Goal: Information Seeking & Learning: Understand process/instructions

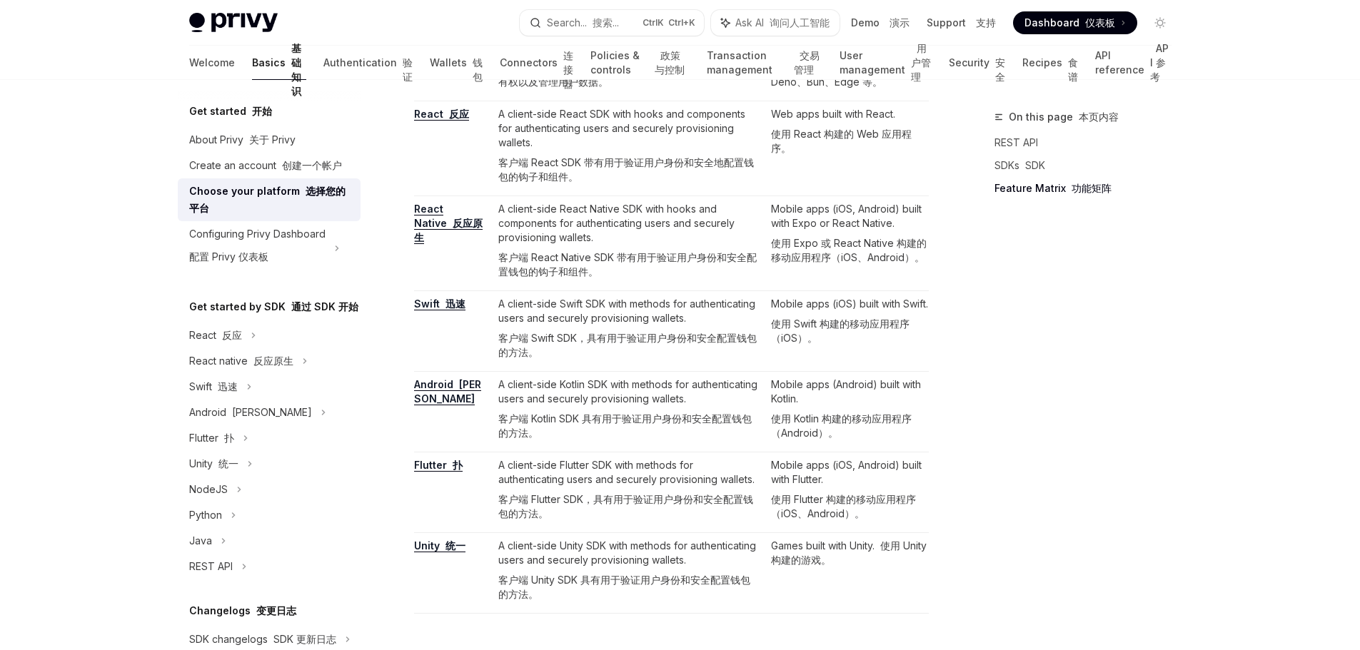
scroll to position [1356, 0]
click at [1095, 66] on link "API reference API 参考" at bounding box center [1133, 63] width 76 height 34
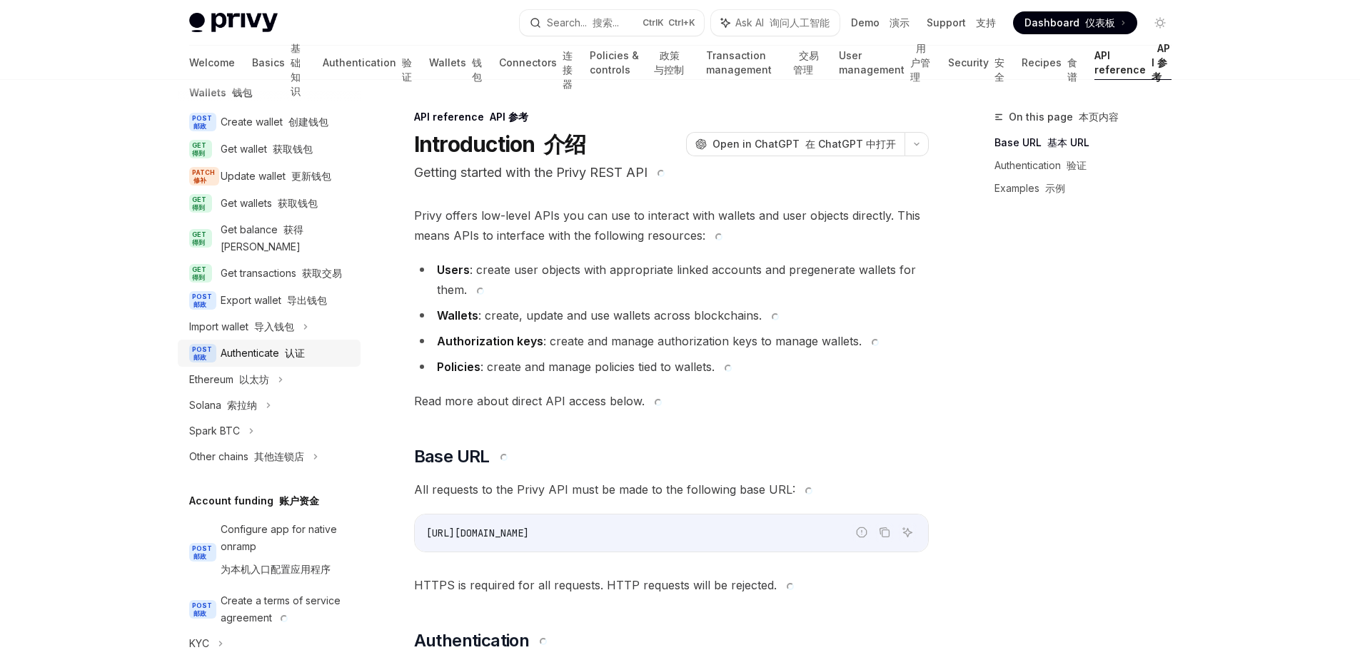
scroll to position [214, 0]
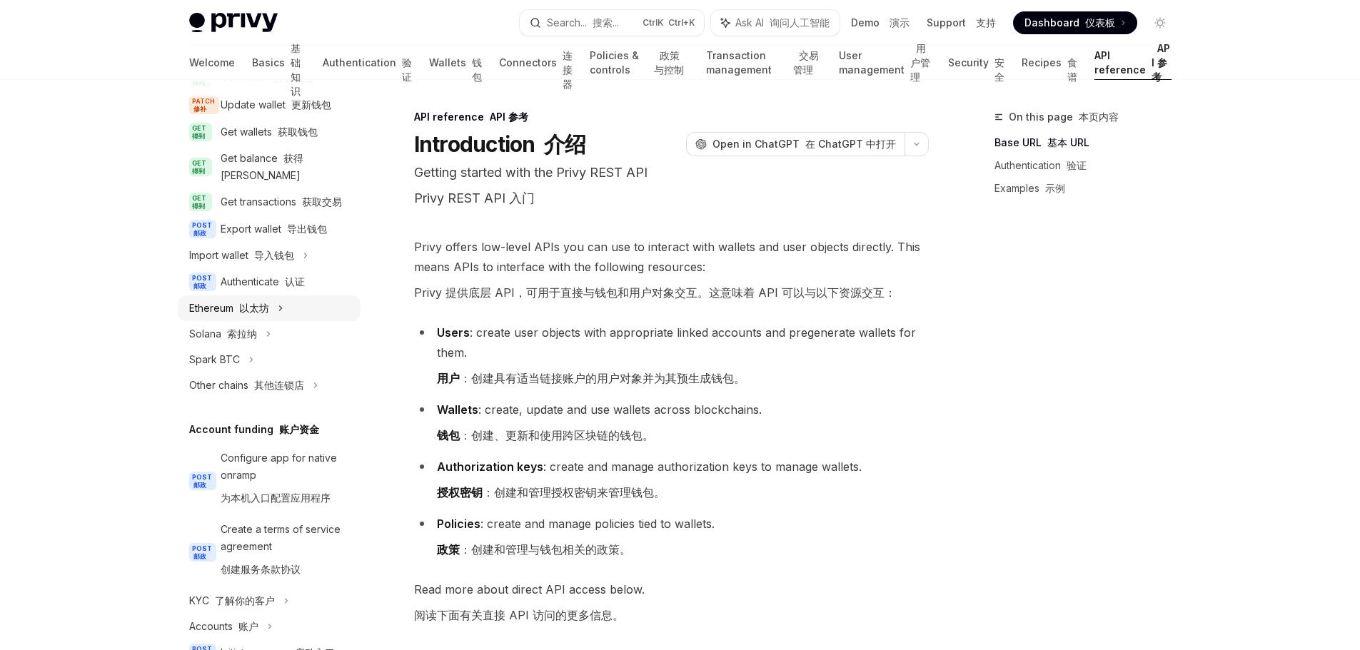
click at [256, 321] on div "Ethereum 以太坊" at bounding box center [269, 309] width 183 height 26
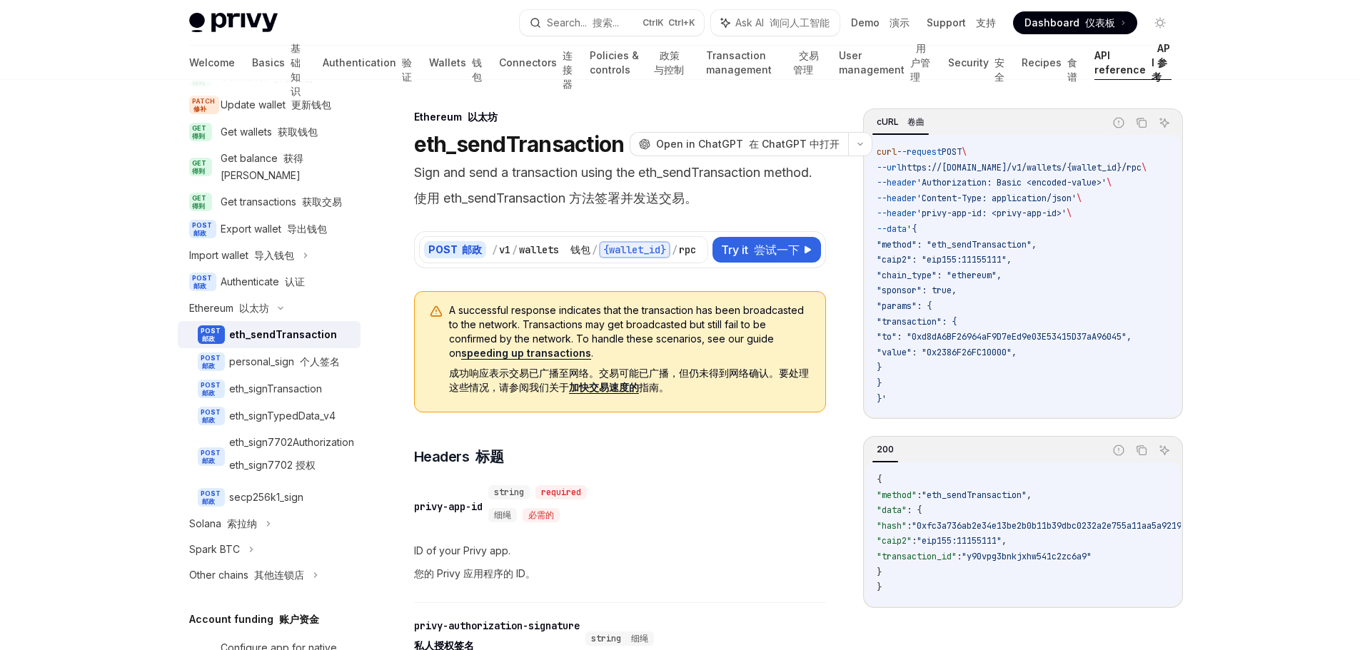
click at [288, 343] on div "eth_sendTransaction" at bounding box center [283, 334] width 108 height 17
click at [782, 260] on button "Try it 尝试一下" at bounding box center [766, 250] width 109 height 26
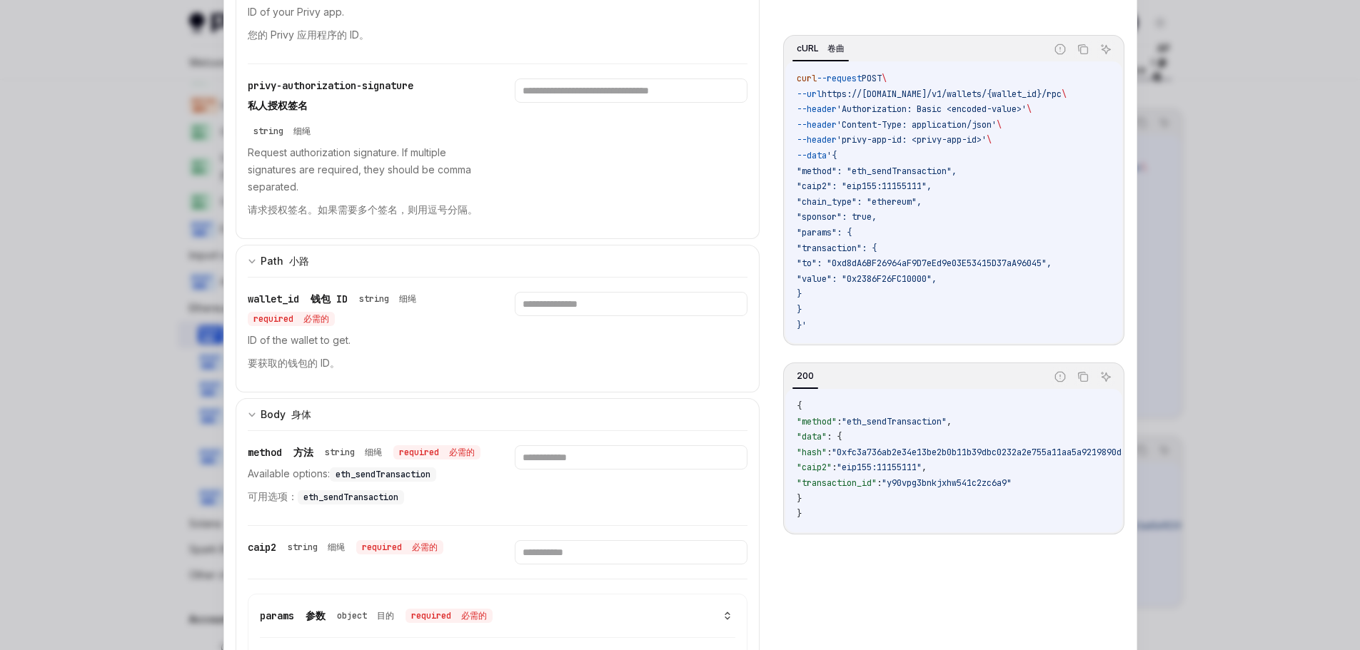
scroll to position [357, 0]
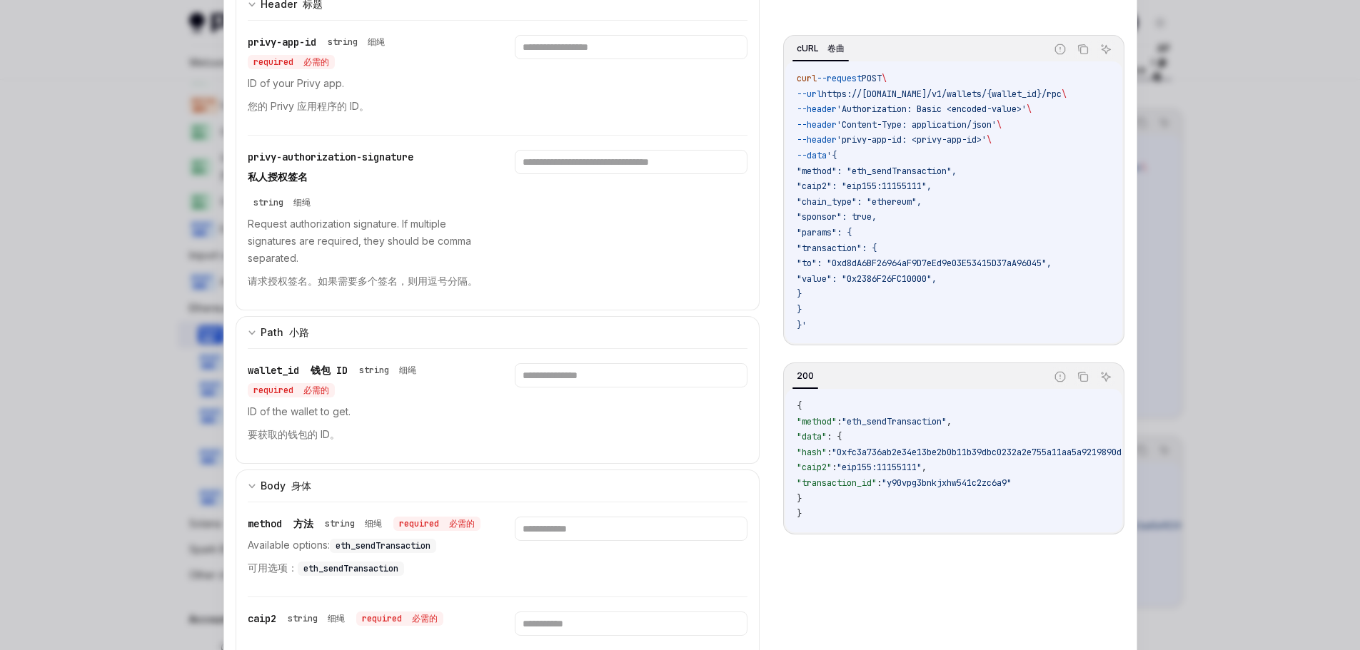
click at [101, 405] on div at bounding box center [680, 325] width 1360 height 650
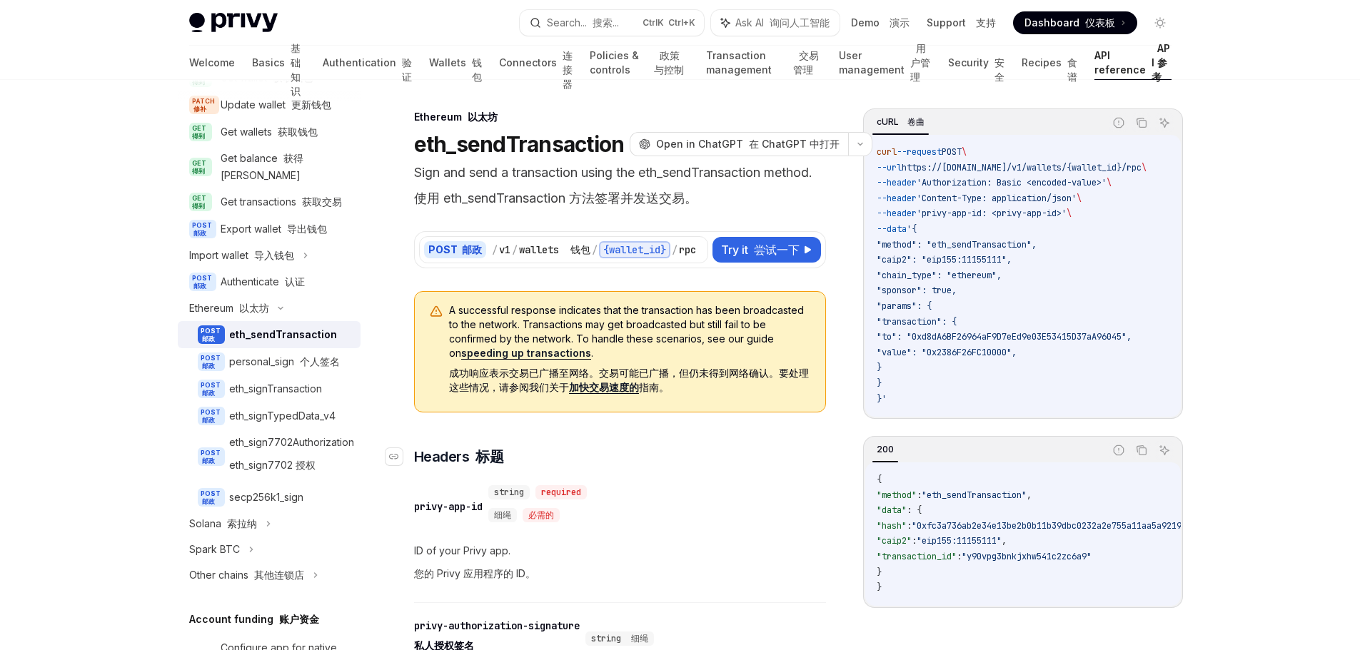
scroll to position [214, 0]
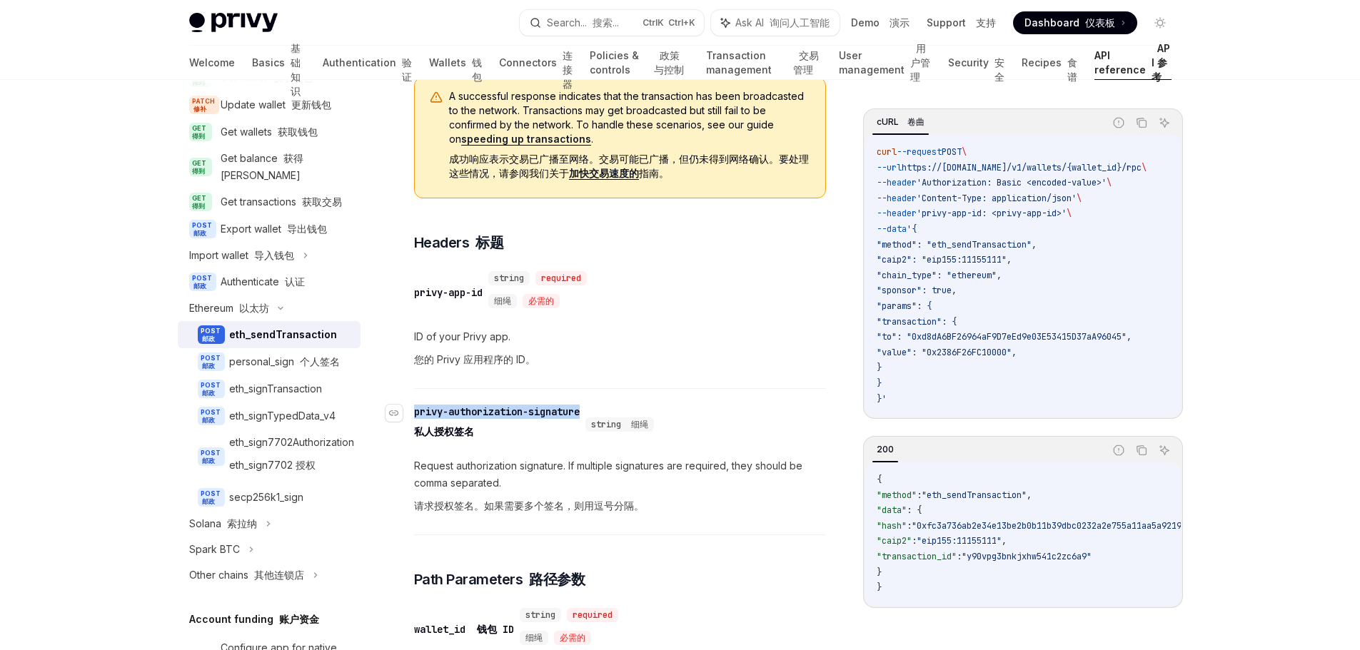
drag, startPoint x: 590, startPoint y: 413, endPoint x: 414, endPoint y: 413, distance: 176.3
click at [414, 413] on div "​ privy-authorization-signature 私人授权签名 string 细绳" at bounding box center [537, 425] width 246 height 40
copy div "privy-authorization-signature"
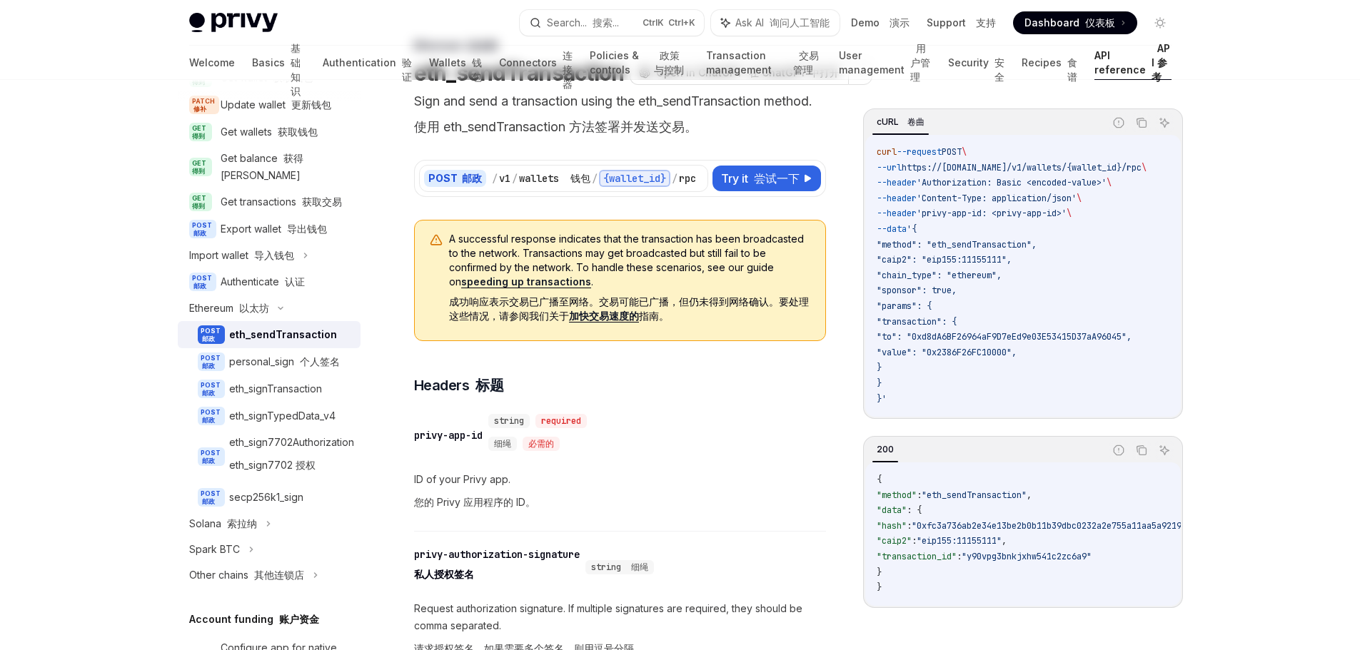
scroll to position [0, 0]
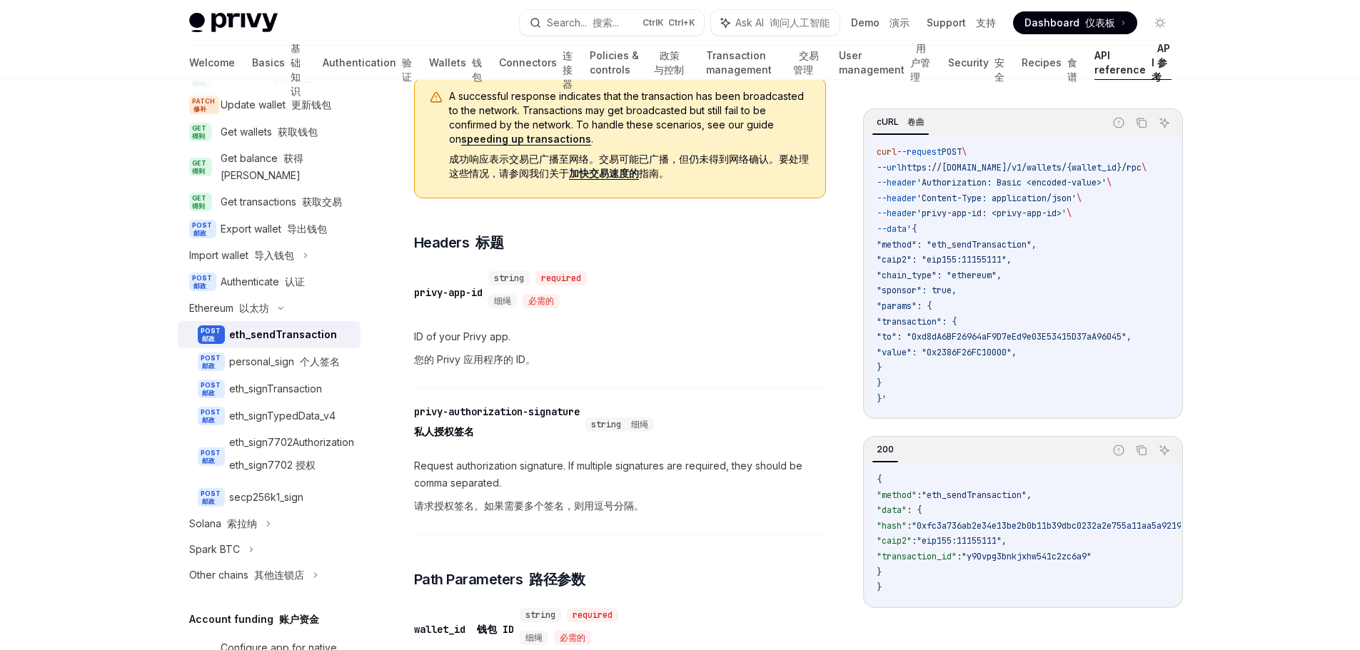
scroll to position [286, 0]
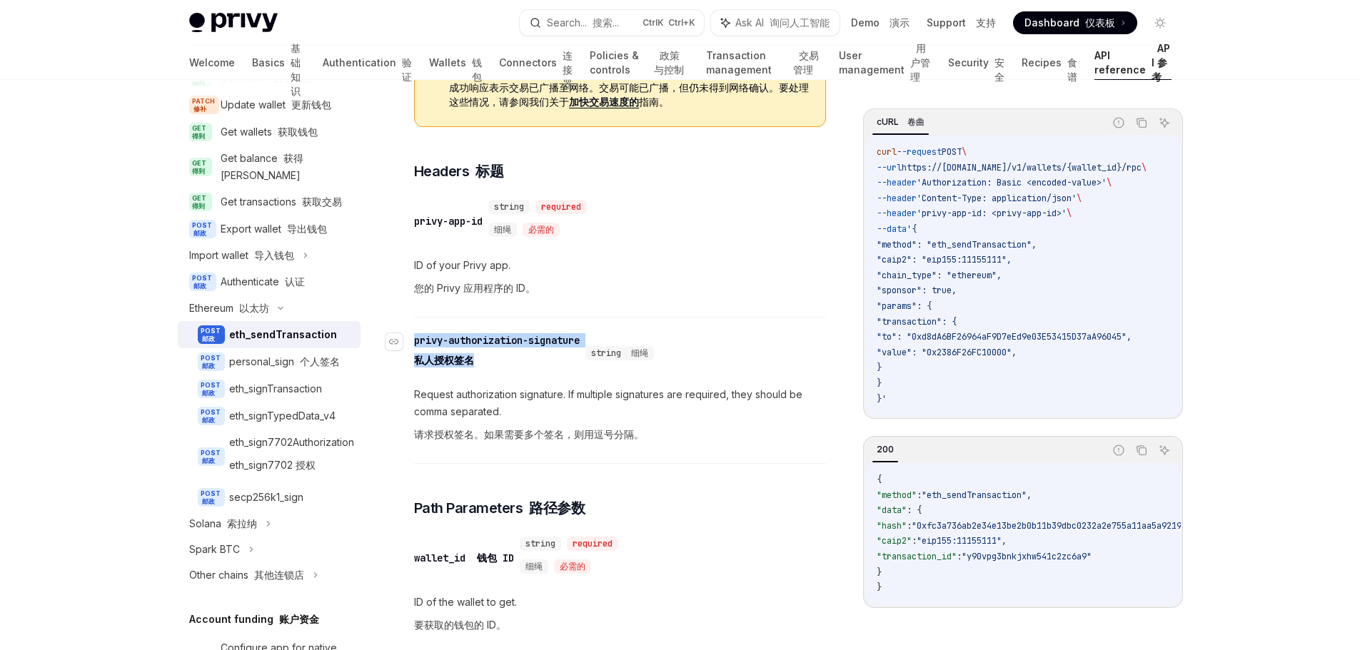
drag, startPoint x: 597, startPoint y: 342, endPoint x: 415, endPoint y: 346, distance: 182.1
click at [415, 346] on div "​ privy-authorization-signature 私人授权签名 string 细绳" at bounding box center [537, 353] width 246 height 40
copy div "privy-authorization-signature 私人授权签名"
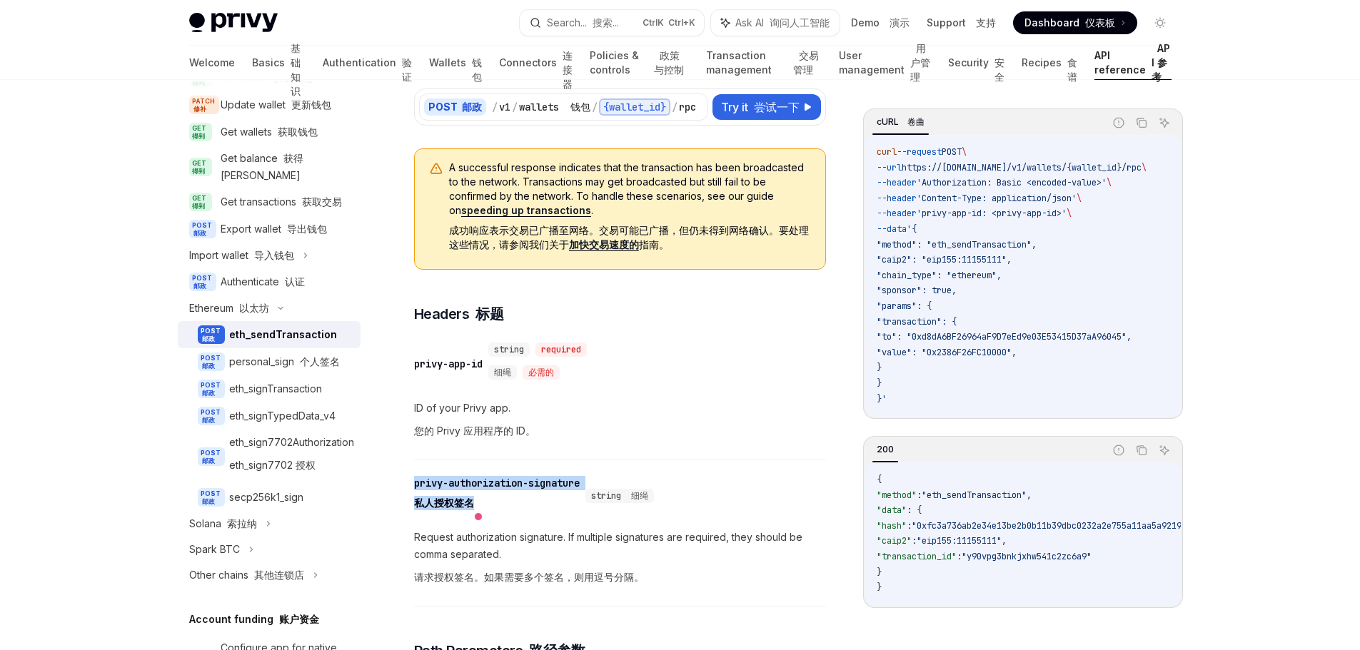
scroll to position [0, 0]
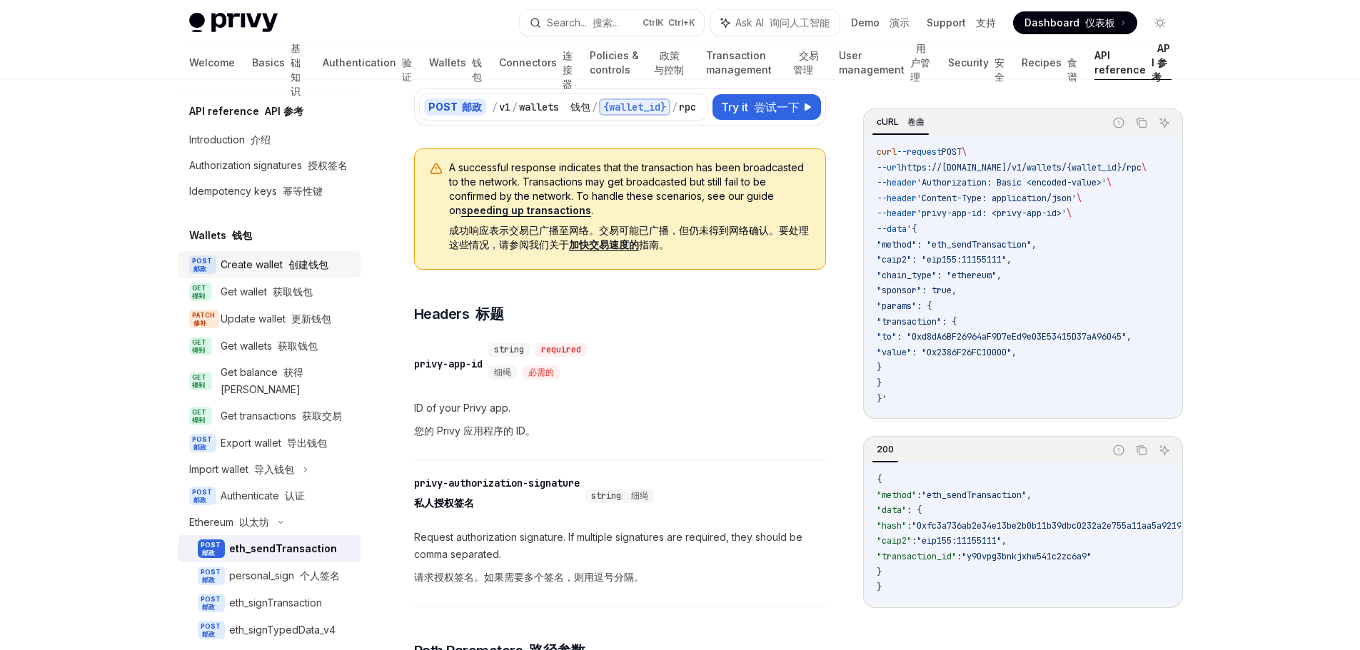
click at [288, 271] on font "创建钱包" at bounding box center [308, 264] width 40 height 12
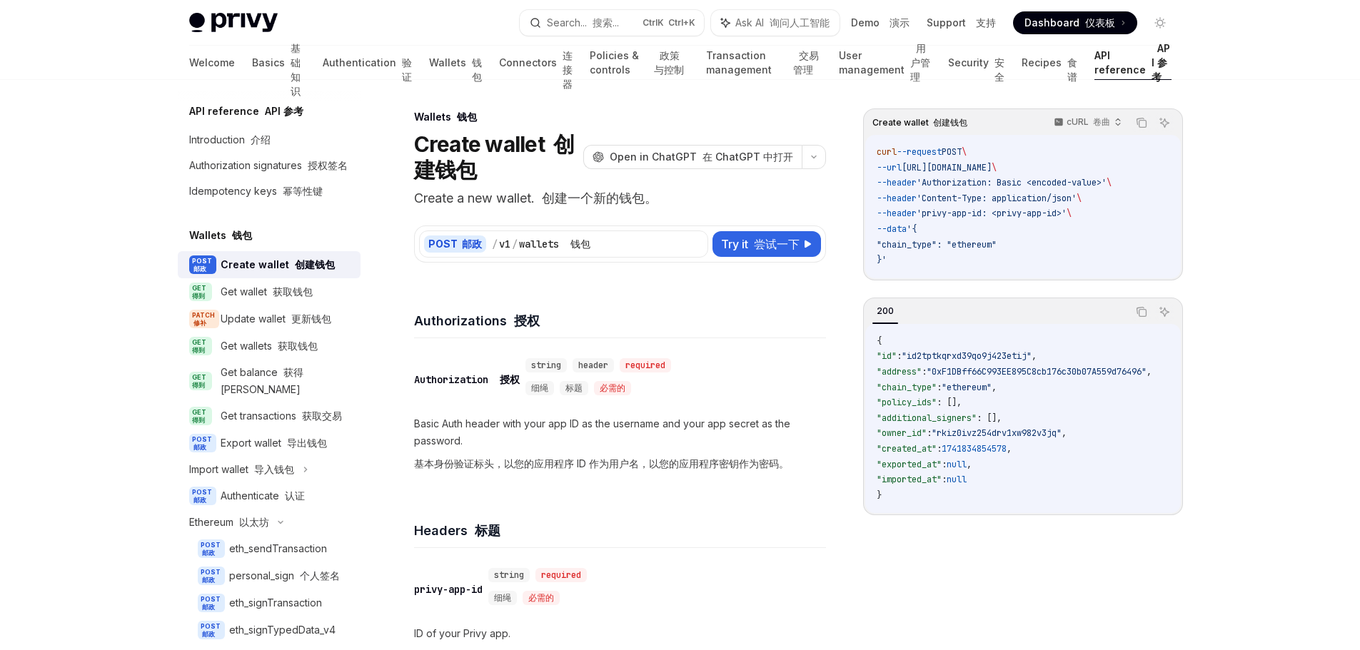
click at [983, 182] on span "'Authorization: Basic <encoded-value>'" at bounding box center [1012, 182] width 190 height 11
copy span "Authorization"
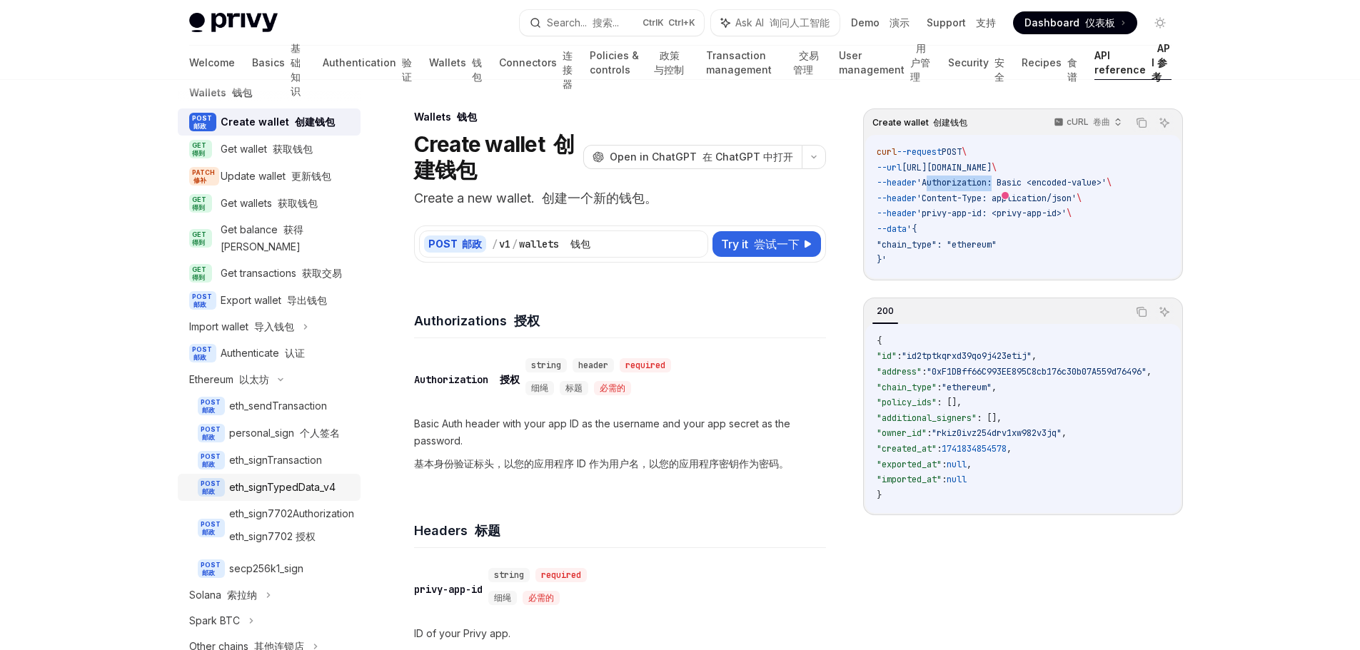
scroll to position [214, 0]
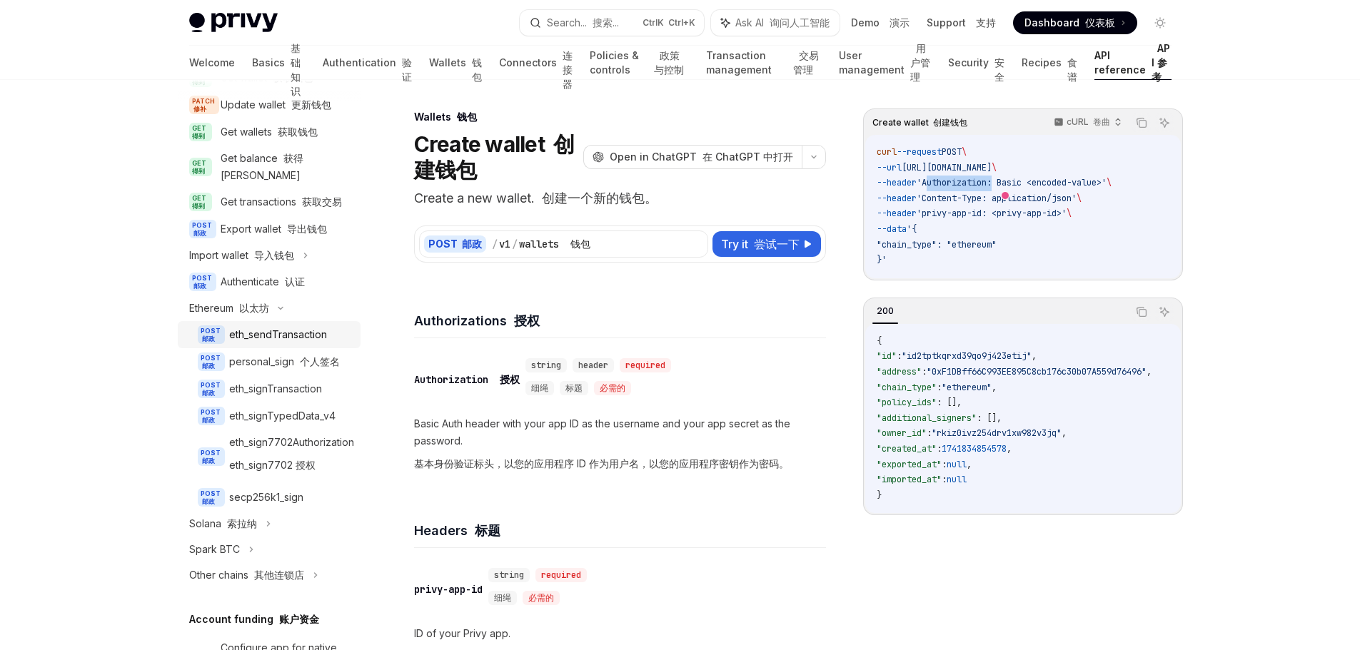
click at [301, 343] on div "eth_sendTransaction" at bounding box center [278, 334] width 98 height 17
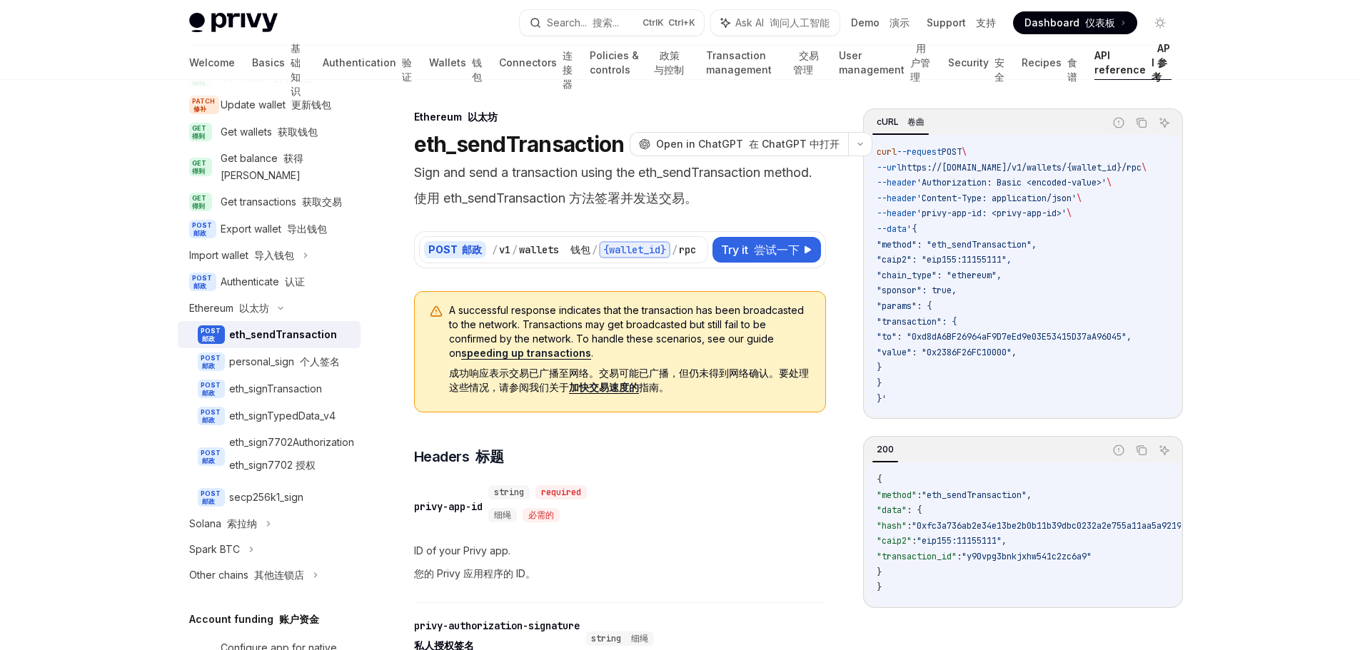
click at [991, 180] on span "'Authorization: Basic <encoded-value>'" at bounding box center [1012, 182] width 190 height 11
copy span "Authorization"
click at [291, 64] on font "基础知识" at bounding box center [296, 69] width 10 height 55
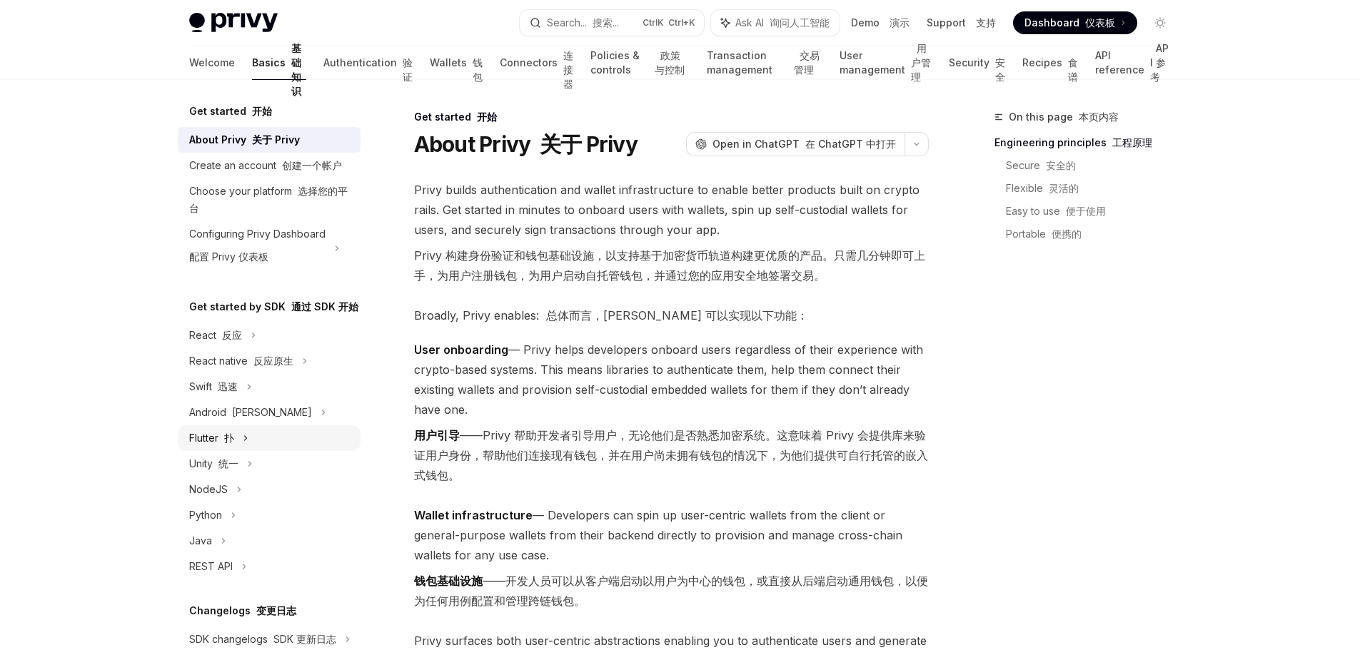
scroll to position [143, 0]
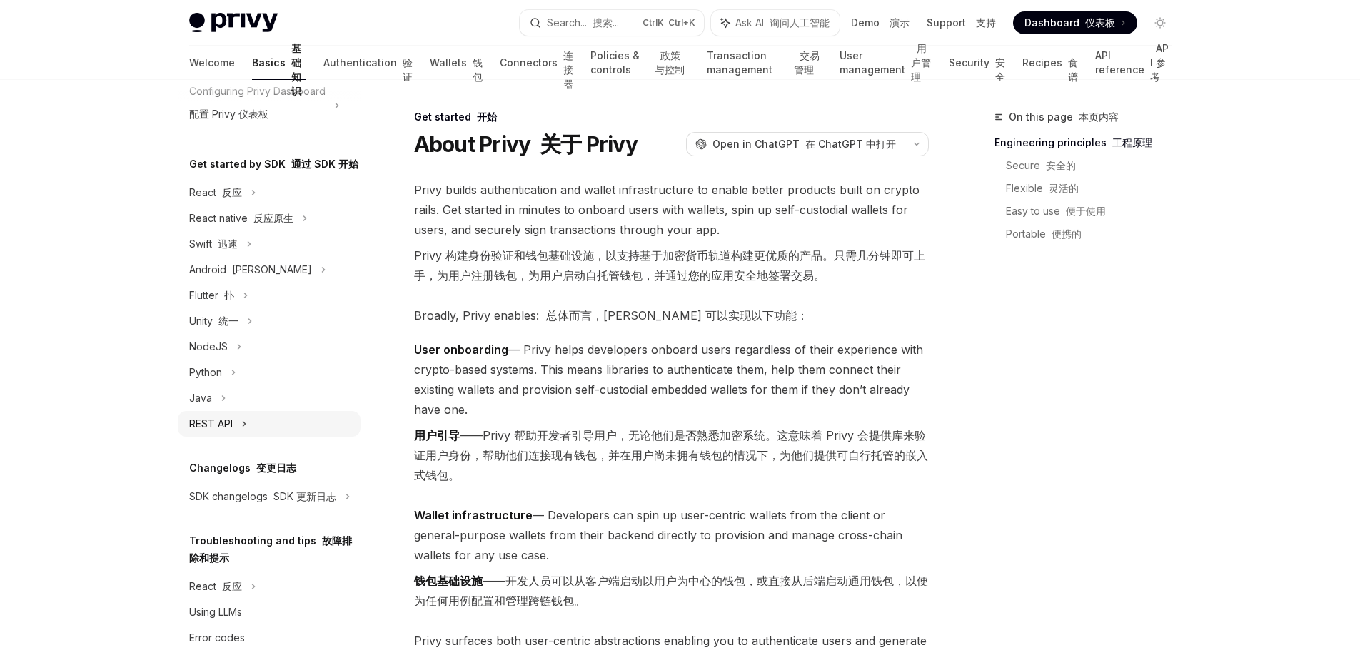
click at [243, 426] on icon at bounding box center [244, 424] width 2 height 4
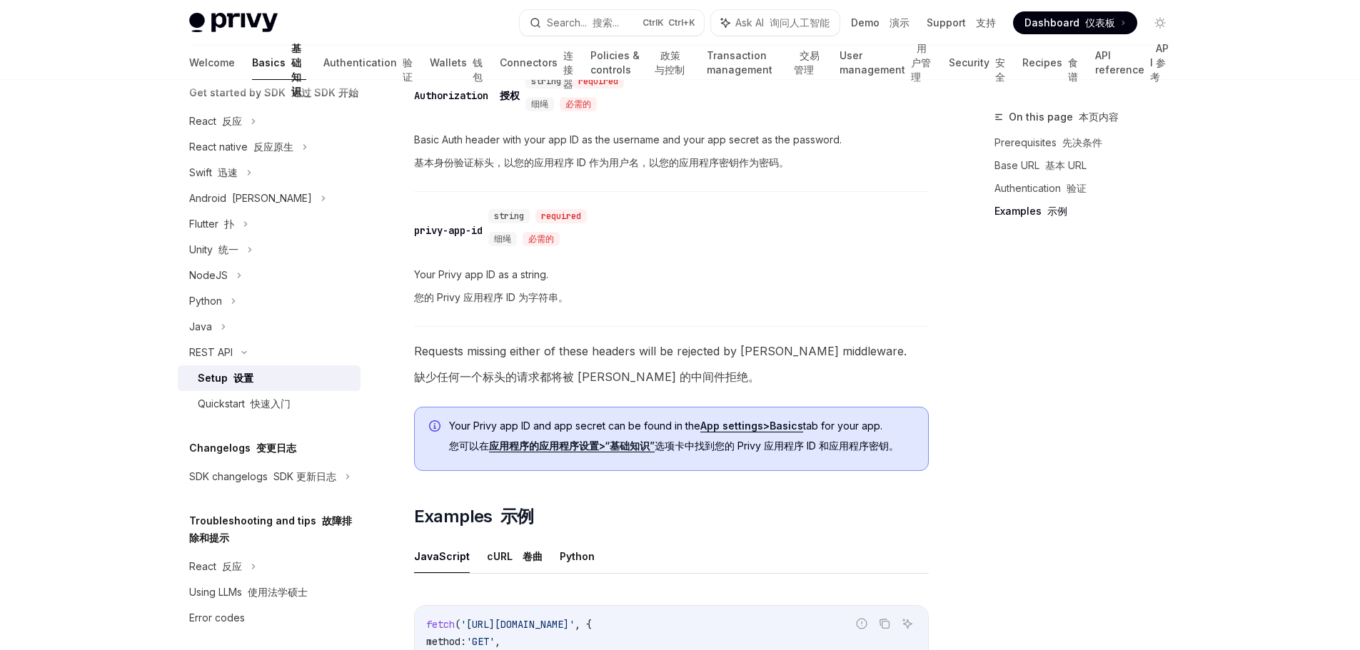
scroll to position [928, 0]
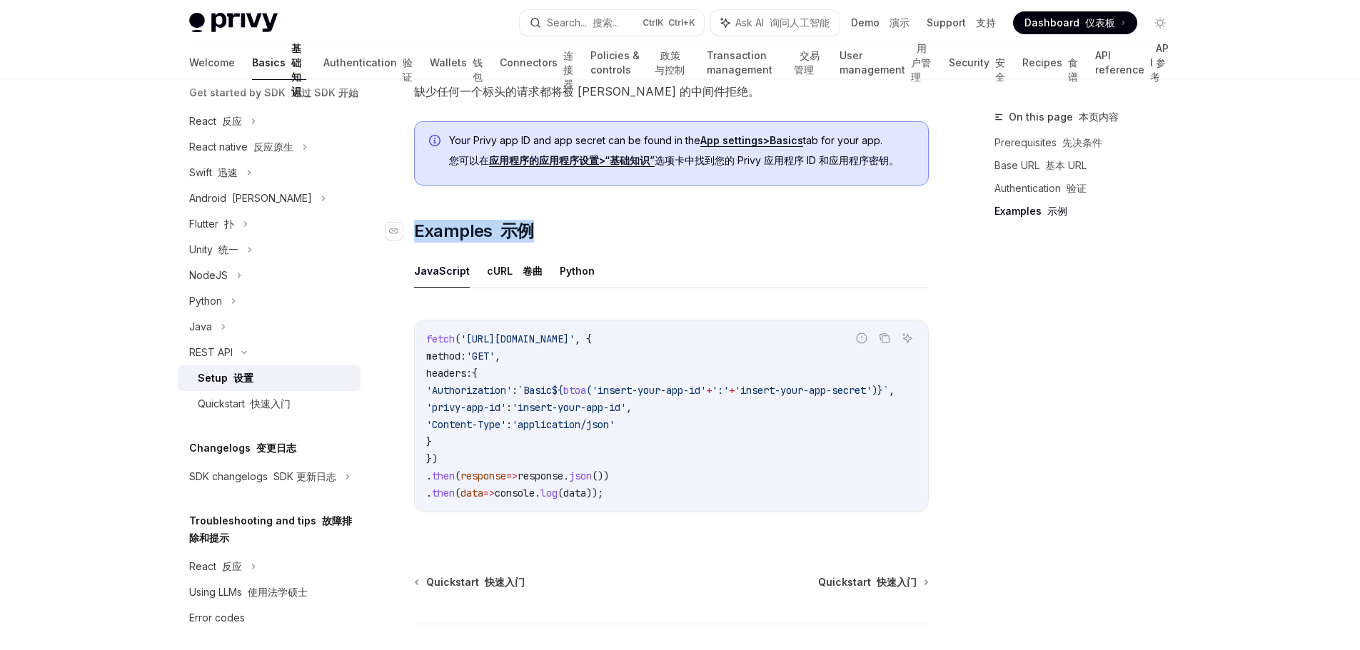
drag, startPoint x: 544, startPoint y: 236, endPoint x: 415, endPoint y: 232, distance: 128.5
click at [415, 232] on h2 "​ Examples 示例" at bounding box center [671, 231] width 515 height 23
copy span "Examples 示例"
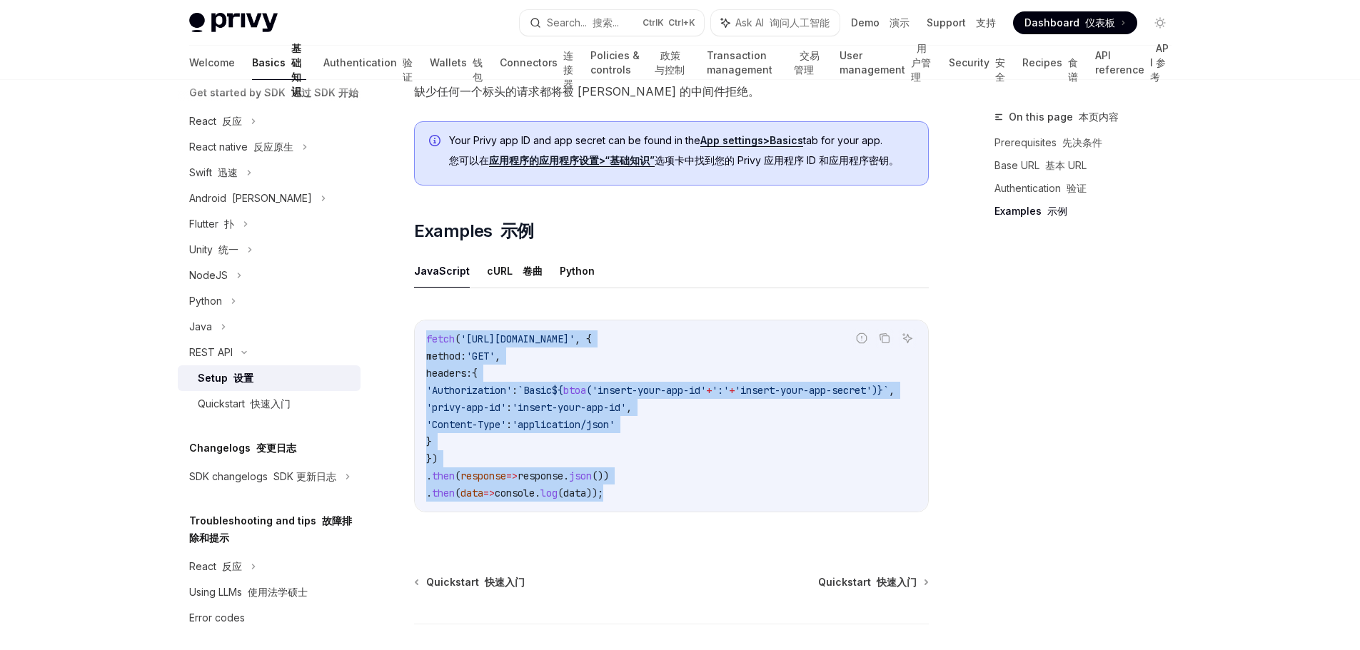
drag, startPoint x: 638, startPoint y: 493, endPoint x: 415, endPoint y: 333, distance: 275.2
click at [415, 333] on div "fetch ( '[URL][DOMAIN_NAME]' , { method: 'GET' , headers: { 'Authorization' : `…" at bounding box center [671, 416] width 513 height 191
copy code "fetch ( '[URL][DOMAIN_NAME]' , { method: 'GET' , headers: { 'Authorization' : `…"
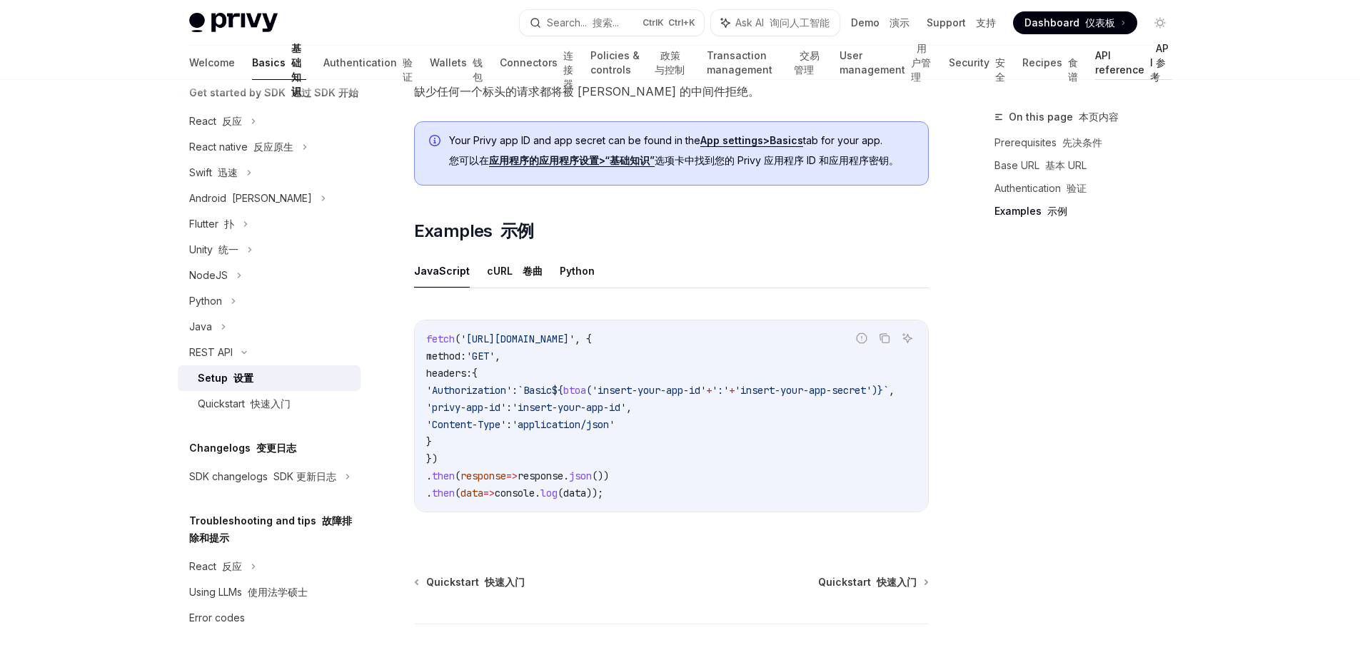
click at [1096, 66] on link "API reference API 参考" at bounding box center [1133, 63] width 76 height 34
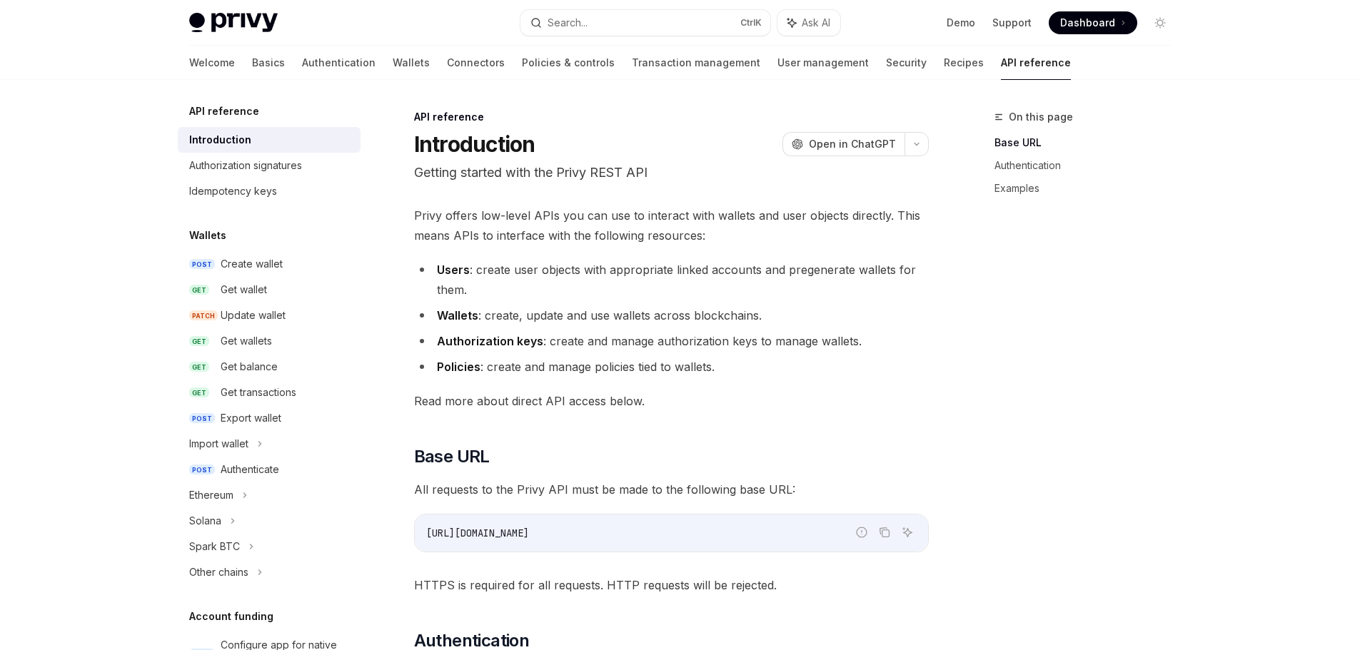
click at [1130, 56] on div "Welcome Basics Authentication Wallets Connectors Policies & controls Transactio…" at bounding box center [680, 63] width 1051 height 34
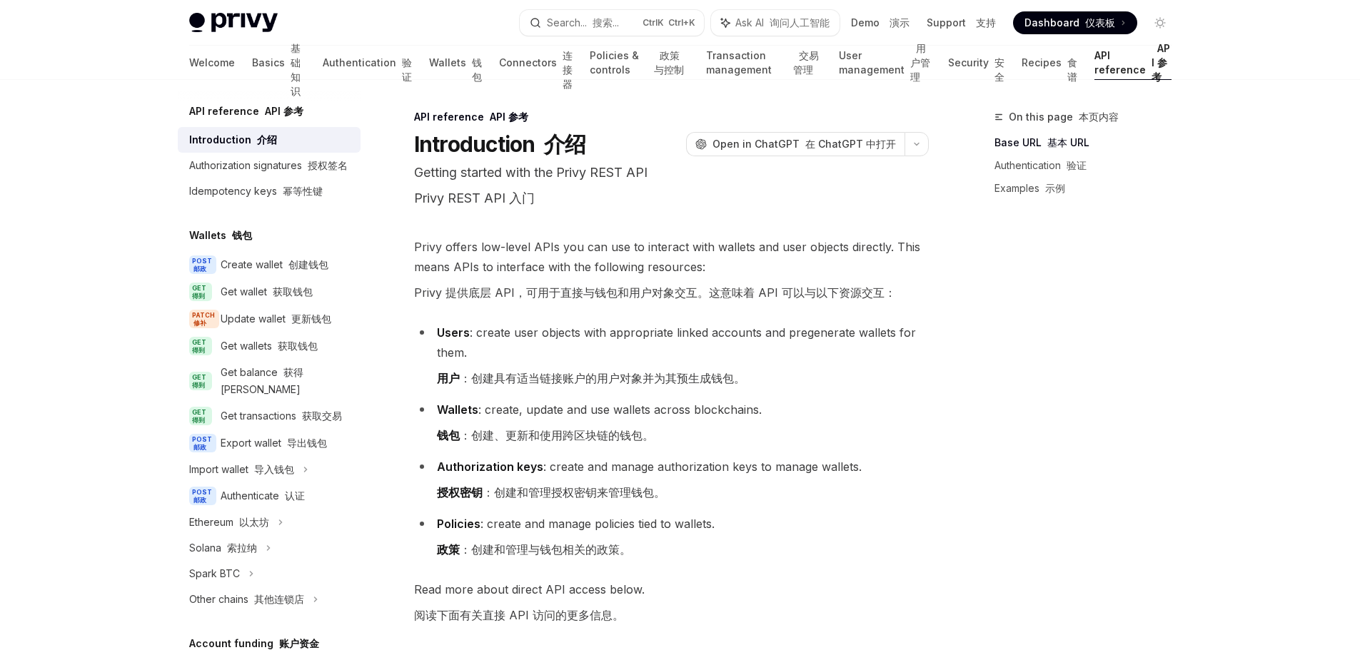
scroll to position [214, 0]
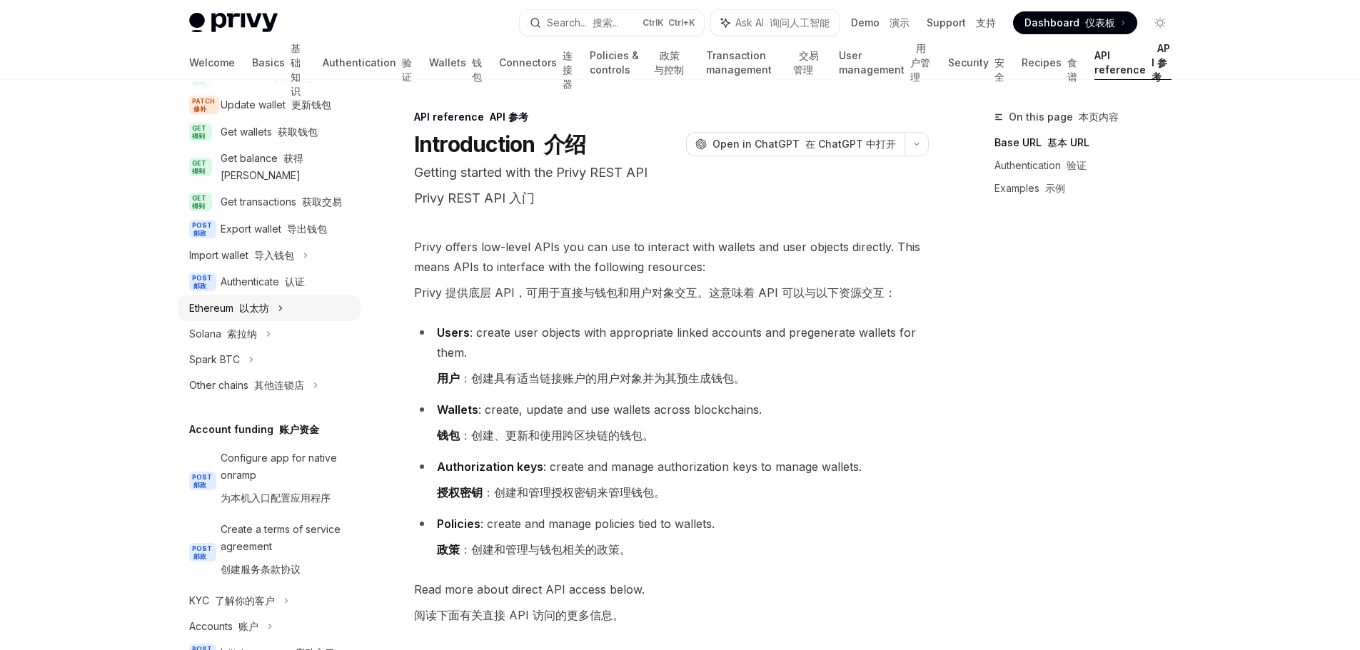
click at [270, 321] on div "Ethereum 以太坊" at bounding box center [269, 309] width 183 height 26
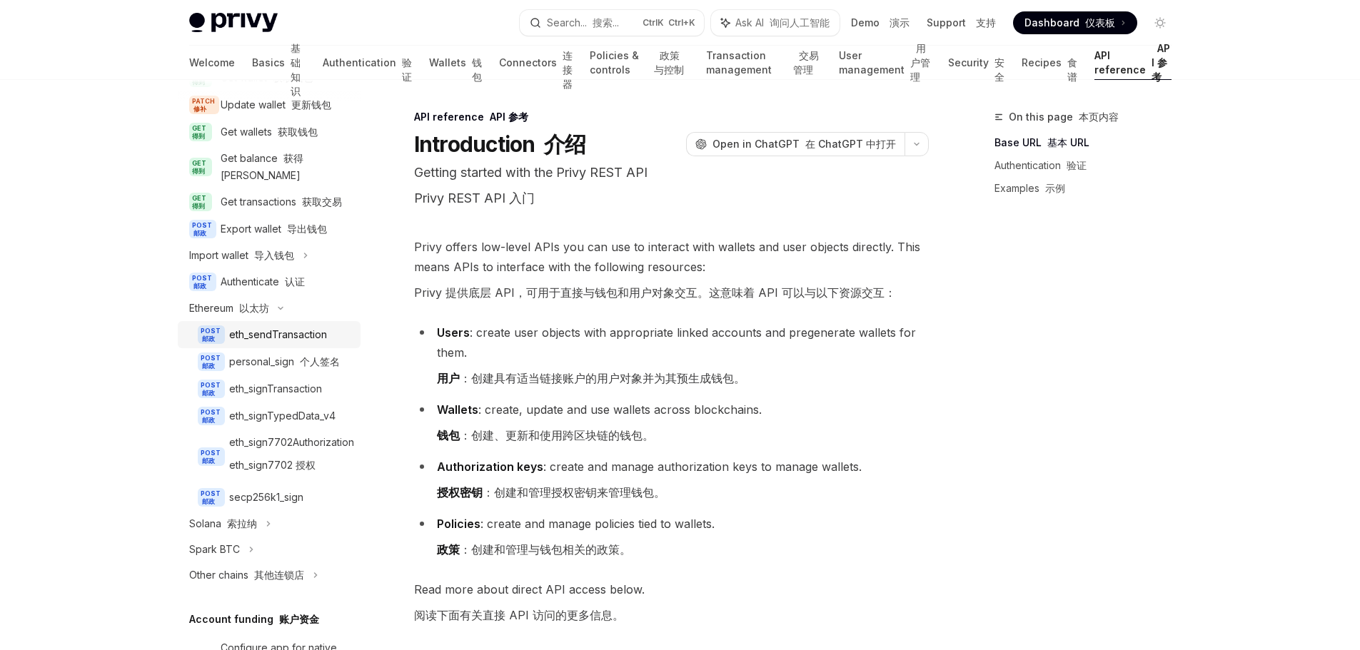
click at [297, 343] on div "eth_sendTransaction" at bounding box center [278, 334] width 98 height 17
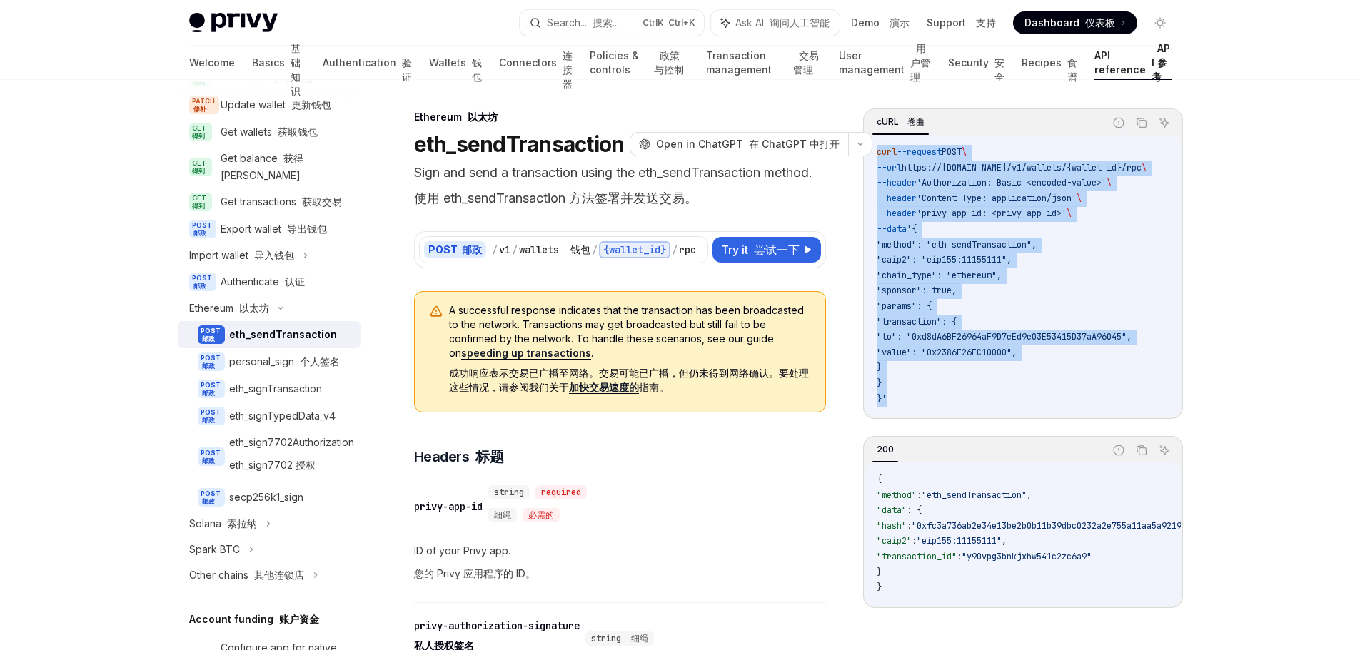
drag, startPoint x: 886, startPoint y: 399, endPoint x: 876, endPoint y: 158, distance: 240.8
click at [877, 150] on code "curl --request POST \ --url https://[DOMAIN_NAME]/v1/wallets/{wallet_id}/rpc \ …" at bounding box center [1029, 276] width 304 height 262
copy code "curl --request POST \ --url https://[DOMAIN_NAME]/v1/wallets/{wallet_id}/rpc \ …"
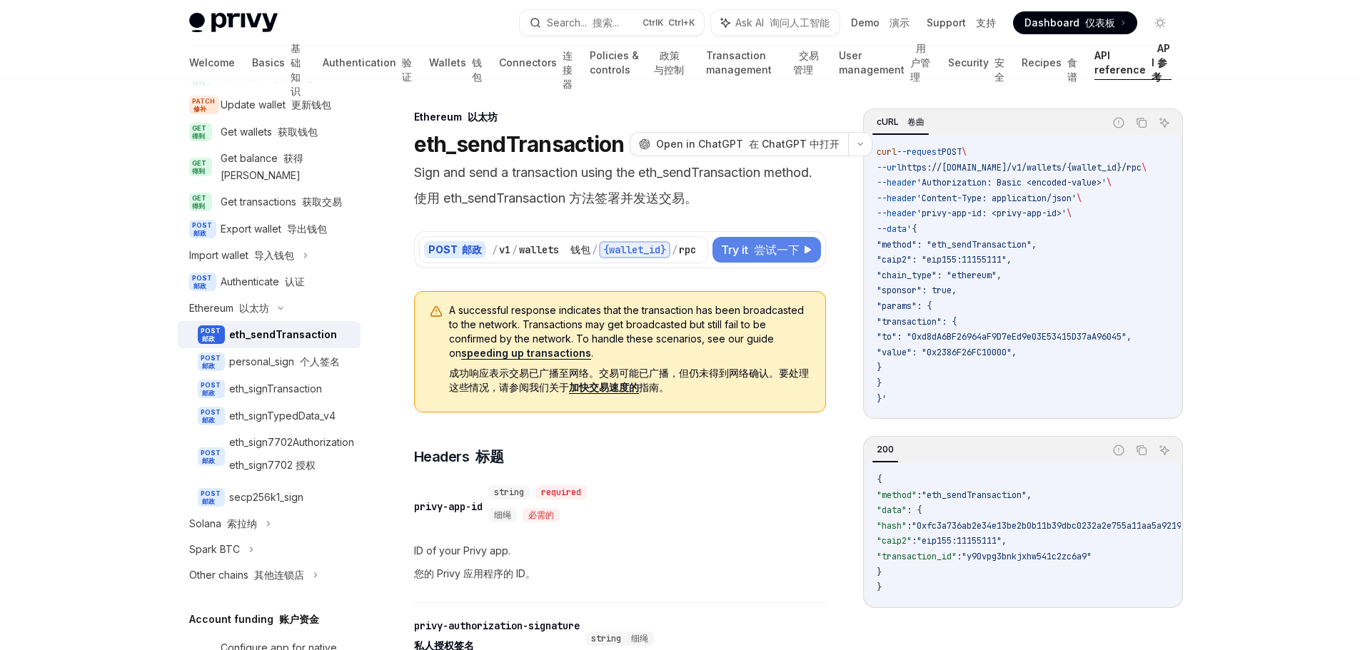
click at [759, 253] on font "尝试一下" at bounding box center [777, 250] width 46 height 14
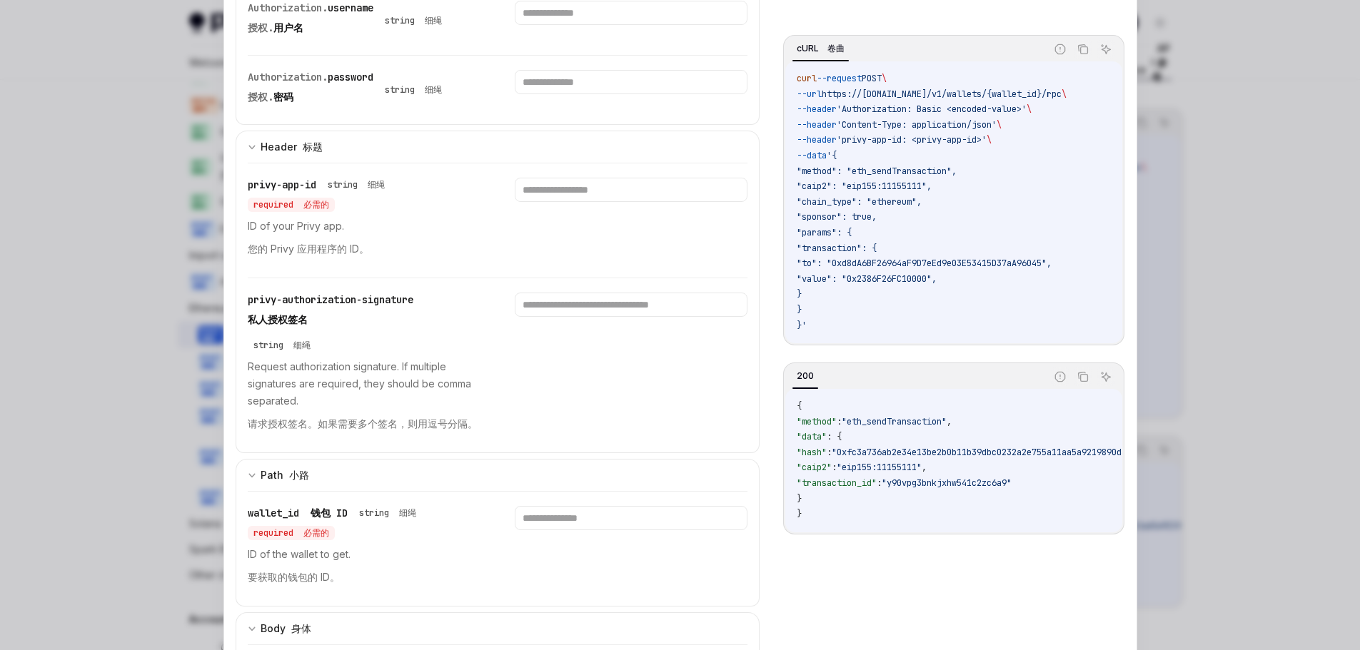
scroll to position [286, 0]
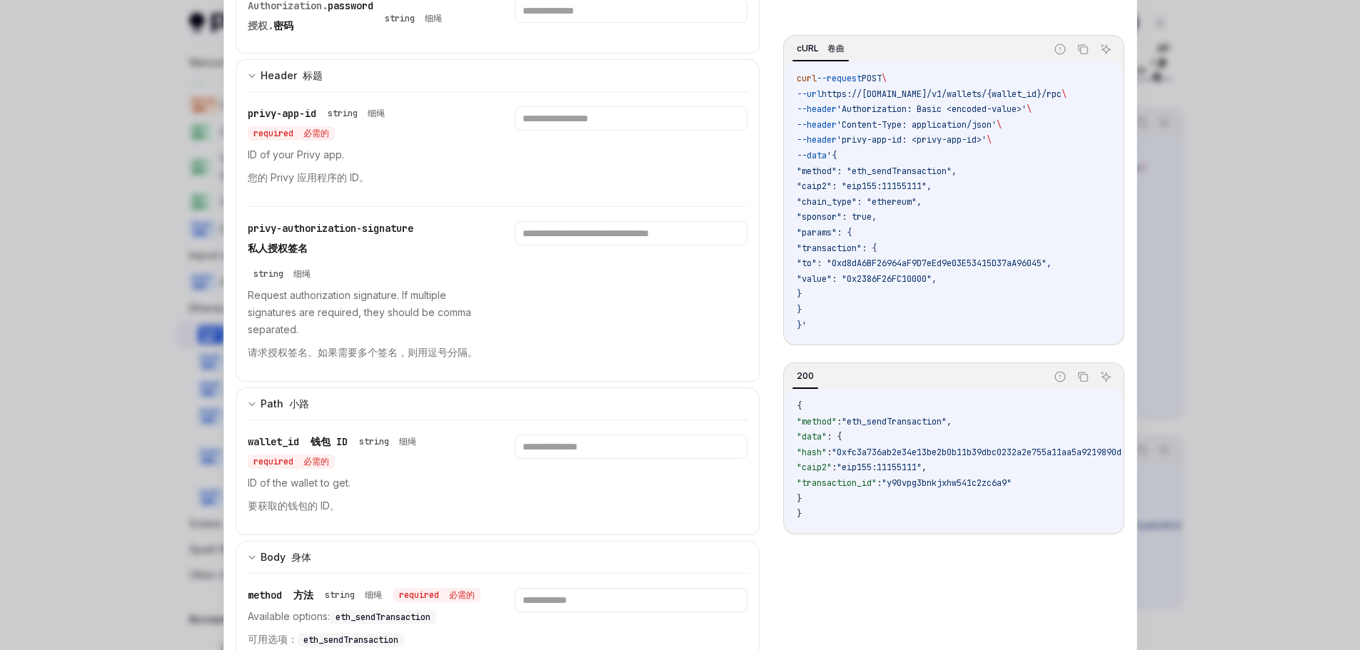
click at [1278, 146] on div at bounding box center [680, 325] width 1360 height 650
type textarea "*"
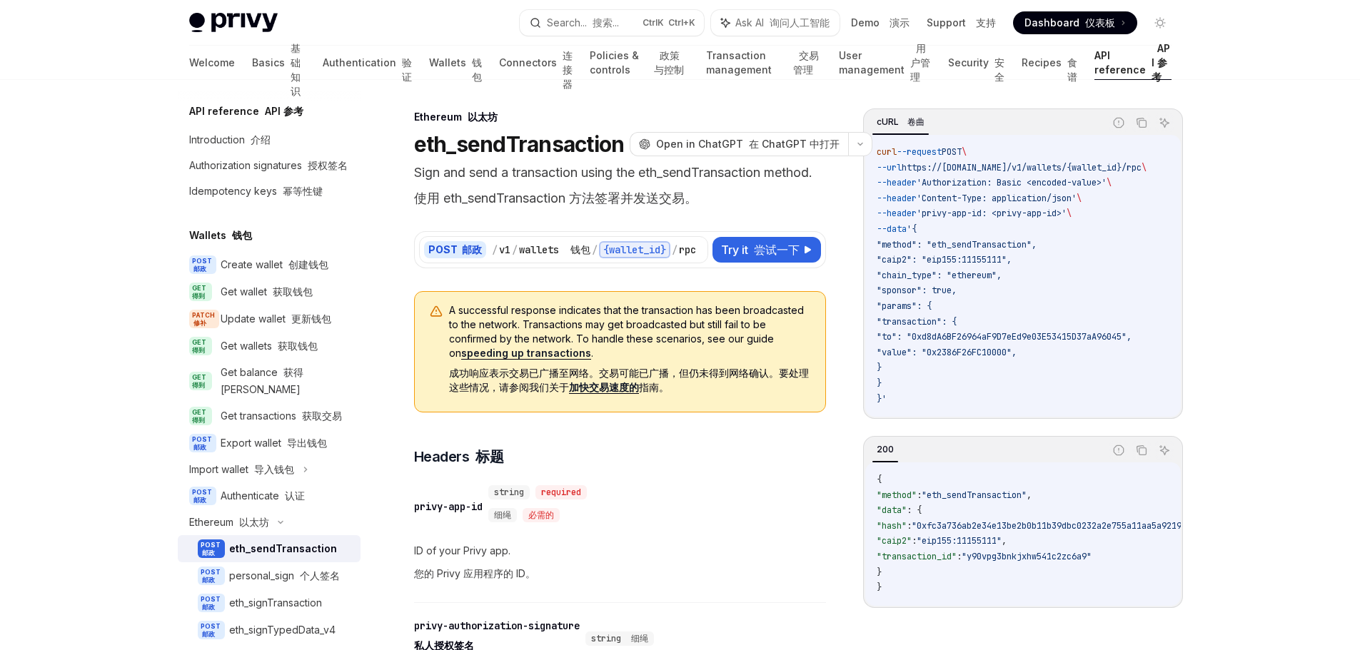
click at [591, 18] on font "button" at bounding box center [590, 22] width 6 height 12
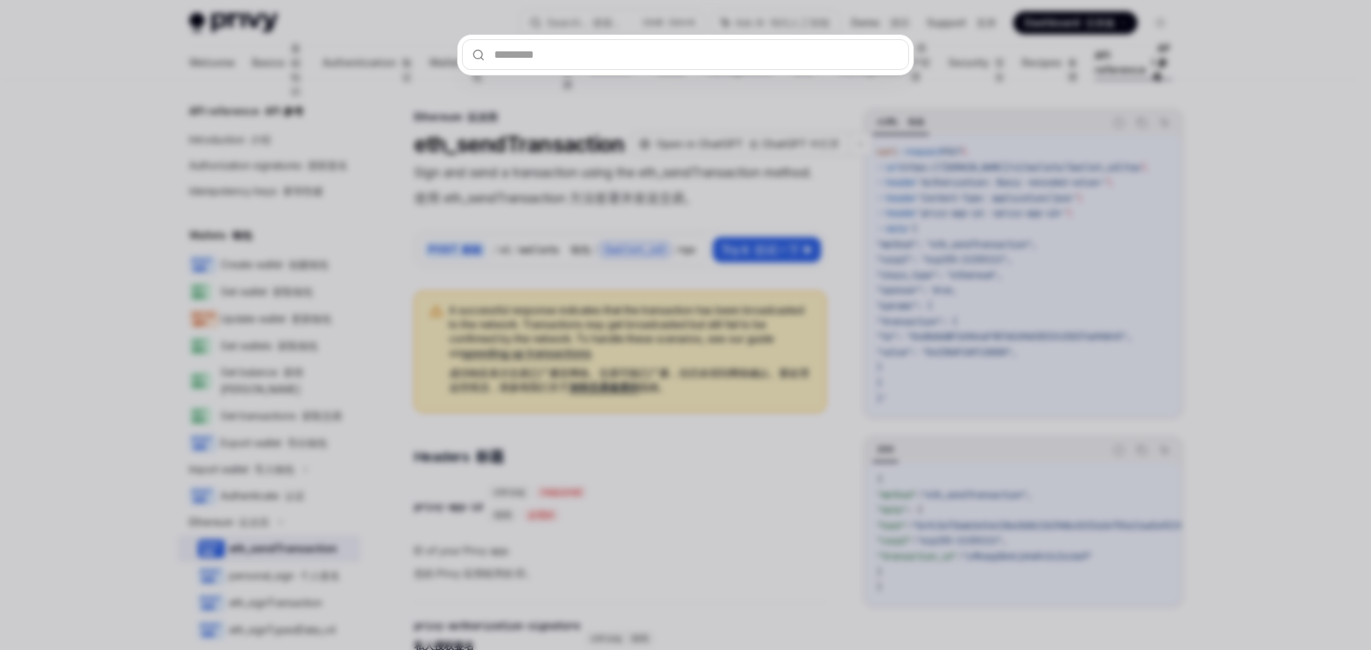
type input "**********"
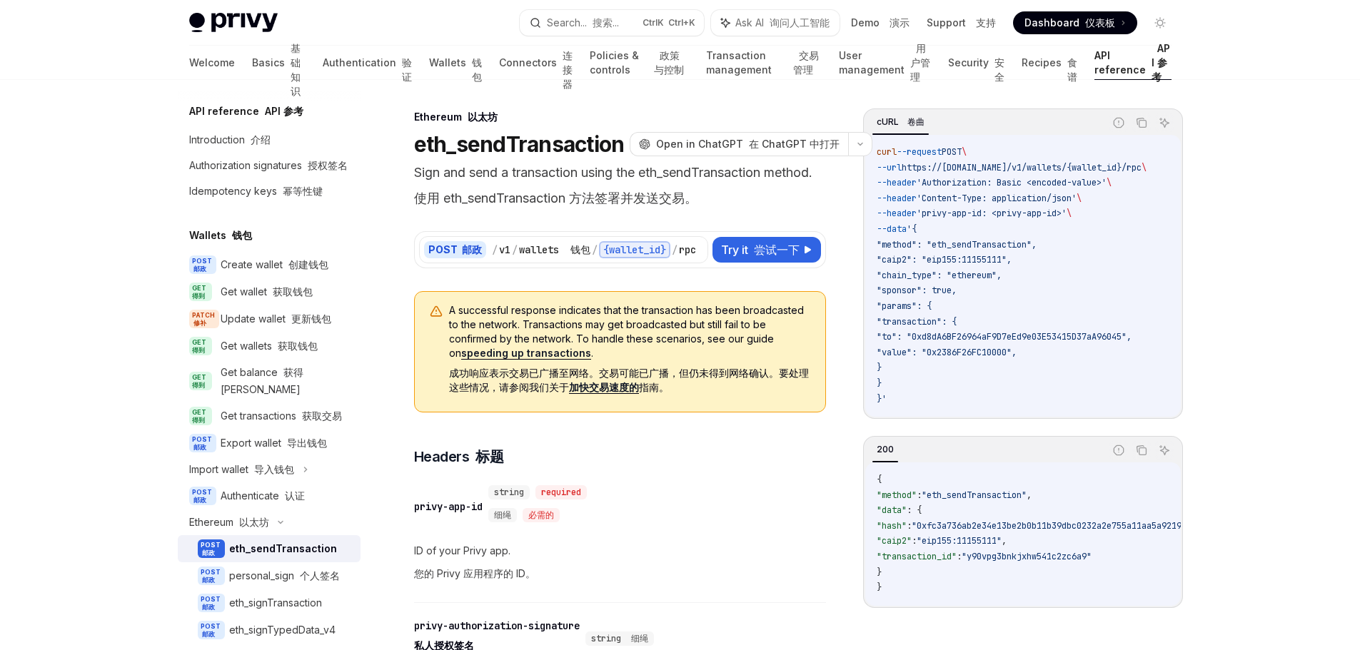
type textarea "*"
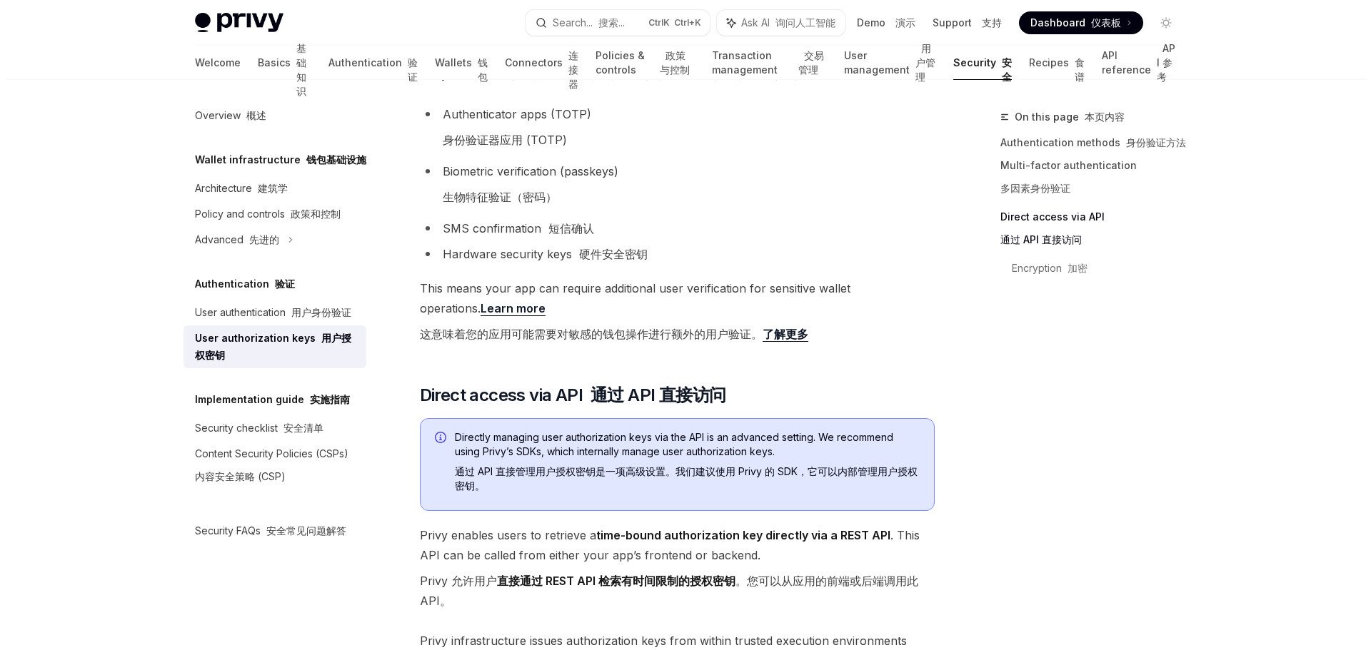
scroll to position [914, 0]
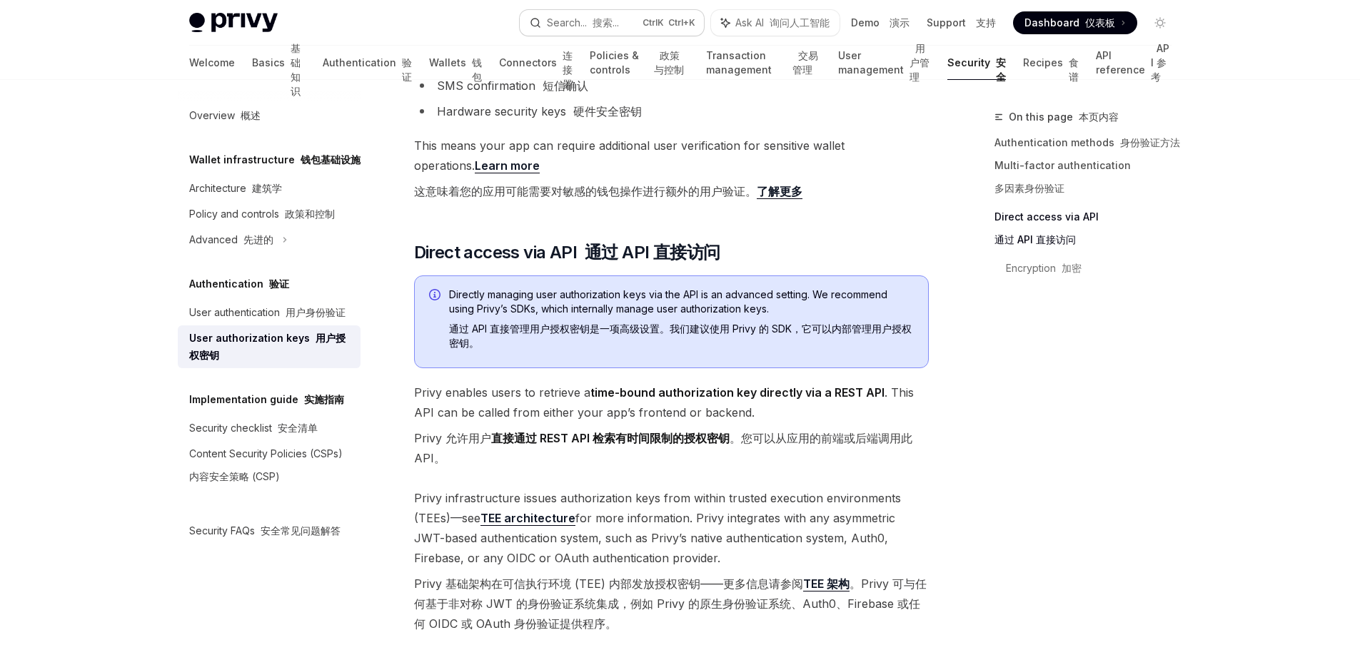
click at [619, 20] on font "搜索..." at bounding box center [606, 22] width 26 height 12
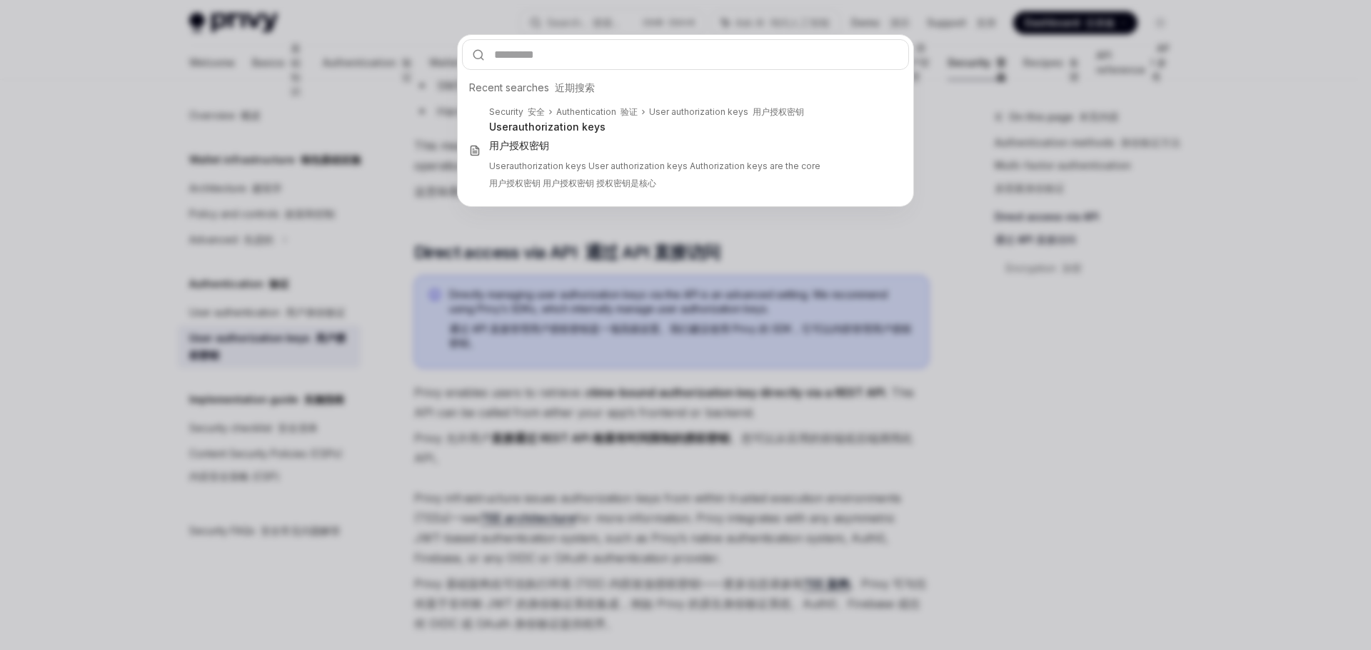
click at [613, 58] on input "text" at bounding box center [685, 54] width 447 height 31
type input "**********"
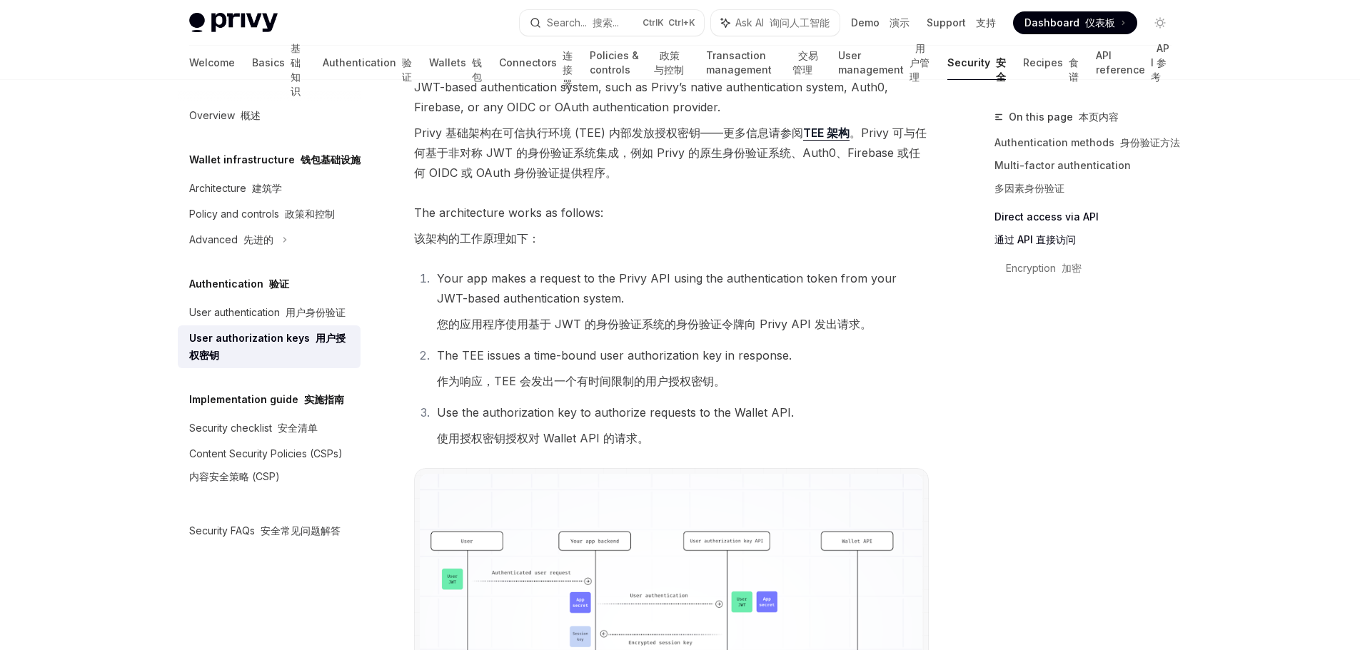
scroll to position [1436, 0]
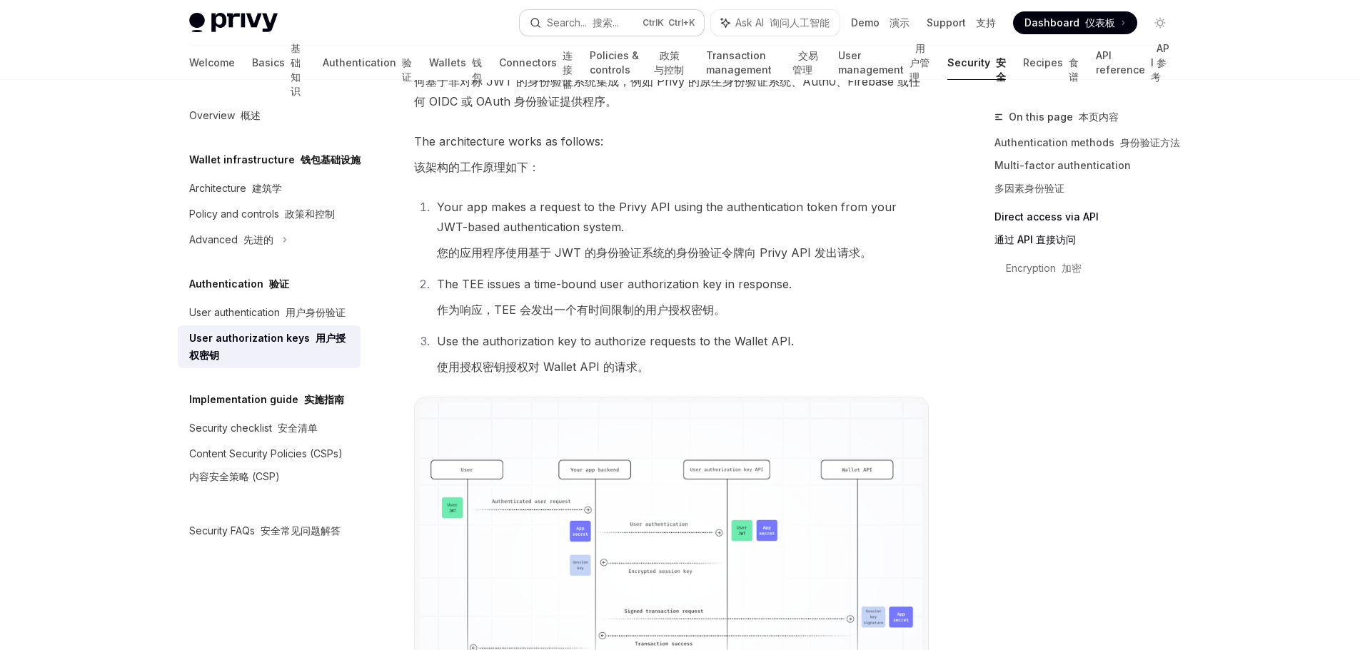
click at [653, 24] on span "Ctrl K Ctrl+K" at bounding box center [668, 22] width 53 height 11
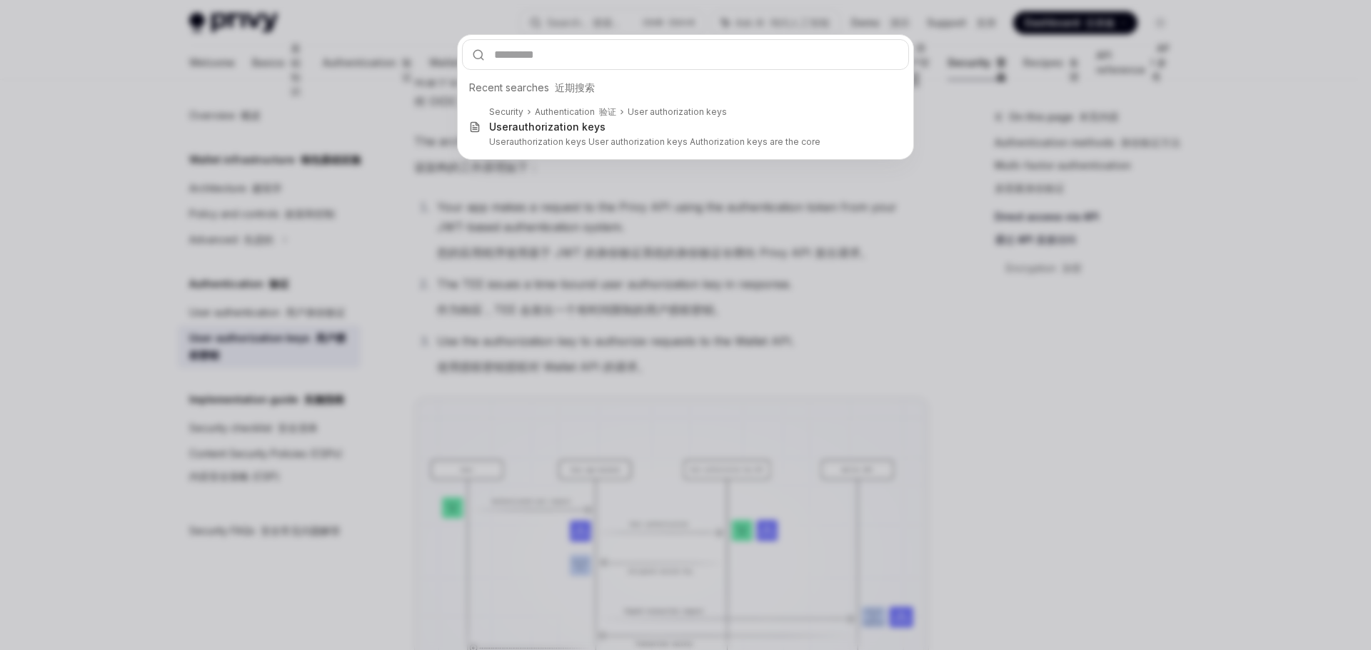
click at [554, 51] on input "text" at bounding box center [685, 54] width 447 height 31
type input "**********"
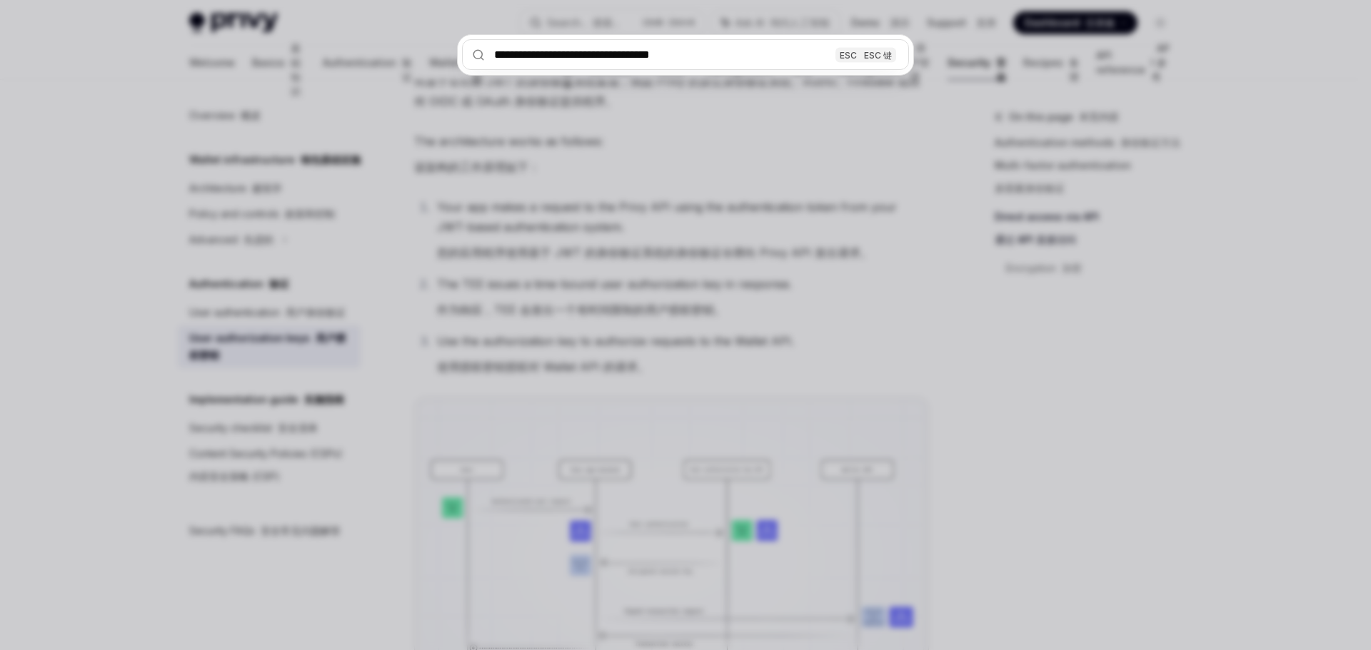
click at [684, 44] on input "**********" at bounding box center [685, 54] width 447 height 31
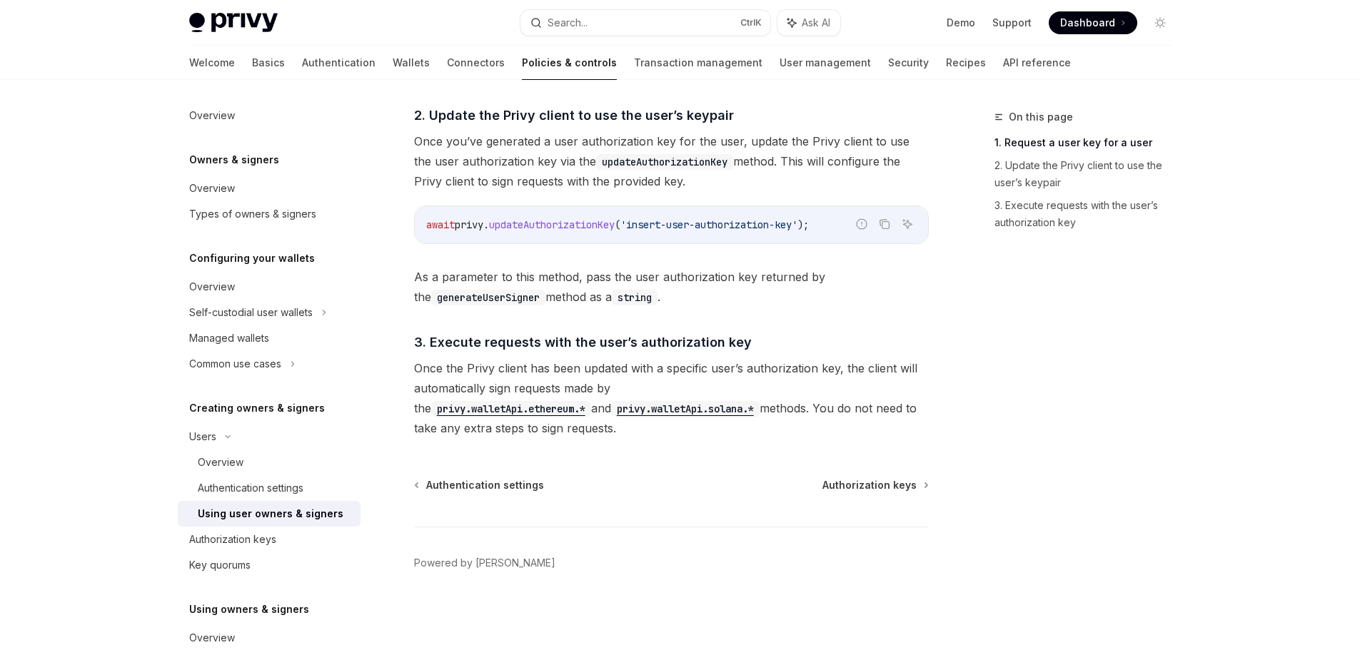
scroll to position [80, 0]
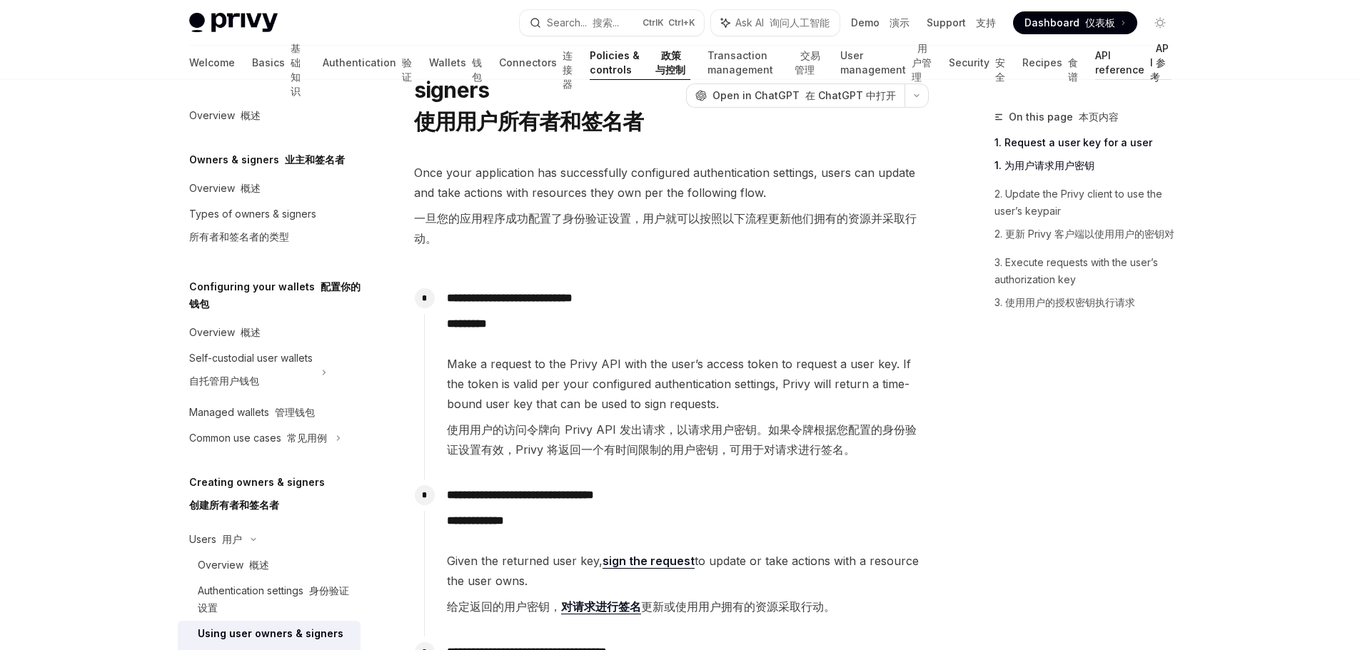
click at [1115, 71] on link "API reference API 参考" at bounding box center [1133, 63] width 76 height 34
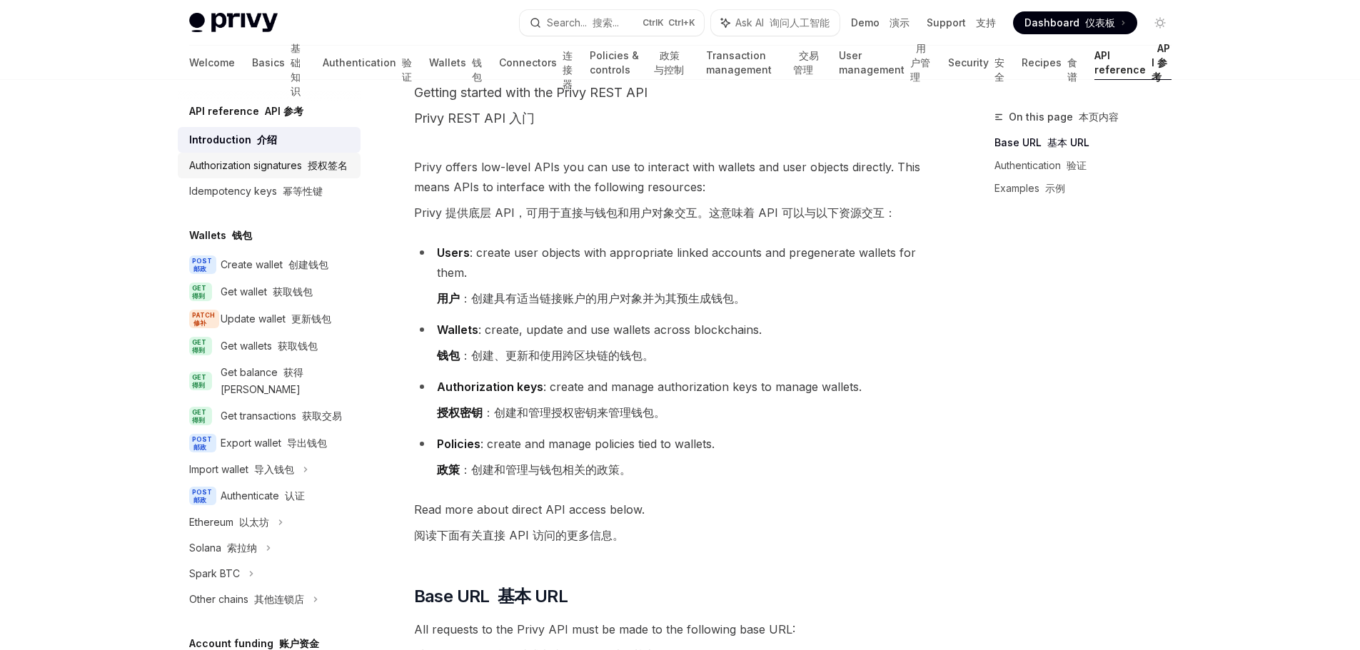
click at [318, 174] on div "Authorization signatures 授权签名" at bounding box center [268, 165] width 158 height 17
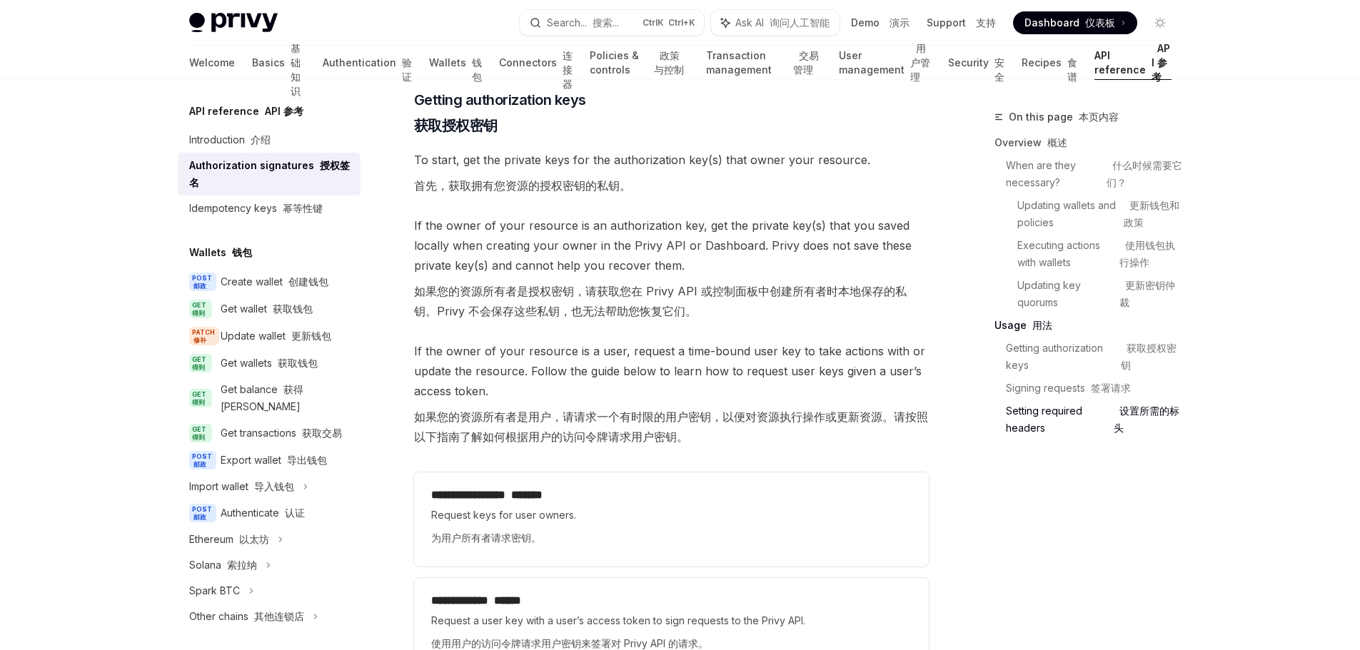
scroll to position [2793, 0]
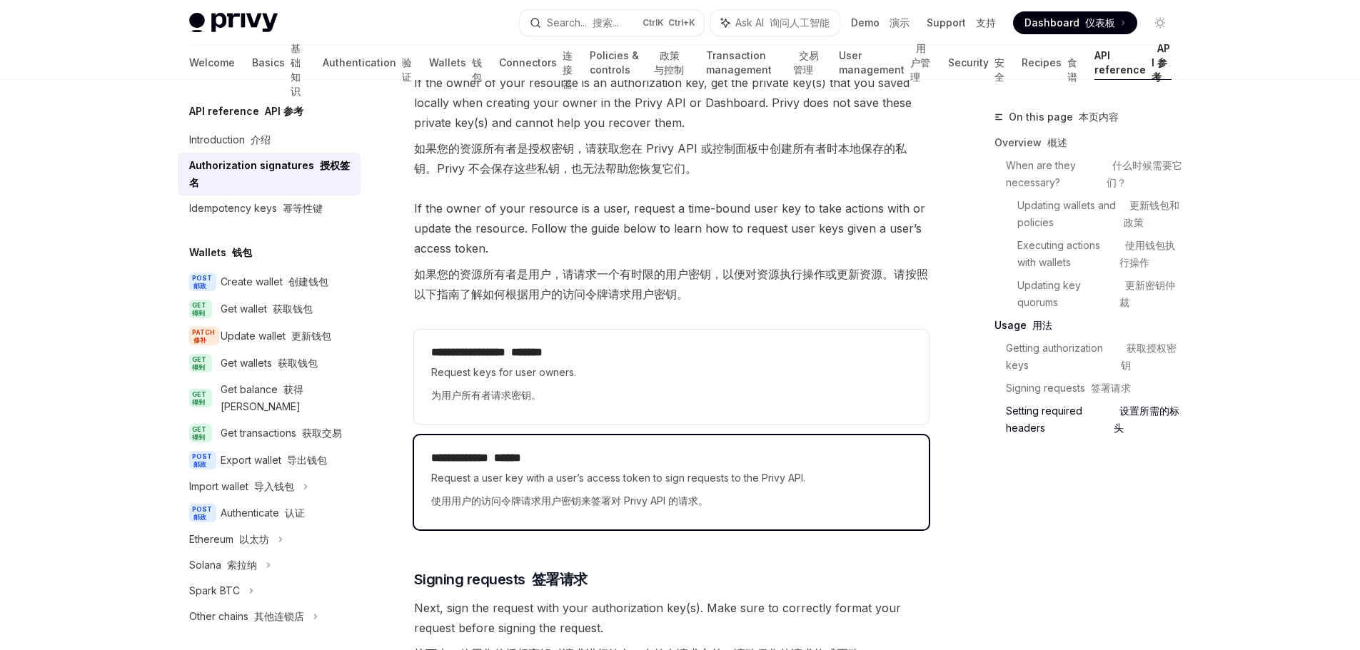
click at [753, 476] on span "Request a user key with a user’s access token to sign requests to the Privy API…" at bounding box center [671, 493] width 480 height 46
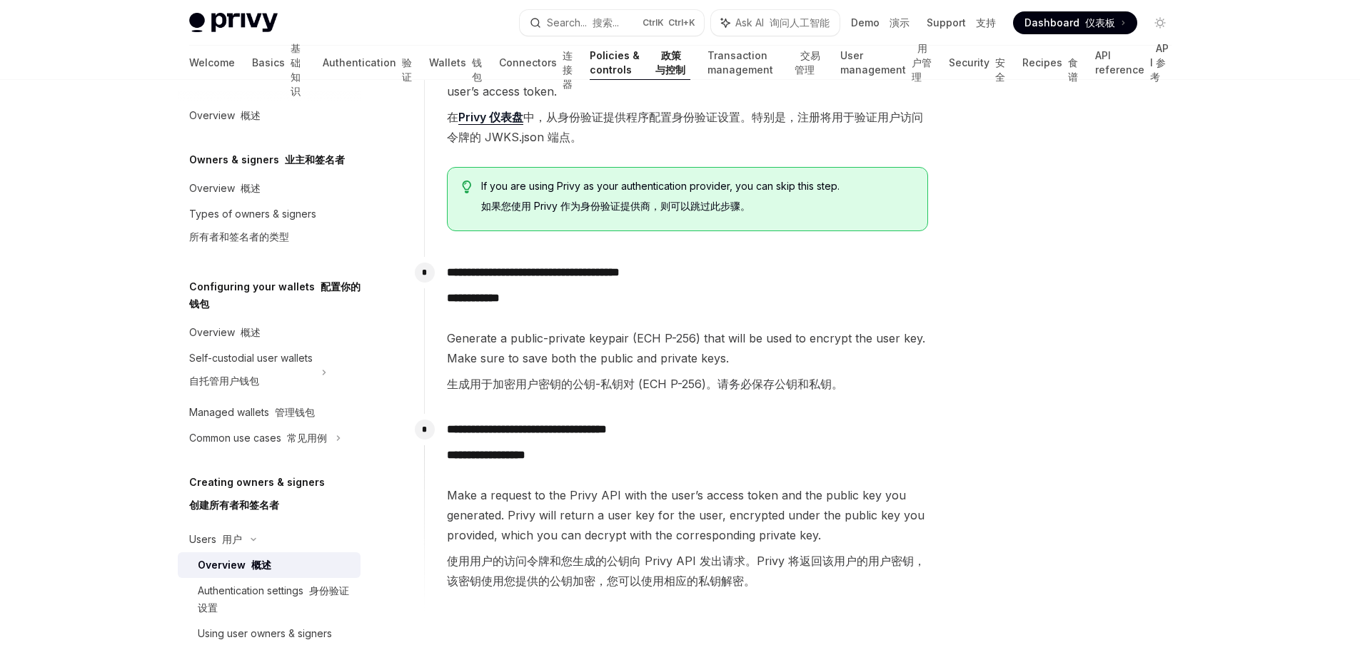
scroll to position [999, 0]
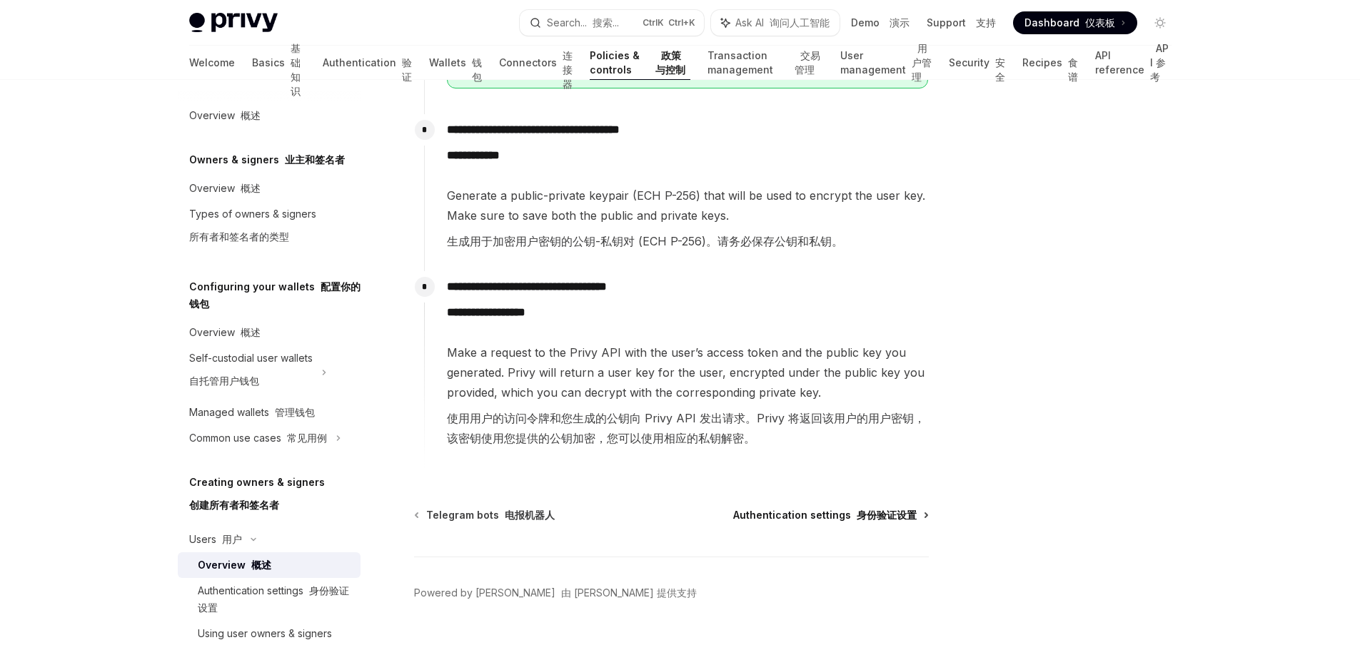
click at [871, 515] on font "身份验证设置" at bounding box center [887, 515] width 60 height 12
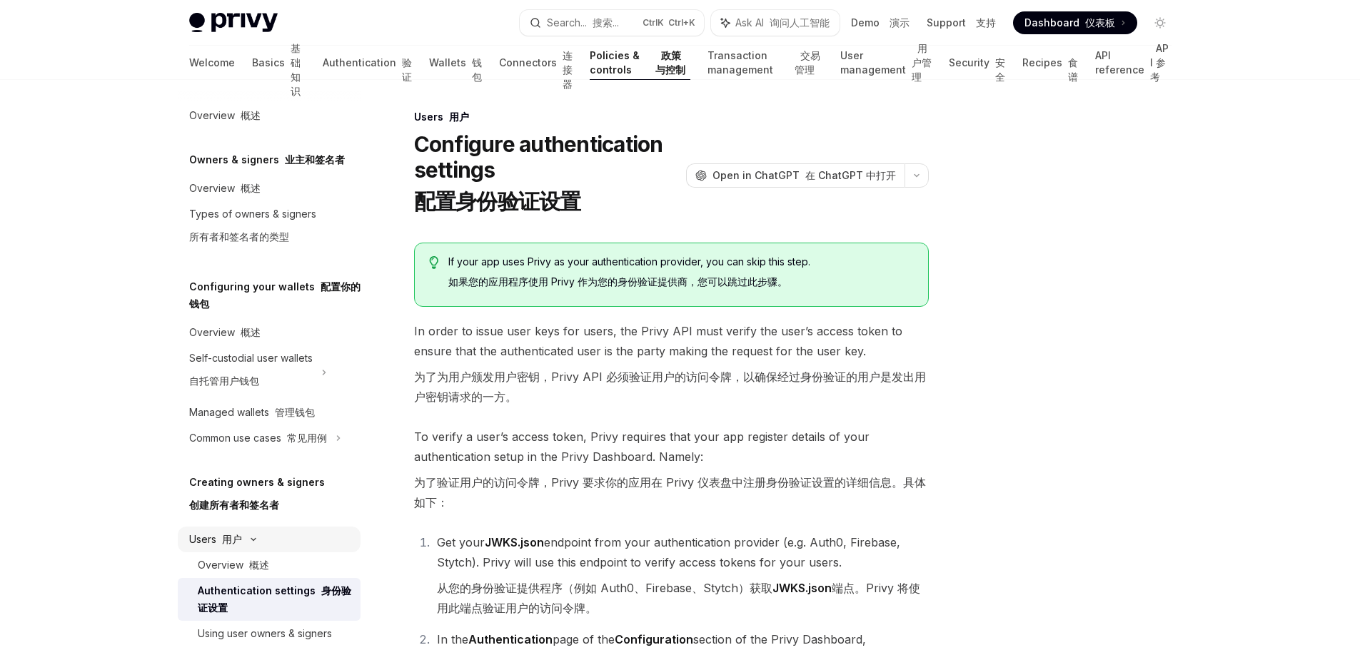
scroll to position [143, 0]
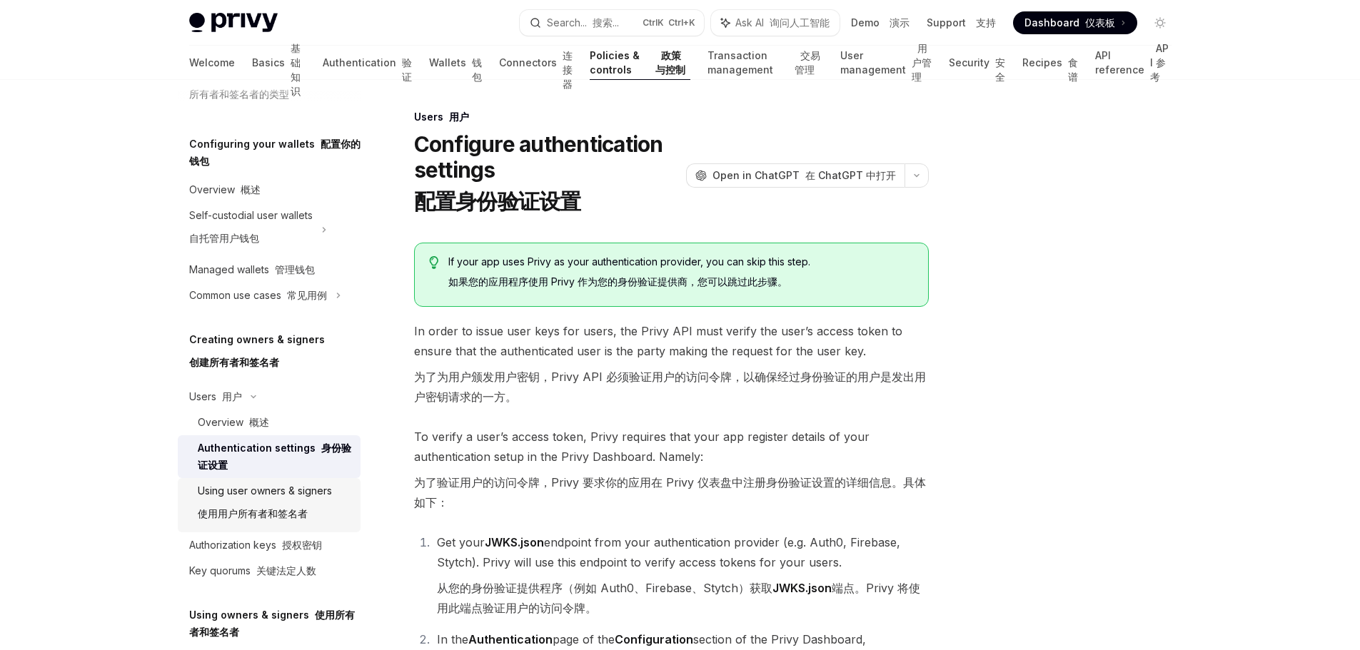
click at [289, 510] on font "使用用户所有者和签名者" at bounding box center [253, 514] width 110 height 12
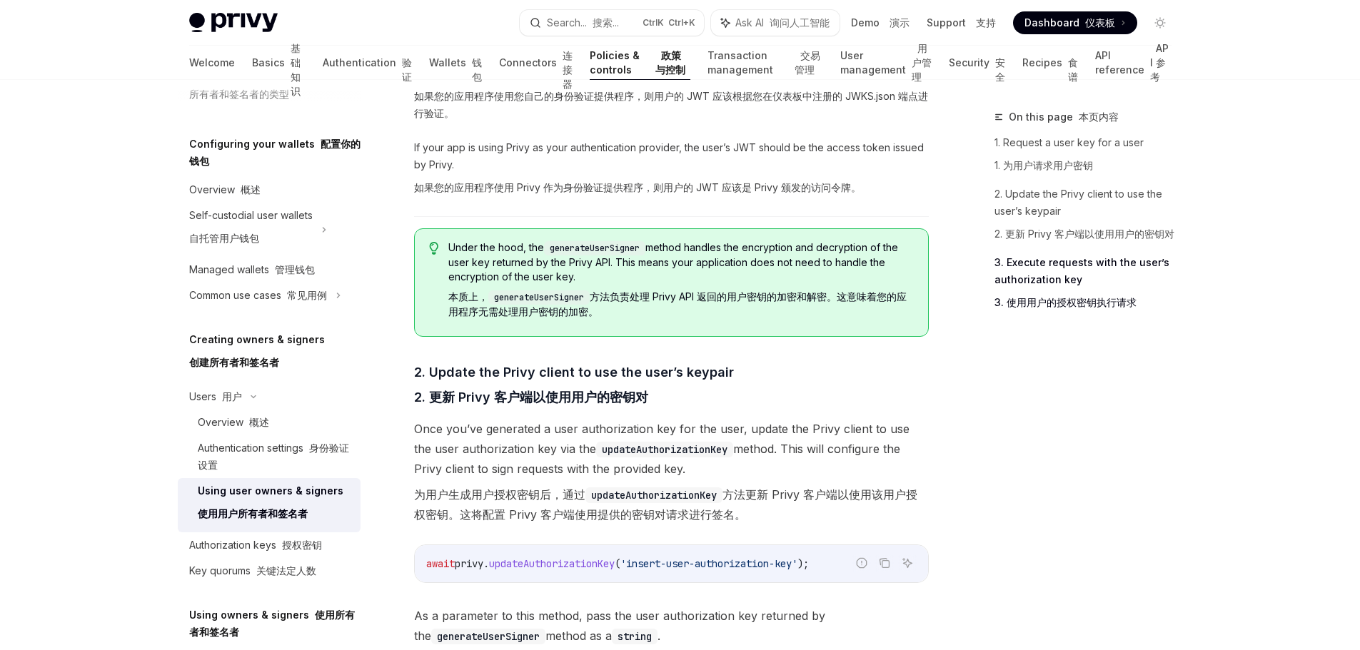
scroll to position [1571, 0]
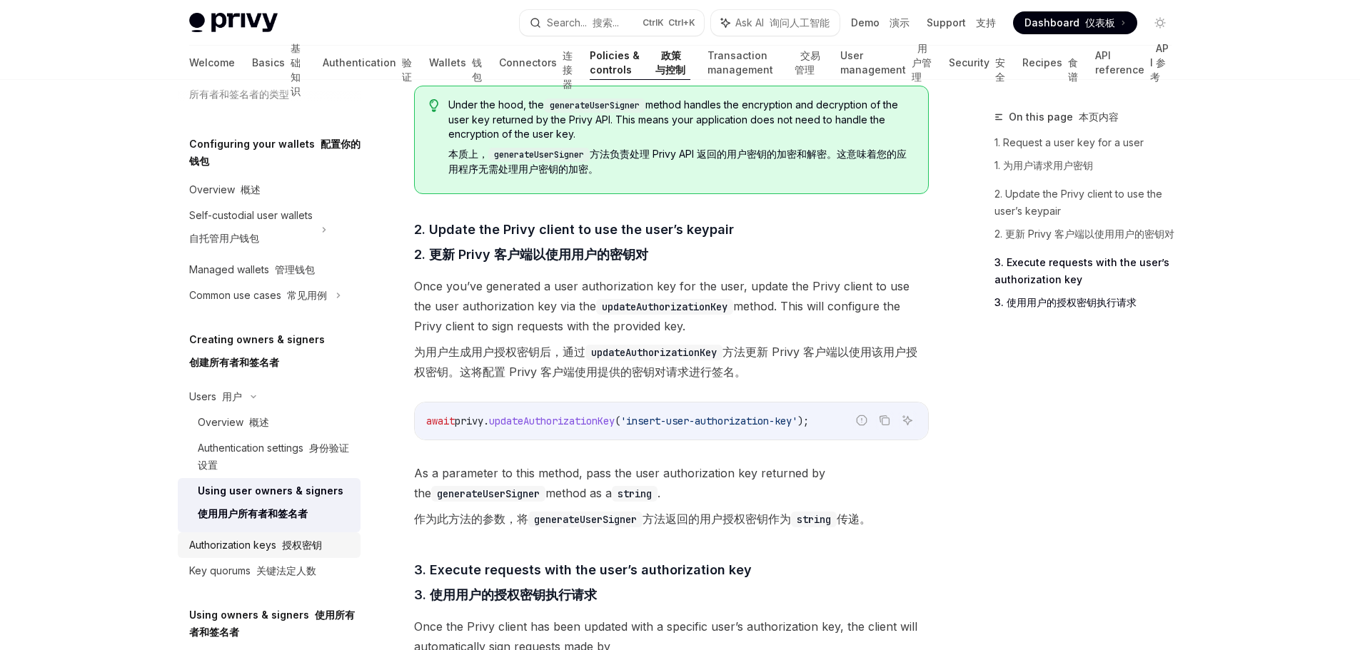
click at [323, 545] on div "Authorization keys 授权密钥" at bounding box center [270, 545] width 163 height 17
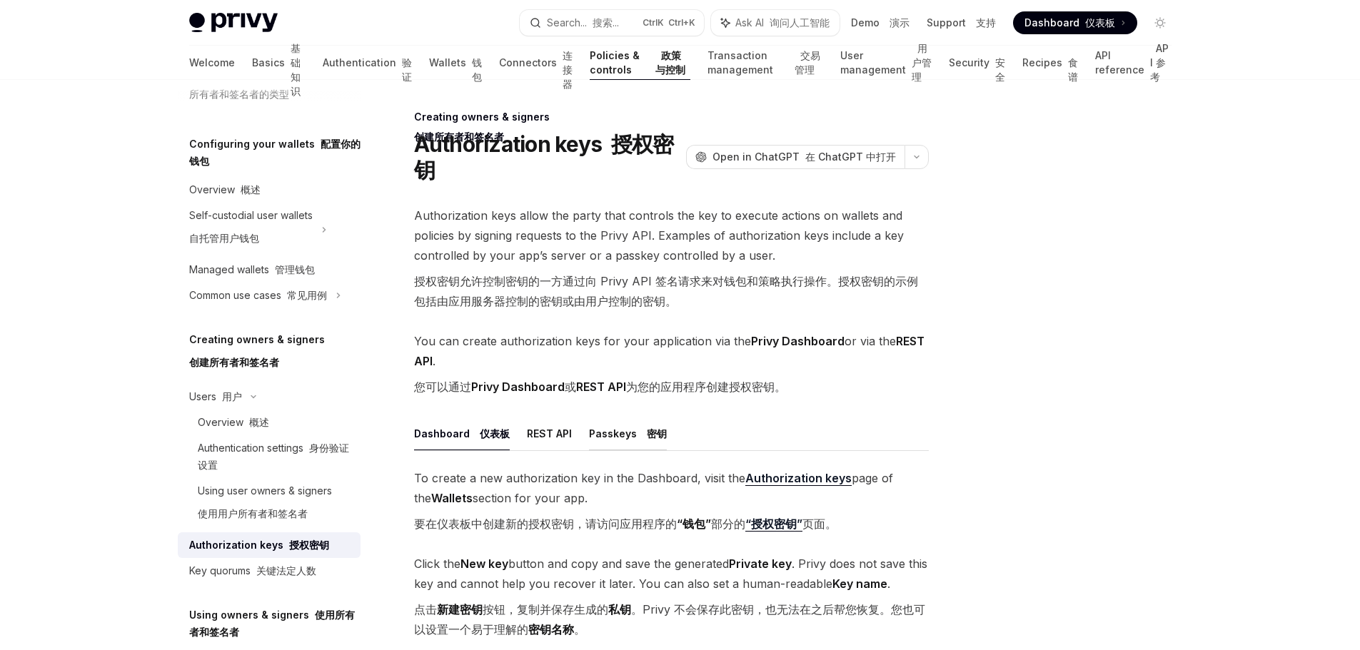
click at [641, 433] on font at bounding box center [644, 434] width 6 height 12
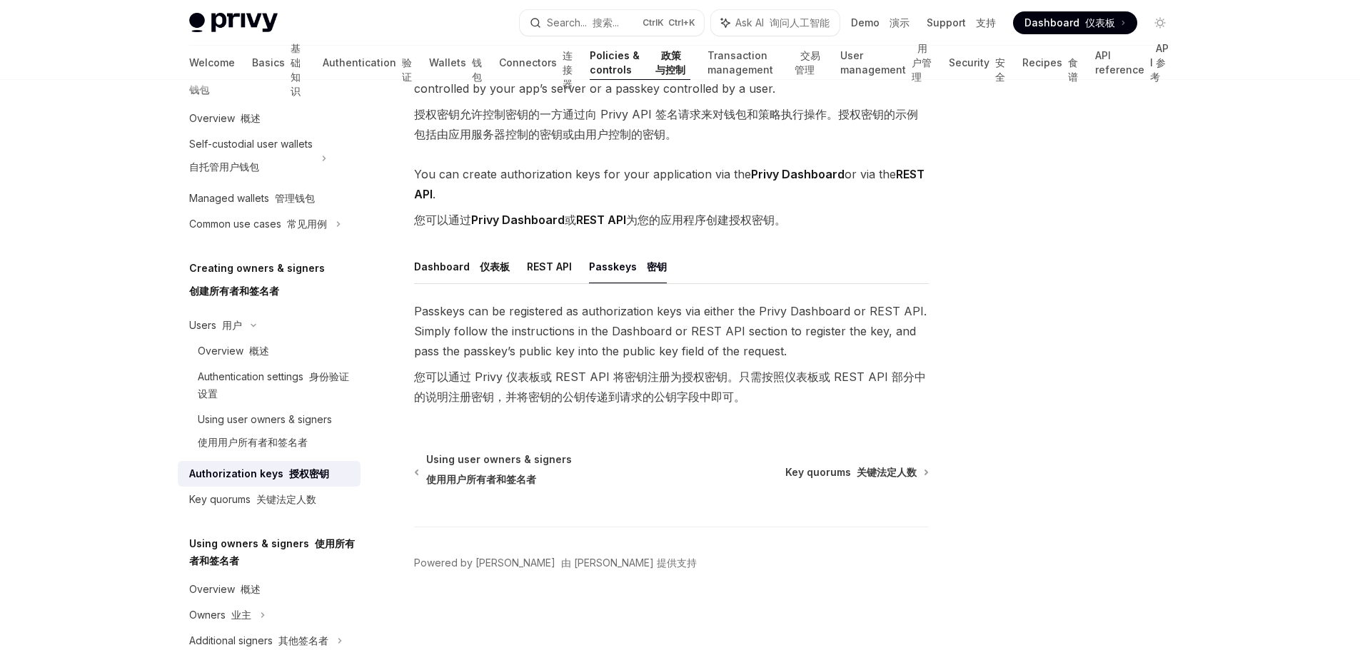
scroll to position [286, 0]
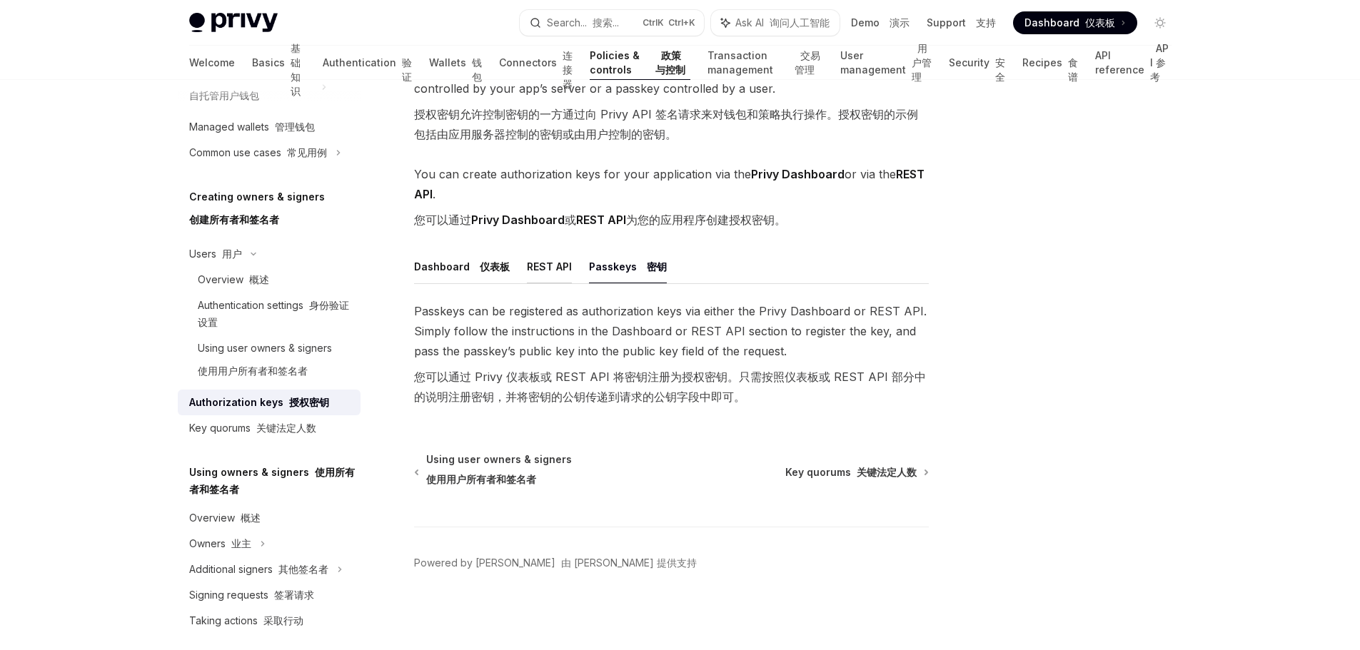
click at [550, 273] on button "REST API" at bounding box center [549, 267] width 45 height 34
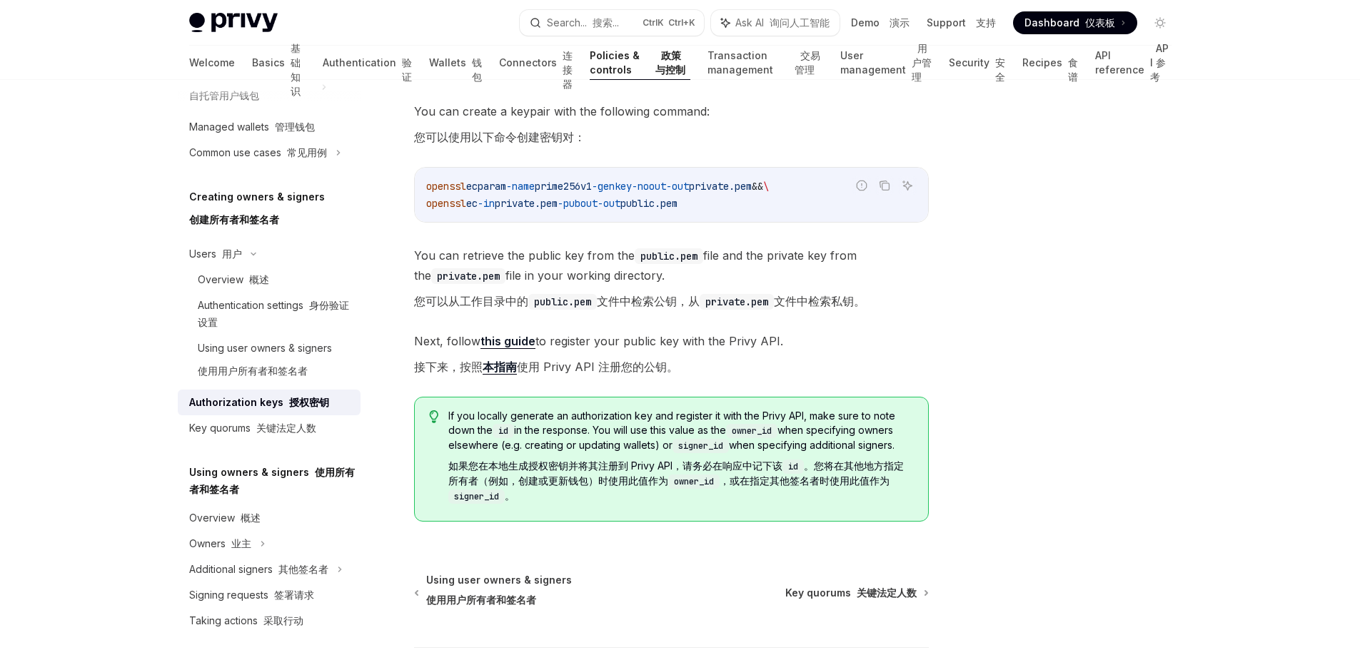
scroll to position [524, 0]
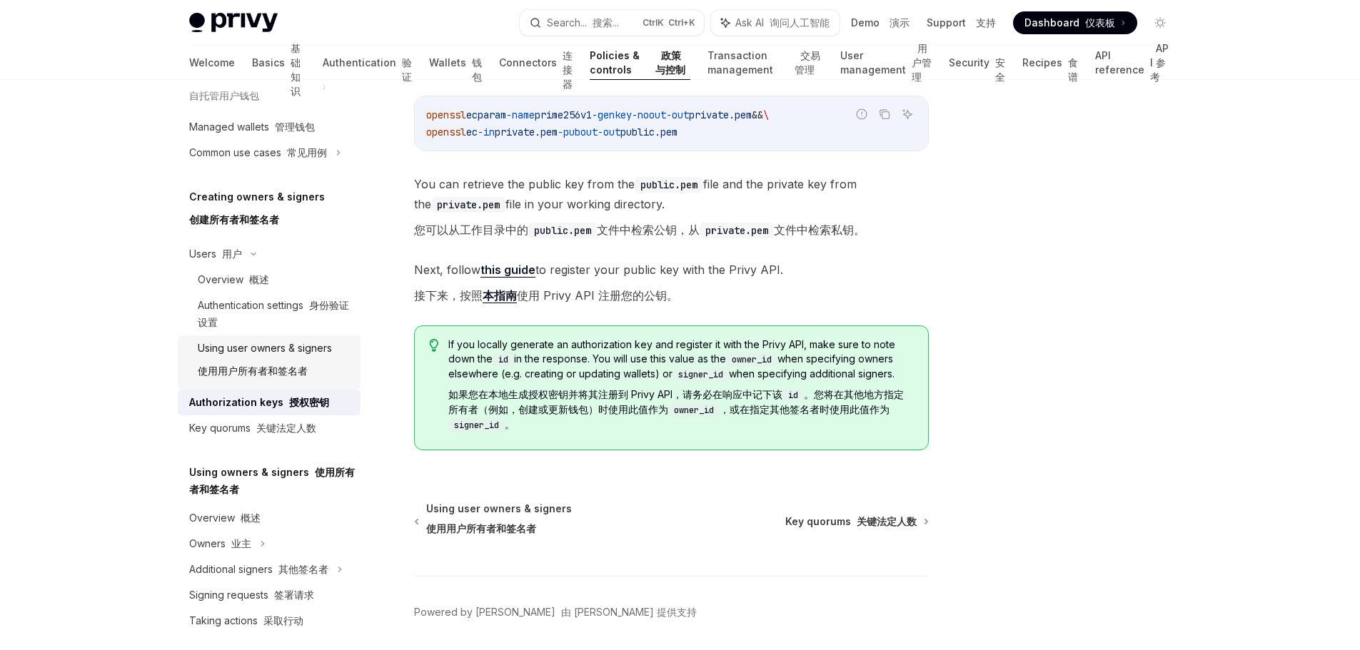
drag, startPoint x: 295, startPoint y: 358, endPoint x: 312, endPoint y: 358, distance: 17.1
click at [295, 358] on div "Using user owners & signers 使用用户所有者和签名者" at bounding box center [265, 363] width 134 height 46
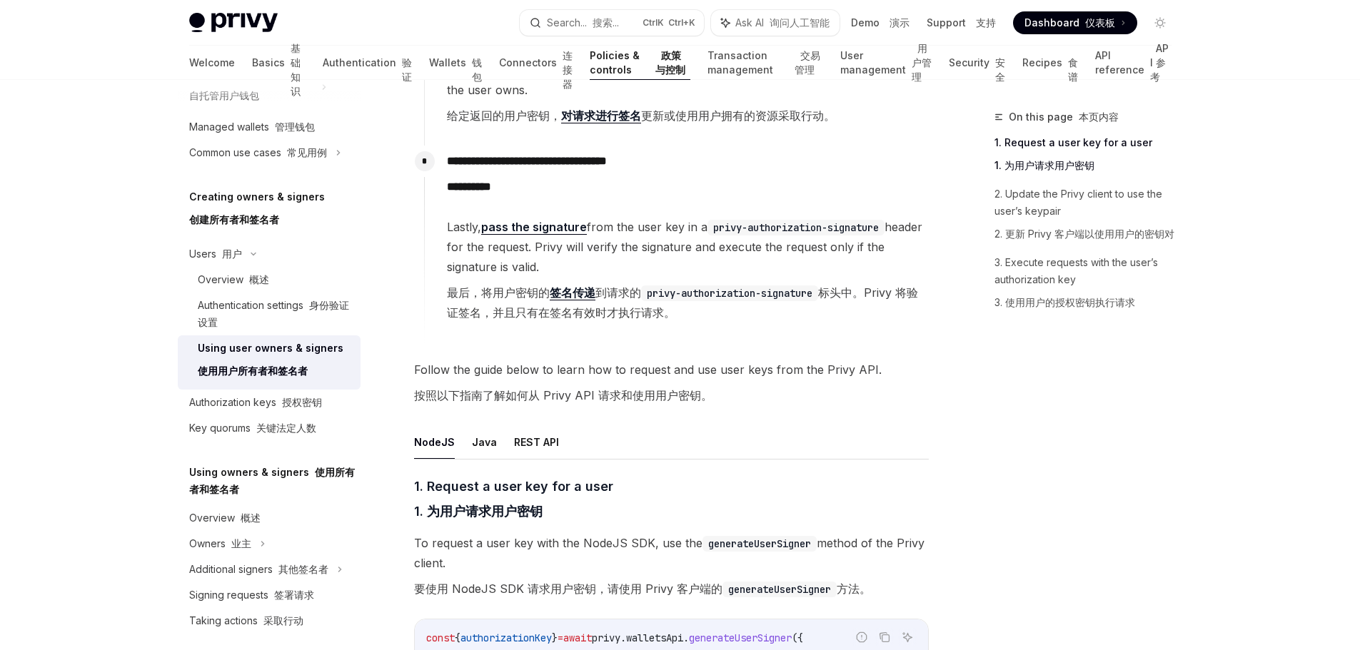
scroll to position [714, 0]
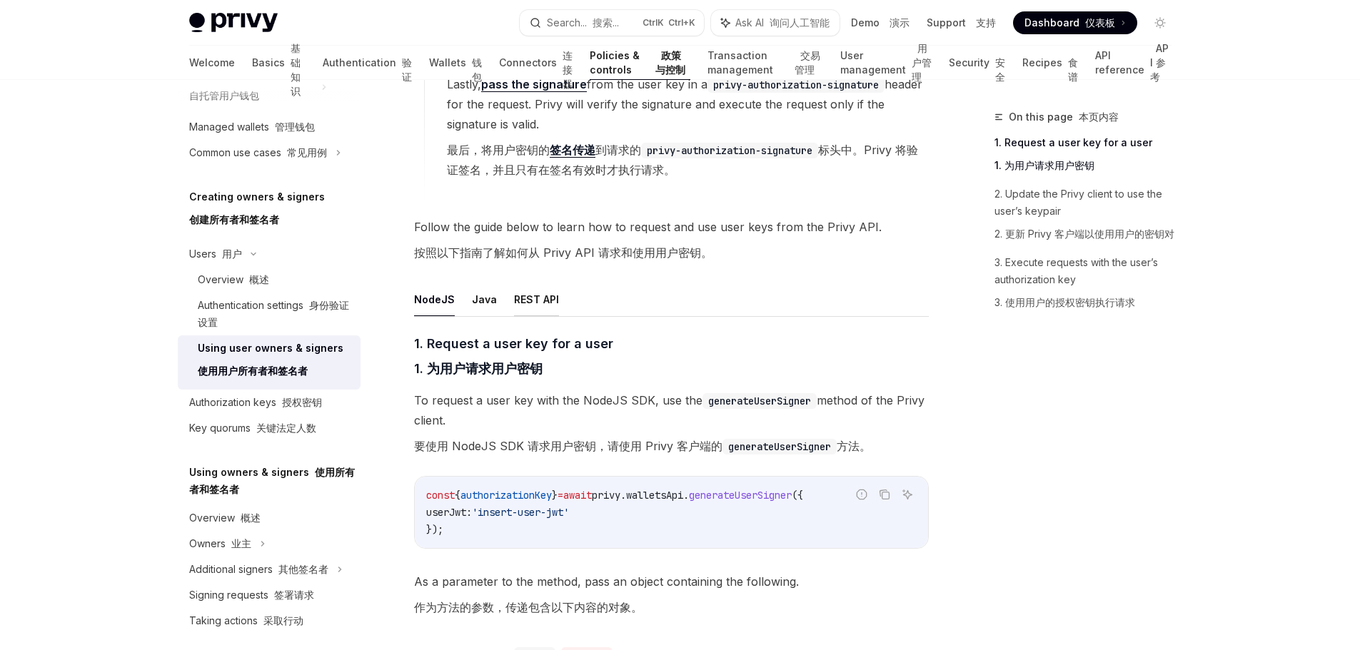
click at [541, 301] on button "REST API" at bounding box center [536, 300] width 45 height 34
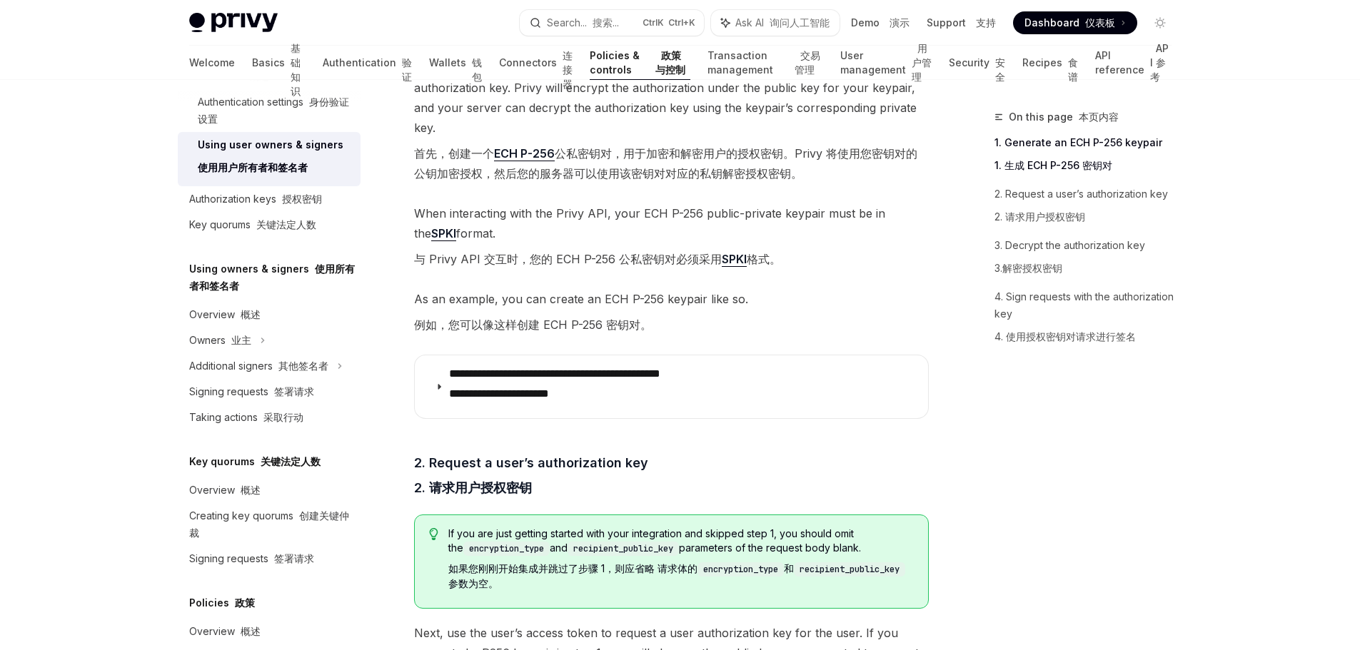
scroll to position [346, 0]
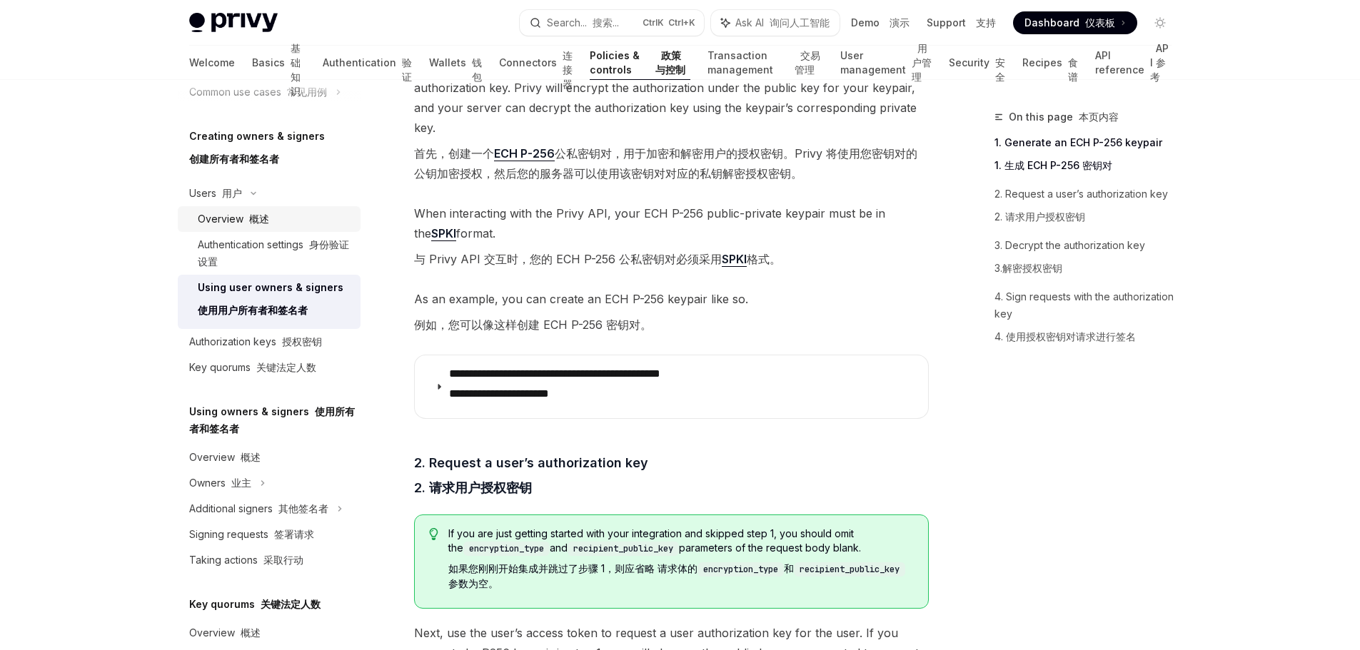
click at [271, 226] on div "Overview 概述" at bounding box center [275, 219] width 154 height 17
click at [259, 515] on div "Additional signers 其他签名者" at bounding box center [258, 508] width 139 height 17
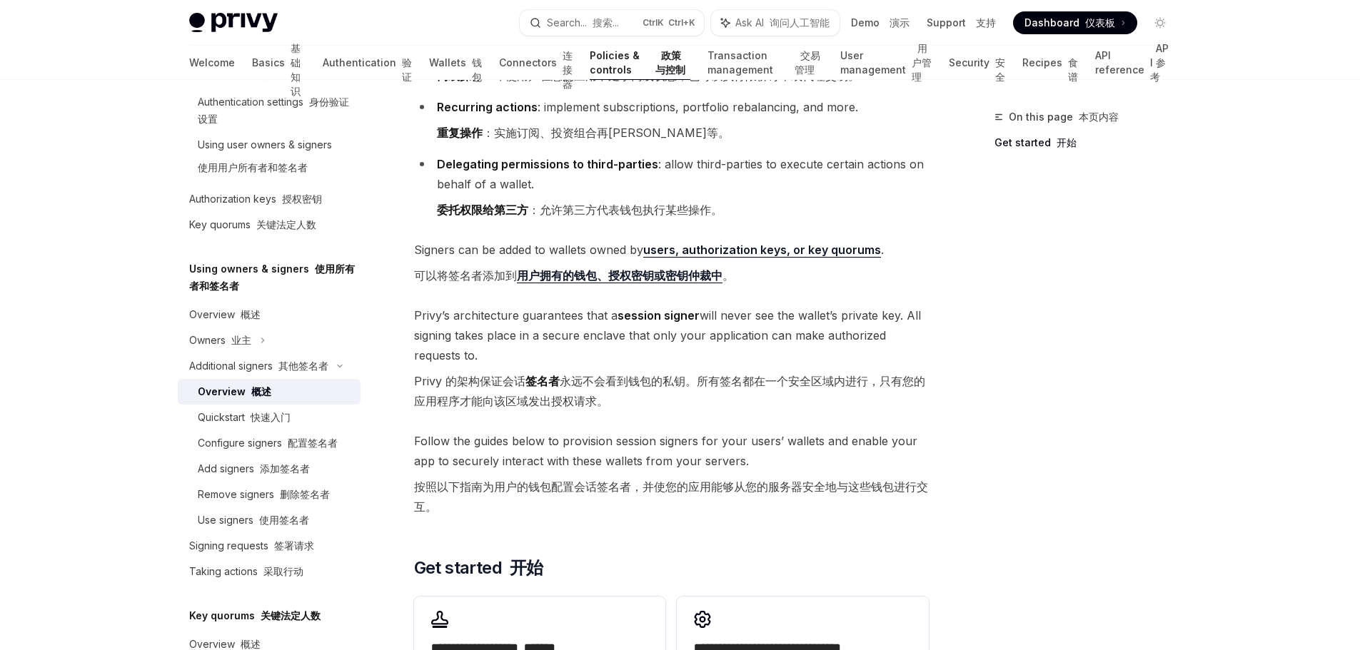
scroll to position [428, 0]
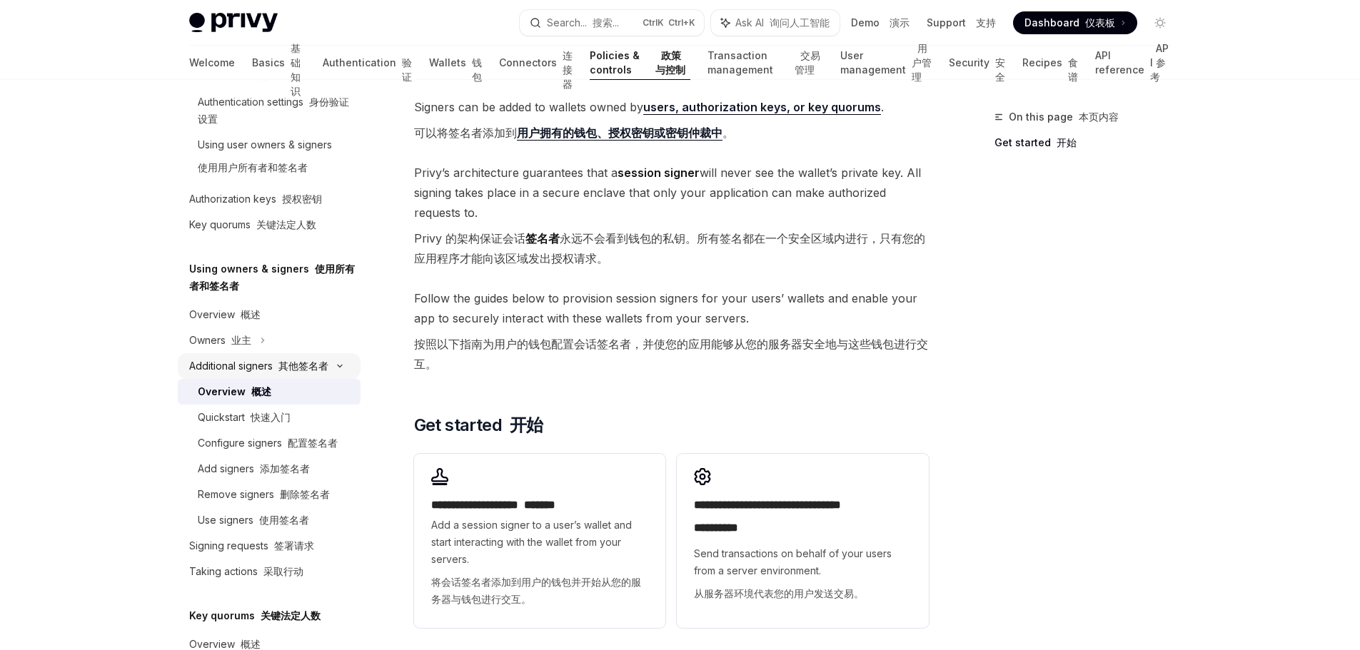
click at [341, 369] on div "Additional signers 其他签名者" at bounding box center [269, 366] width 183 height 26
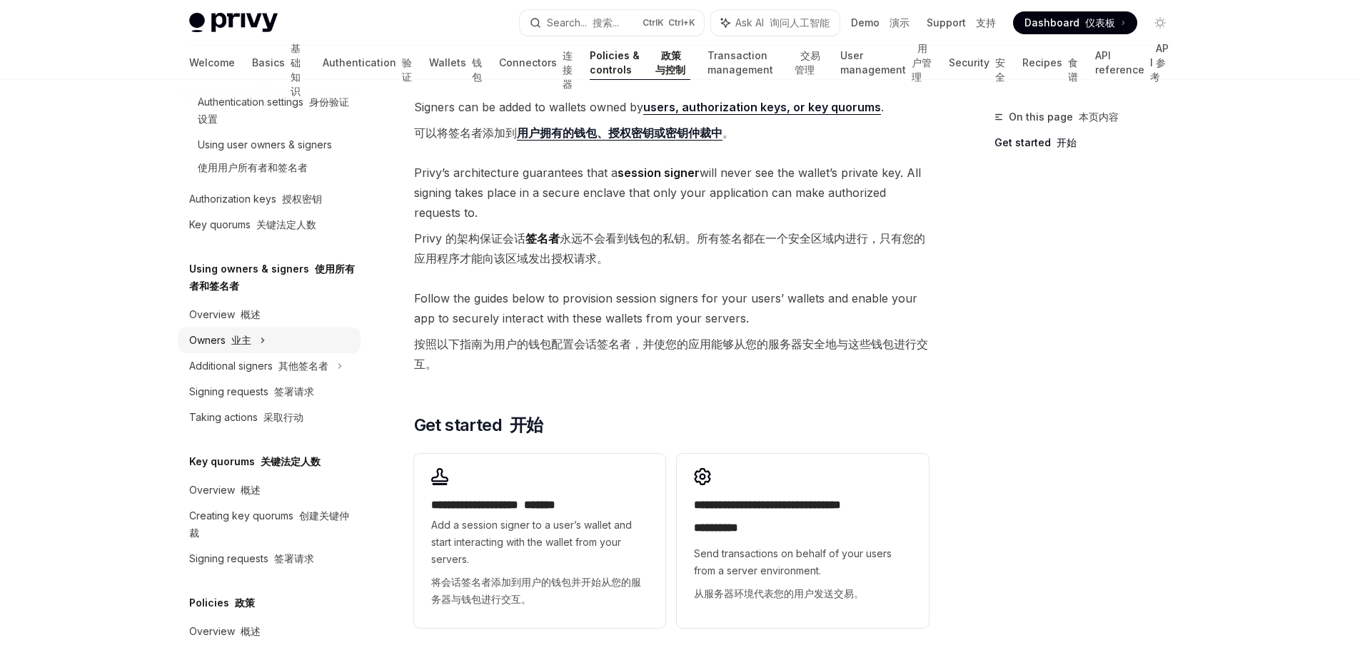
scroll to position [346, 0]
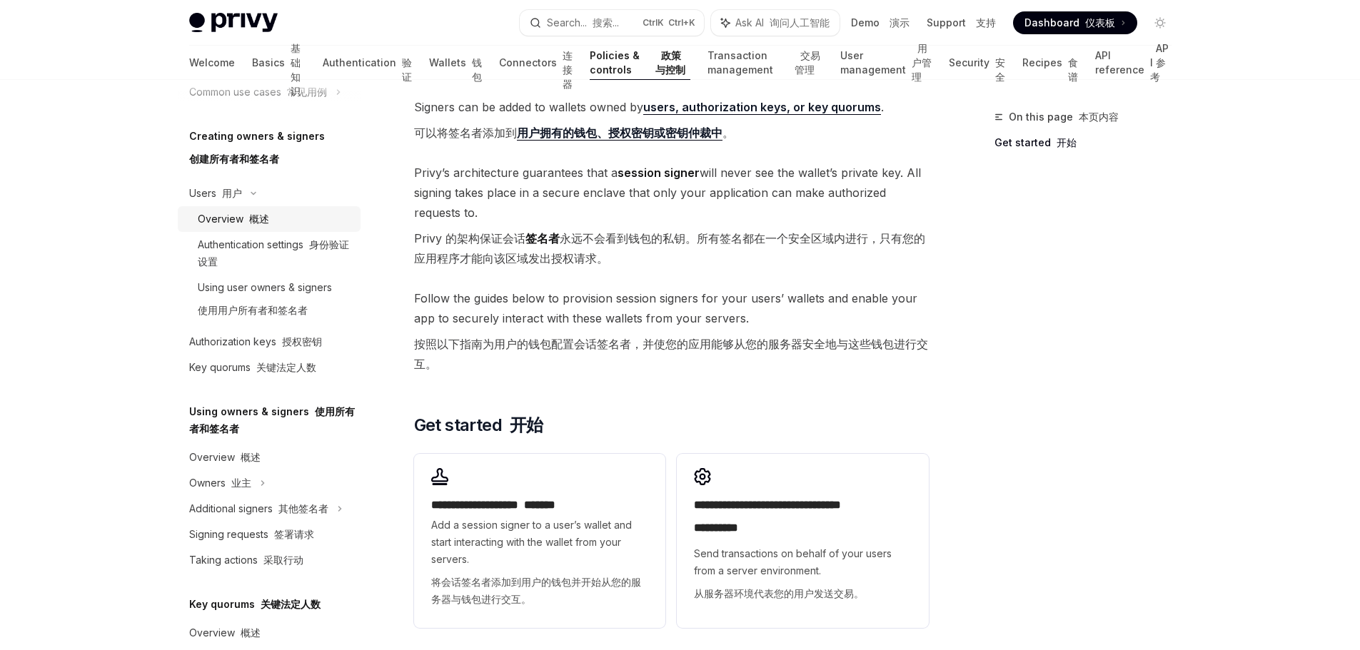
click at [270, 221] on div "Overview 概述" at bounding box center [275, 219] width 154 height 17
click at [296, 305] on font "使用用户所有者和签名者" at bounding box center [253, 310] width 110 height 12
click at [296, 296] on div "Using user owners & signers 使用用户所有者和签名者" at bounding box center [265, 302] width 134 height 46
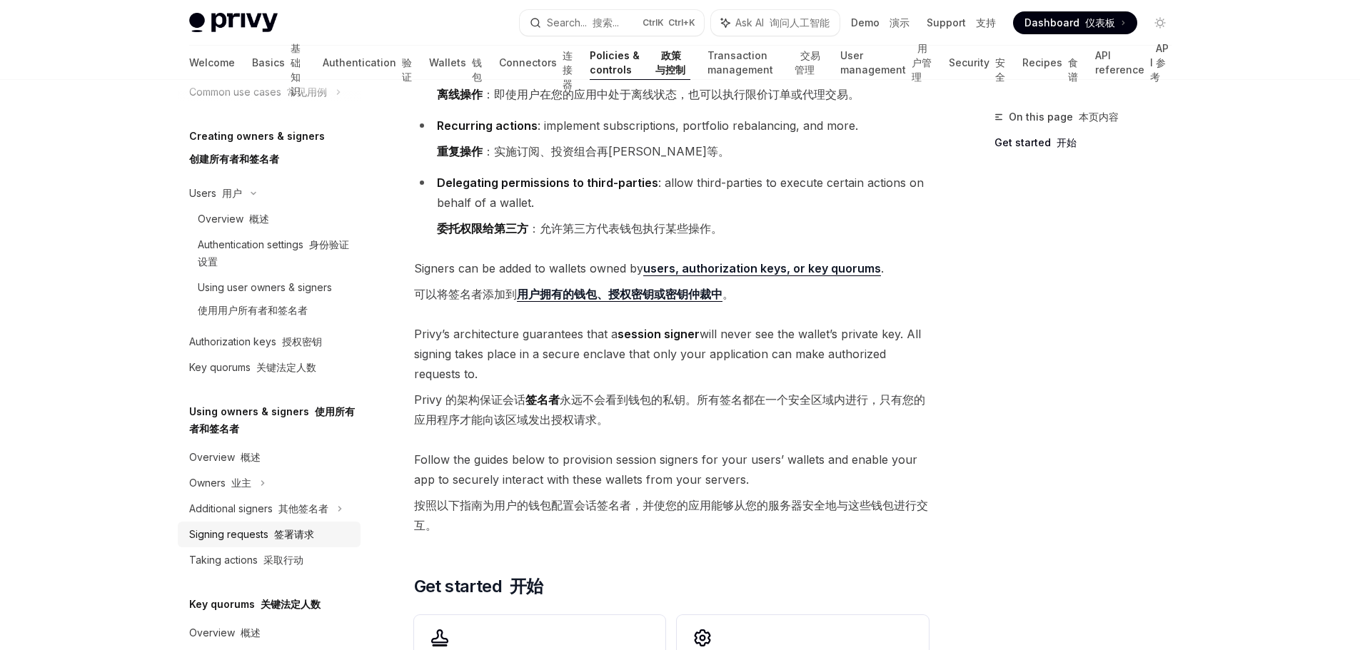
scroll to position [489, 0]
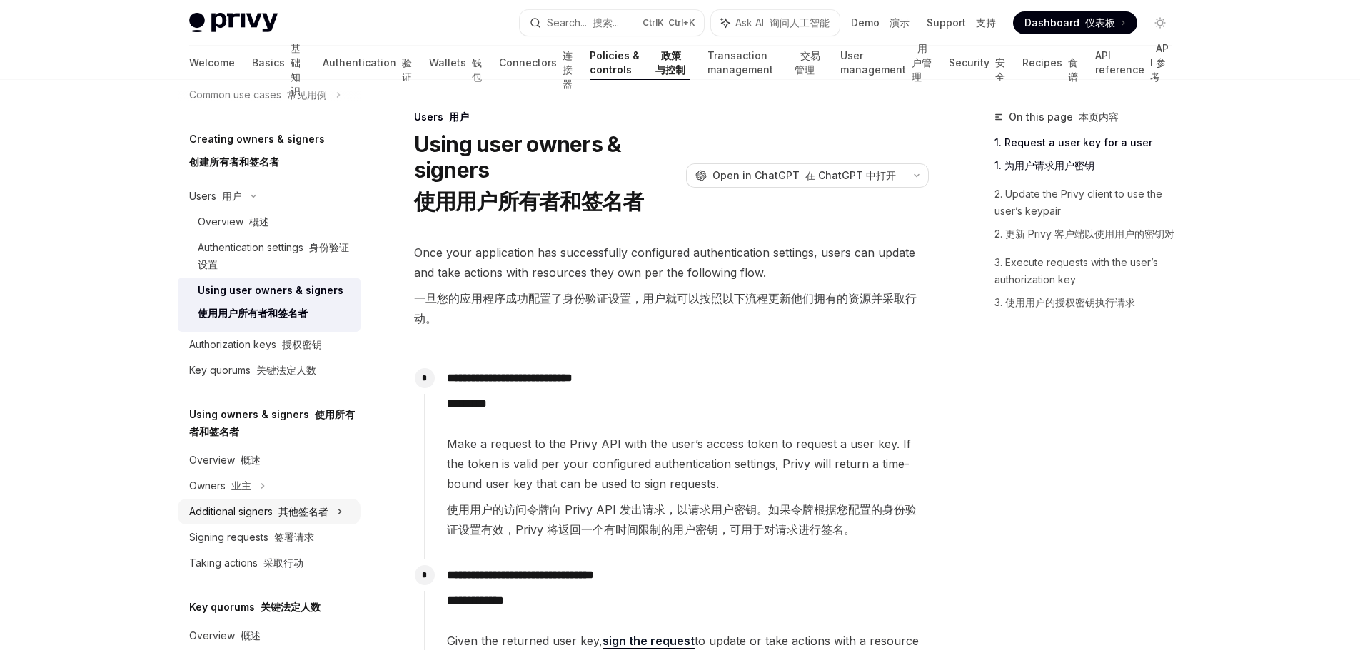
scroll to position [415, 0]
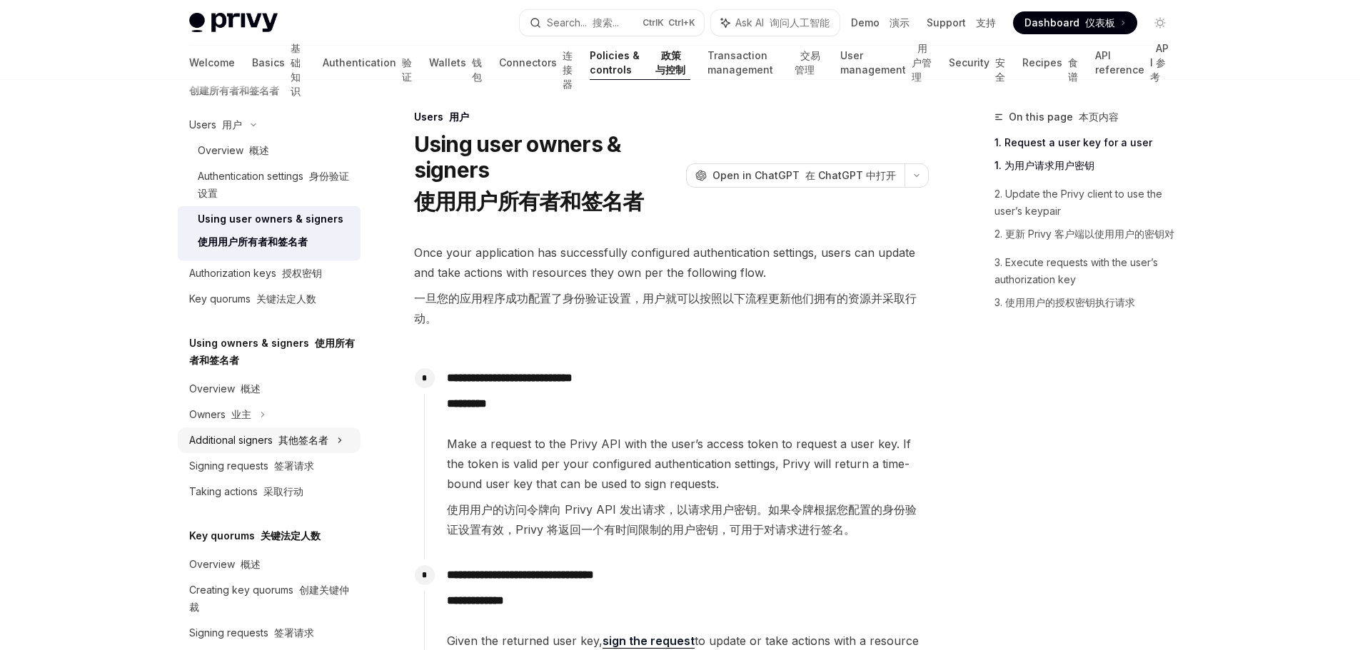
click at [323, 449] on div "Additional signers 其他签名者" at bounding box center [258, 440] width 139 height 17
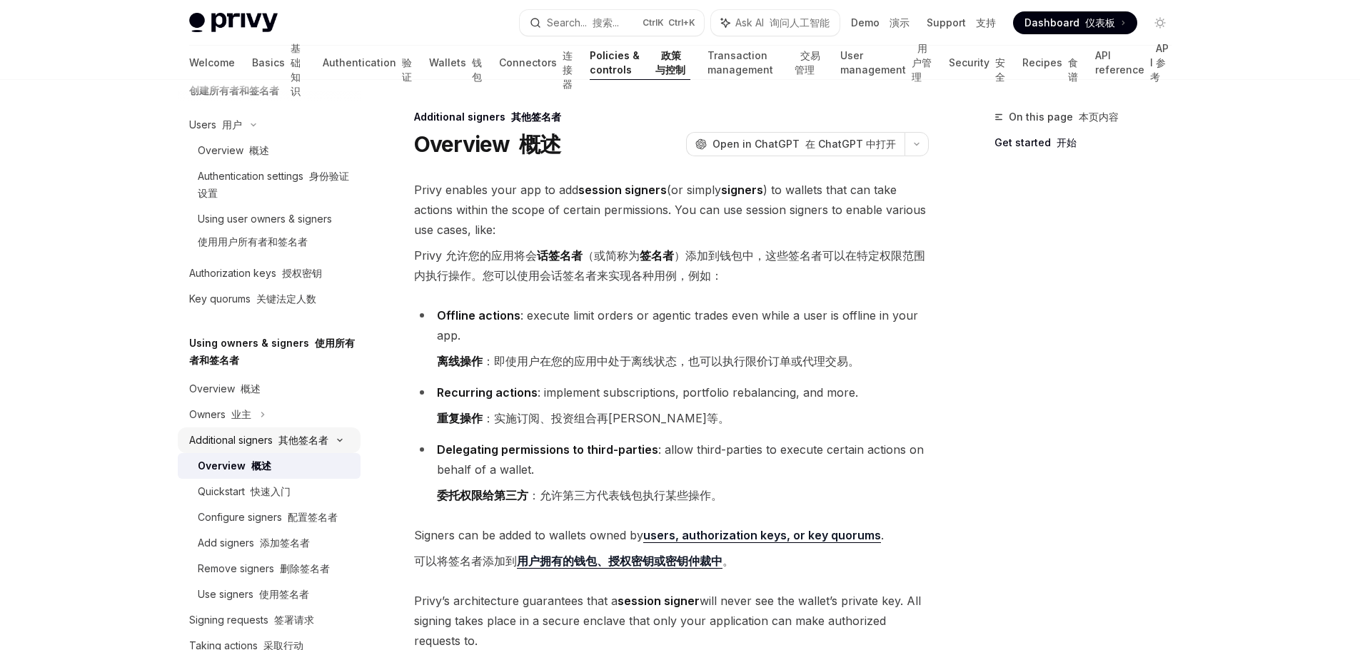
click at [323, 449] on div "Additional signers 其他签名者" at bounding box center [258, 440] width 139 height 17
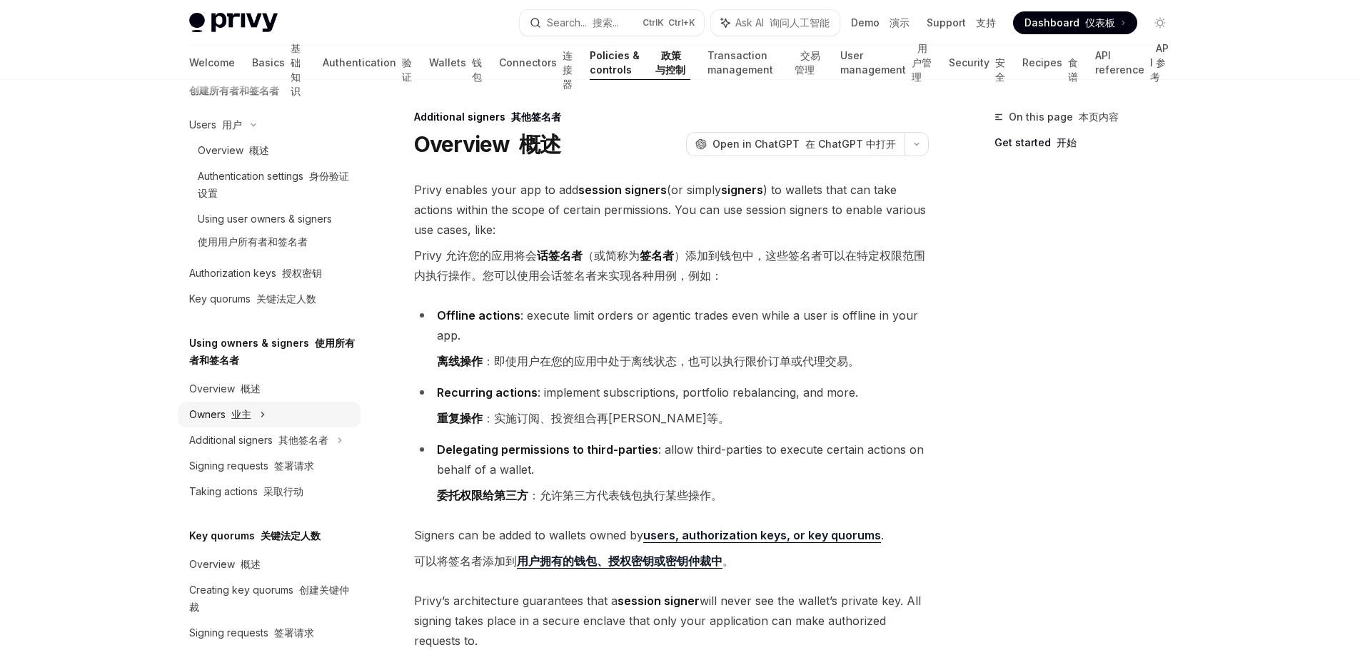
click at [268, 413] on div "Owners 业主" at bounding box center [269, 415] width 183 height 26
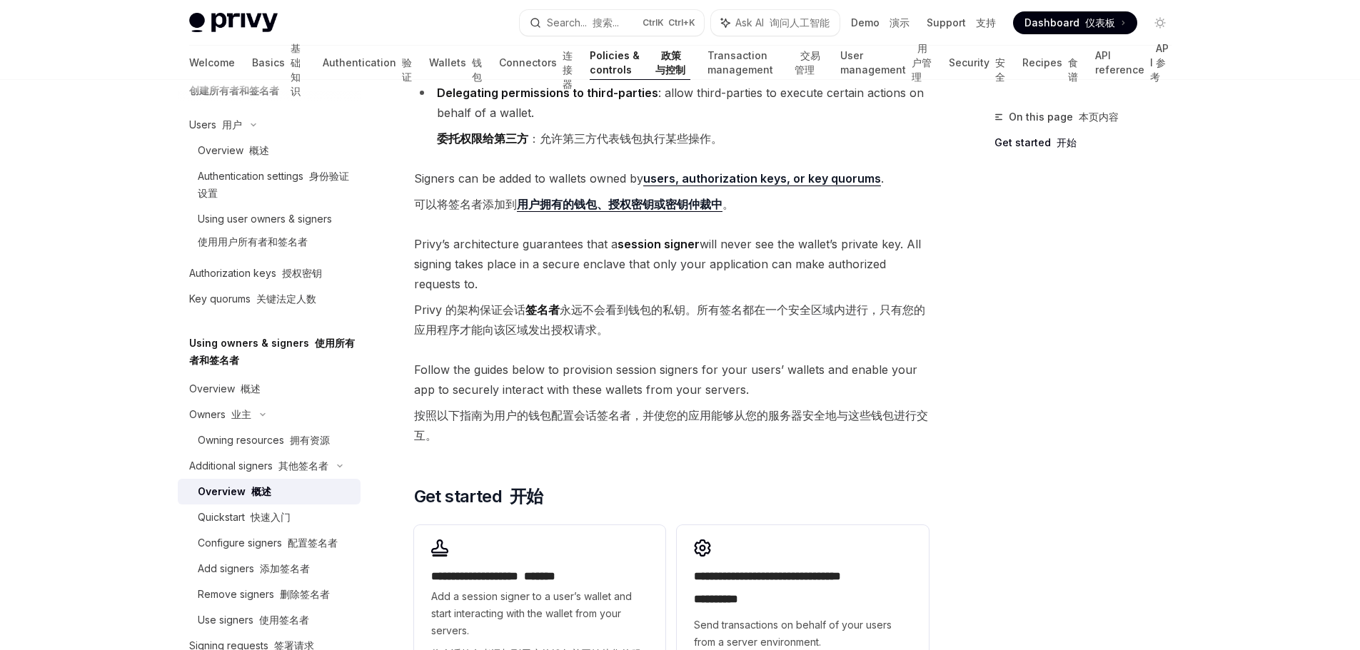
scroll to position [500, 0]
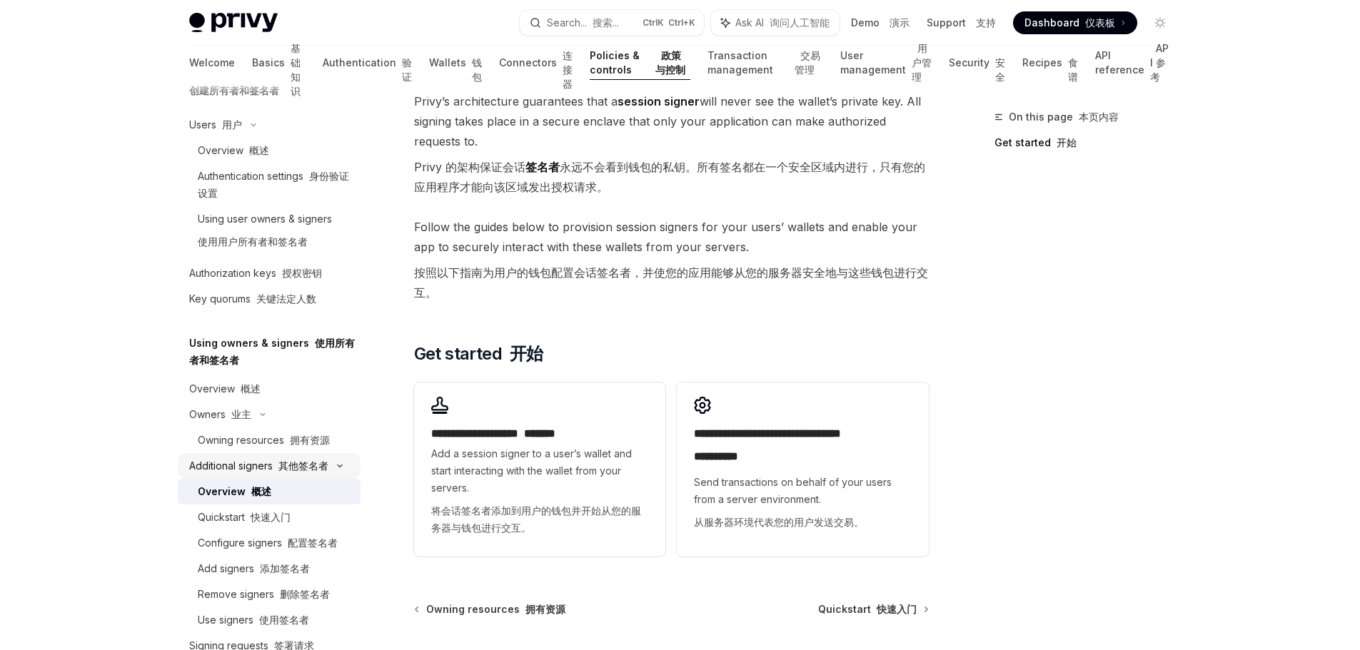
click at [340, 466] on div "Additional signers 其他签名者" at bounding box center [269, 466] width 183 height 26
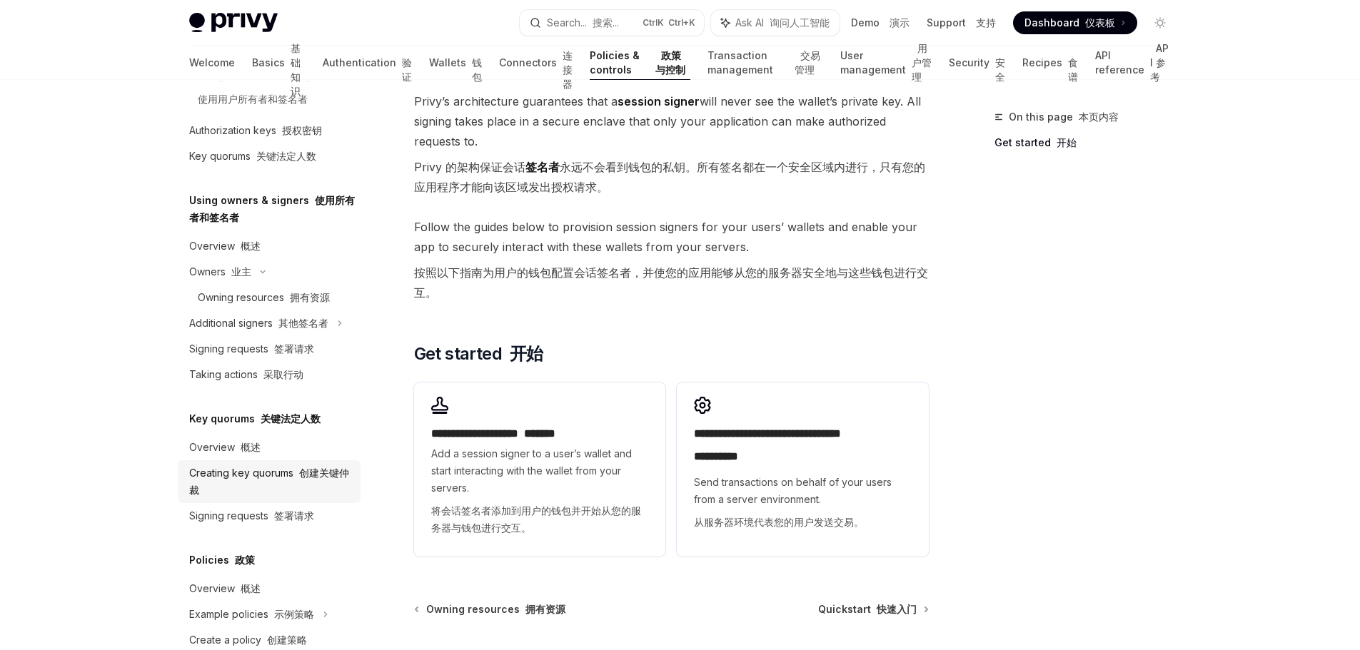
scroll to position [629, 0]
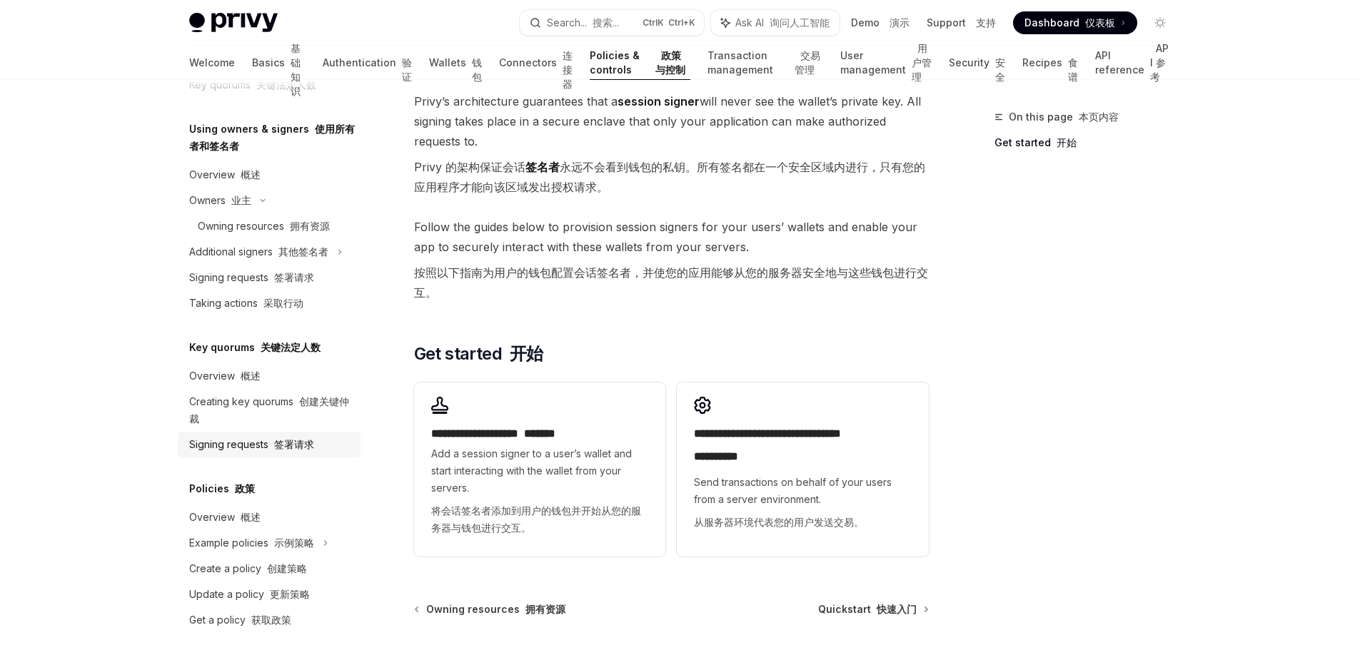
click at [290, 458] on link "Signing requests 签署请求" at bounding box center [269, 445] width 183 height 26
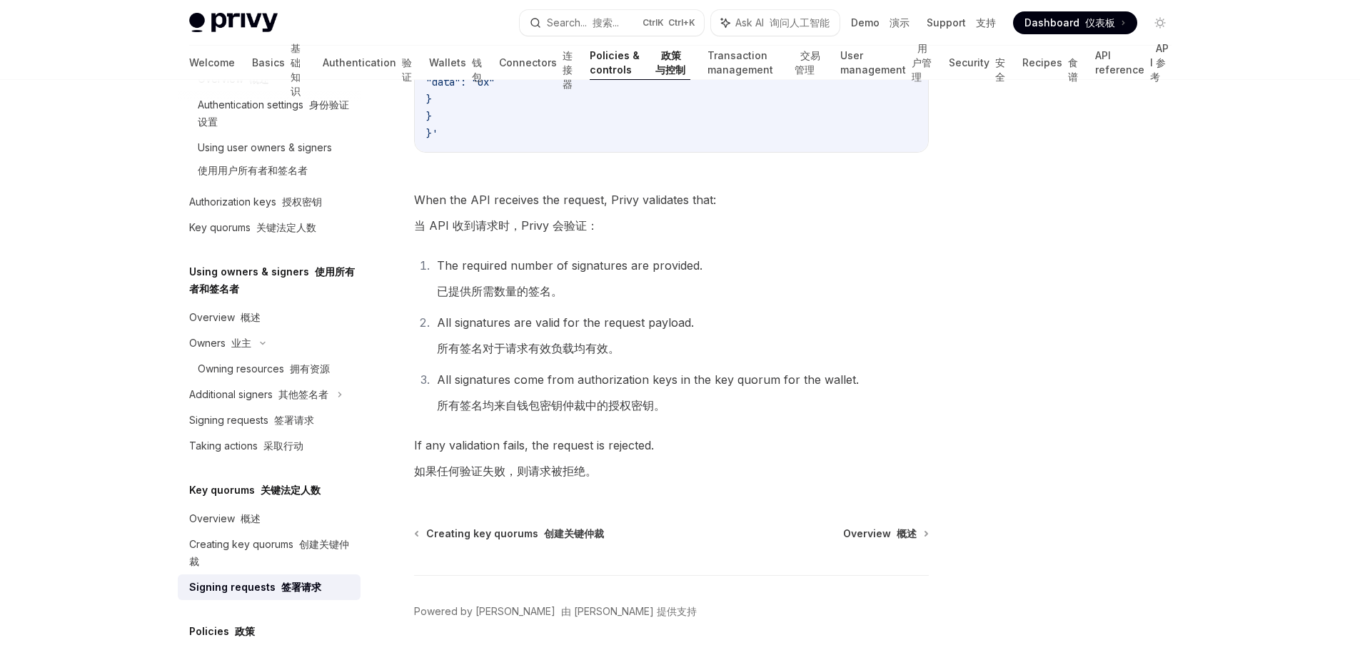
scroll to position [343, 0]
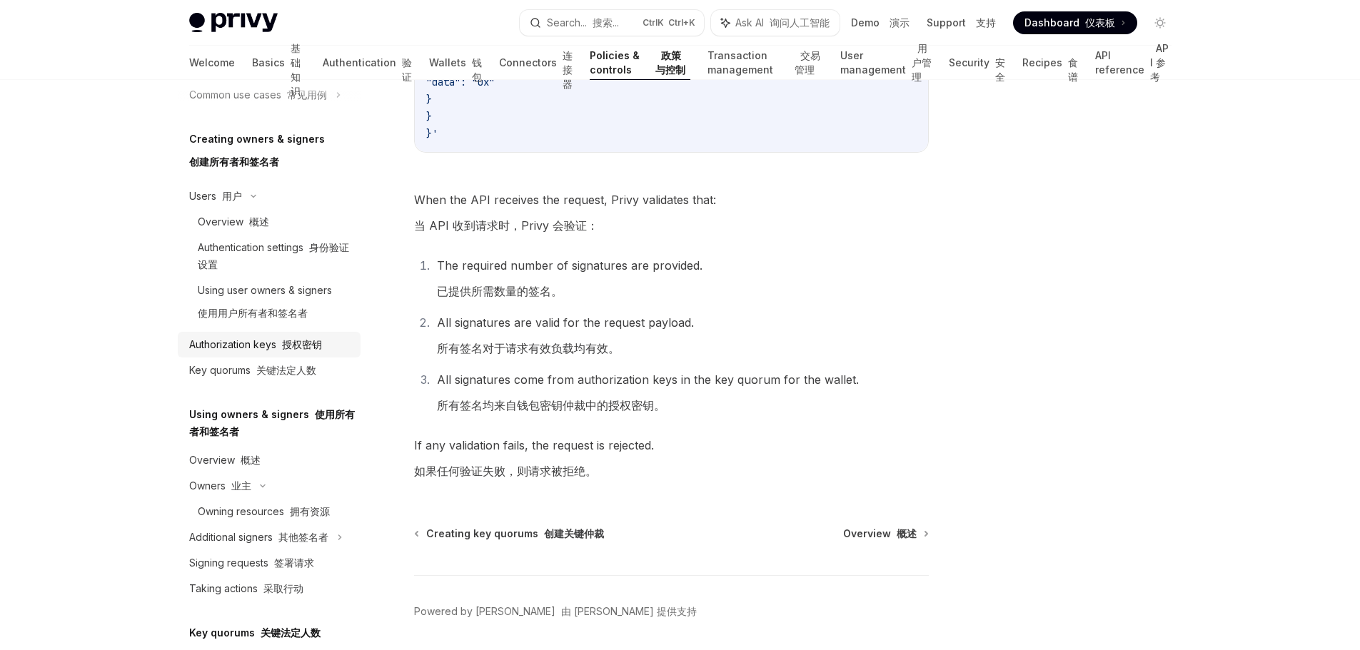
click at [303, 338] on font "授权密钥" at bounding box center [302, 344] width 40 height 12
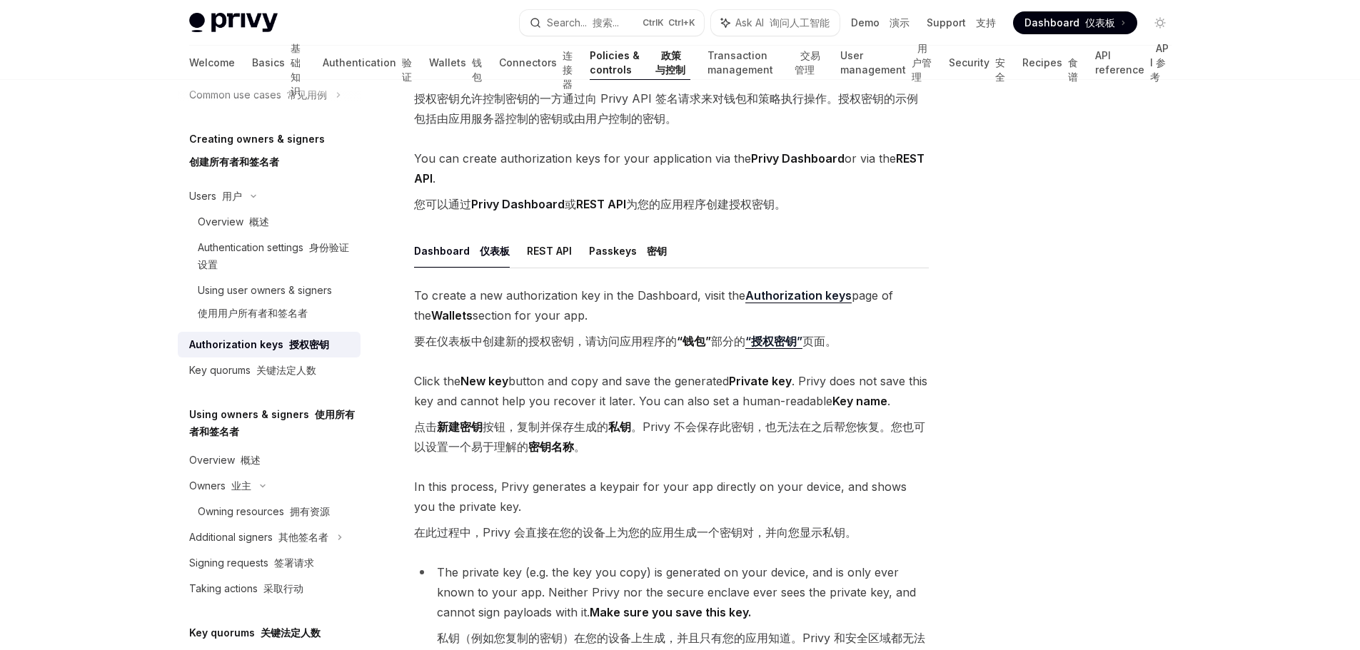
scroll to position [40, 0]
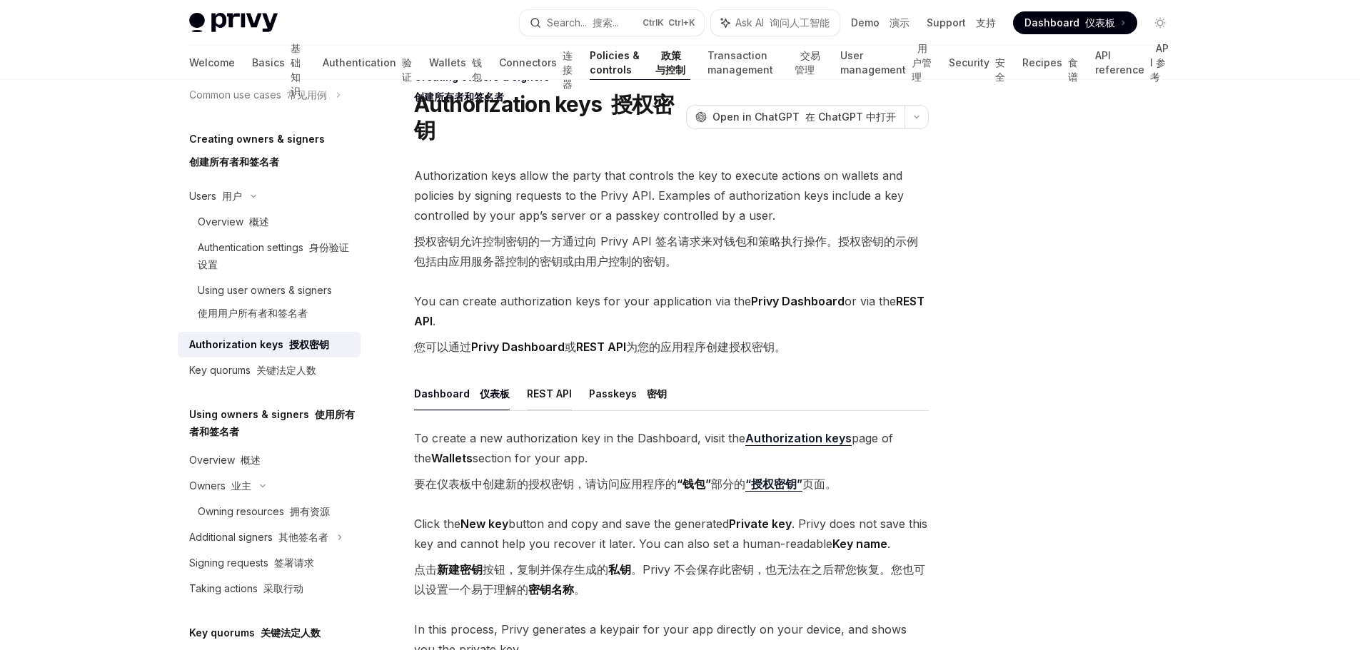
click at [554, 393] on button "REST API" at bounding box center [549, 394] width 45 height 34
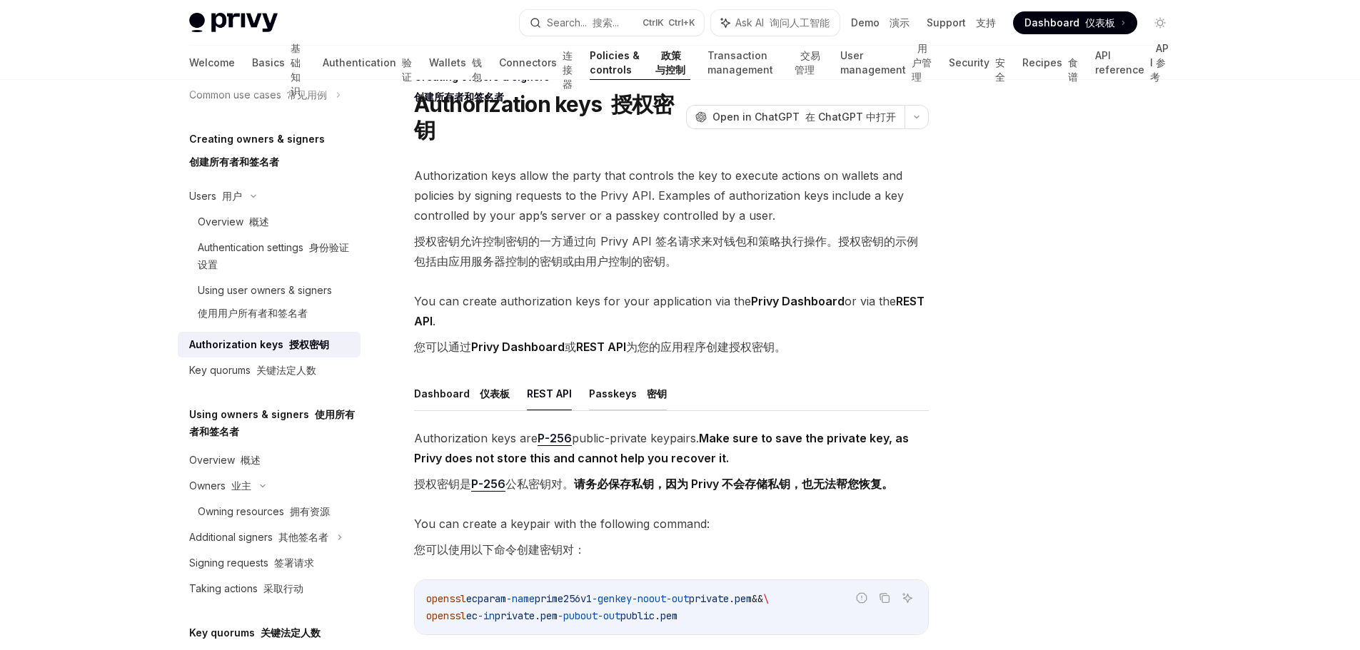
click at [603, 397] on button "Passkeys 密钥" at bounding box center [628, 394] width 78 height 34
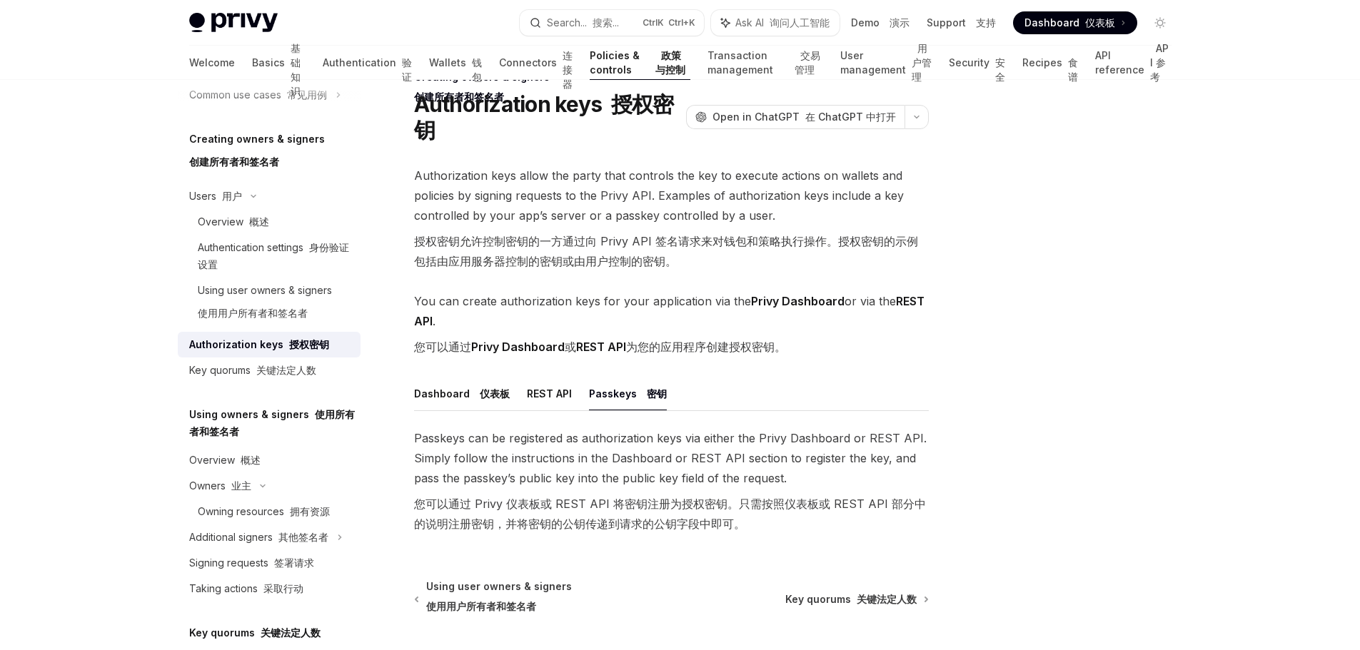
scroll to position [167, 0]
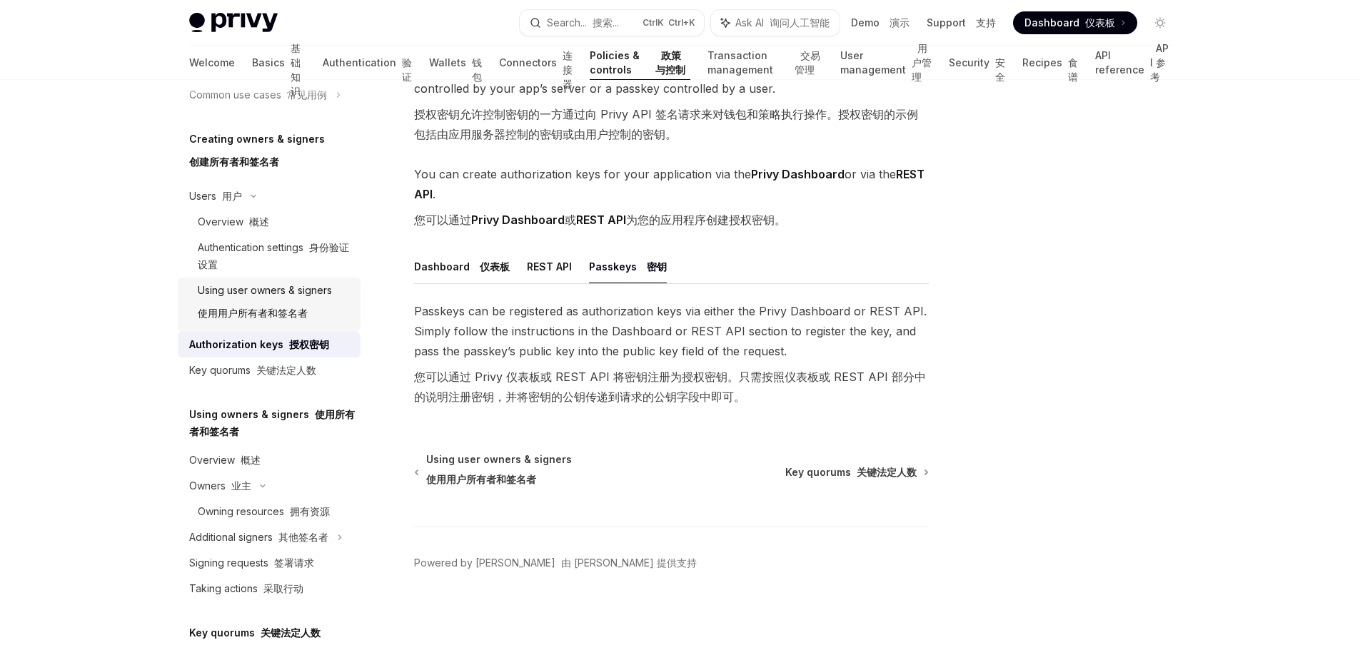
click at [266, 304] on div "Using user owners & signers 使用用户所有者和签名者" at bounding box center [265, 305] width 134 height 46
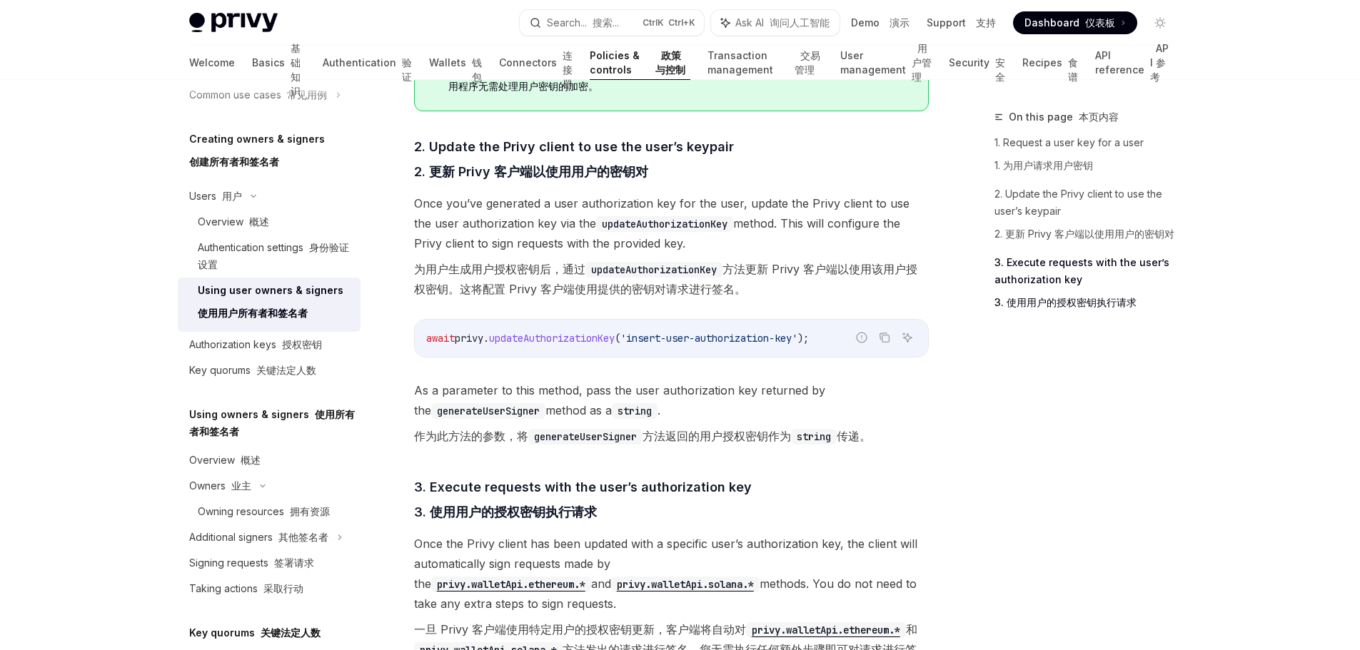
scroll to position [1785, 0]
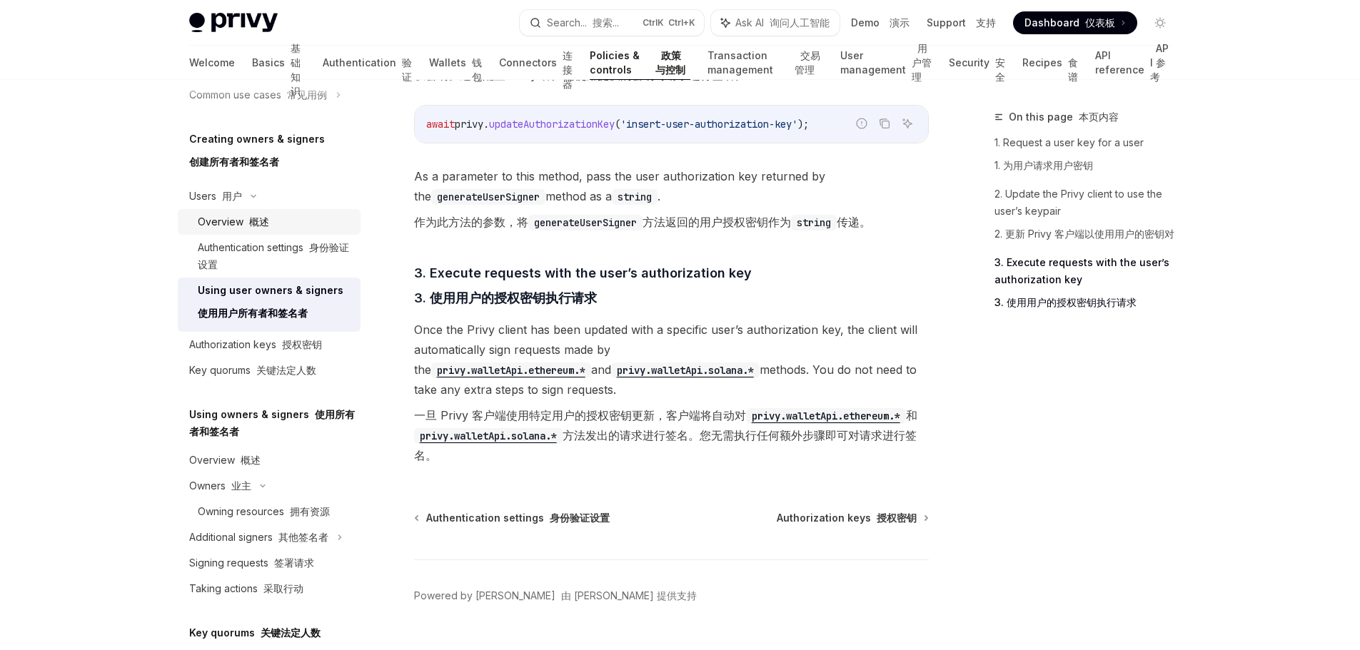
click at [258, 232] on link "Overview 概述" at bounding box center [269, 222] width 183 height 26
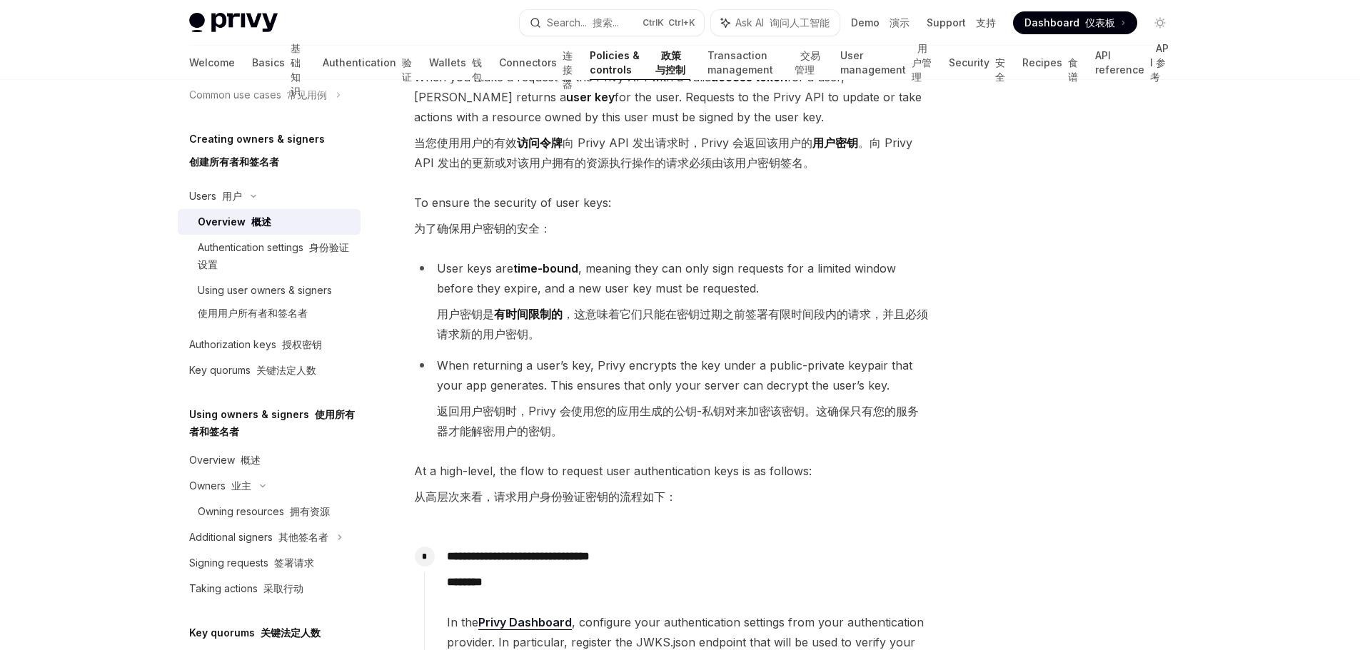
scroll to position [500, 0]
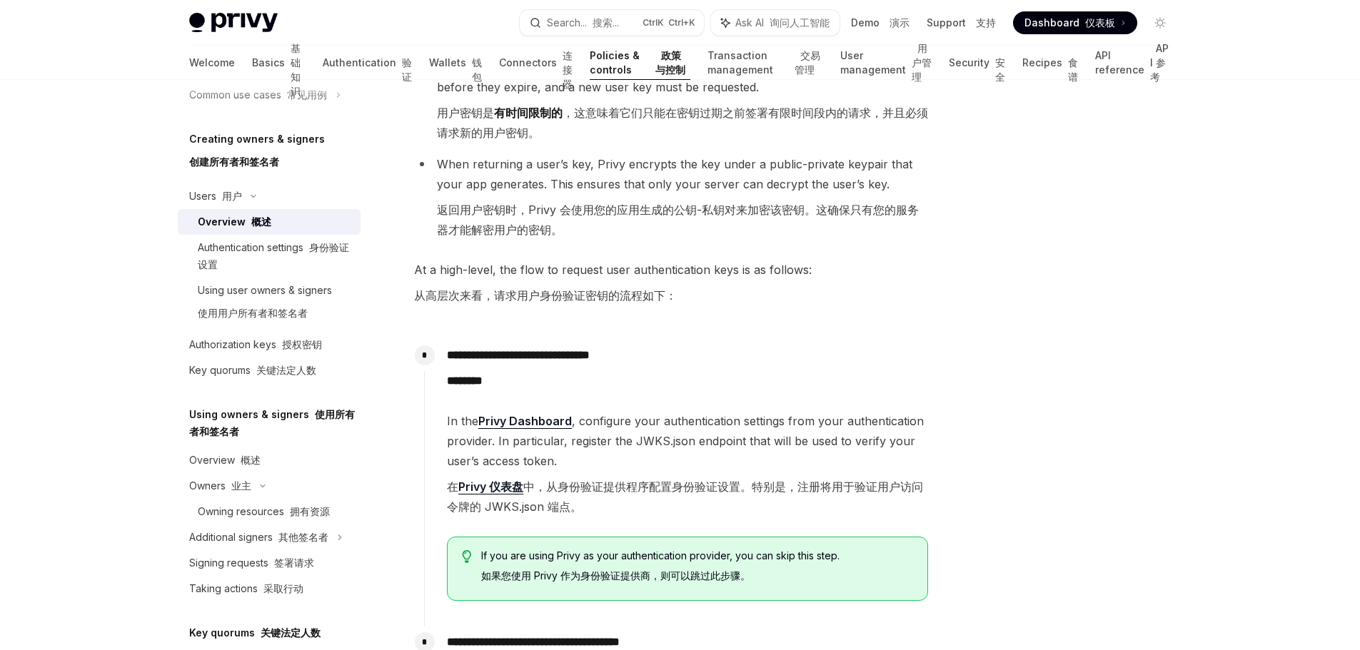
type textarea "*"
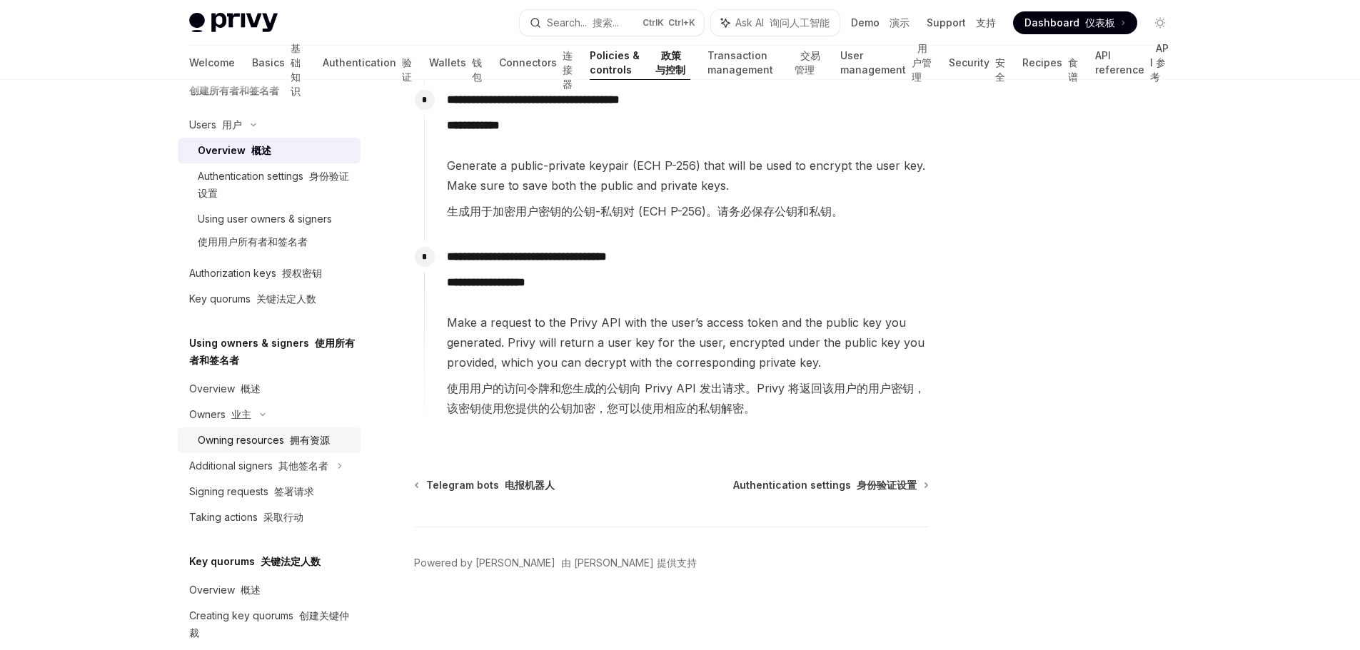
scroll to position [486, 0]
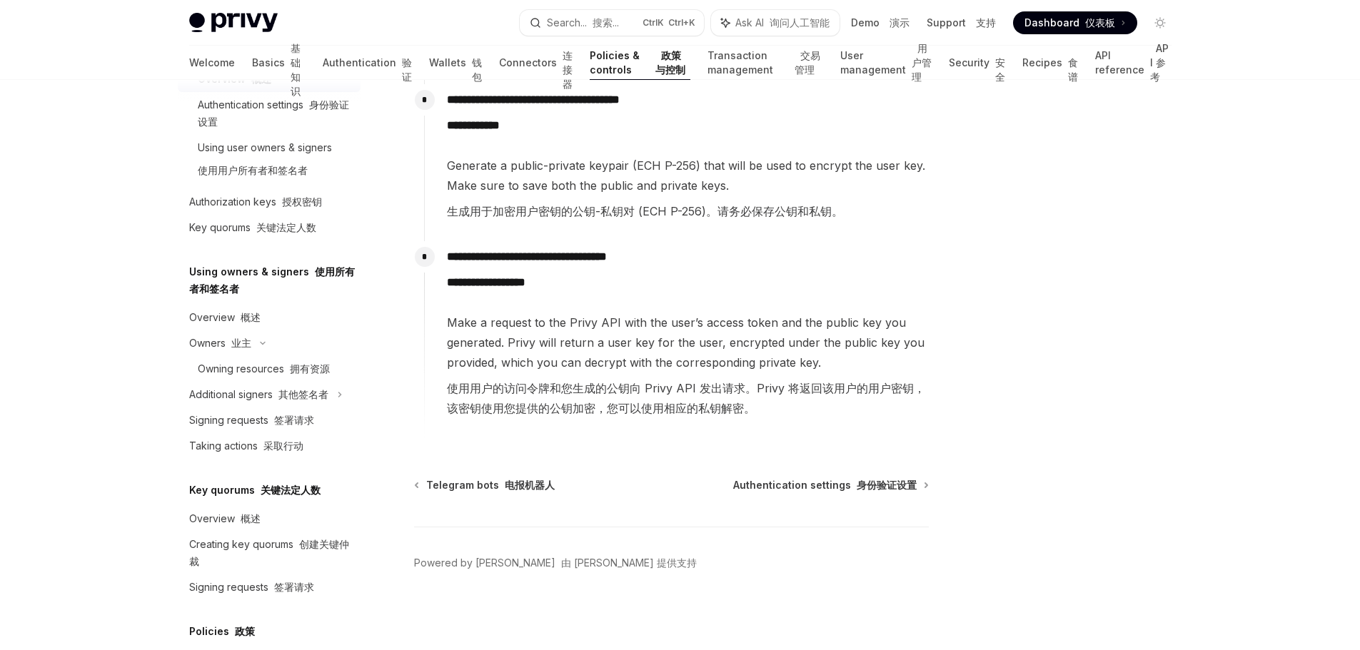
drag, startPoint x: 1126, startPoint y: 199, endPoint x: 656, endPoint y: 76, distance: 485.5
click at [1126, 199] on div at bounding box center [1074, 380] width 217 height 542
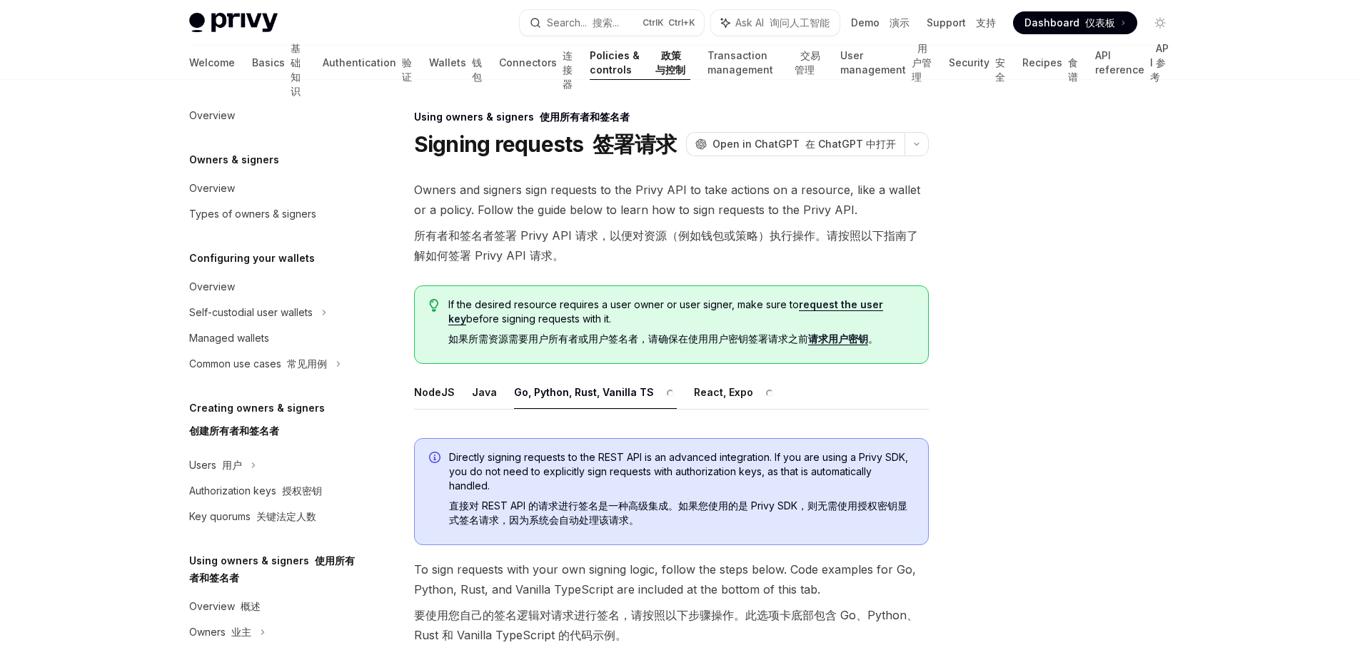
scroll to position [273, 0]
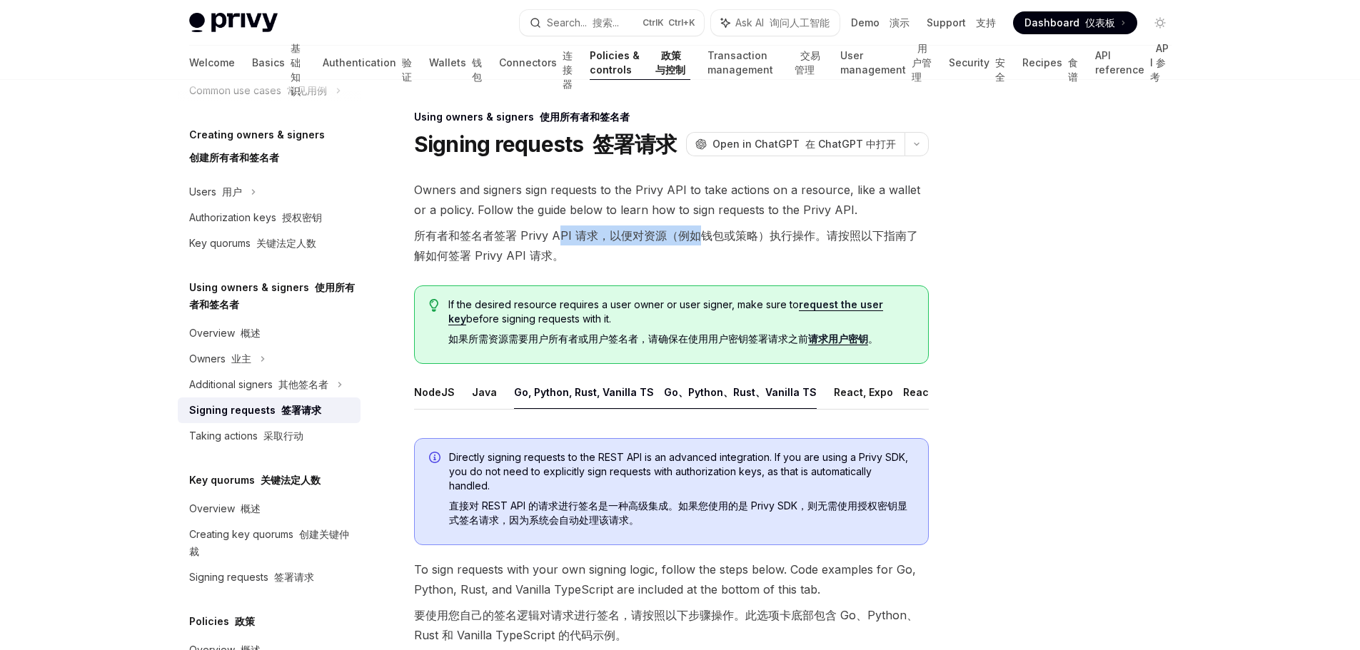
drag, startPoint x: 560, startPoint y: 232, endPoint x: 701, endPoint y: 238, distance: 140.8
click at [701, 238] on font "所有者和签名者签署 Privy API 请求，以便对资源（例如钱包或策略）执行操作。请按照以下指南了解如何签署 Privy API 请求。" at bounding box center [666, 245] width 504 height 34
click at [798, 238] on font "所有者和签名者签署 Privy API 请求，以便对资源（例如钱包或策略）执行操作。请按照以下指南了解如何签署 Privy API 请求。" at bounding box center [666, 245] width 504 height 34
drag, startPoint x: 493, startPoint y: 236, endPoint x: 628, endPoint y: 237, distance: 134.9
click at [628, 237] on font "所有者和签名者签署 Privy API 请求，以便对资源（例如钱包或策略）执行操作。请按照以下指南了解如何签署 Privy API 请求。" at bounding box center [666, 245] width 504 height 34
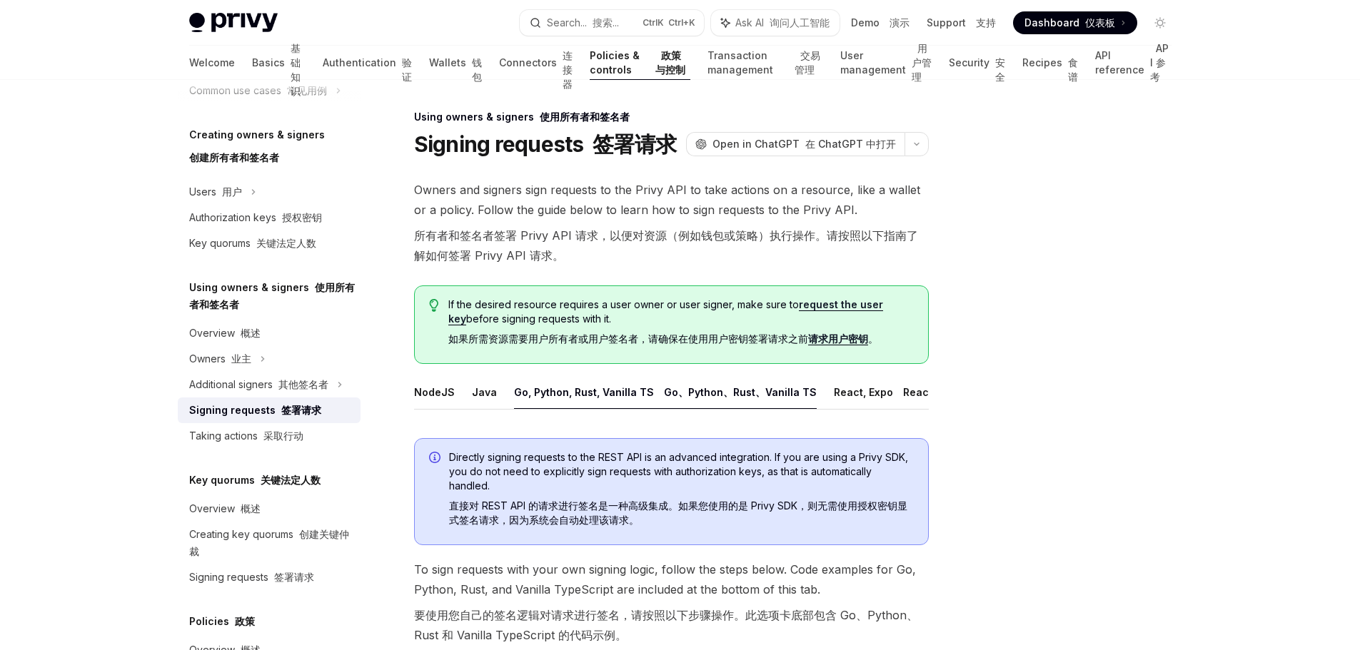
click at [708, 243] on font "所有者和签名者签署 Privy API 请求，以便对资源（例如钱包或策略）执行操作。请按照以下指南了解如何签署 Privy API 请求。" at bounding box center [671, 246] width 515 height 40
drag, startPoint x: 600, startPoint y: 235, endPoint x: 772, endPoint y: 235, distance: 171.3
click at [772, 235] on font "所有者和签名者签署 Privy API 请求，以便对资源（例如钱包或策略）执行操作。请按照以下指南了解如何签署 Privy API 请求。" at bounding box center [666, 245] width 504 height 34
click at [842, 239] on font "所有者和签名者签署 Privy API 请求，以便对资源（例如钱包或策略）执行操作。请按照以下指南了解如何签署 Privy API 请求。" at bounding box center [666, 245] width 504 height 34
drag, startPoint x: 702, startPoint y: 236, endPoint x: 787, endPoint y: 240, distance: 84.3
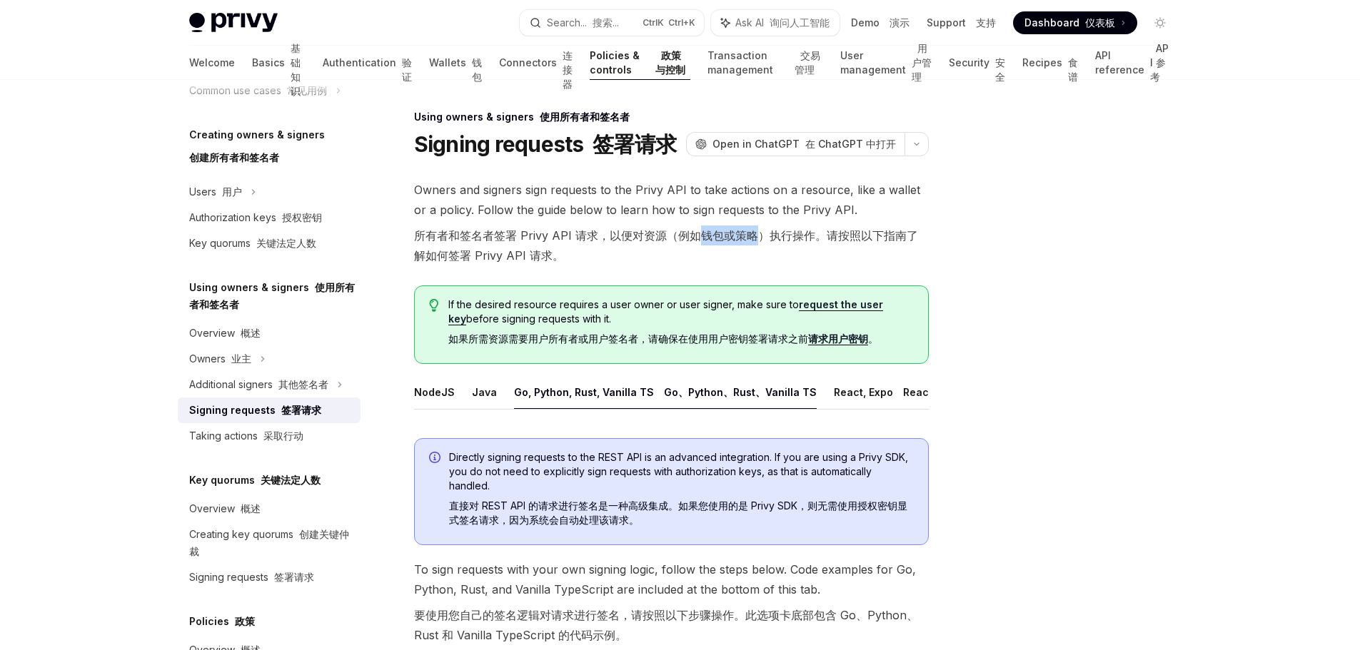
click at [757, 236] on font "所有者和签名者签署 Privy API 请求，以便对资源（例如钱包或策略）执行操作。请按照以下指南了解如何签署 Privy API 请求。" at bounding box center [666, 245] width 504 height 34
click at [814, 240] on font "所有者和签名者签署 Privy API 请求，以便对资源（例如钱包或策略）执行操作。请按照以下指南了解如何签署 Privy API 请求。" at bounding box center [666, 245] width 504 height 34
drag, startPoint x: 778, startPoint y: 241, endPoint x: 871, endPoint y: 241, distance: 92.8
click at [871, 241] on font "所有者和签名者签署 Privy API 请求，以便对资源（例如钱包或策略）执行操作。请按照以下指南了解如何签署 Privy API 请求。" at bounding box center [666, 245] width 504 height 34
click at [670, 254] on font "所有者和签名者签署 Privy API 请求，以便对资源（例如钱包或策略）执行操作。请按照以下指南了解如何签署 Privy API 请求。" at bounding box center [671, 246] width 515 height 40
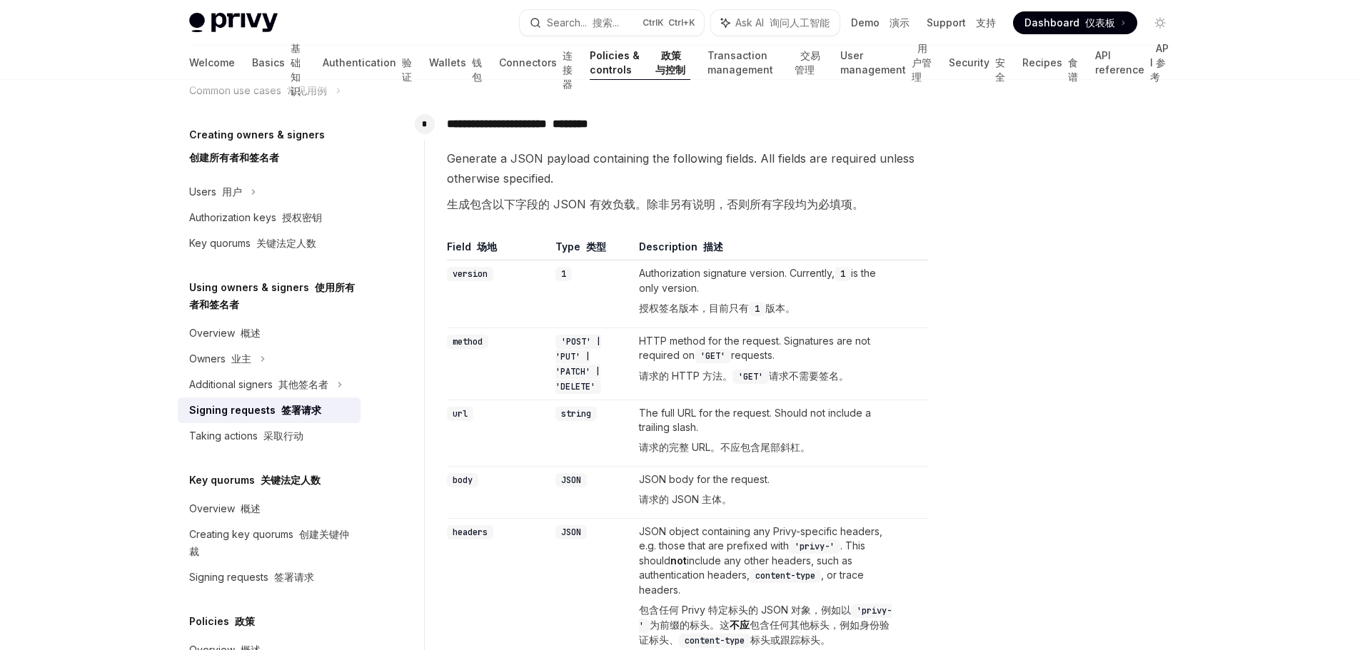
scroll to position [286, 0]
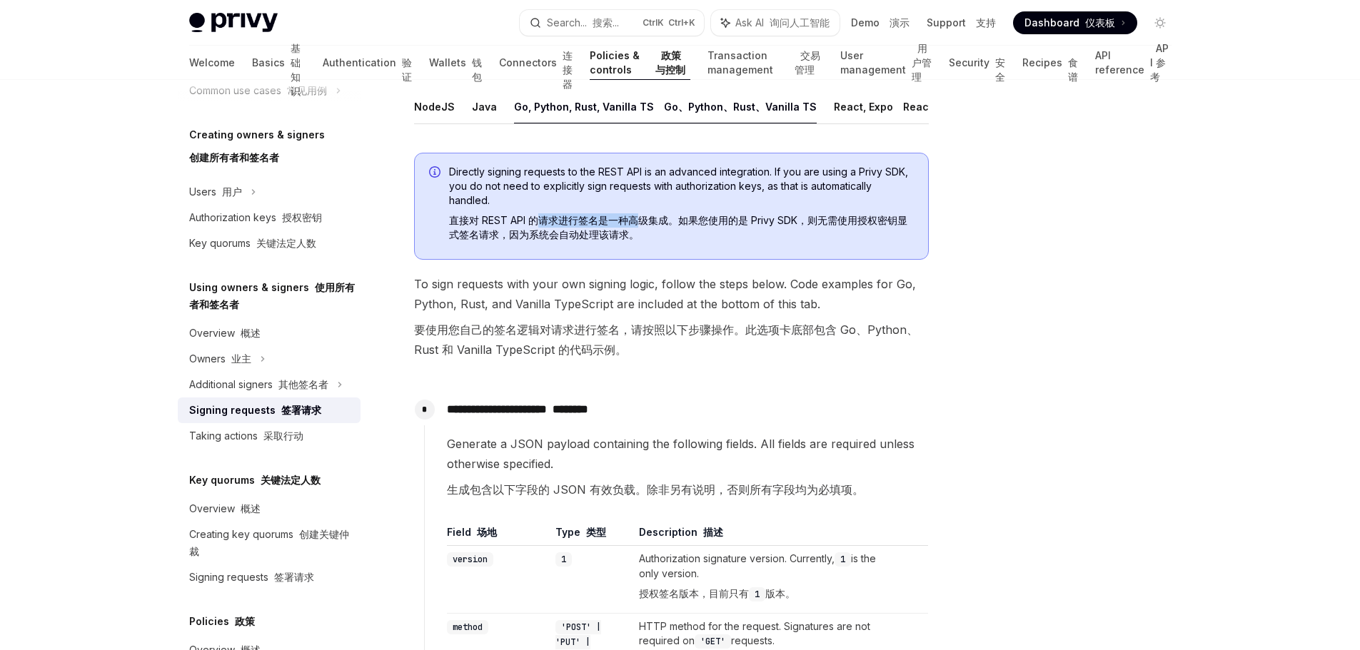
drag, startPoint x: 543, startPoint y: 230, endPoint x: 635, endPoint y: 230, distance: 91.4
click at [635, 230] on font "直接对 REST API 的请求进行签名是一种高级集成。如果您使用的是 Privy SDK，则无需使用授权密钥显式签名请求，因为系统会自动处理该请求。" at bounding box center [678, 227] width 458 height 26
click at [737, 241] on font "直接对 REST API 的请求进行签名是一种高级集成。如果您使用的是 Privy SDK，则无需使用授权密钥显式签名请求，因为系统会自动处理该请求。" at bounding box center [681, 227] width 465 height 29
drag, startPoint x: 691, startPoint y: 238, endPoint x: 760, endPoint y: 236, distance: 68.5
click at [760, 236] on font "直接对 REST API 的请求进行签名是一种高级集成。如果您使用的是 Privy SDK，则无需使用授权密钥显式签名请求，因为系统会自动处理该请求。" at bounding box center [681, 227] width 465 height 29
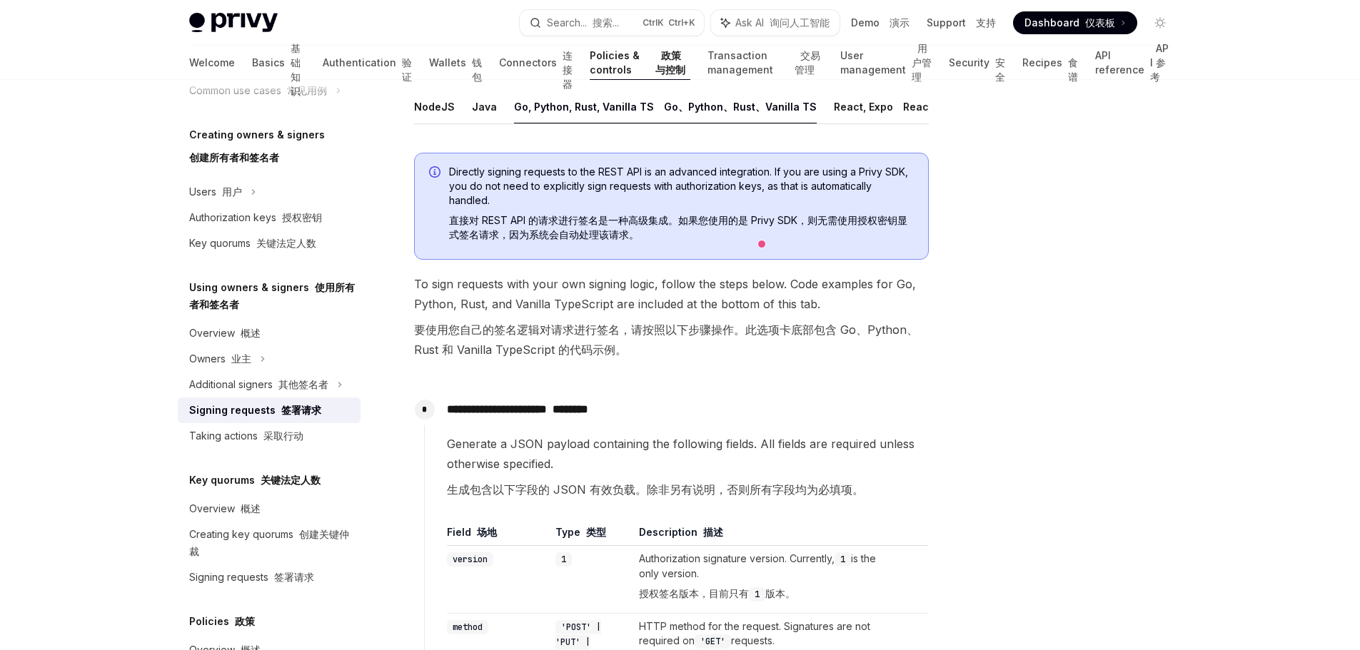
click at [927, 332] on font "要使用您自己的签名逻辑对请求进行签名，请按照以下步骤操作。此选项卡底部包含 Go、Python、Rust 和 Vanilla TypeScript 的代码示例。" at bounding box center [671, 340] width 515 height 40
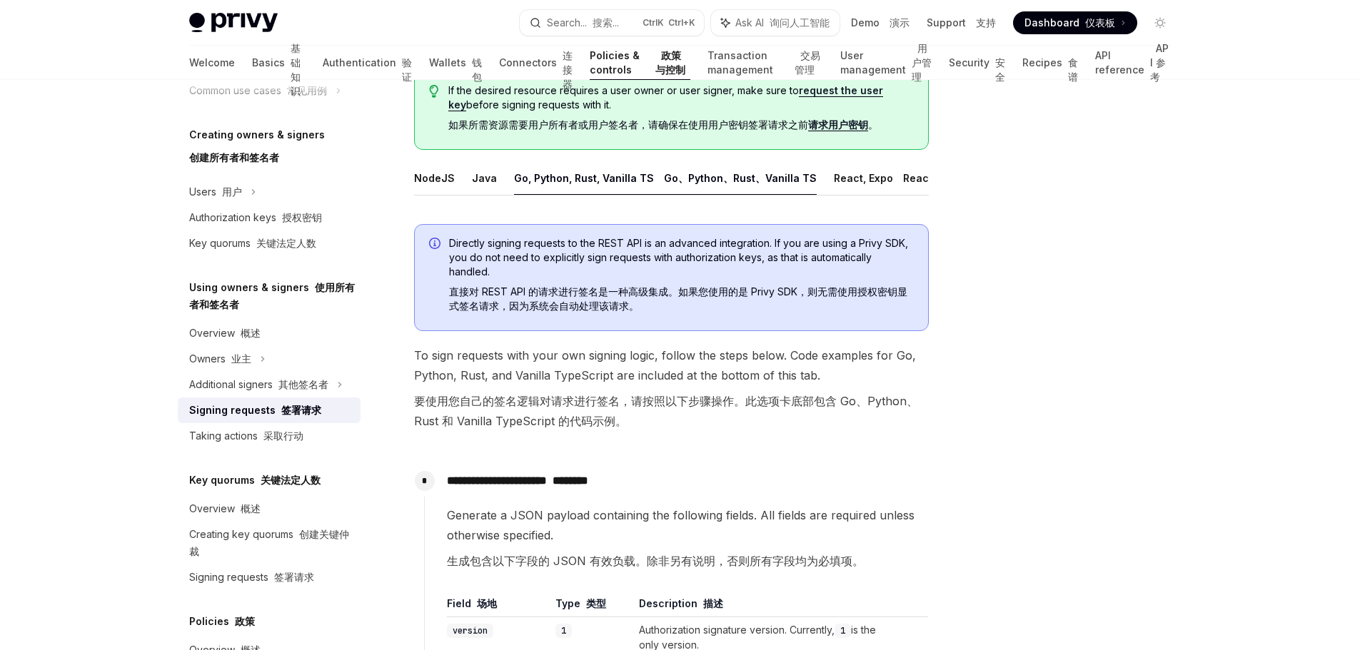
scroll to position [143, 0]
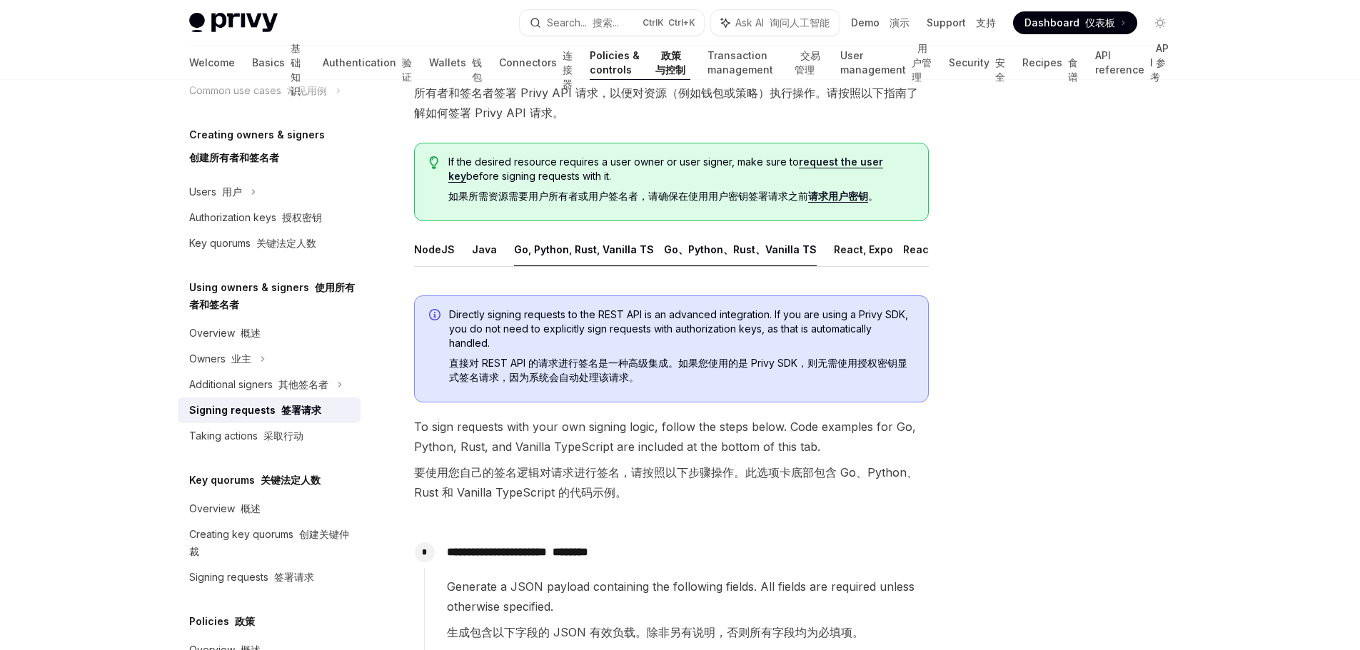
click at [664, 250] on font "Go、Python、Rust、Vanilla TS" at bounding box center [740, 249] width 153 height 12
click at [524, 249] on button "Go, Python, Rust, Vanilla TS Go、Python、Rust、Vanilla TS" at bounding box center [665, 250] width 303 height 34
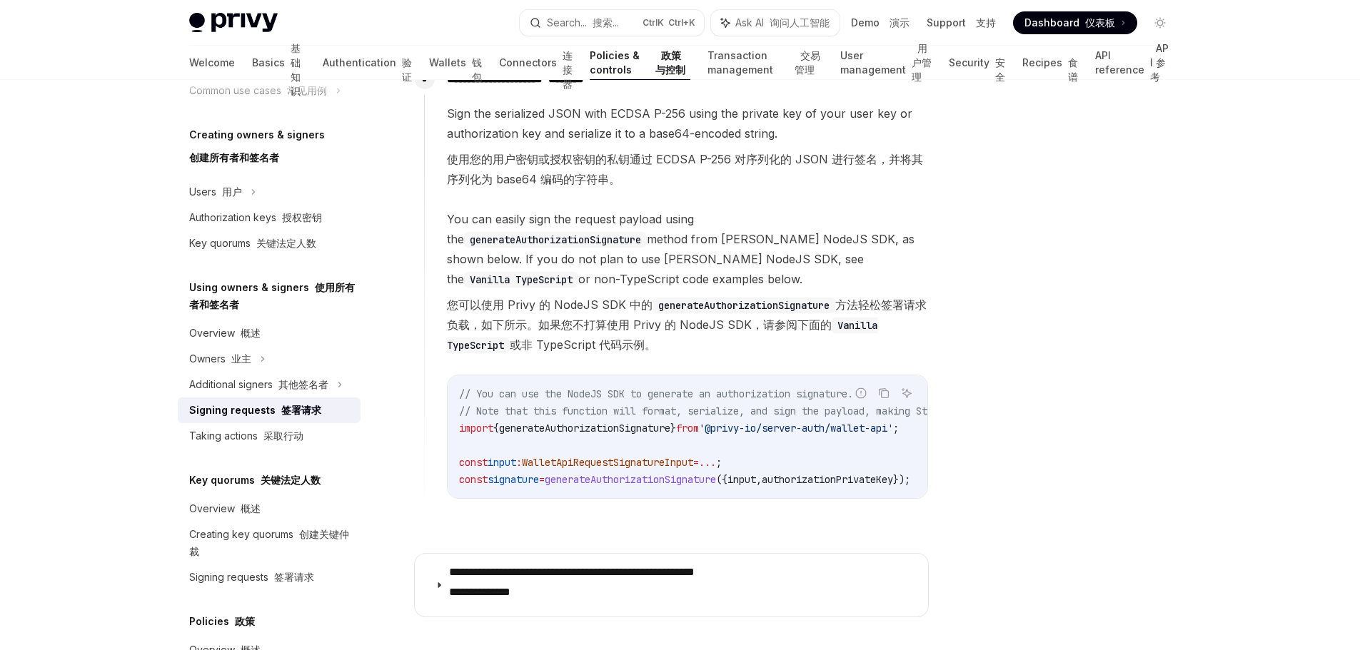
scroll to position [1988, 0]
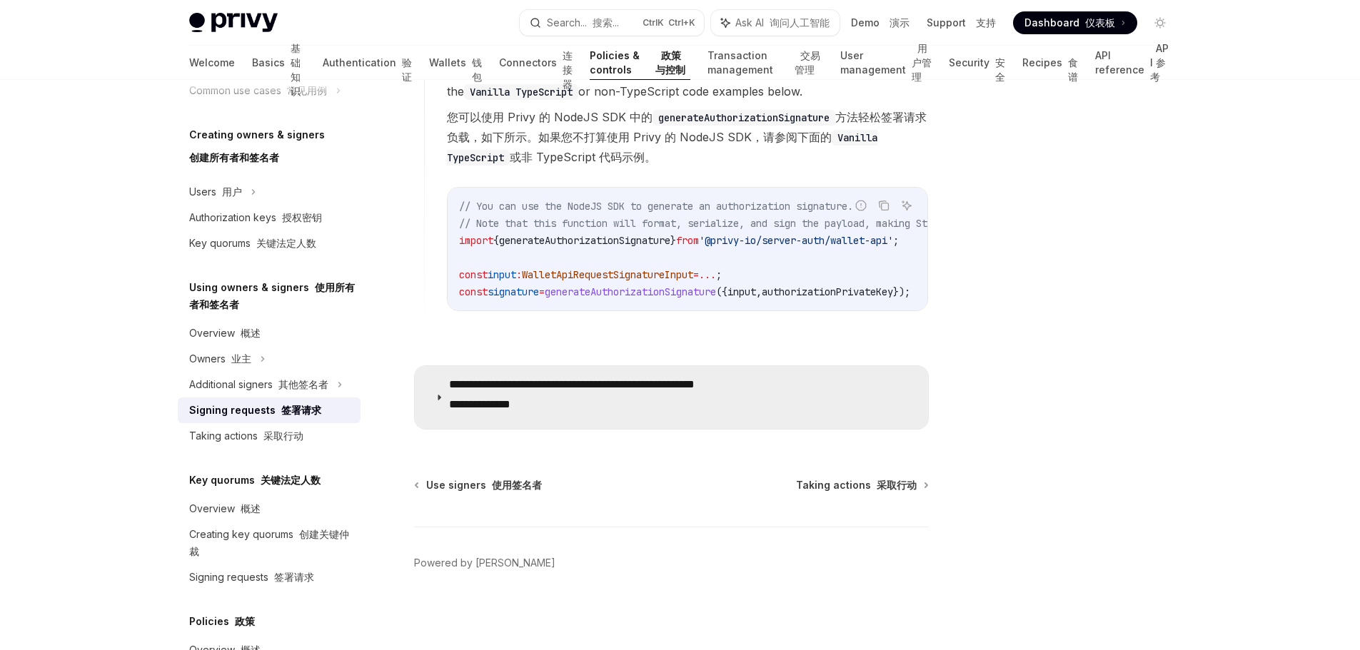
click at [510, 399] on font "**********" at bounding box center [479, 404] width 61 height 11
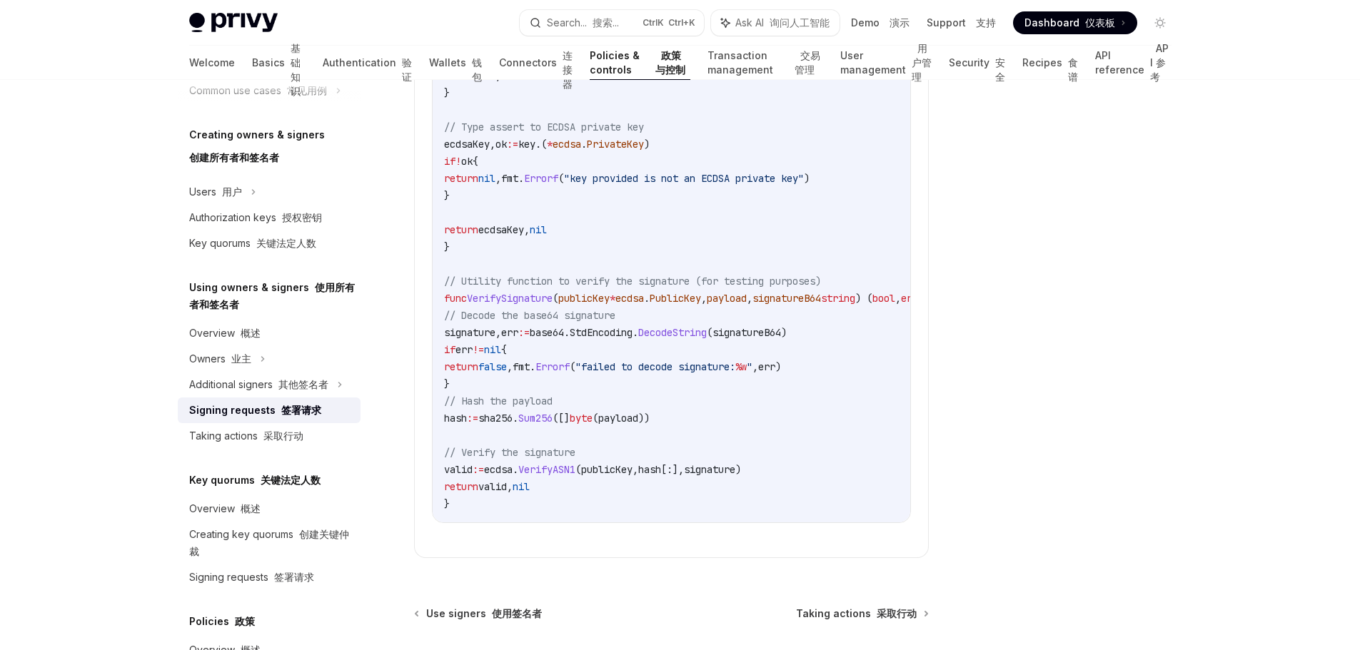
scroll to position [3434, 0]
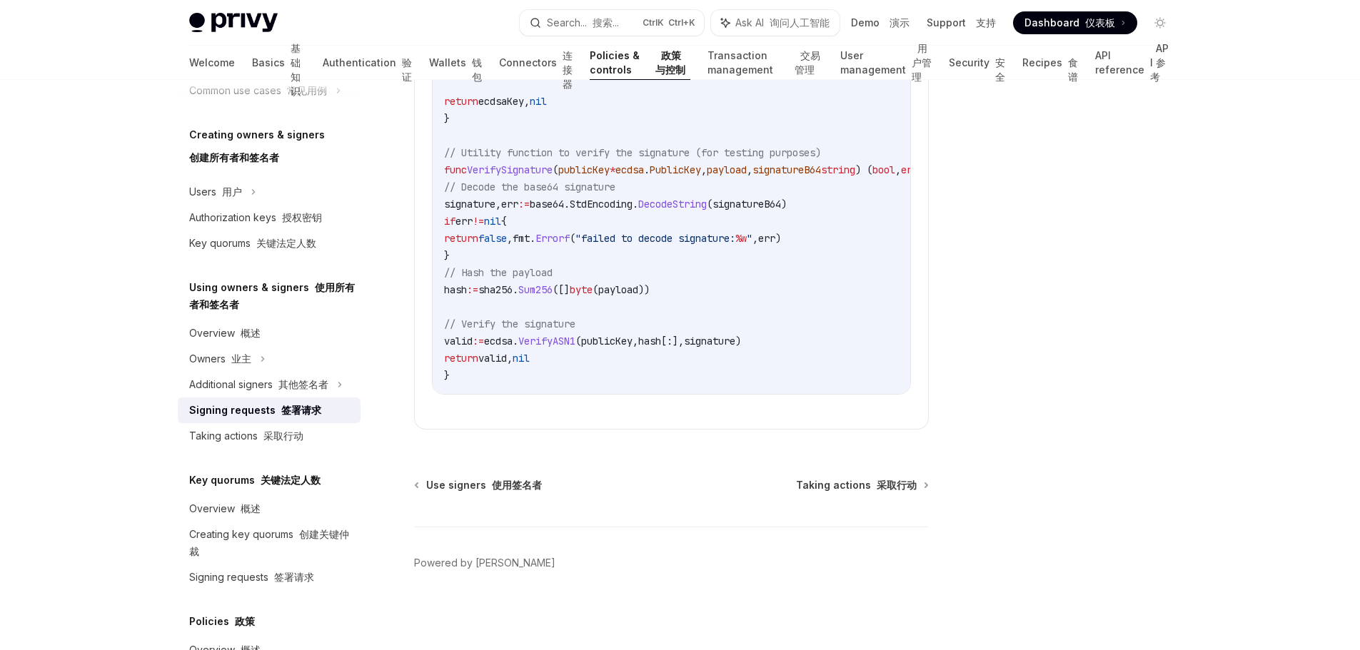
click at [1103, 249] on div at bounding box center [1074, 380] width 217 height 542
drag, startPoint x: 1108, startPoint y: 194, endPoint x: 1079, endPoint y: 160, distance: 44.6
click at [1079, 160] on div at bounding box center [1074, 380] width 217 height 542
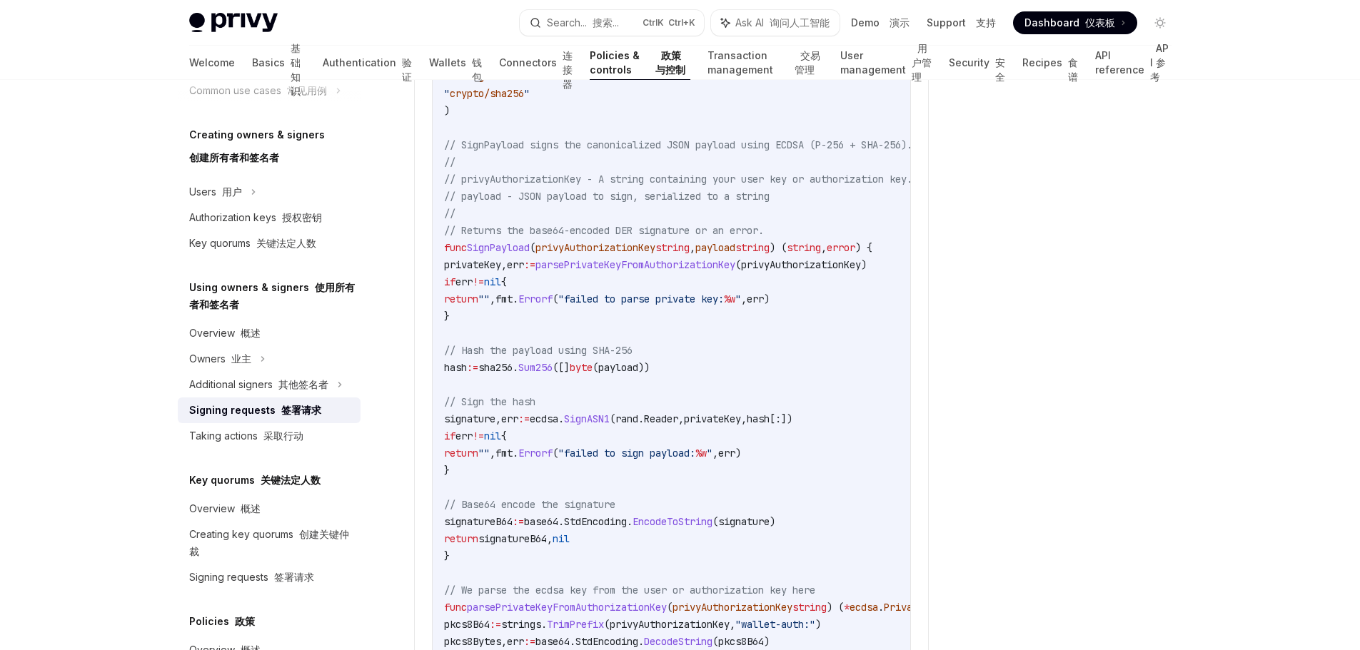
scroll to position [2641, 0]
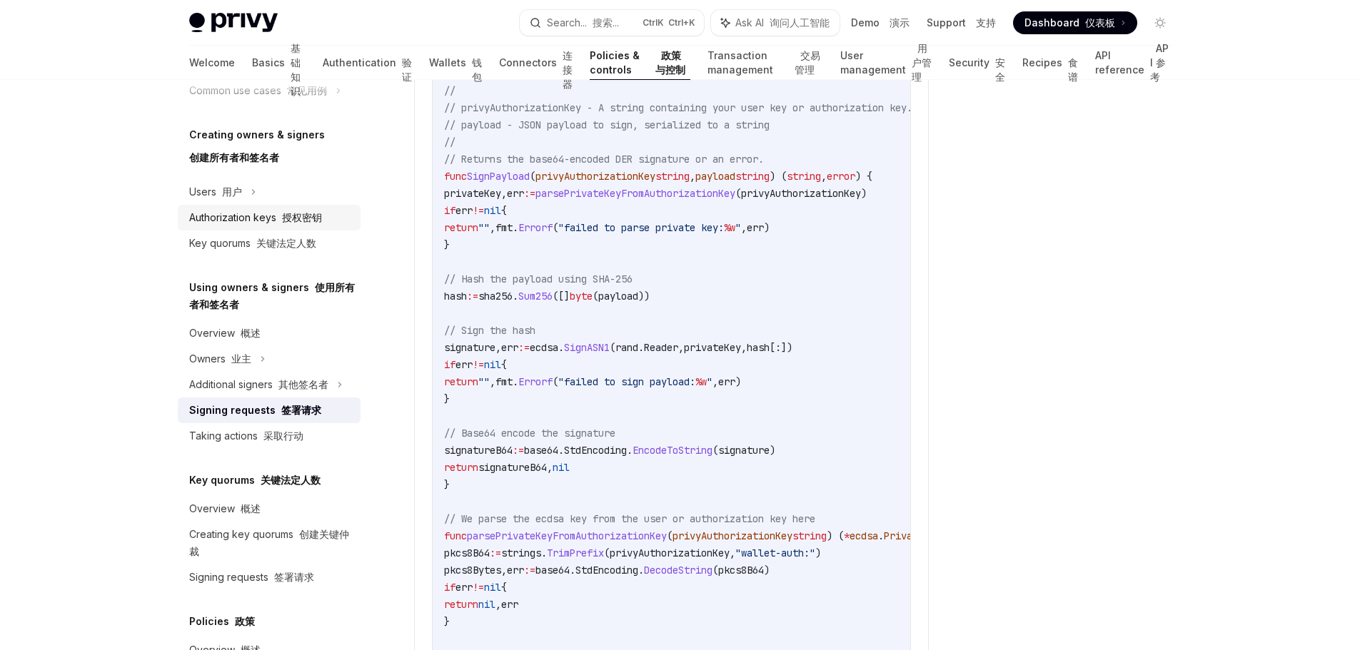
click at [281, 221] on font at bounding box center [279, 217] width 6 height 12
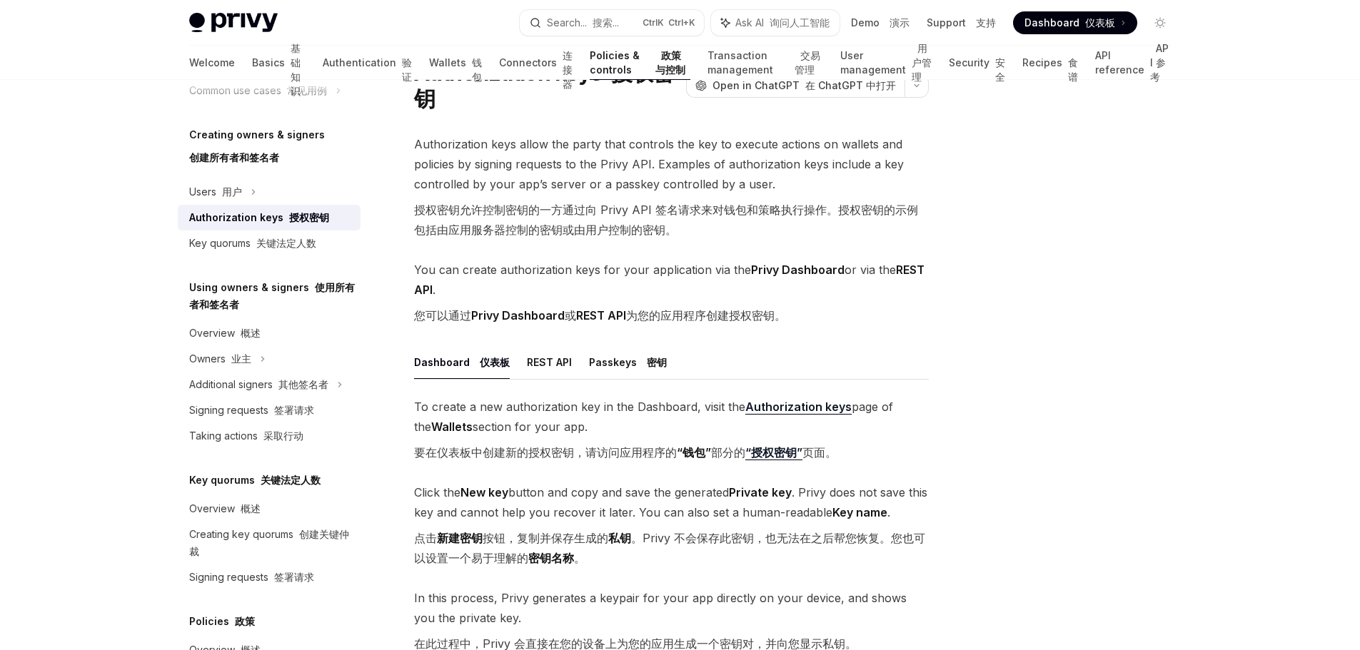
scroll to position [143, 0]
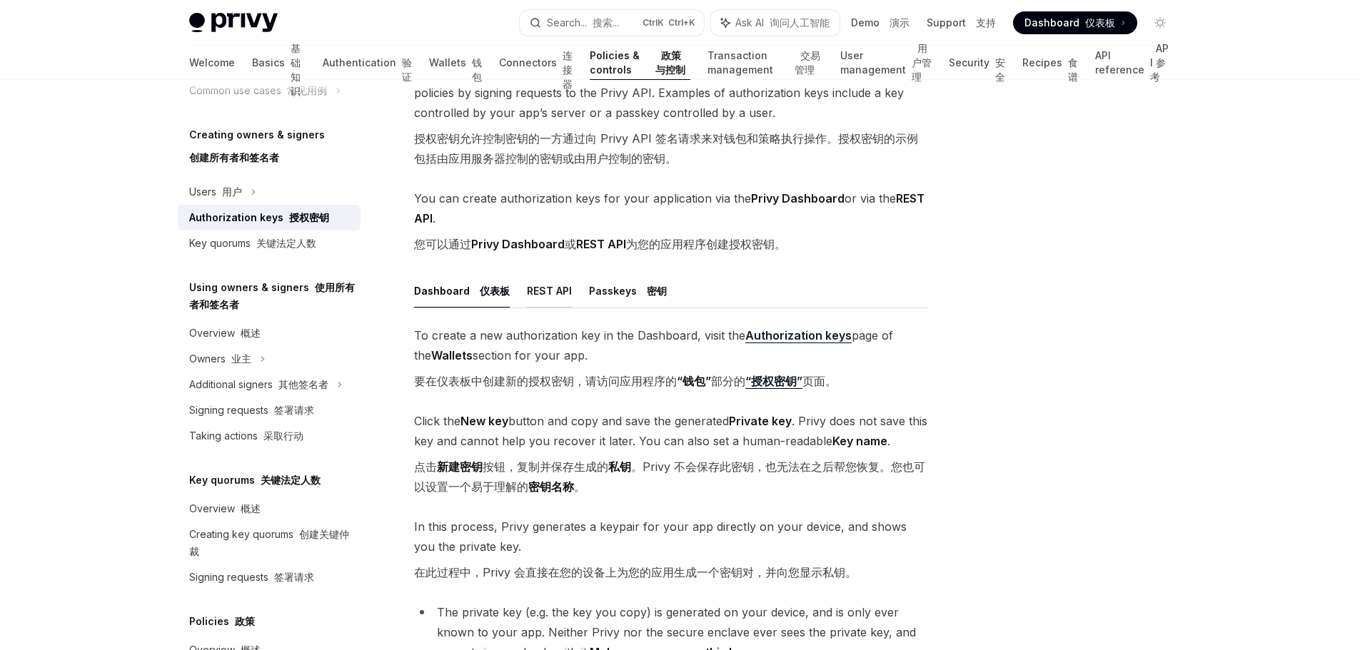
click at [540, 301] on button "REST API" at bounding box center [549, 291] width 45 height 34
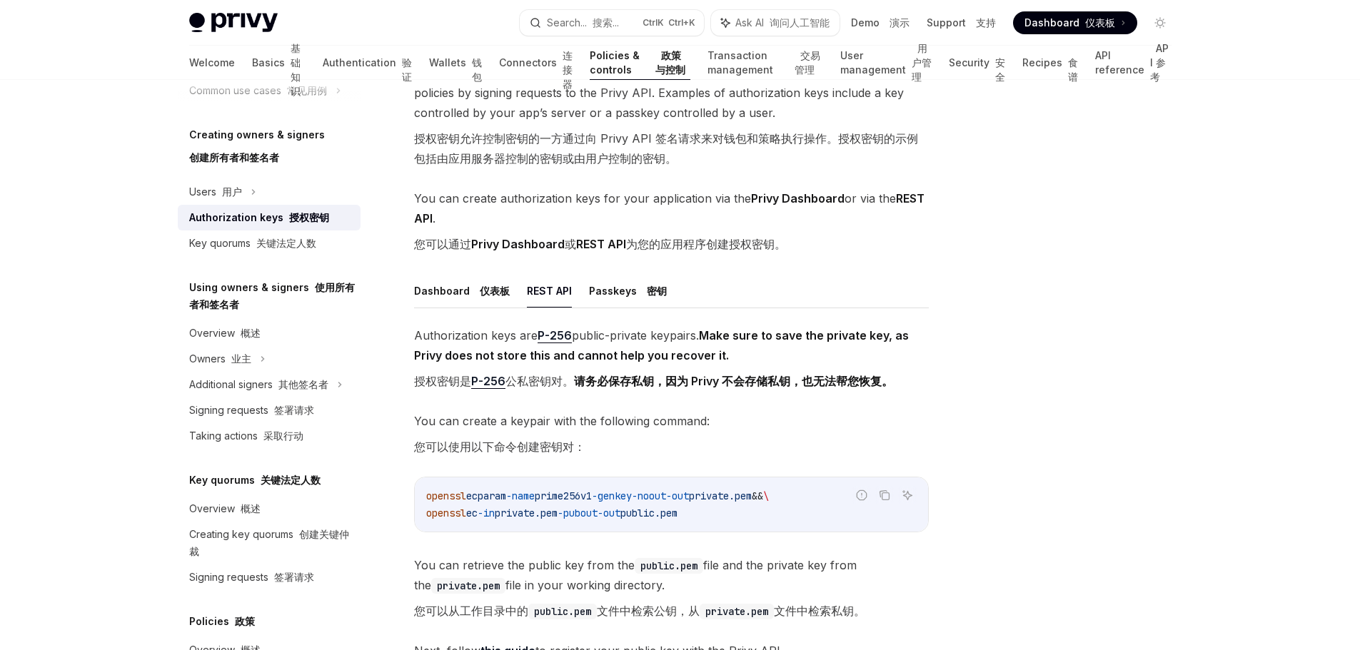
scroll to position [71, 0]
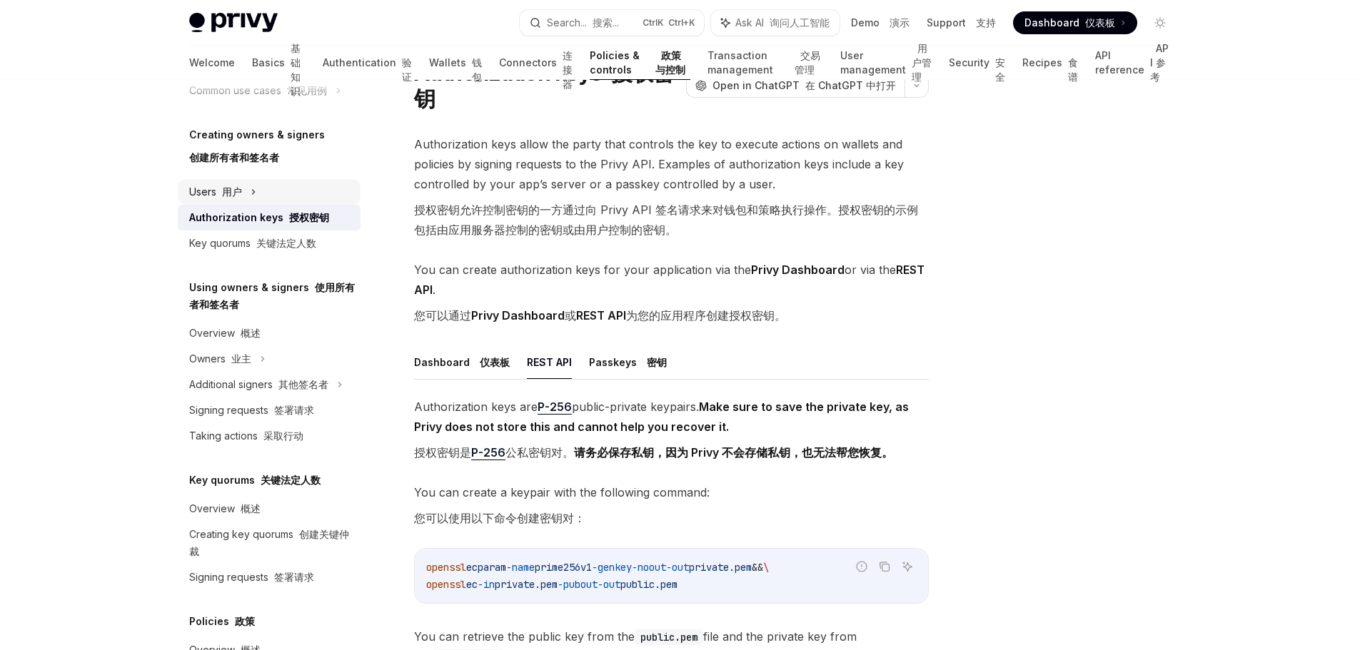
click at [230, 201] on div "Users 用户" at bounding box center [269, 192] width 183 height 26
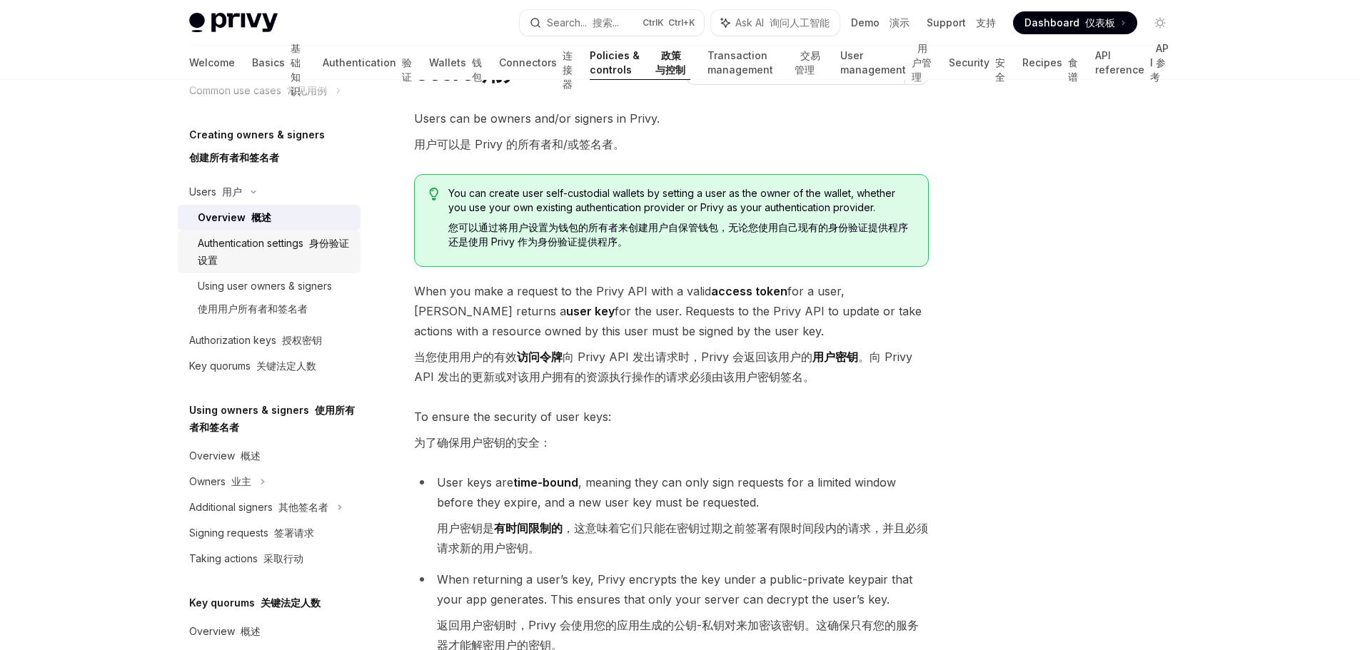
click at [338, 240] on div "Authentication settings 身份验证设置" at bounding box center [275, 252] width 154 height 34
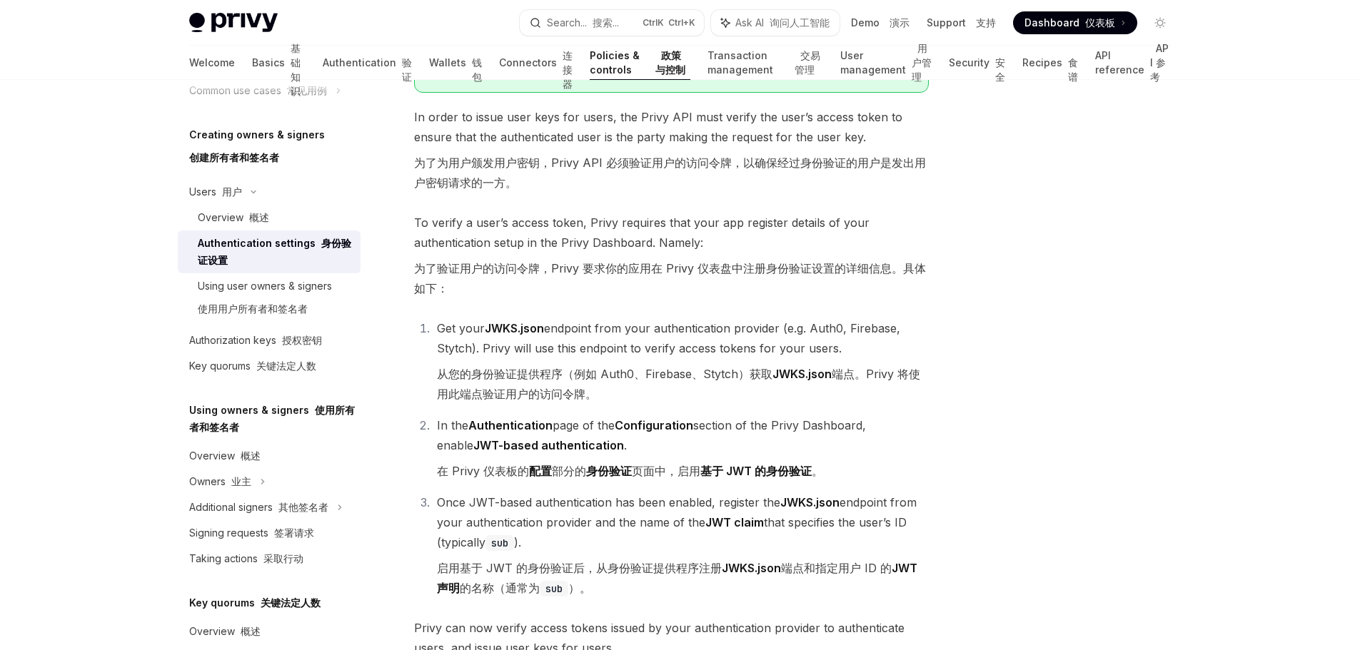
scroll to position [357, 0]
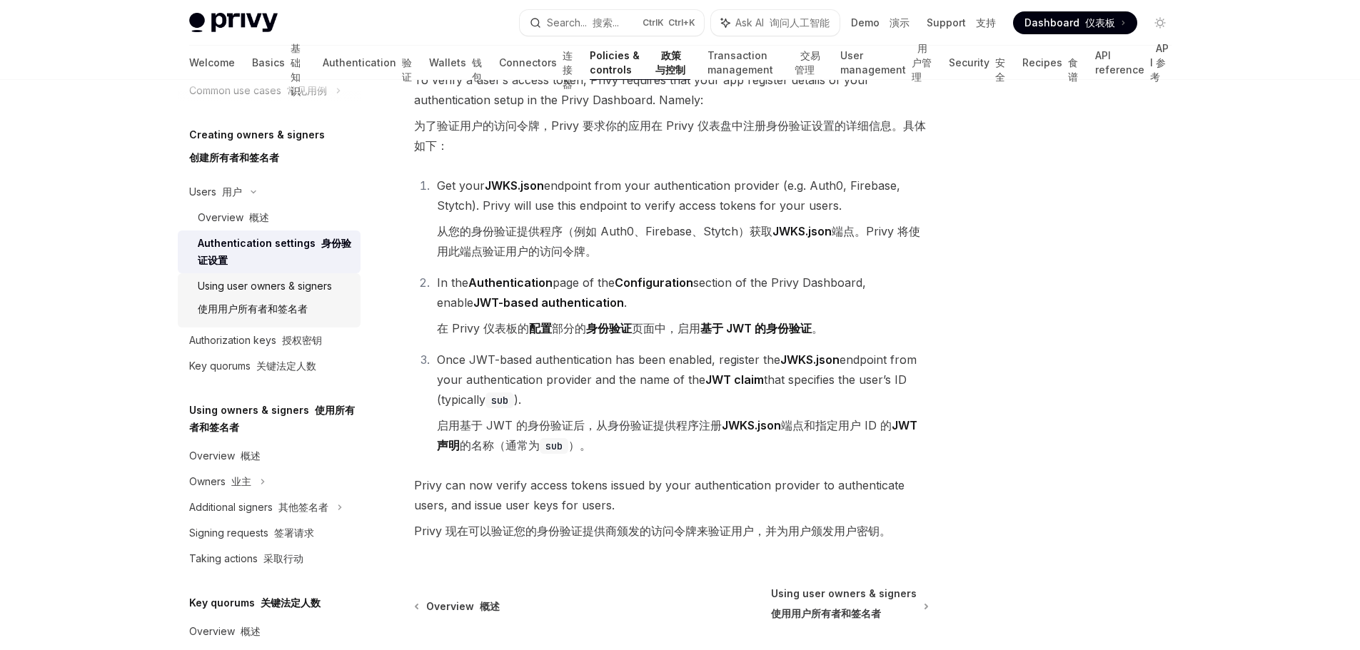
click at [301, 298] on div "Using user owners & signers 使用用户所有者和签名者" at bounding box center [265, 301] width 134 height 46
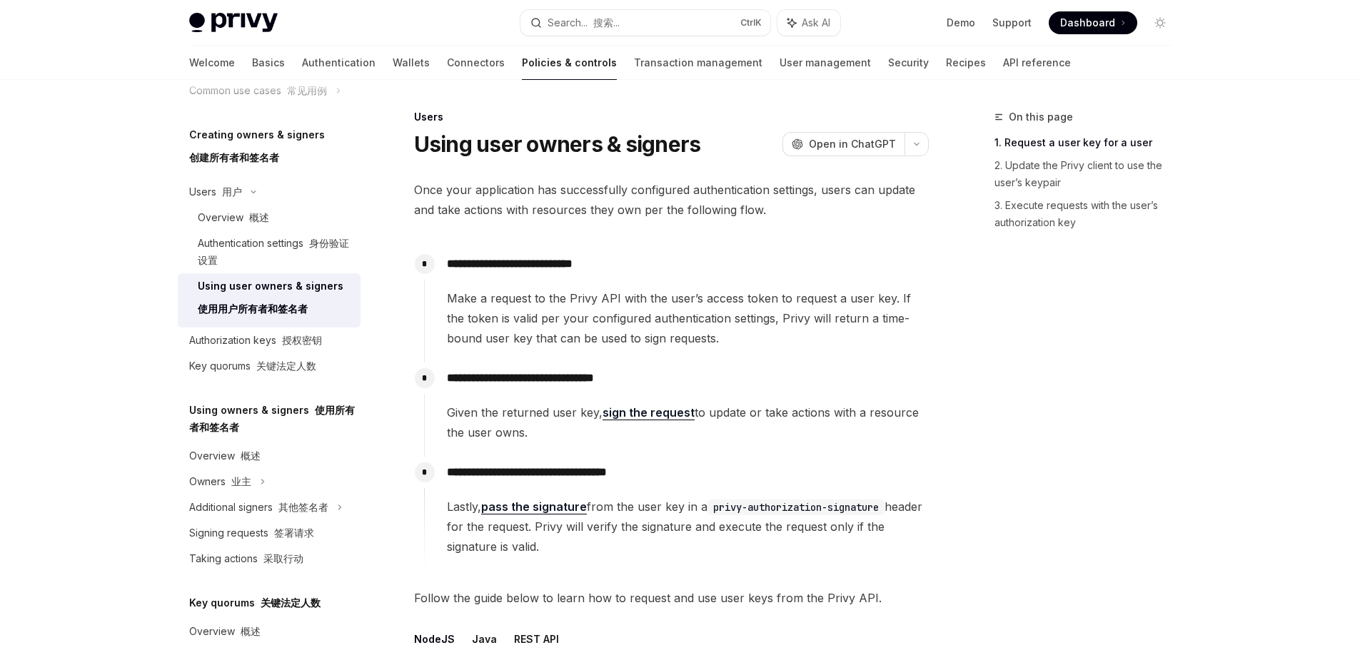
type textarea "*"
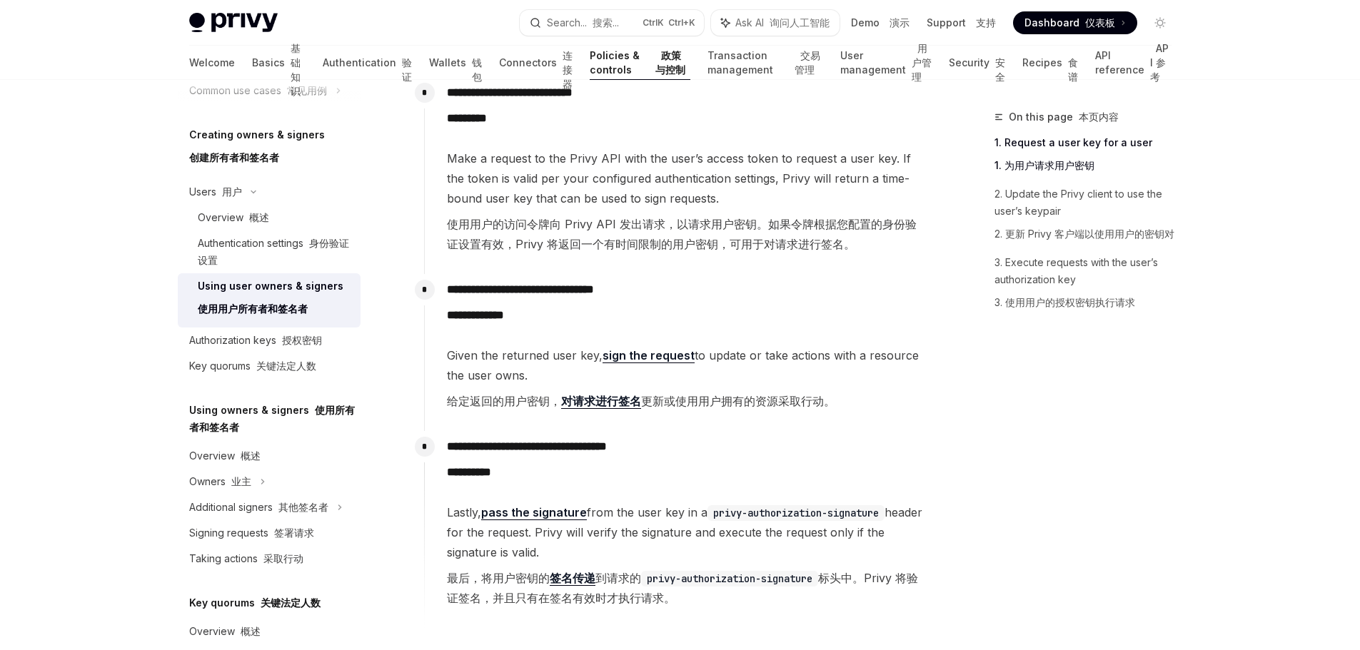
scroll to position [428, 0]
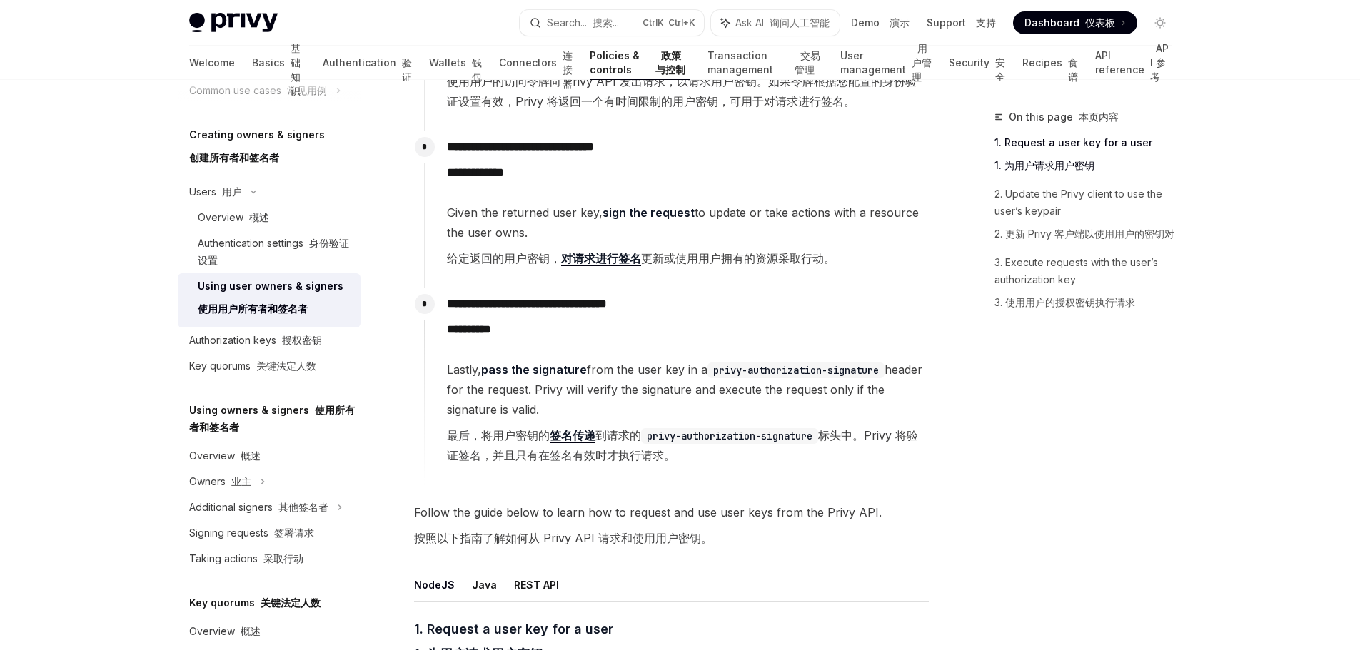
click at [609, 258] on link "对请求进行签名" at bounding box center [601, 258] width 80 height 15
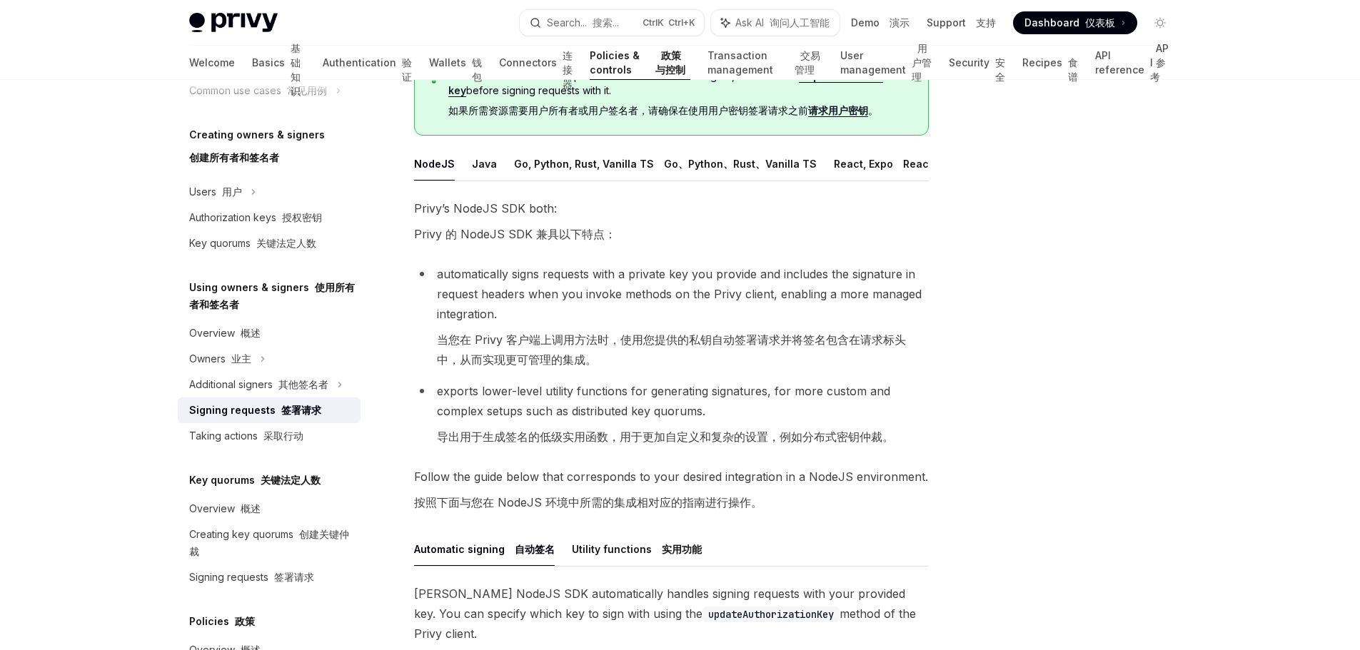
scroll to position [157, 0]
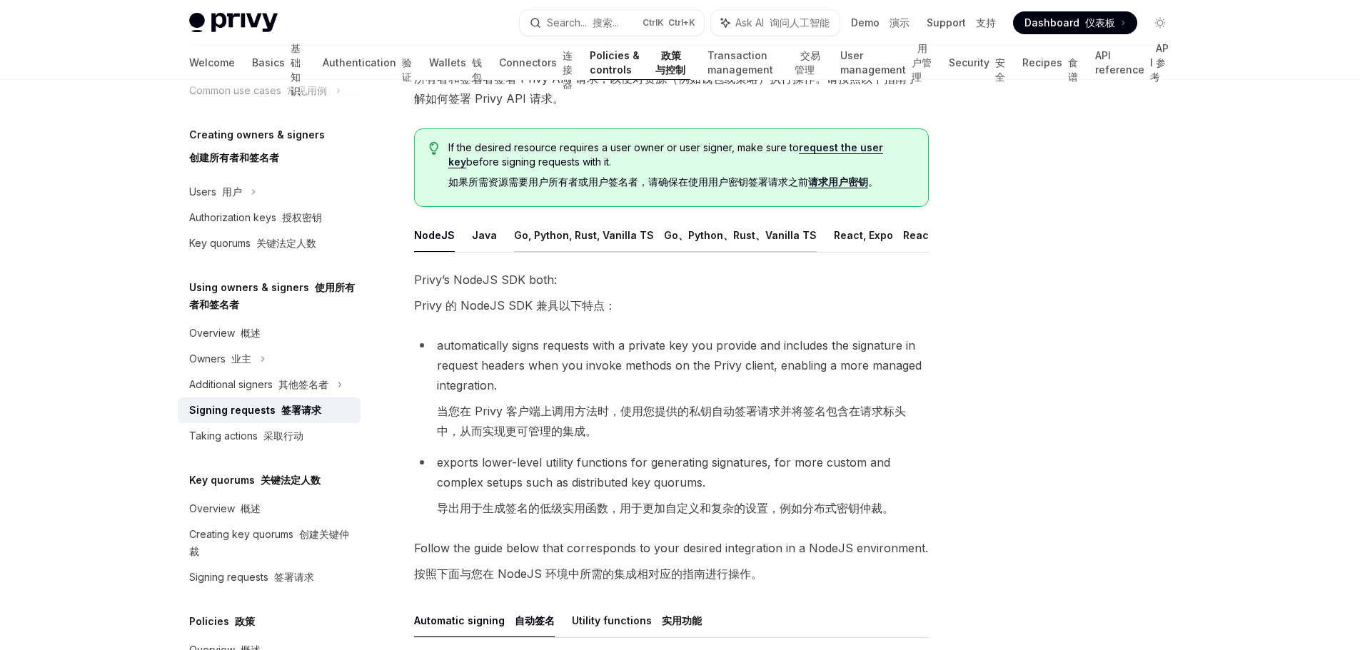
click at [517, 236] on button "Go, Python, Rust, Vanilla TS Go、Python、Rust、Vanilla TS" at bounding box center [665, 235] width 303 height 34
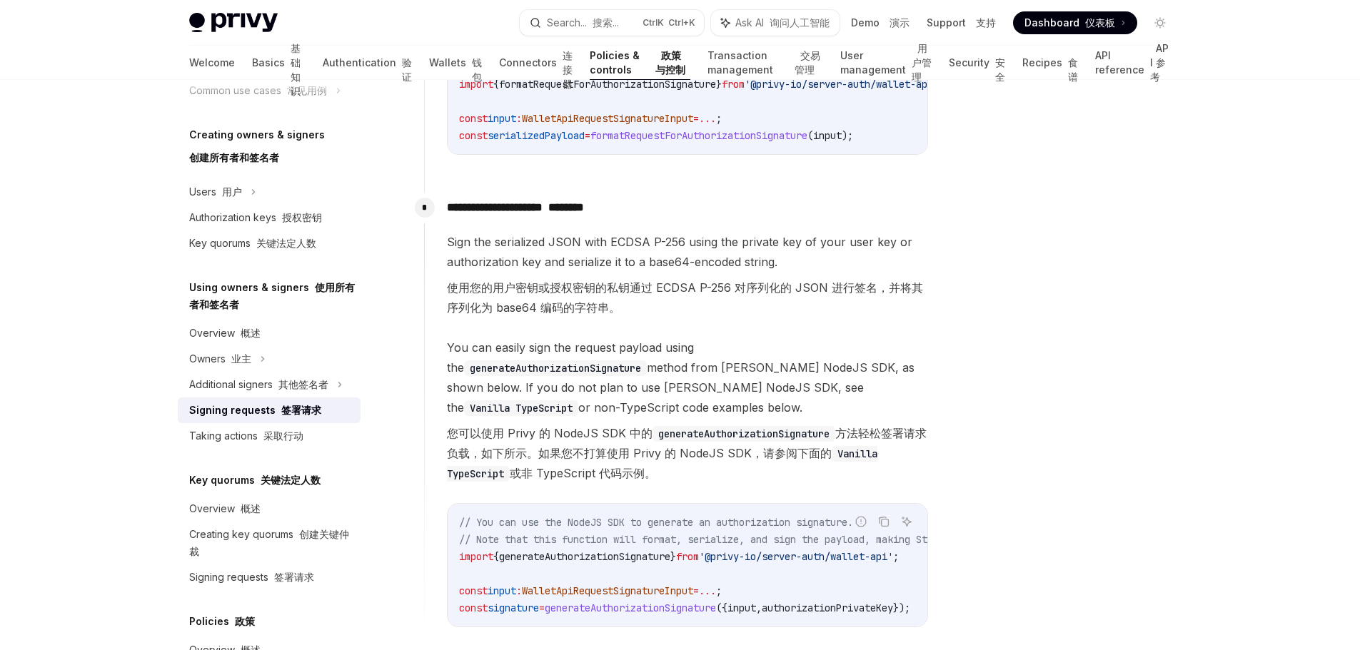
scroll to position [1799, 0]
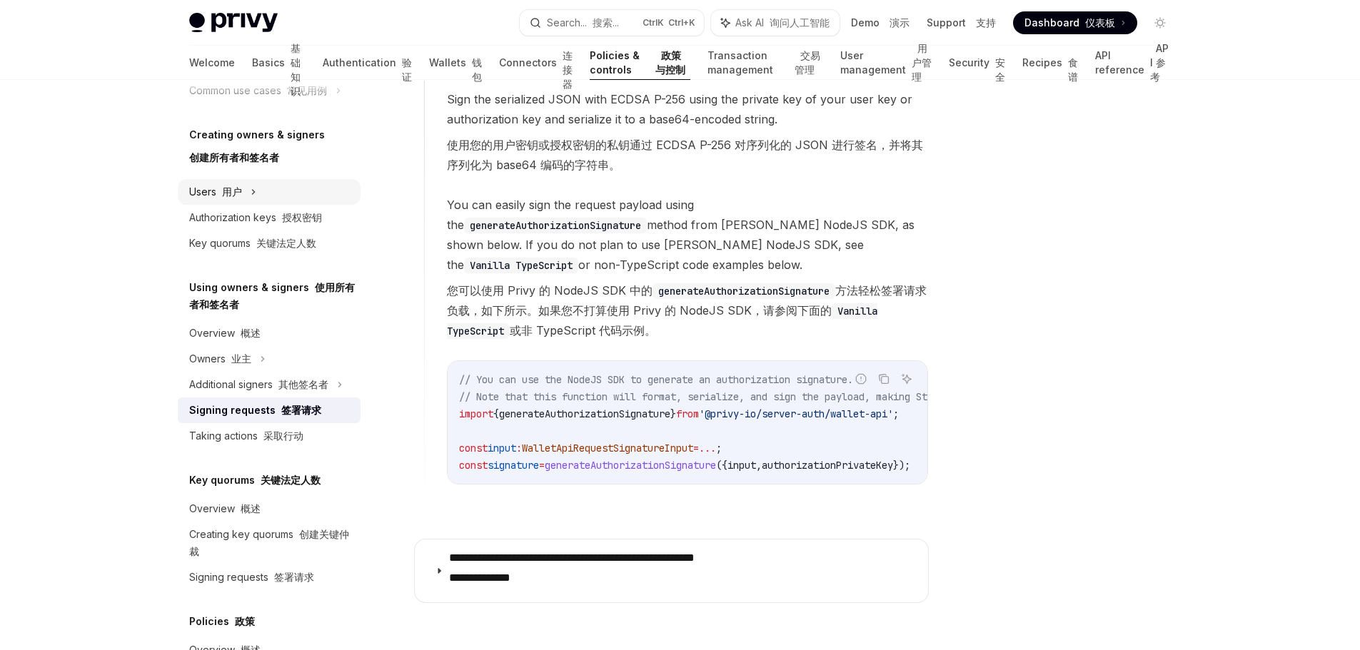
click at [283, 192] on div "Users 用户" at bounding box center [269, 192] width 183 height 26
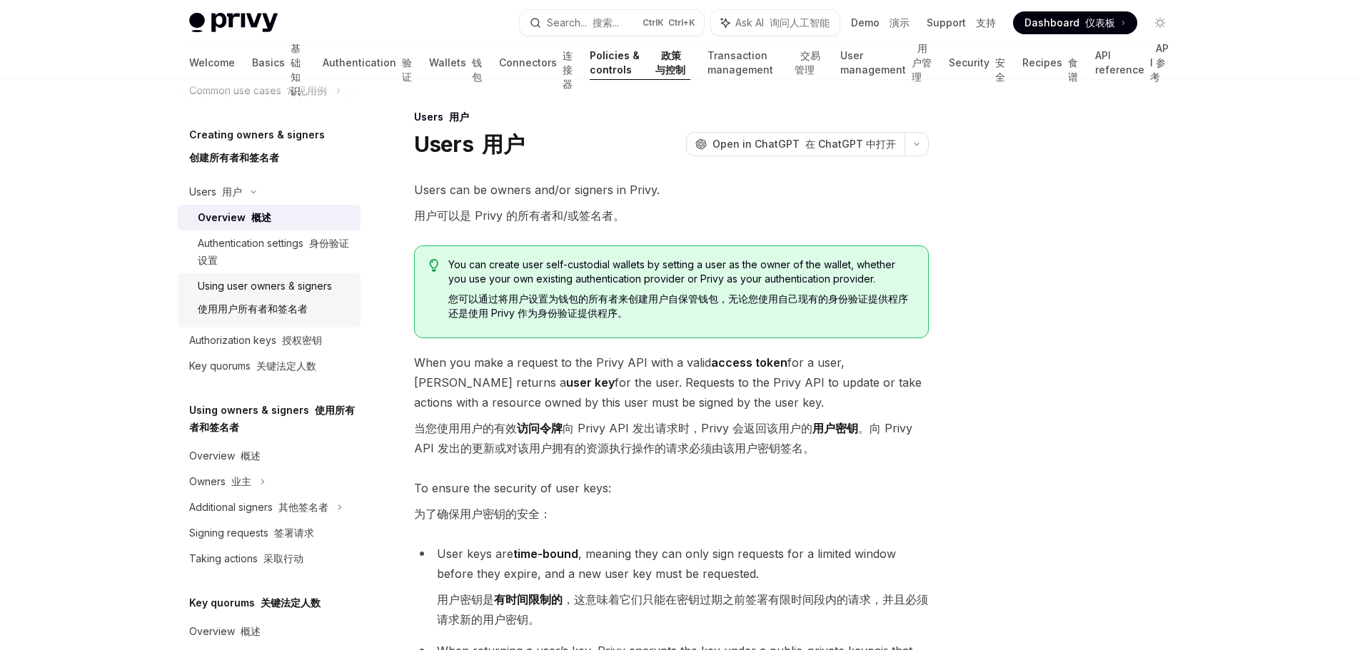
click at [293, 297] on div "Using user owners & signers 使用用户所有者和签名者" at bounding box center [265, 301] width 134 height 46
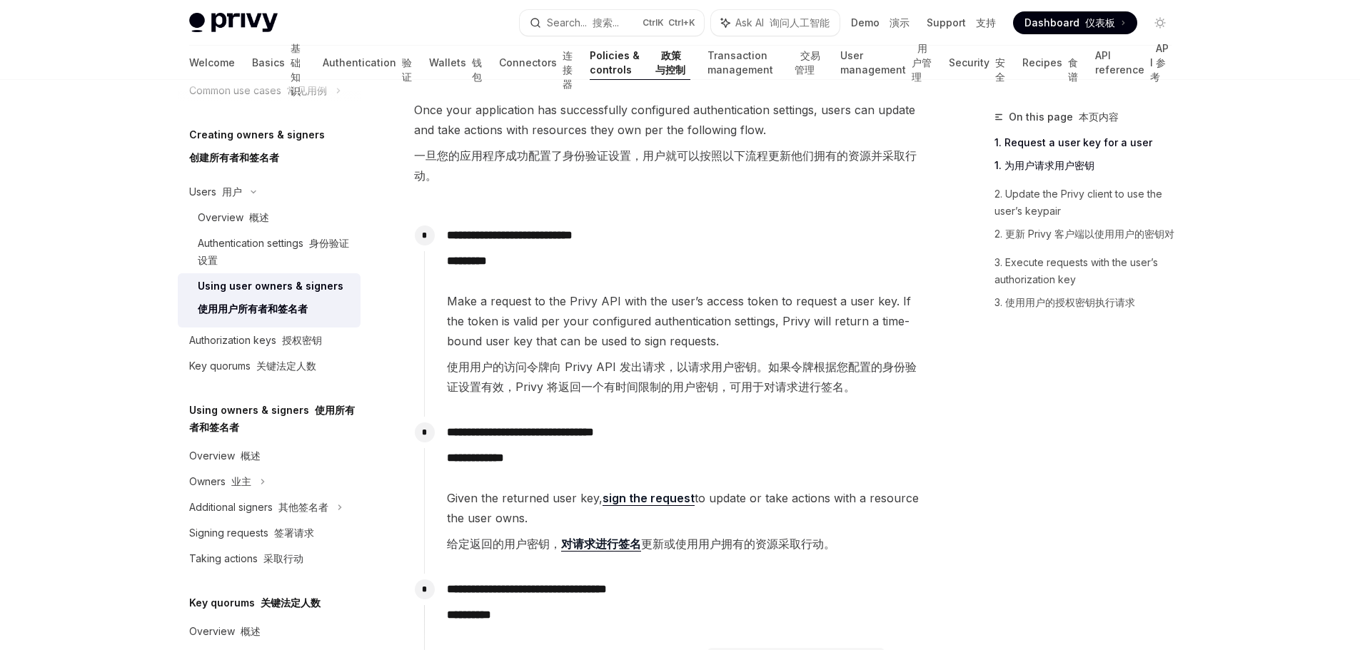
scroll to position [214, 0]
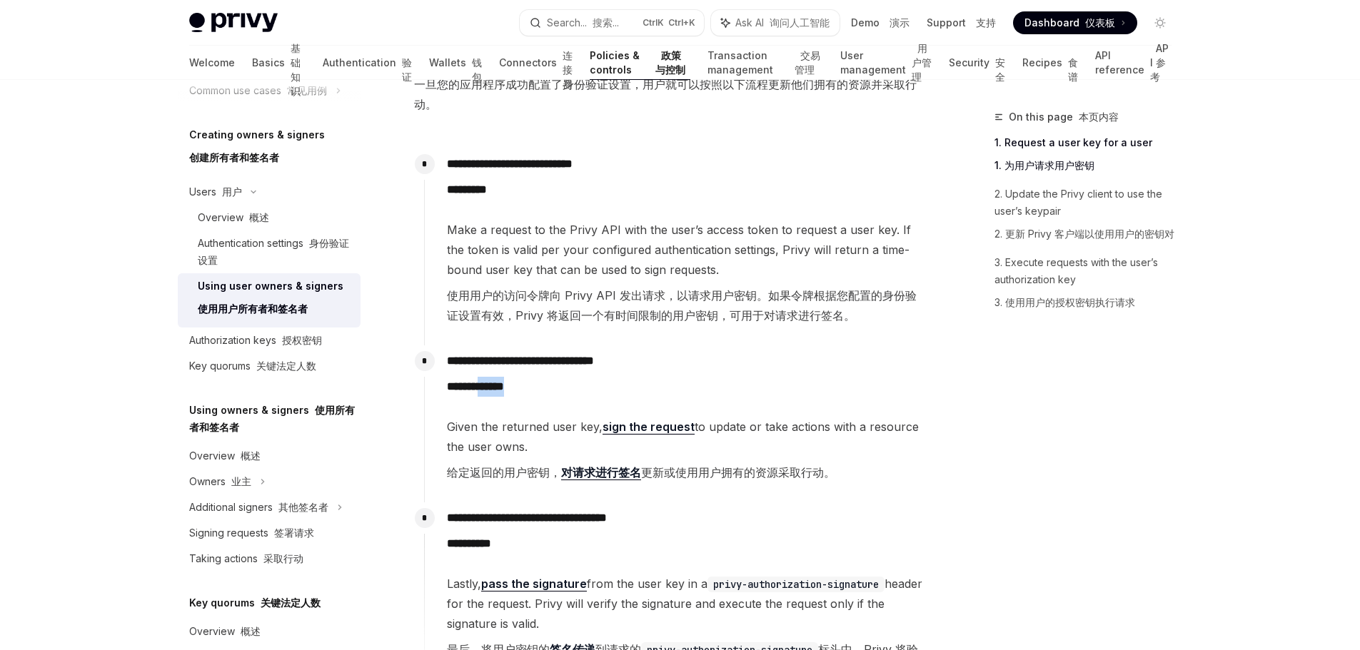
drag, startPoint x: 605, startPoint y: 381, endPoint x: 526, endPoint y: 385, distance: 79.3
click at [526, 385] on p "**********" at bounding box center [687, 376] width 481 height 51
click at [735, 365] on p "**********" at bounding box center [687, 376] width 481 height 51
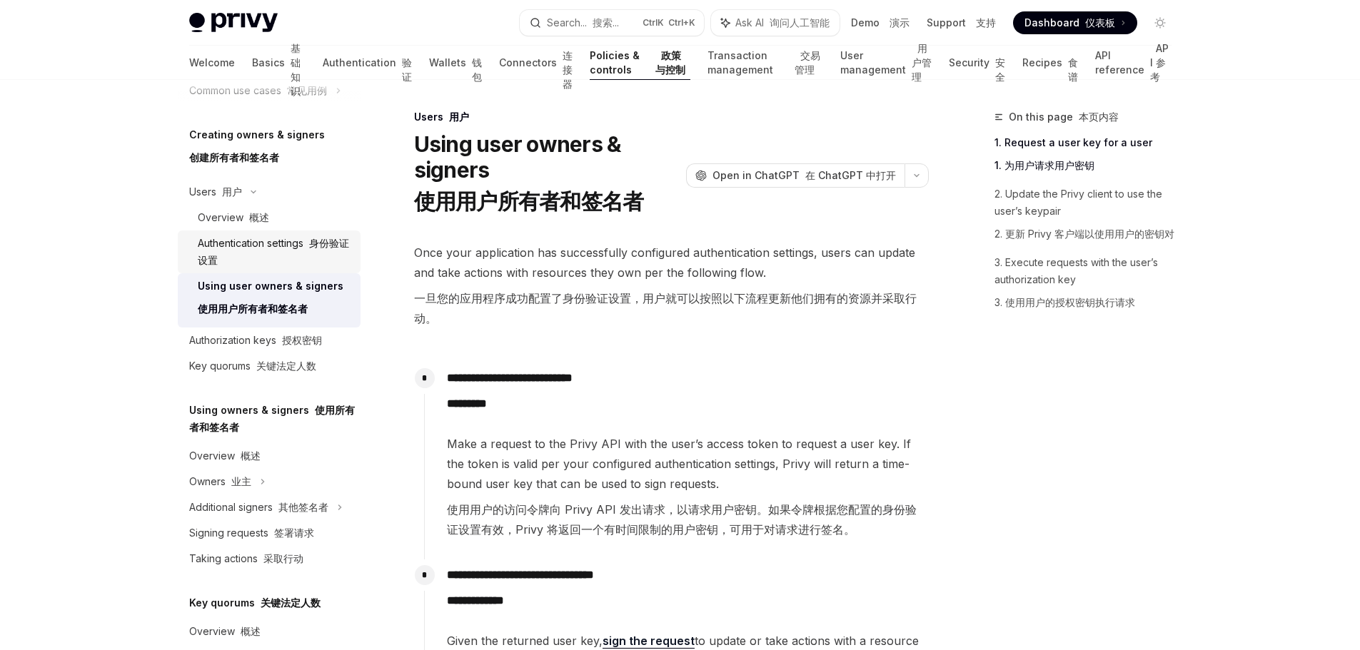
click at [276, 258] on div "Authentication settings 身份验证设置" at bounding box center [275, 252] width 154 height 34
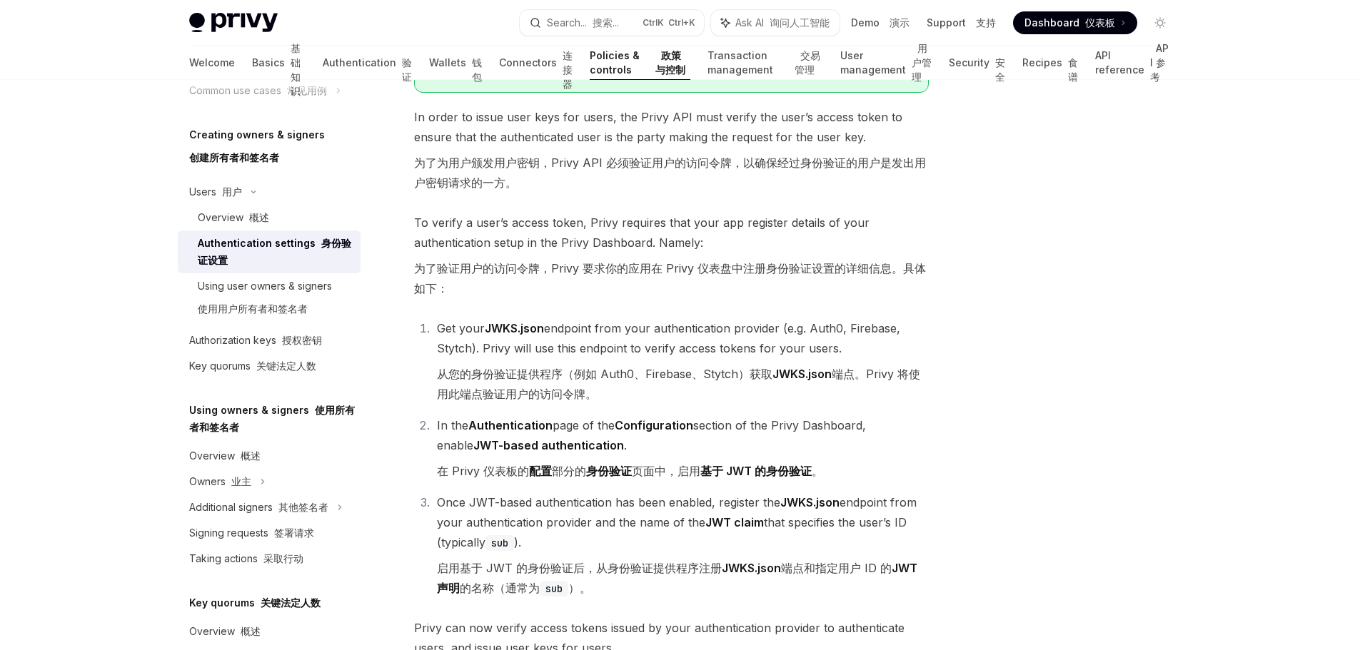
scroll to position [286, 0]
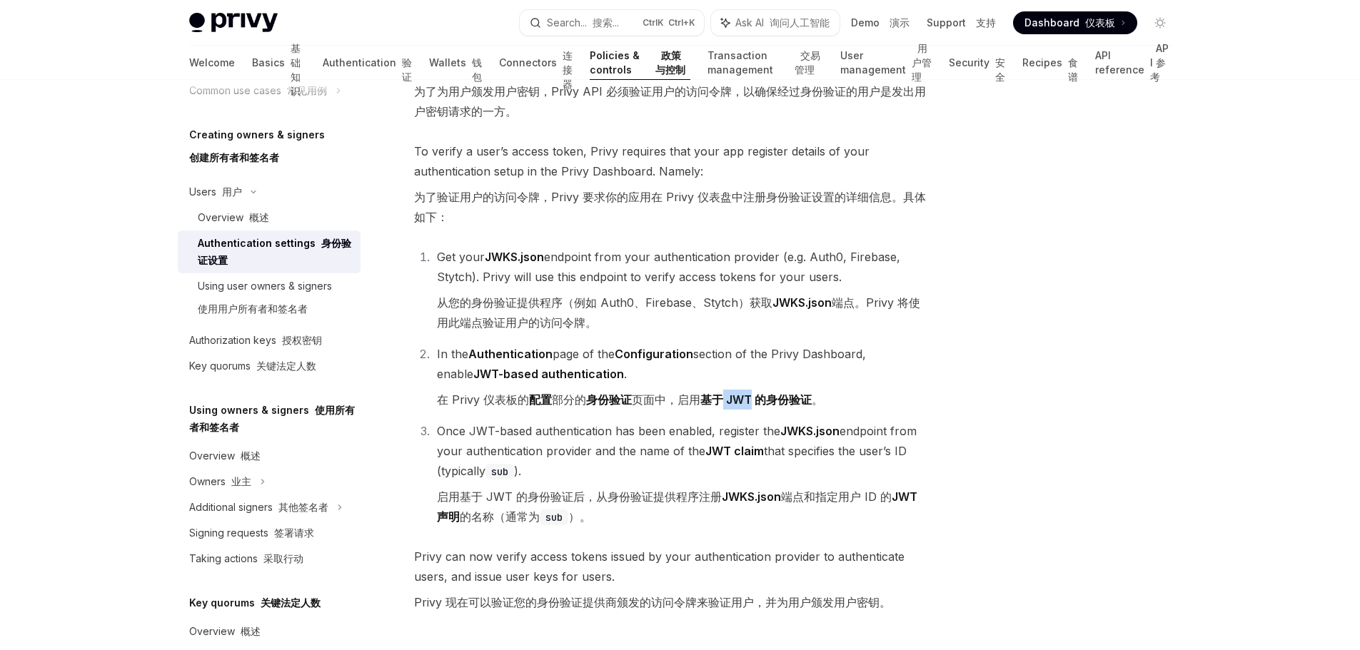
drag, startPoint x: 718, startPoint y: 391, endPoint x: 747, endPoint y: 400, distance: 29.8
click at [747, 400] on font "在 Privy 仪表板的 配置 部分的 身份验证 页面中，启用 基于 JWT 的身份验证 。" at bounding box center [630, 400] width 386 height 20
click at [817, 394] on font "在 Privy 仪表板的 配置 部分的 身份验证 页面中，启用 基于 JWT 的身份验证 。" at bounding box center [630, 400] width 386 height 14
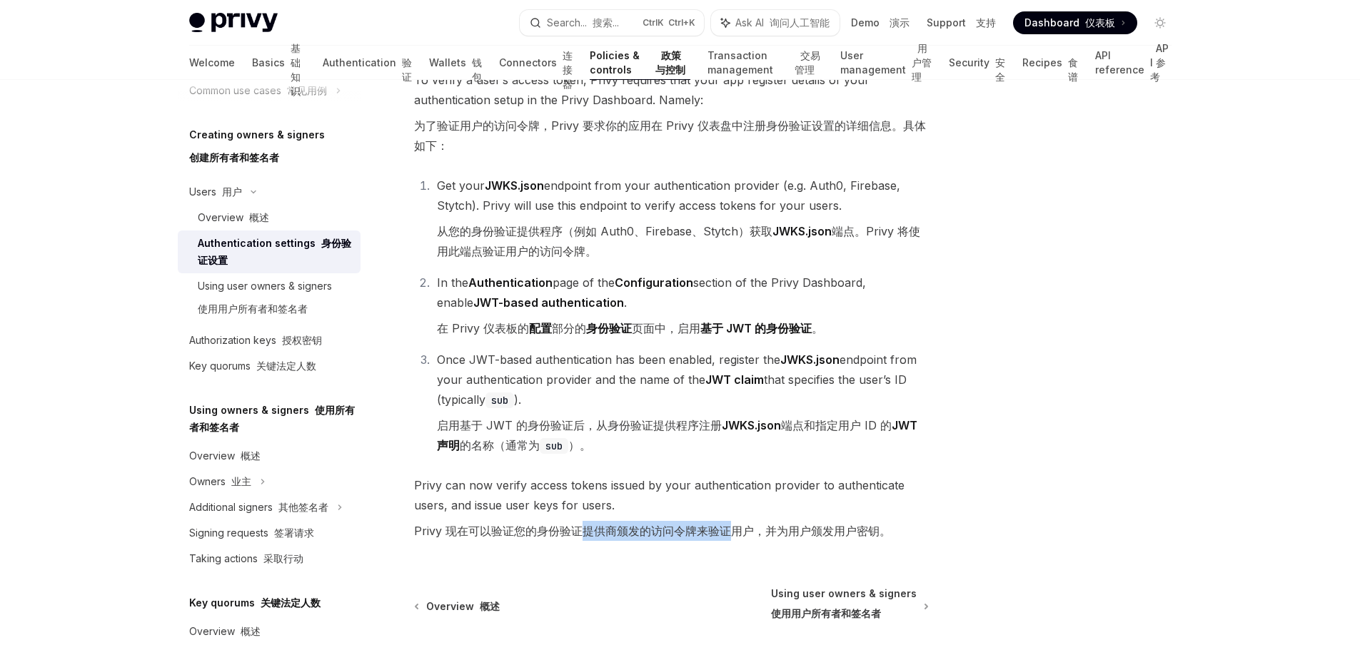
drag, startPoint x: 583, startPoint y: 527, endPoint x: 734, endPoint y: 532, distance: 151.4
click at [734, 532] on font "Privy 现在可以验证您的身份验证提供商颁发的访问令牌来验证用户，并为用户颁发用户密钥。" at bounding box center [652, 531] width 477 height 14
click at [902, 545] on span "Privy can now verify access tokens issued by your authentication provider to au…" at bounding box center [671, 510] width 515 height 71
drag, startPoint x: 756, startPoint y: 530, endPoint x: 845, endPoint y: 533, distance: 89.3
click at [845, 533] on font "Privy 现在可以验证您的身份验证提供商颁发的访问令牌来验证用户，并为用户颁发用户密钥。" at bounding box center [652, 531] width 477 height 14
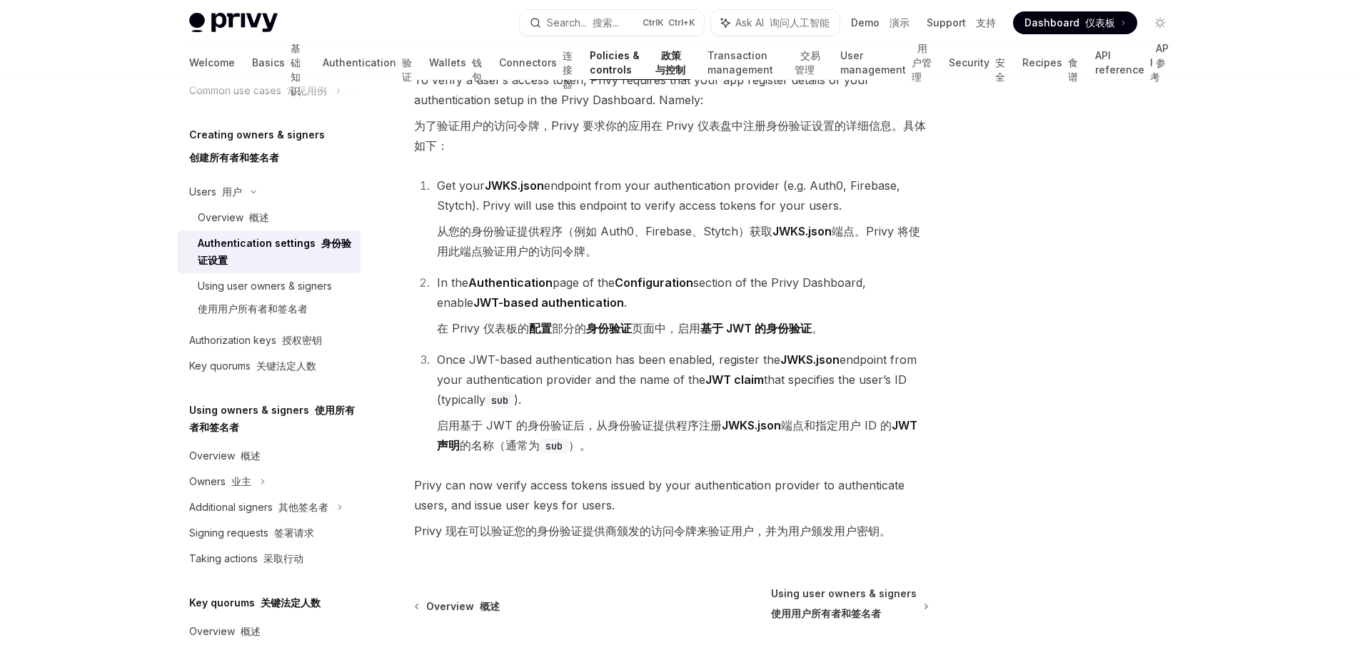
click at [966, 538] on div at bounding box center [1074, 380] width 217 height 542
click at [859, 599] on span "Using user owners & signers 使用用户所有者和签名者" at bounding box center [844, 607] width 146 height 40
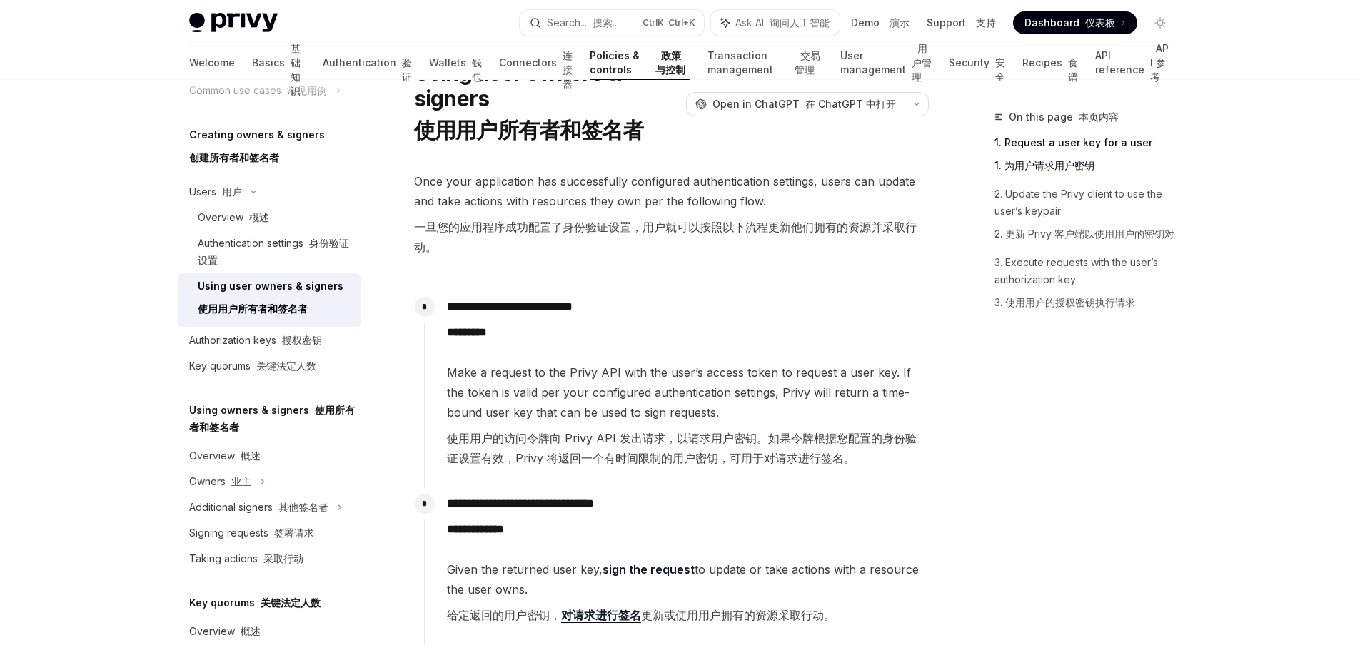
scroll to position [143, 0]
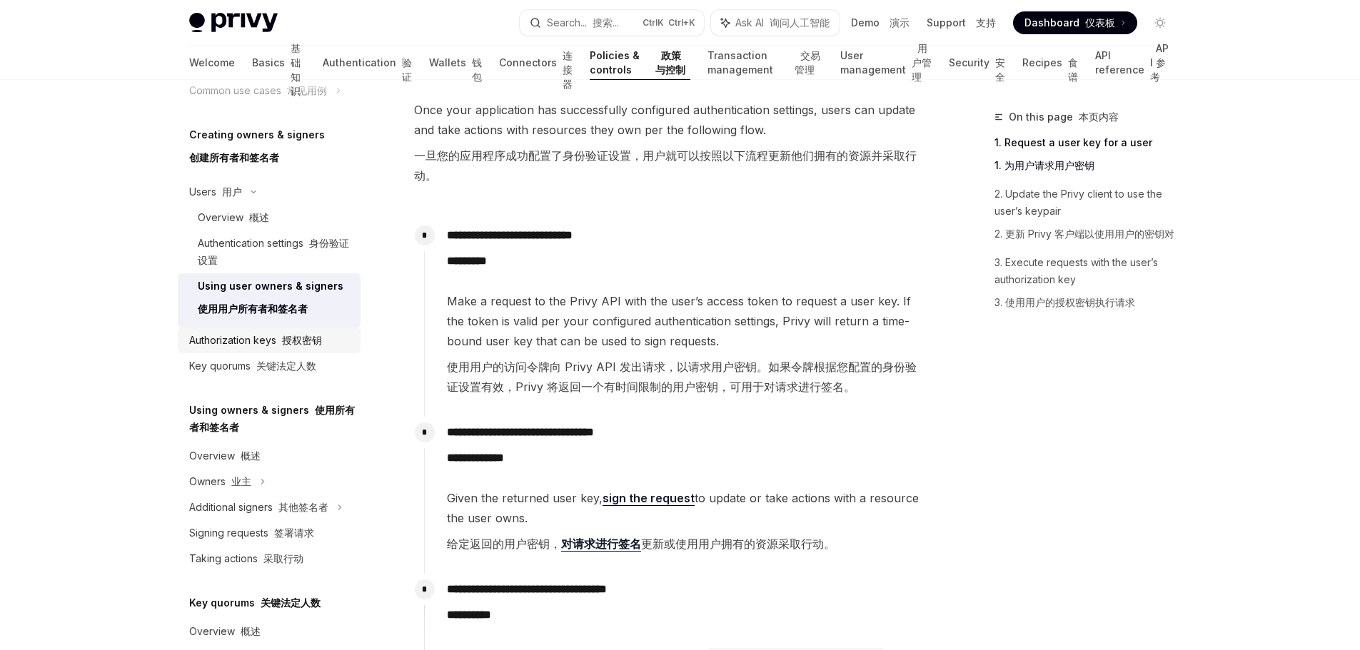
click at [290, 349] on link "Authorization keys 授权密钥" at bounding box center [269, 341] width 183 height 26
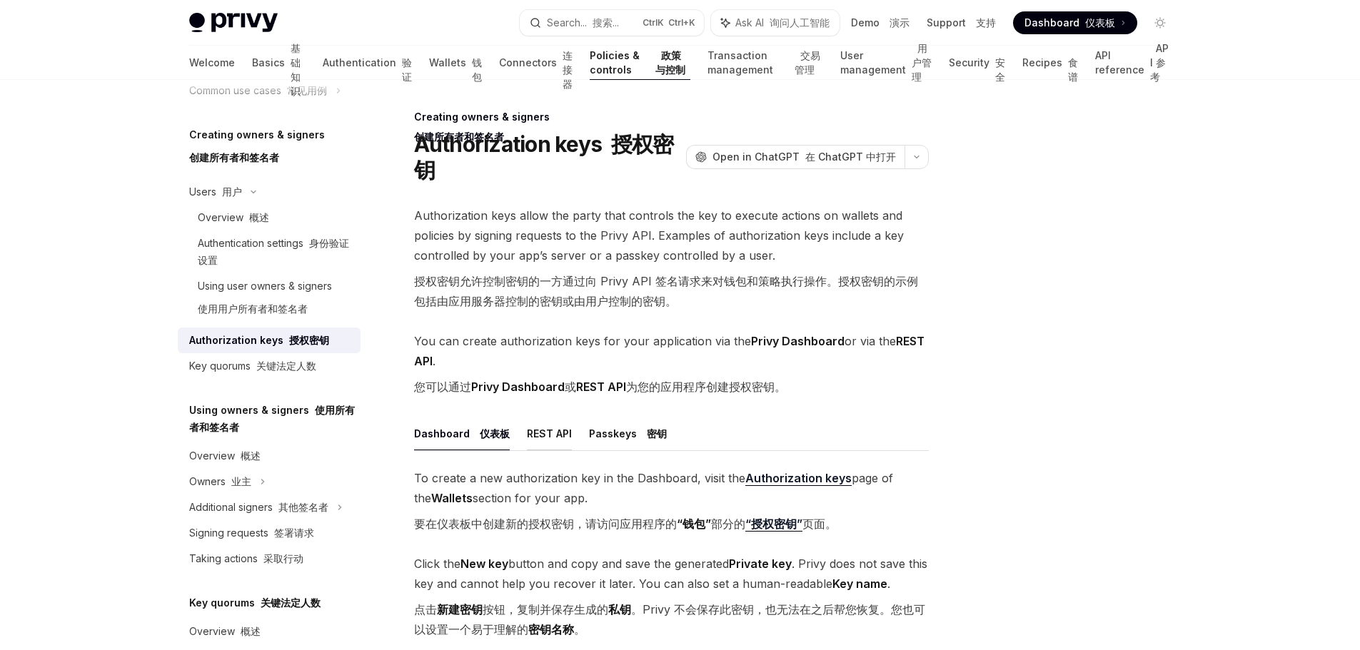
click at [553, 428] on button "REST API" at bounding box center [549, 434] width 45 height 34
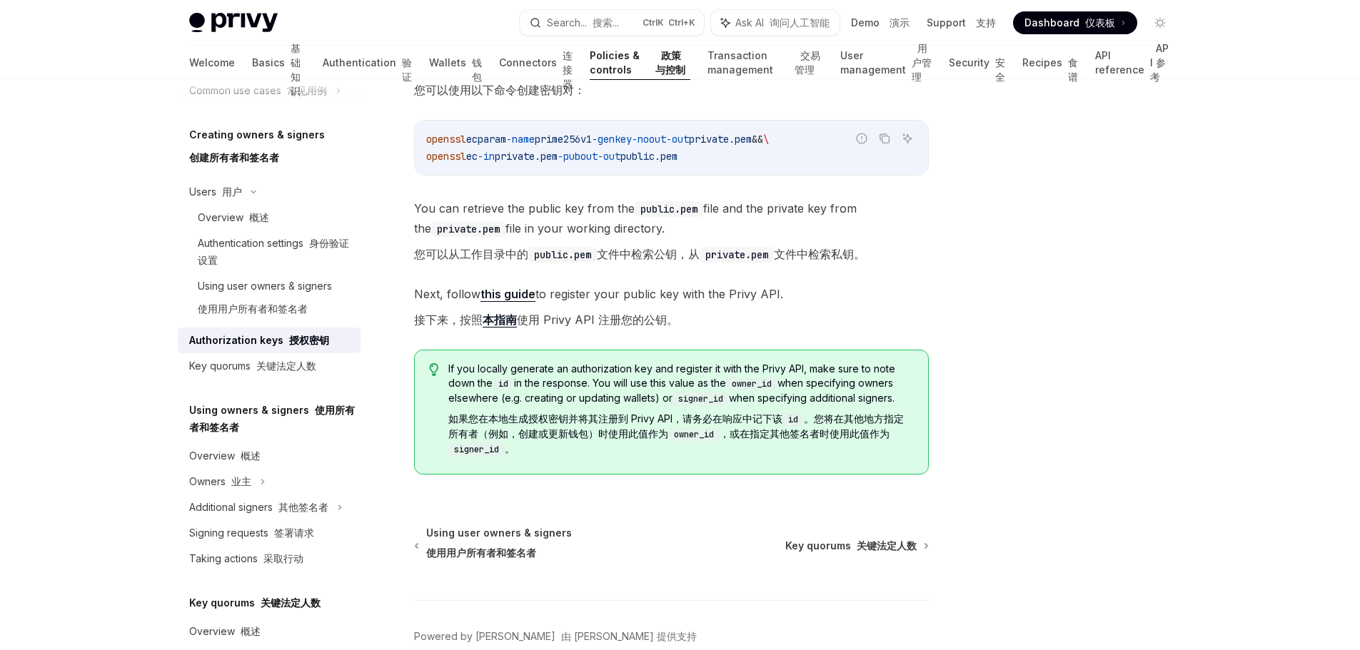
scroll to position [584, 0]
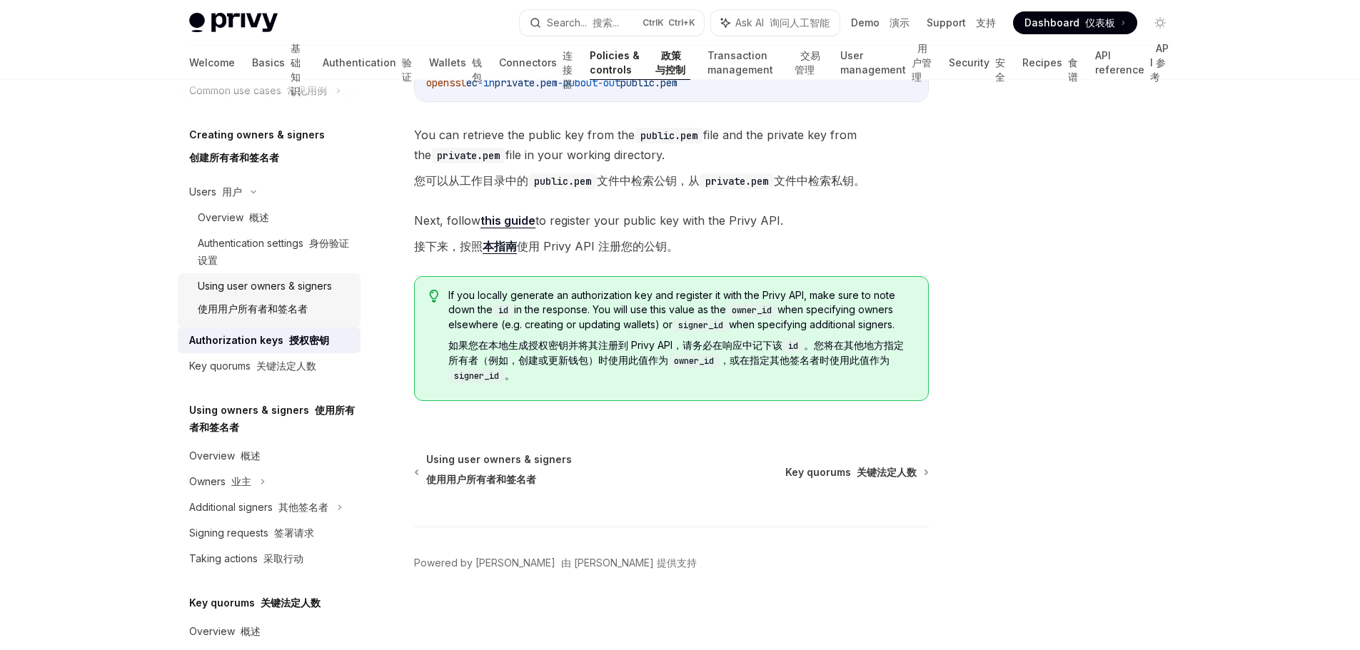
click at [280, 302] on font "使用用户所有者和签名者" at bounding box center [253, 309] width 110 height 17
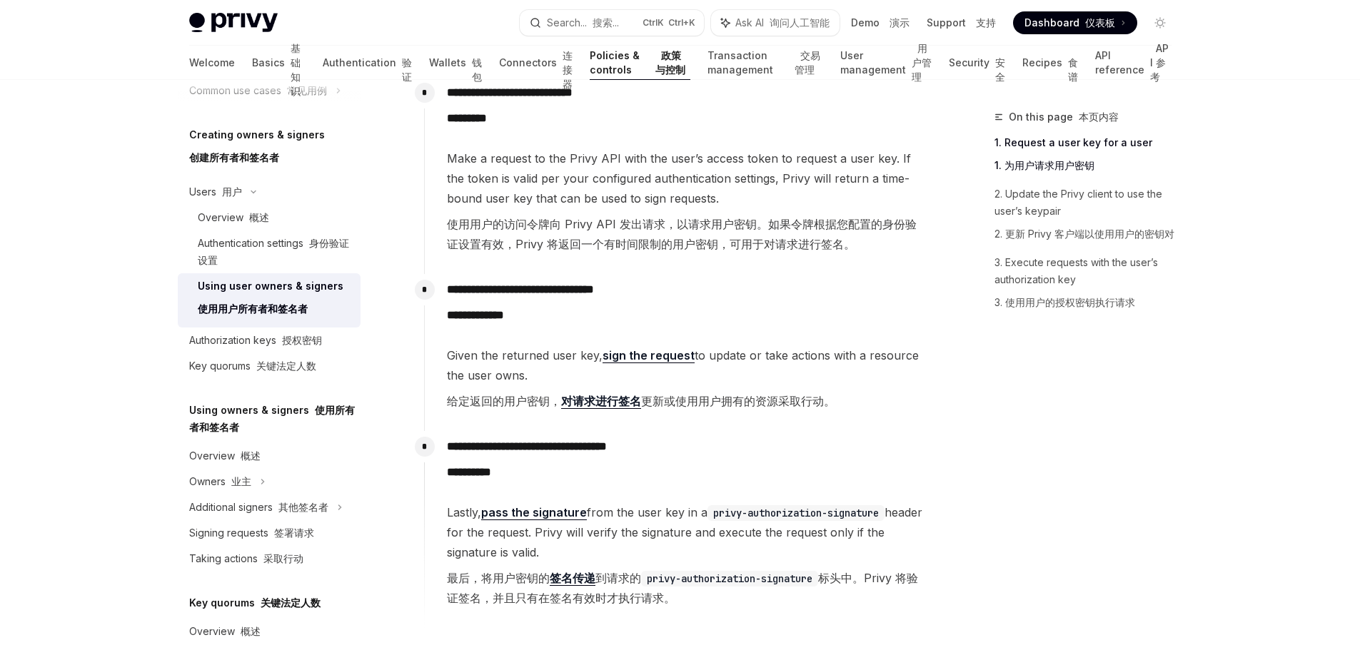
scroll to position [357, 0]
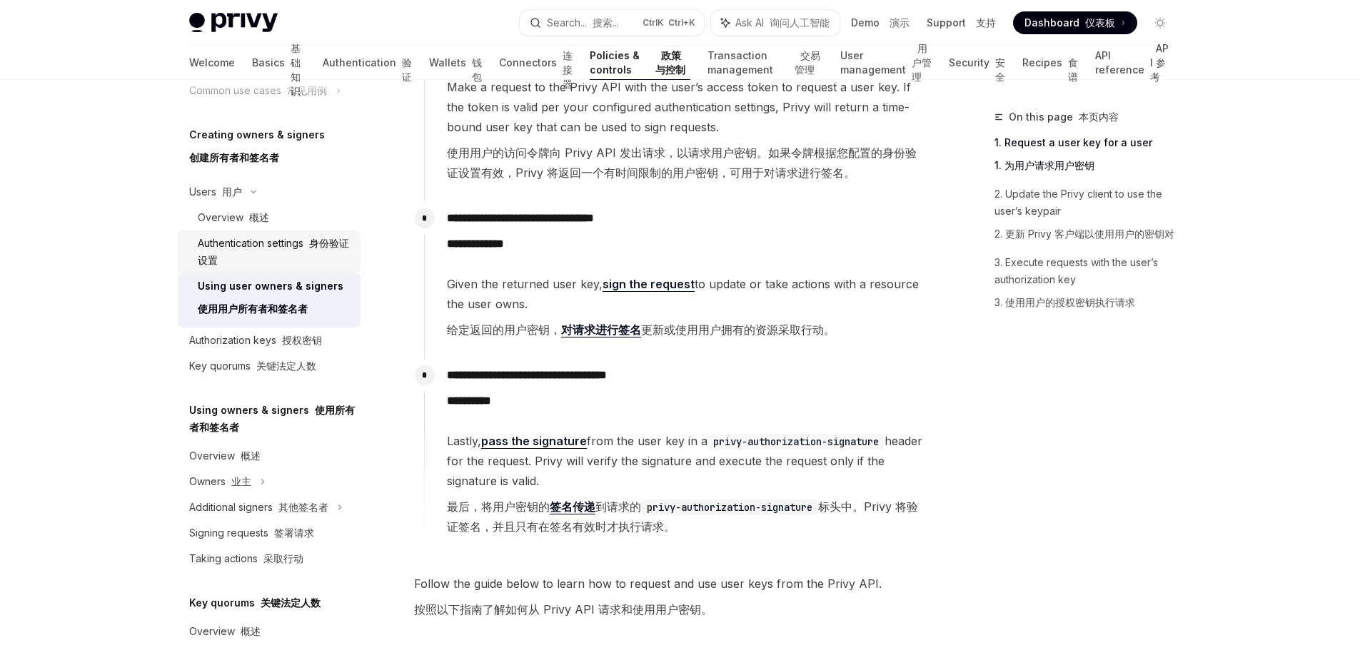
click at [235, 256] on font "身份验证设置" at bounding box center [273, 251] width 151 height 29
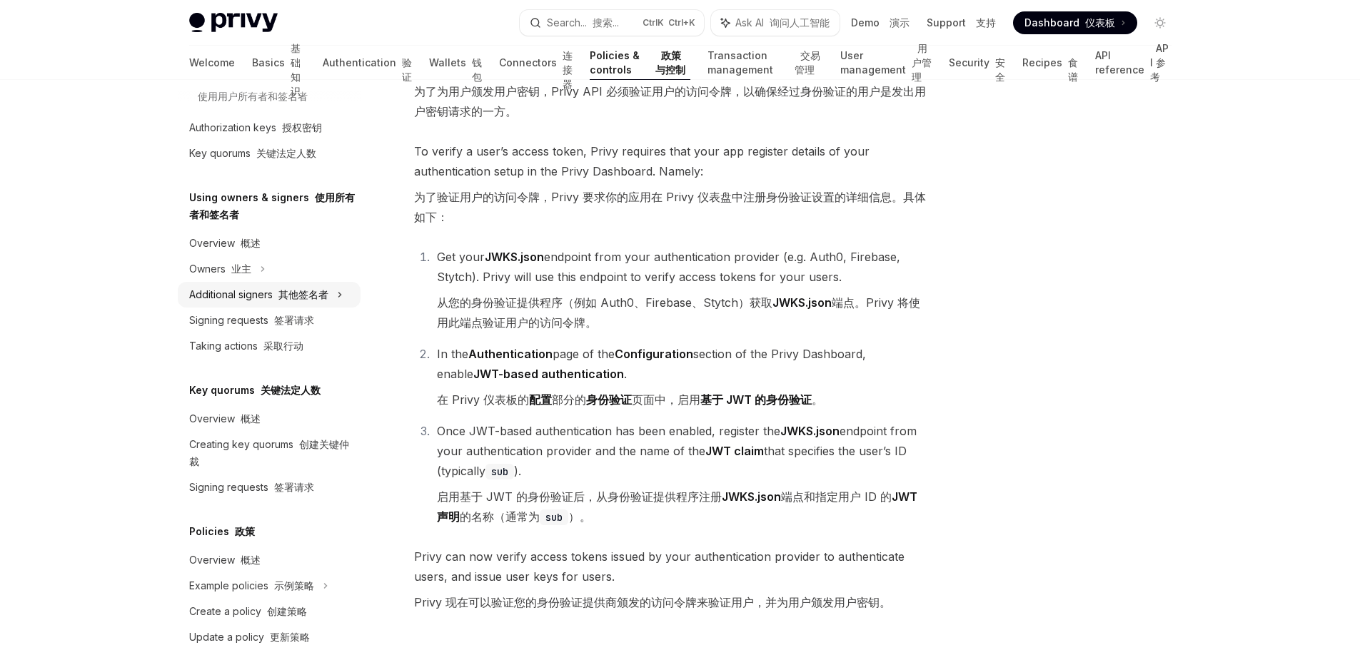
scroll to position [415, 0]
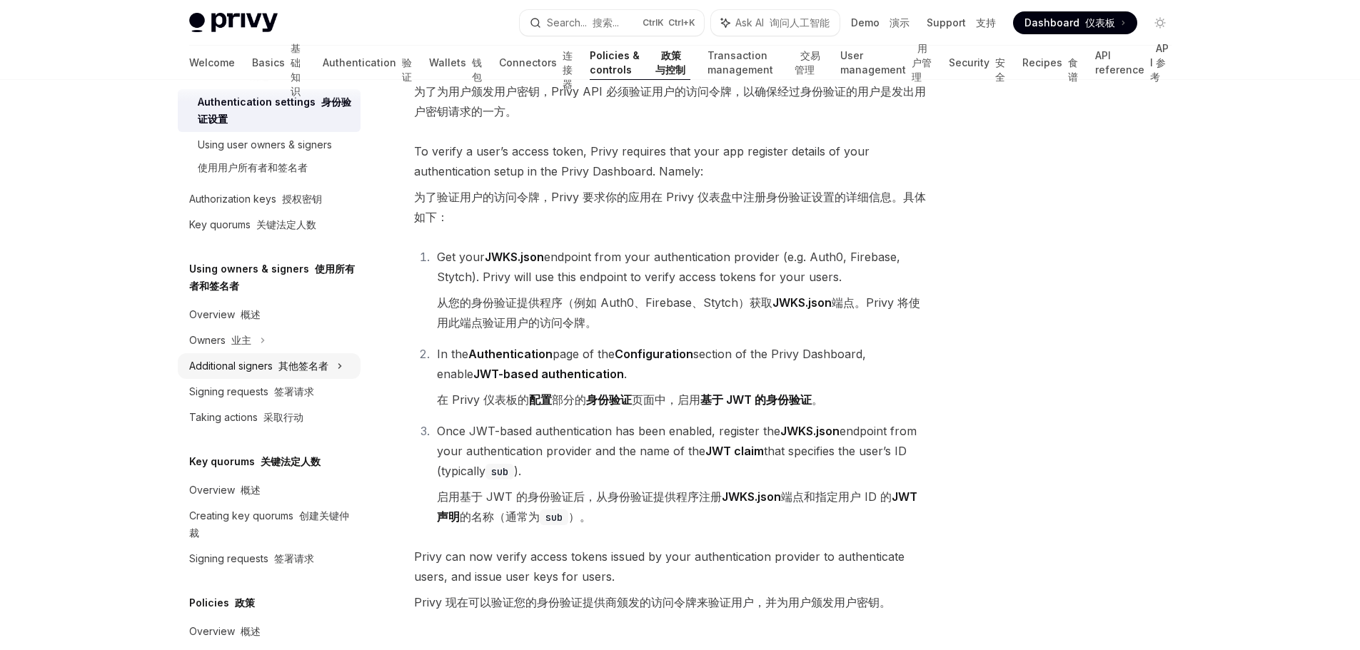
click at [337, 375] on icon at bounding box center [340, 366] width 6 height 17
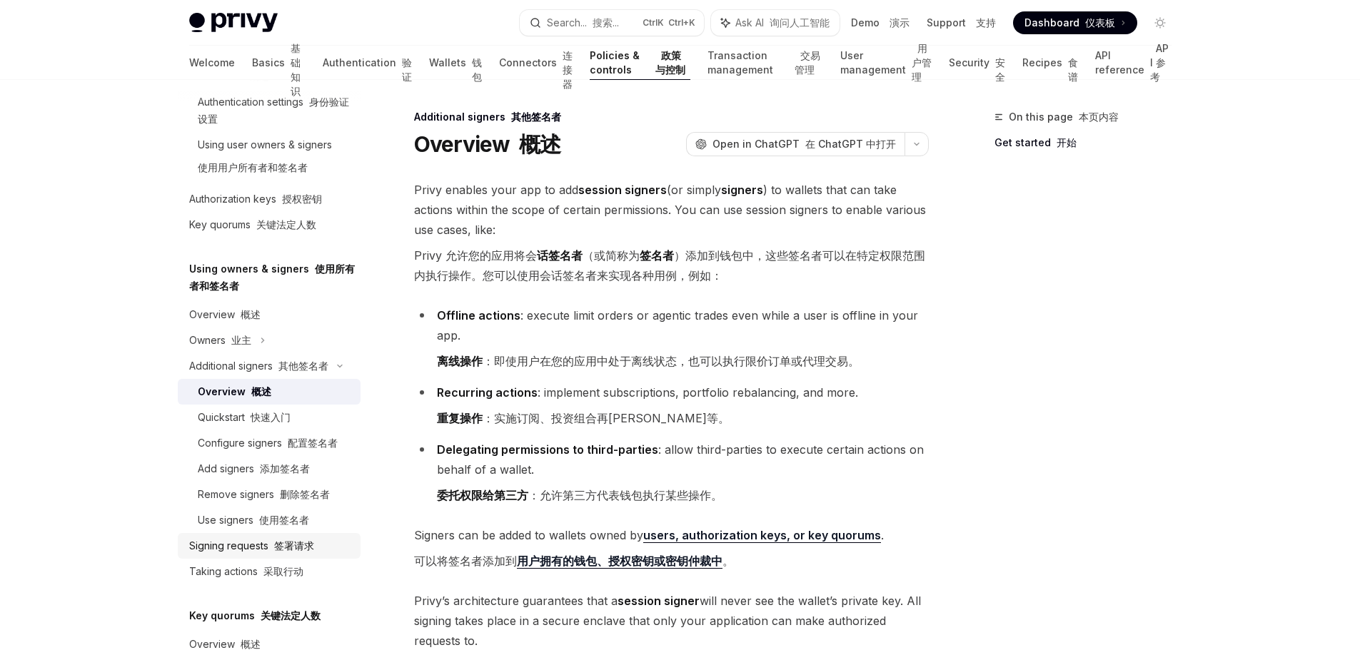
click at [281, 559] on link "Signing requests 签署请求" at bounding box center [269, 546] width 183 height 26
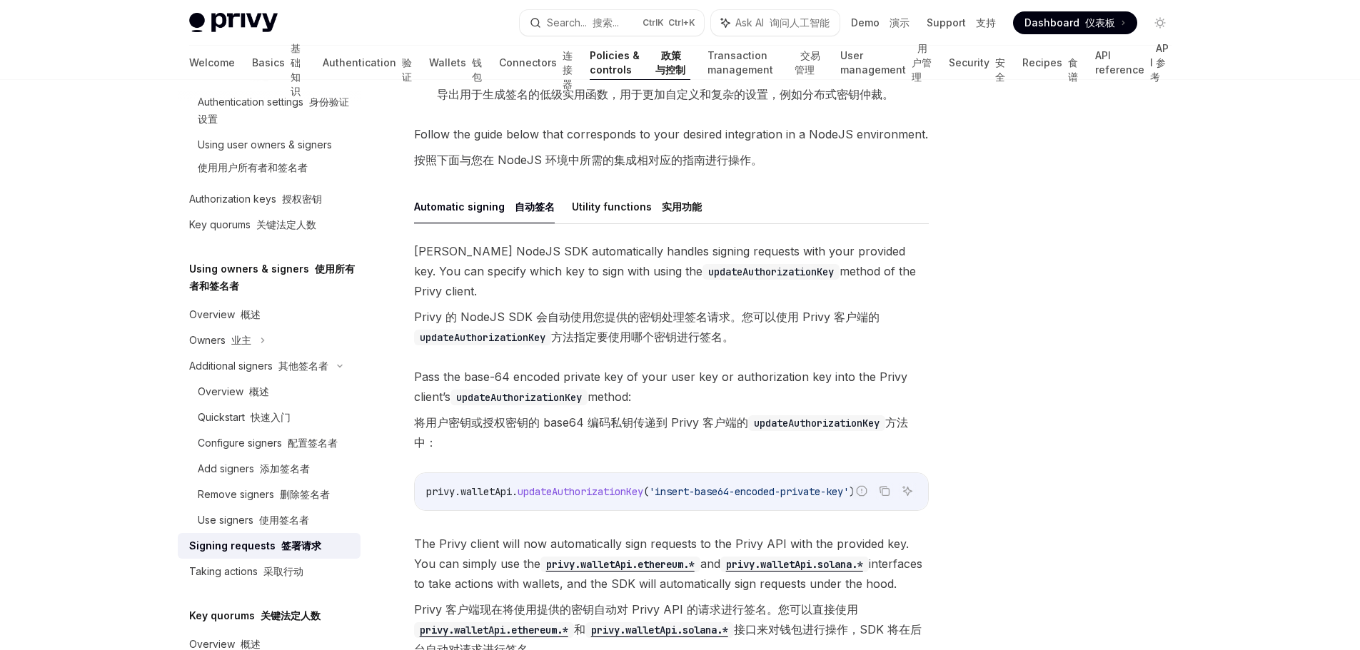
scroll to position [714, 0]
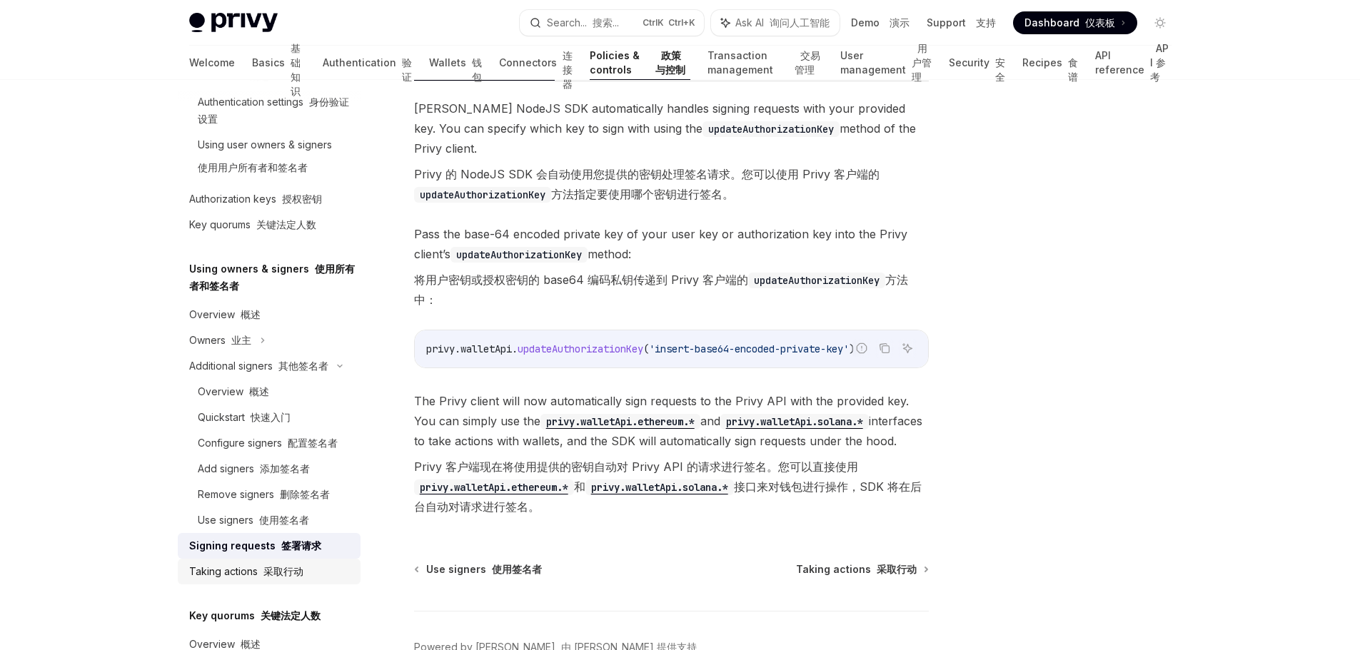
click at [278, 578] on font "采取行动" at bounding box center [283, 571] width 40 height 12
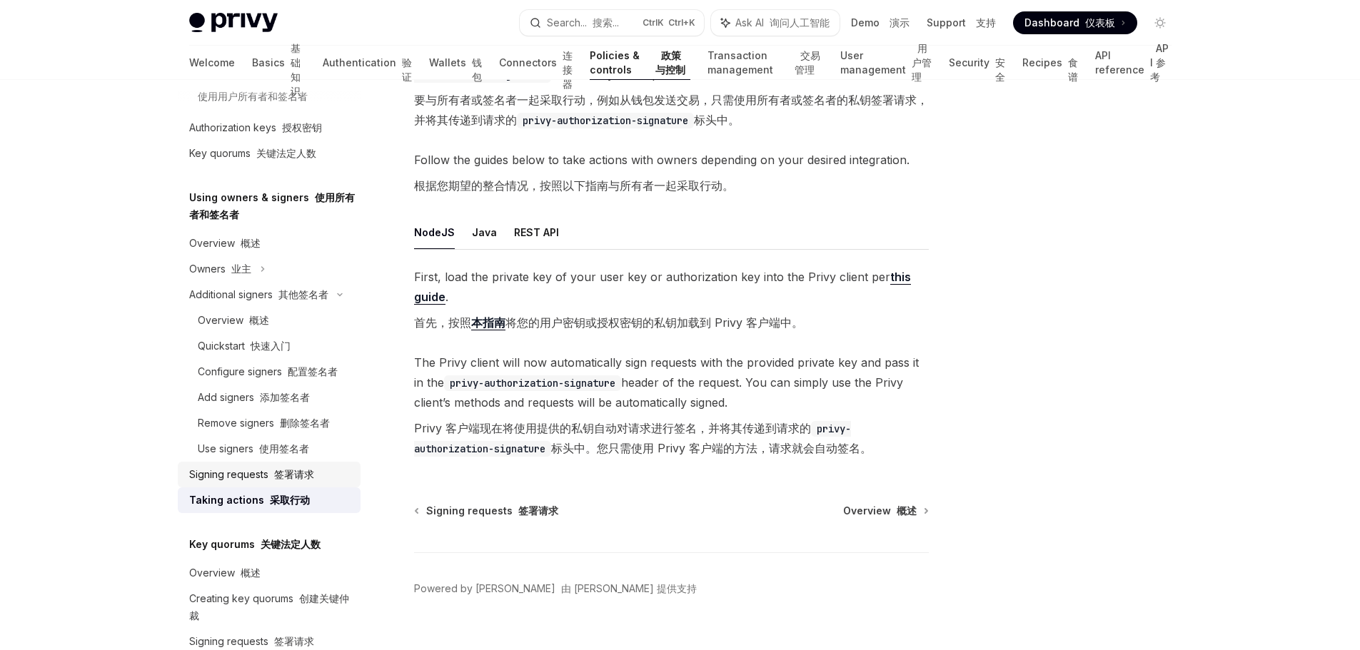
scroll to position [558, 0]
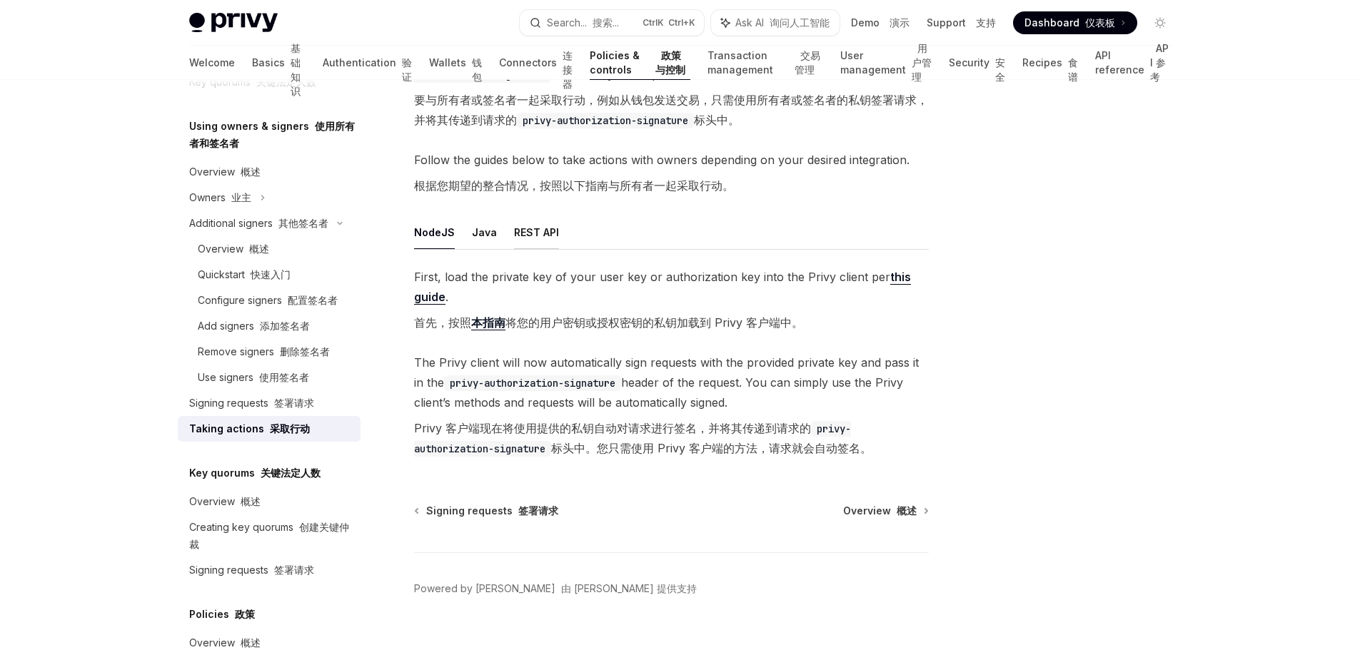
click at [520, 216] on button "REST API" at bounding box center [536, 233] width 45 height 34
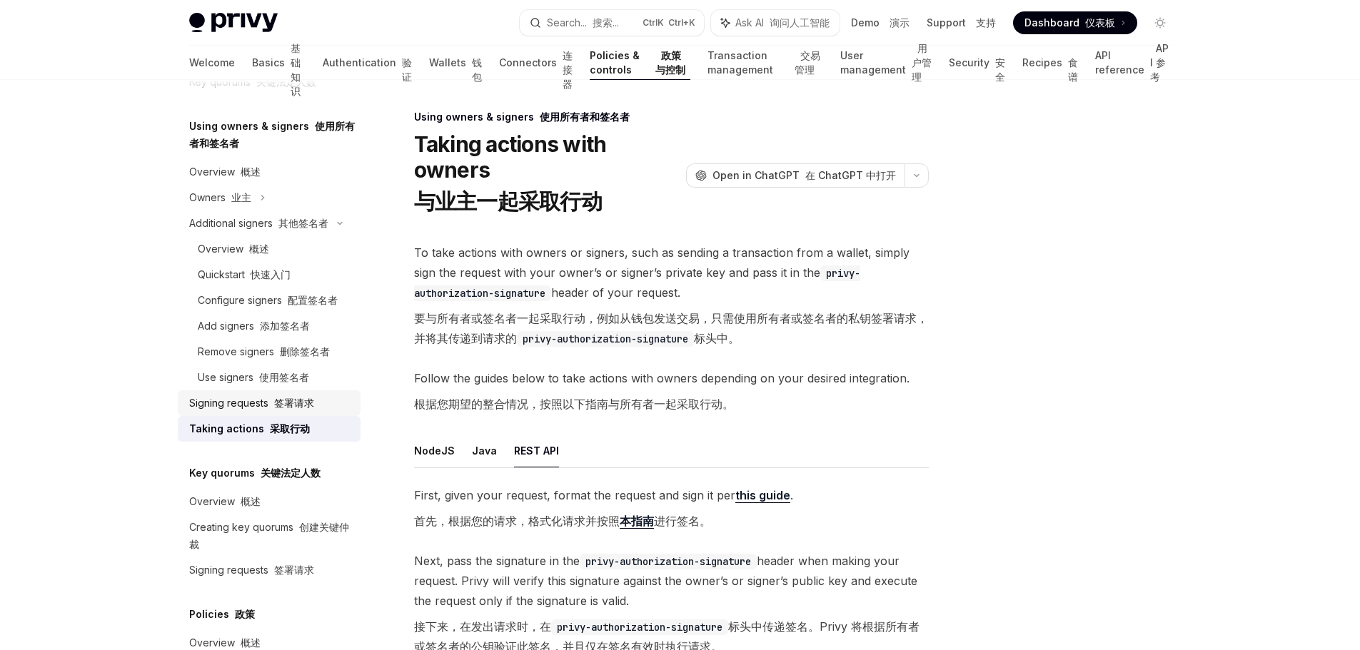
scroll to position [629, 0]
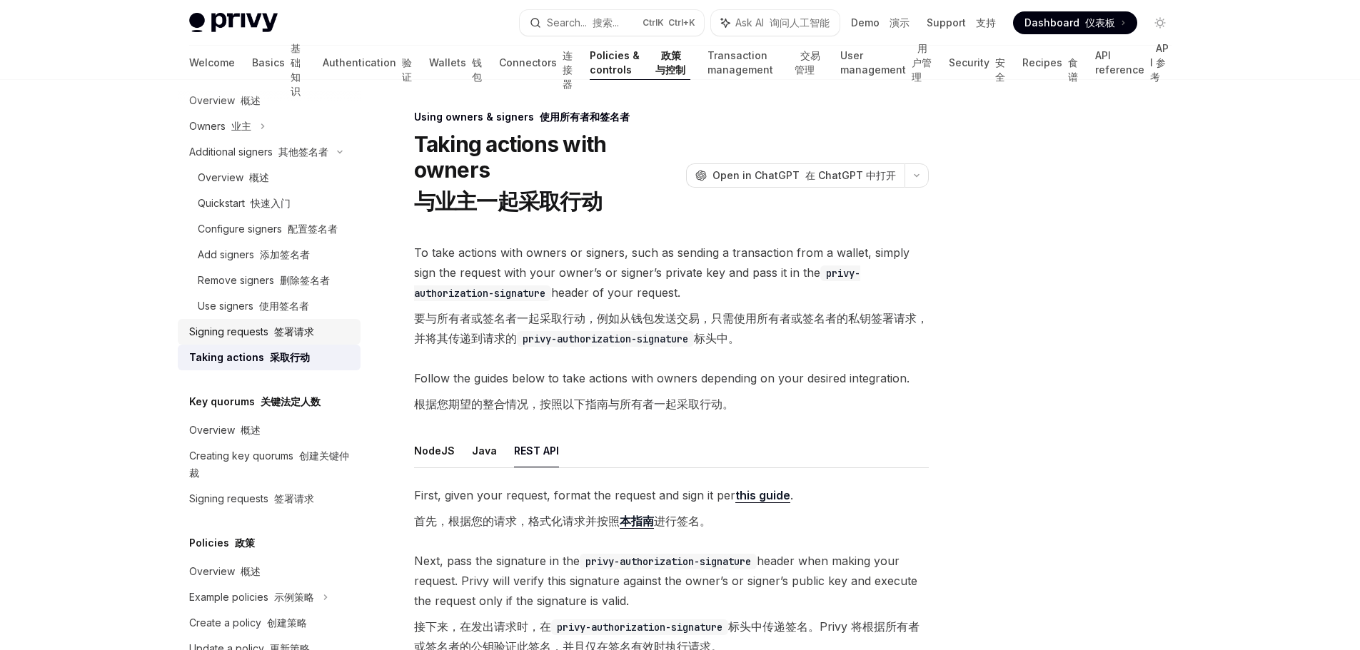
click at [306, 338] on font "签署请求" at bounding box center [294, 332] width 40 height 12
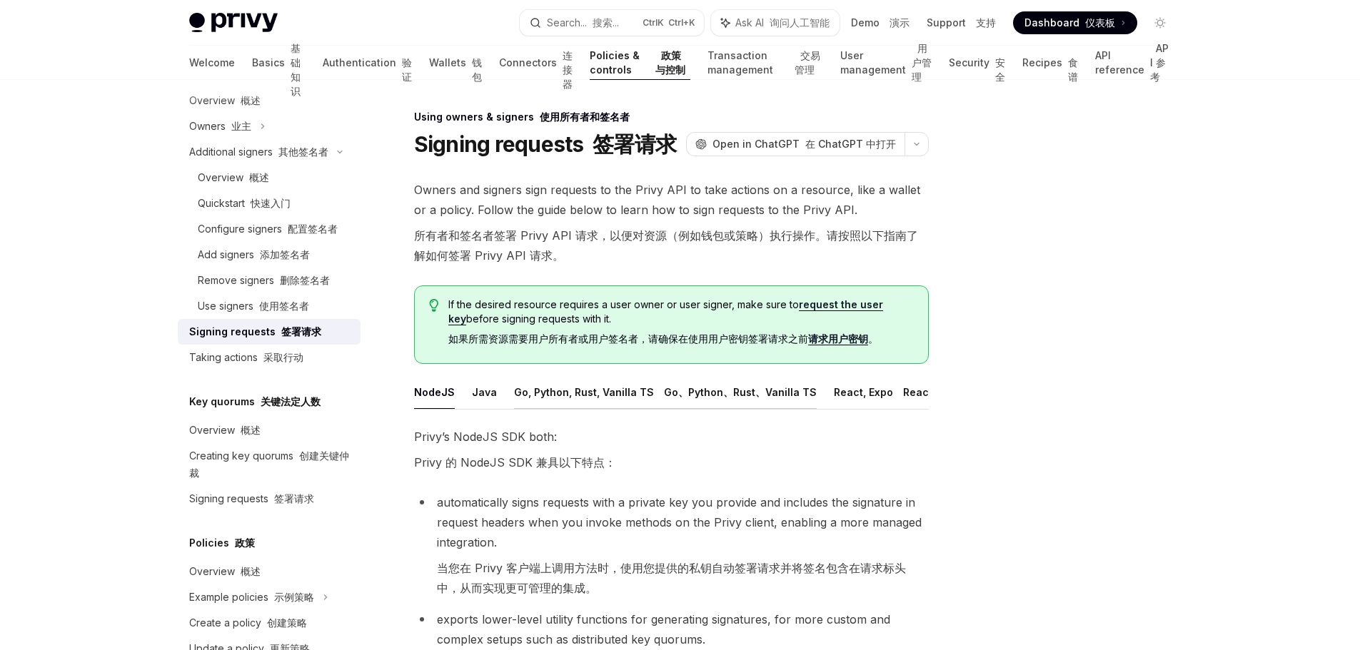
click at [570, 392] on button "Go, Python, Rust, Vanilla TS Go、Python、Rust、Vanilla TS" at bounding box center [665, 392] width 303 height 34
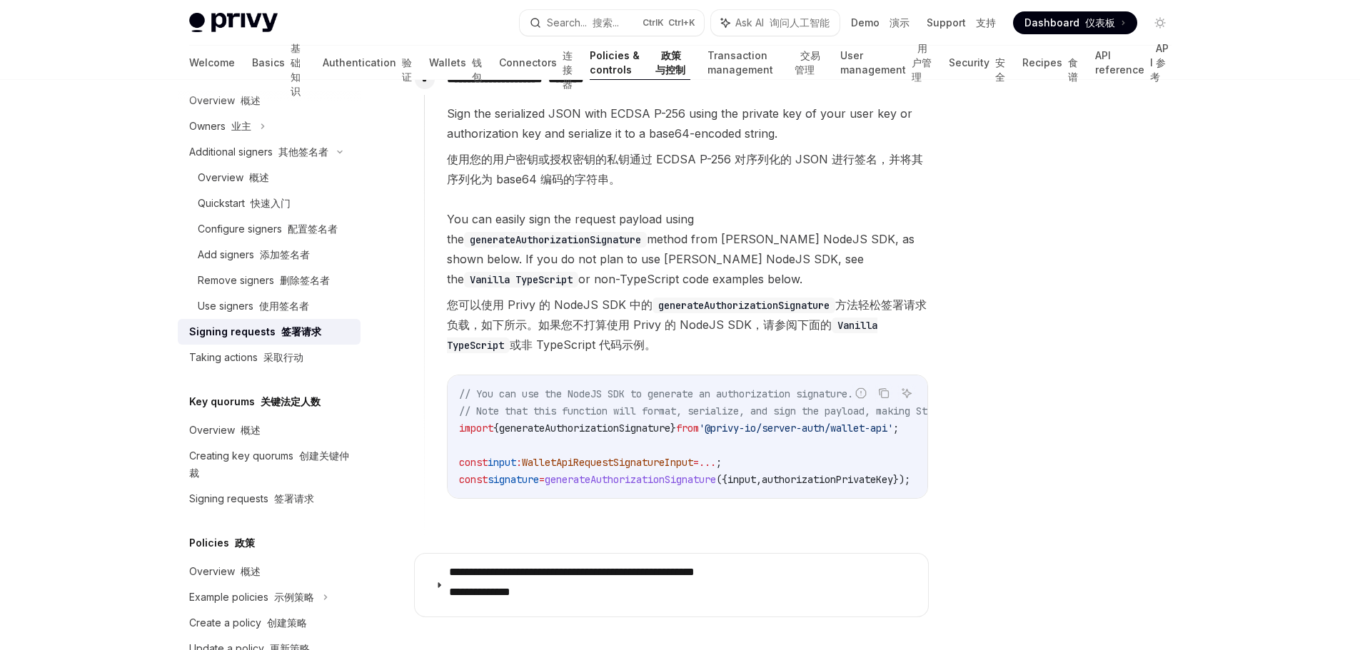
scroll to position [1927, 0]
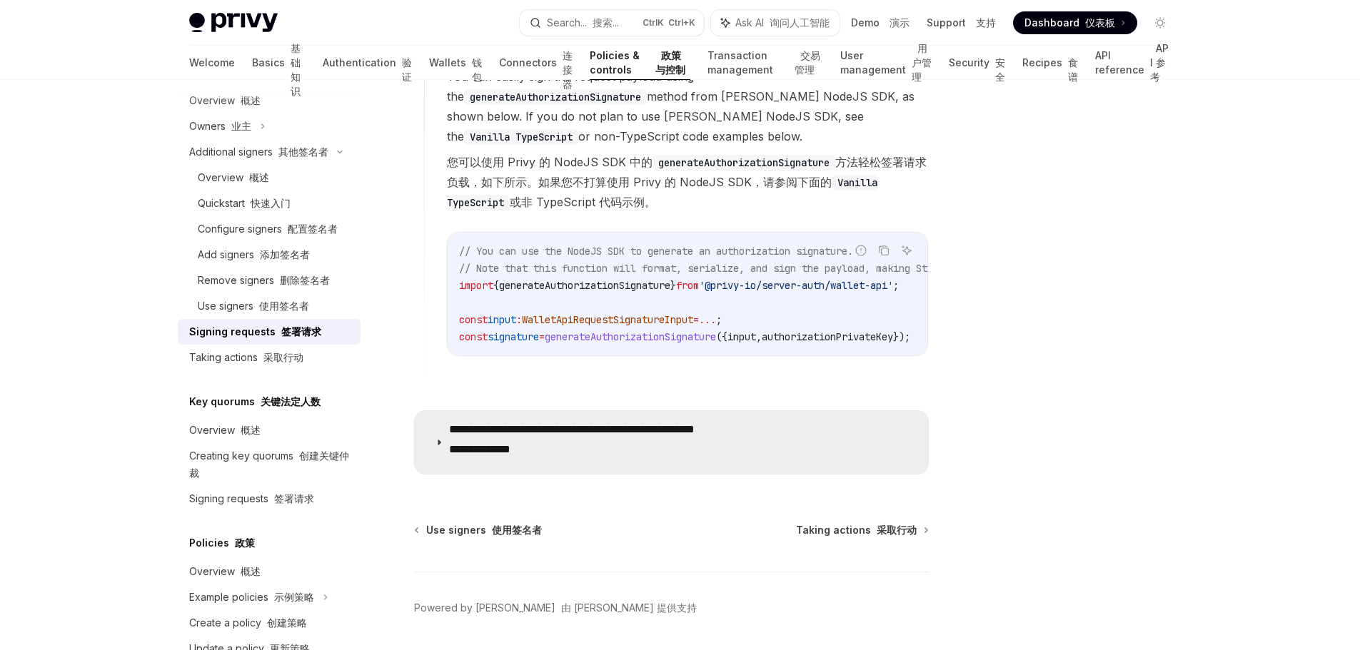
click at [654, 448] on p "**********" at bounding box center [609, 443] width 321 height 40
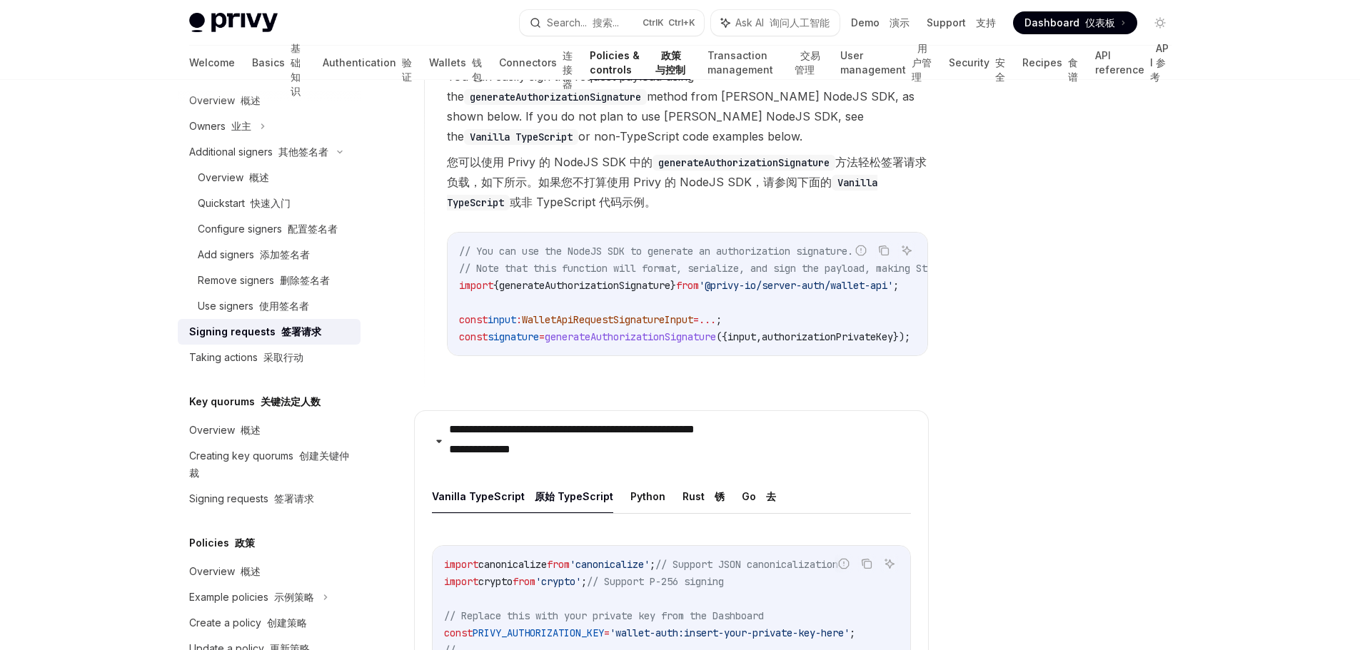
scroll to position [2070, 0]
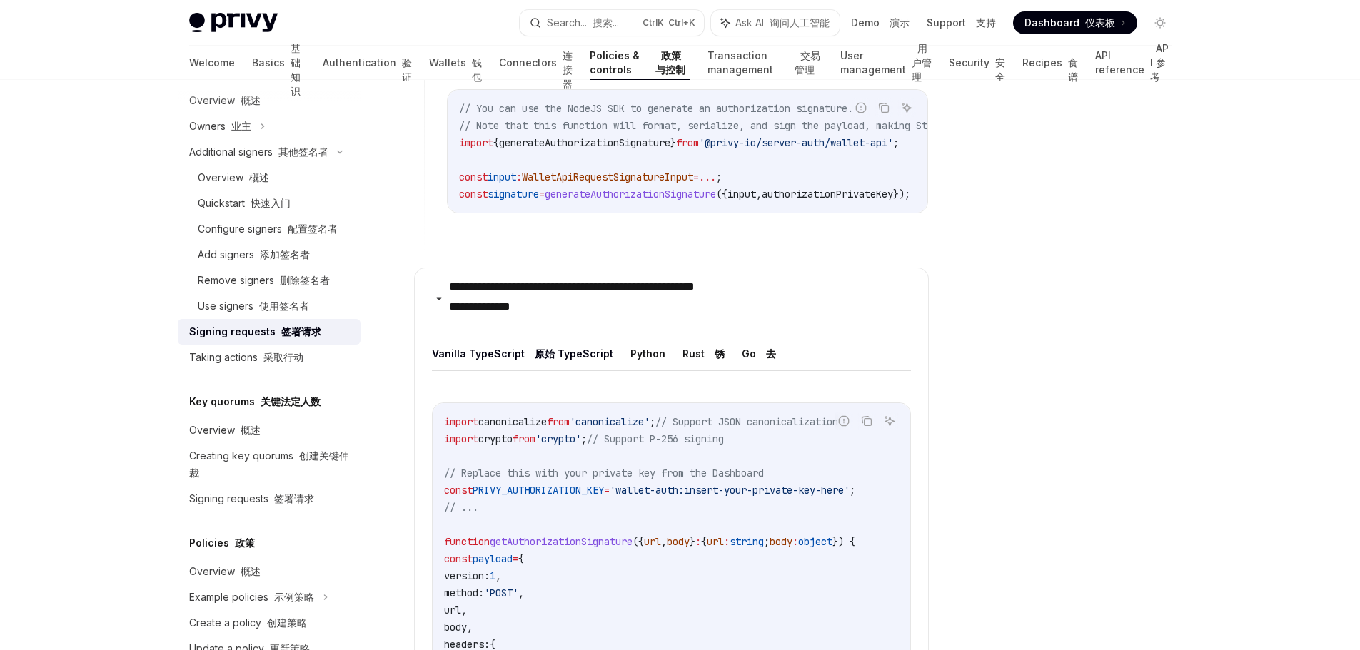
click at [742, 368] on button "Go 去" at bounding box center [759, 354] width 34 height 34
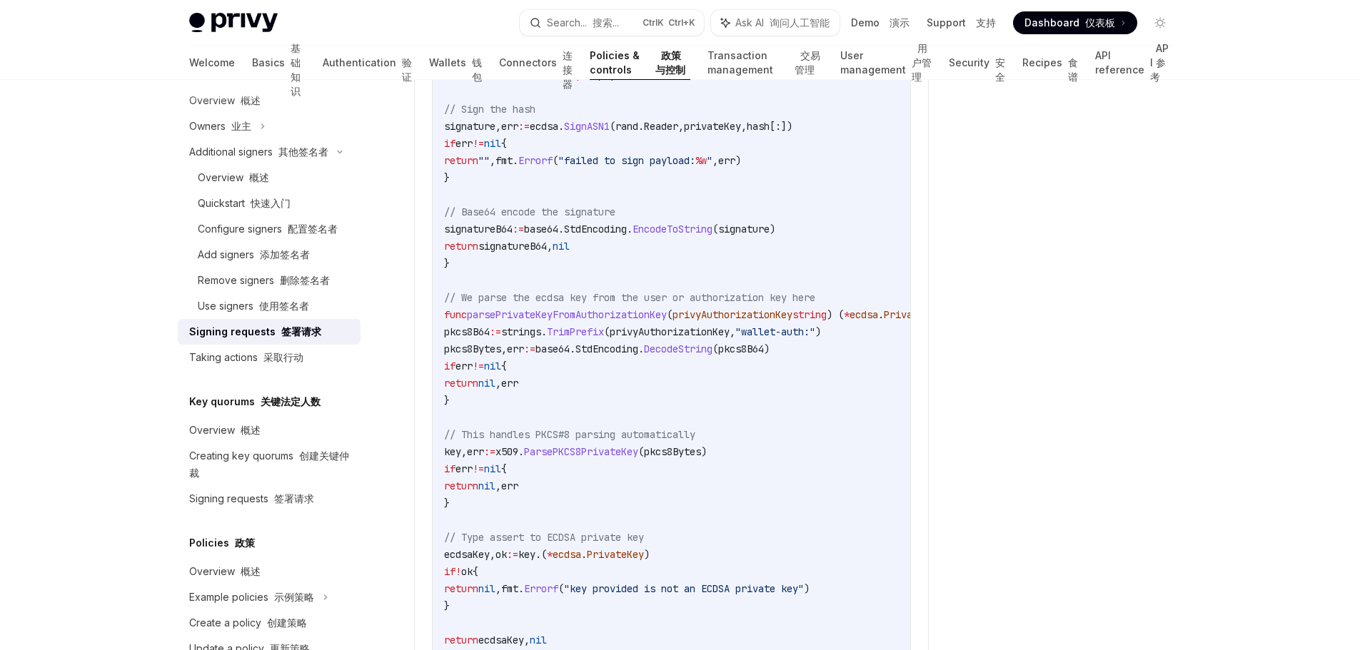
scroll to position [2791, 0]
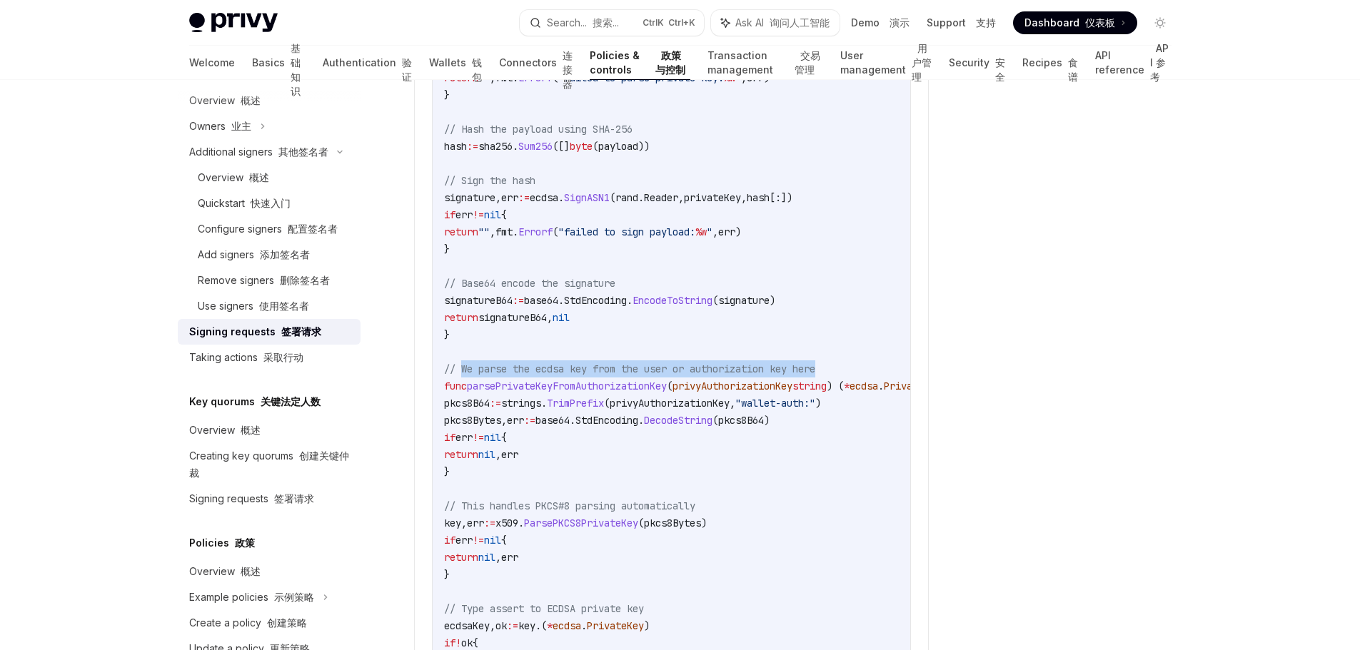
drag, startPoint x: 832, startPoint y: 385, endPoint x: 462, endPoint y: 390, distance: 370.5
click at [462, 375] on span "// We parse the ecdsa key from the user or authorization key here" at bounding box center [629, 369] width 371 height 13
click at [861, 357] on code "import ( " crypto/ecdsa " " crypto/elliptic " " crypto/rand " " crypto/x509 " "…" at bounding box center [735, 343] width 583 height 1302
drag, startPoint x: 835, startPoint y: 387, endPoint x: 463, endPoint y: 381, distance: 371.3
click at [463, 381] on code "import ( " crypto/ecdsa " " crypto/elliptic " " crypto/rand " " crypto/x509 " "…" at bounding box center [735, 343] width 583 height 1302
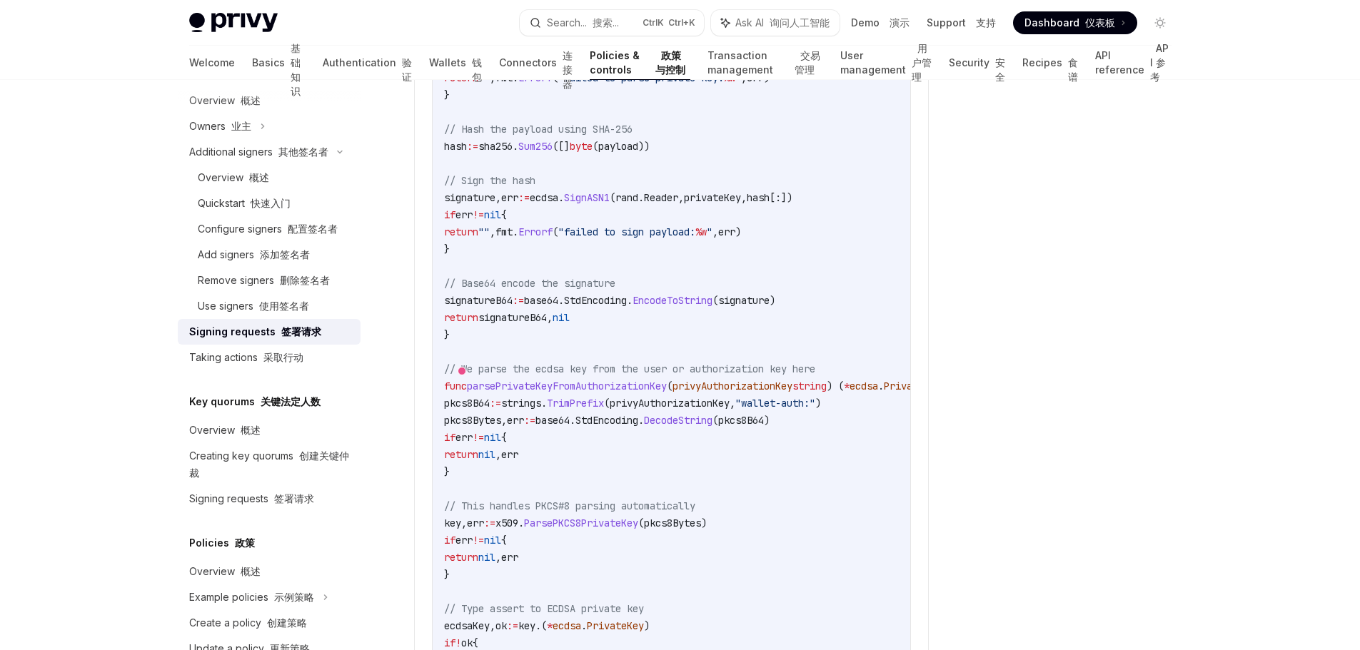
click at [806, 303] on code "import ( " crypto/ecdsa " " crypto/elliptic " " crypto/rand " " crypto/x509 " "…" at bounding box center [735, 343] width 583 height 1302
click at [321, 315] on div "Use signers 使用签名者" at bounding box center [275, 306] width 154 height 17
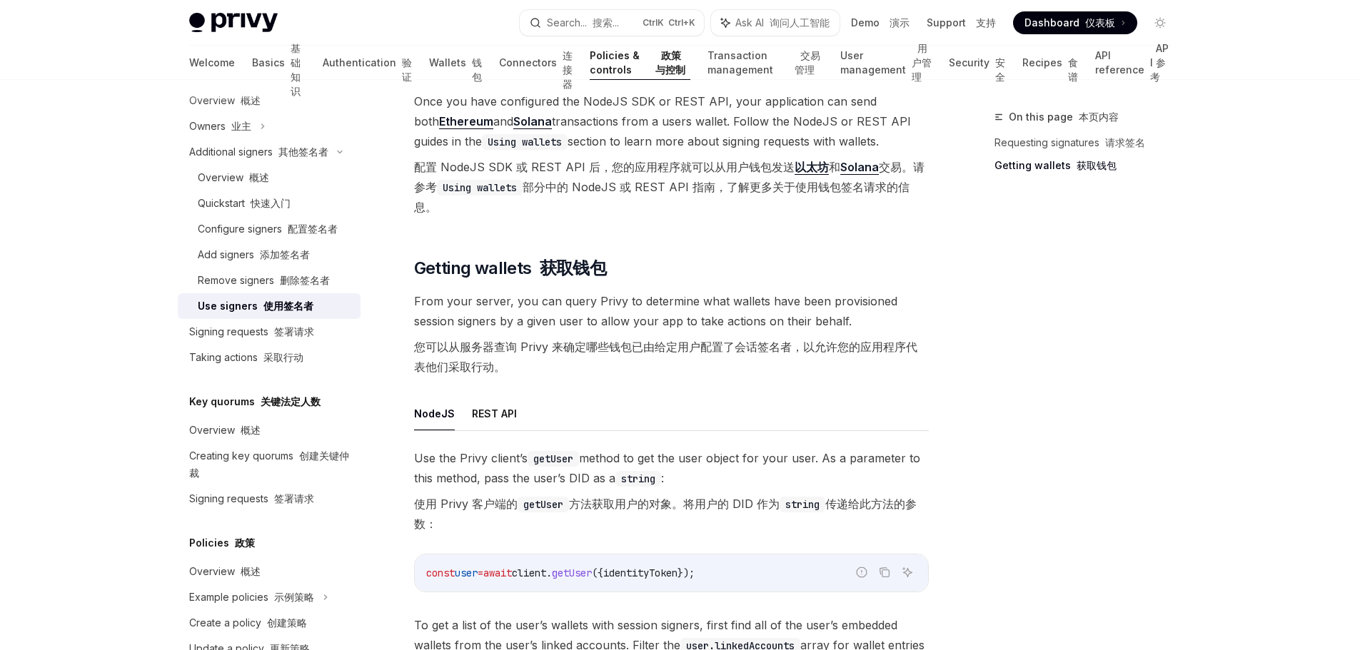
scroll to position [642, 0]
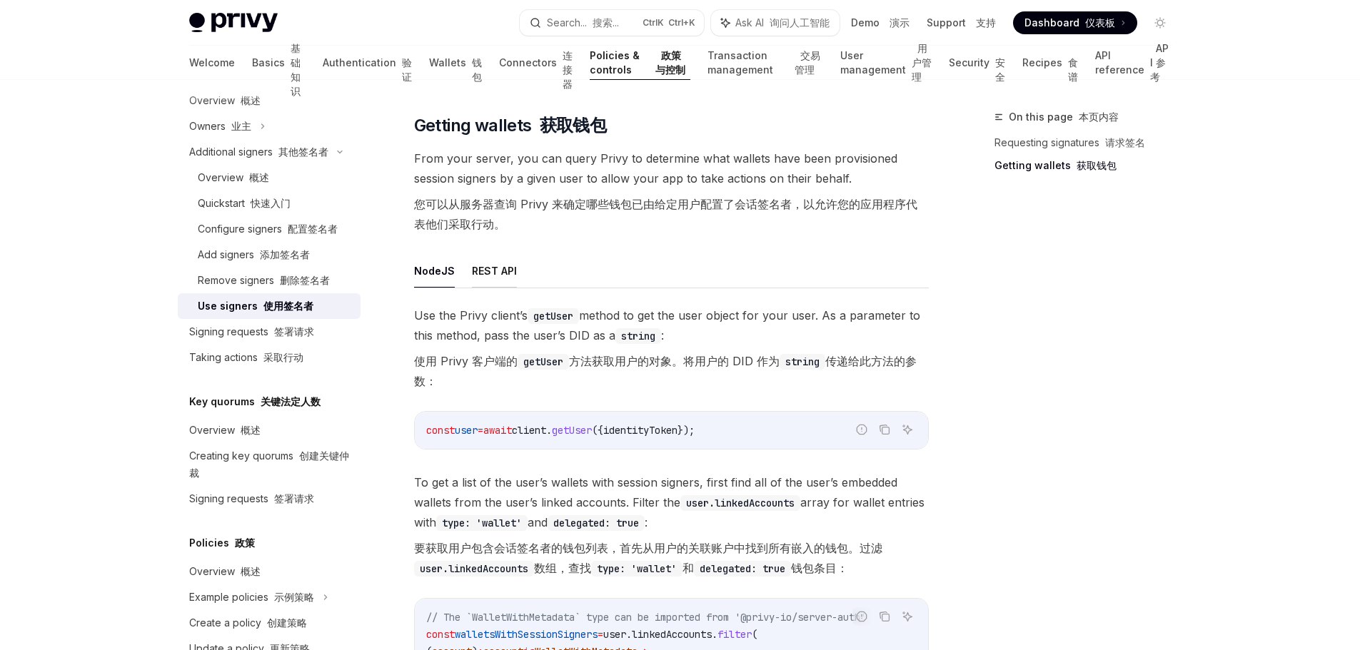
click at [501, 276] on button "REST API" at bounding box center [494, 271] width 45 height 34
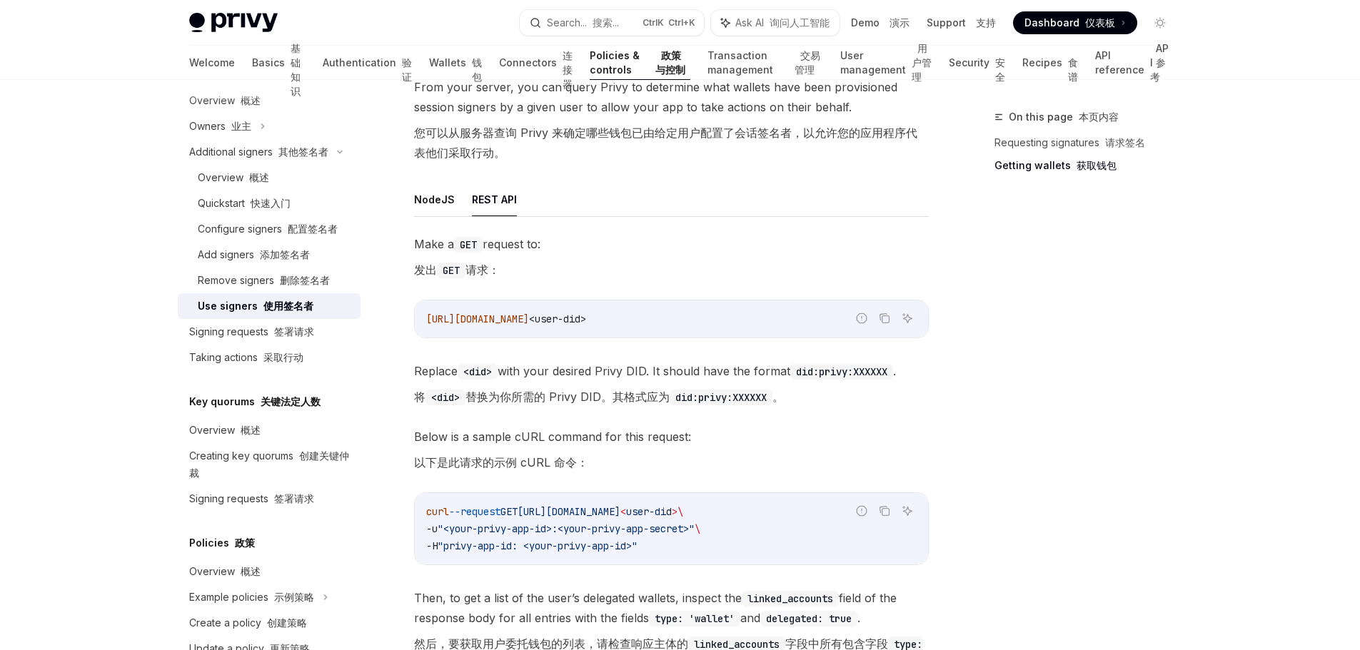
scroll to position [785, 0]
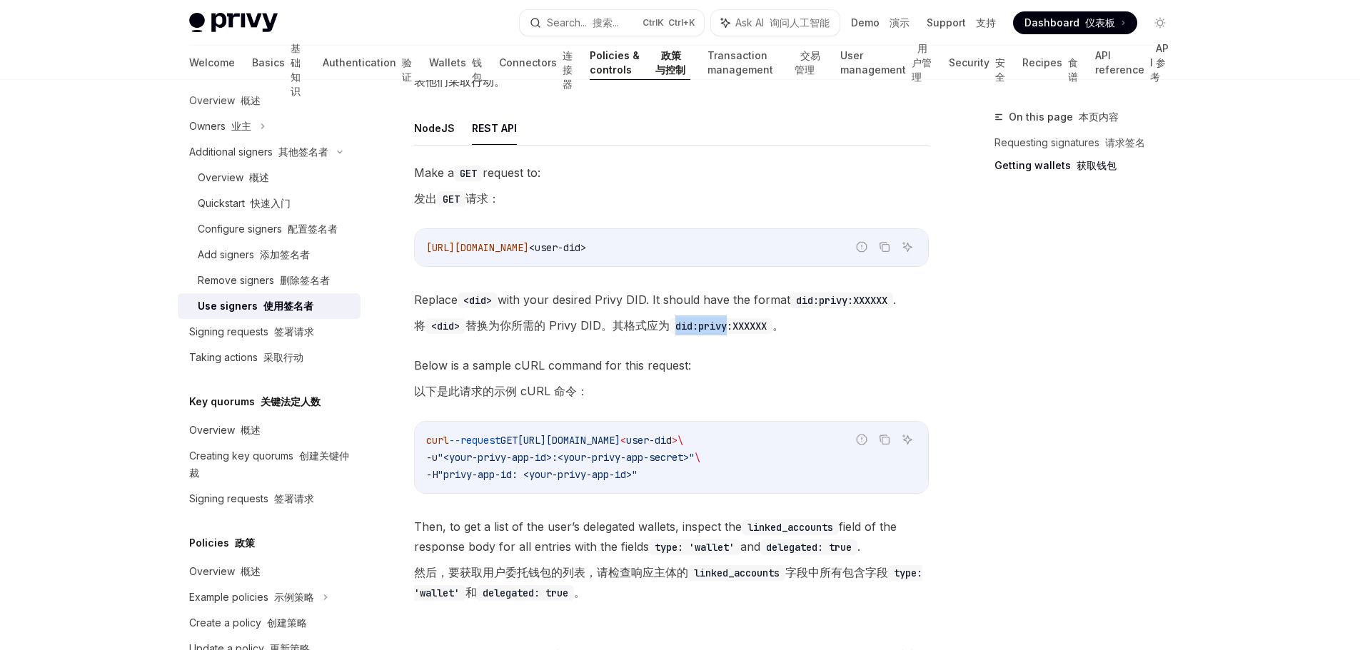
drag, startPoint x: 685, startPoint y: 326, endPoint x: 739, endPoint y: 326, distance: 54.3
click at [739, 326] on code "did:privy:XXXXXX" at bounding box center [721, 326] width 103 height 16
click at [733, 356] on span "Below is a sample cURL command for this request: 以下是此请求的示例 cURL 命令：" at bounding box center [671, 381] width 515 height 51
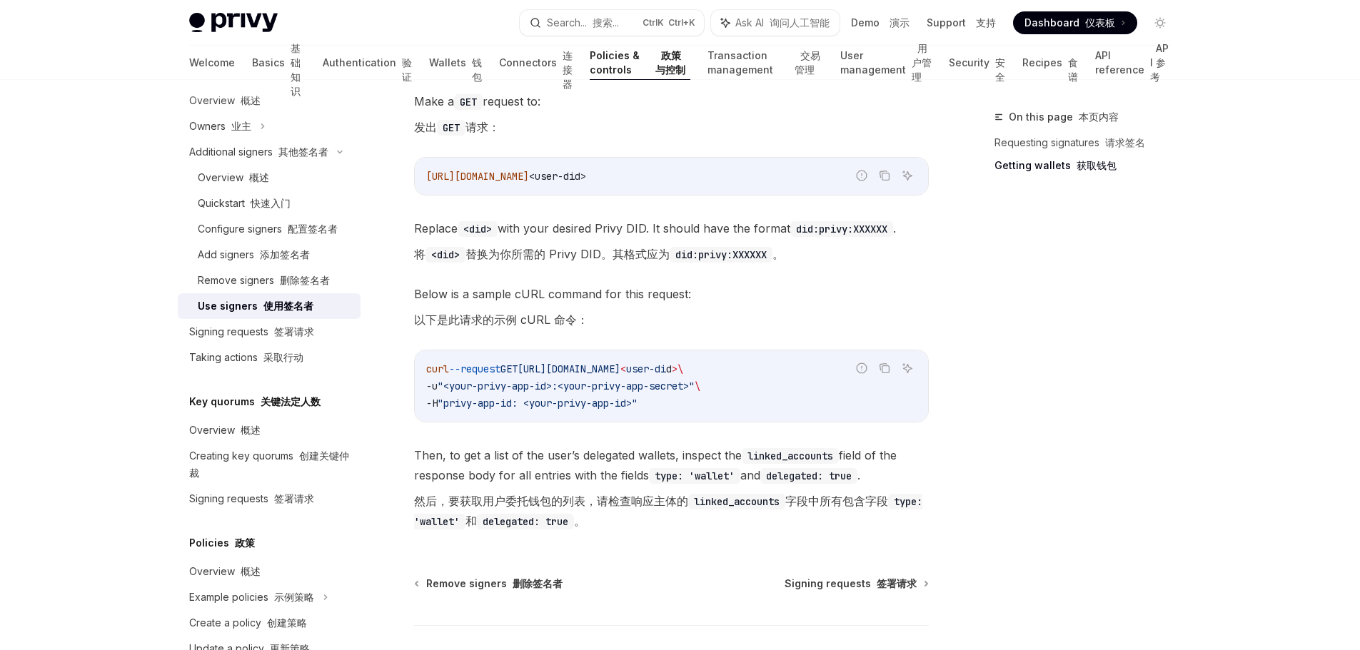
scroll to position [928, 0]
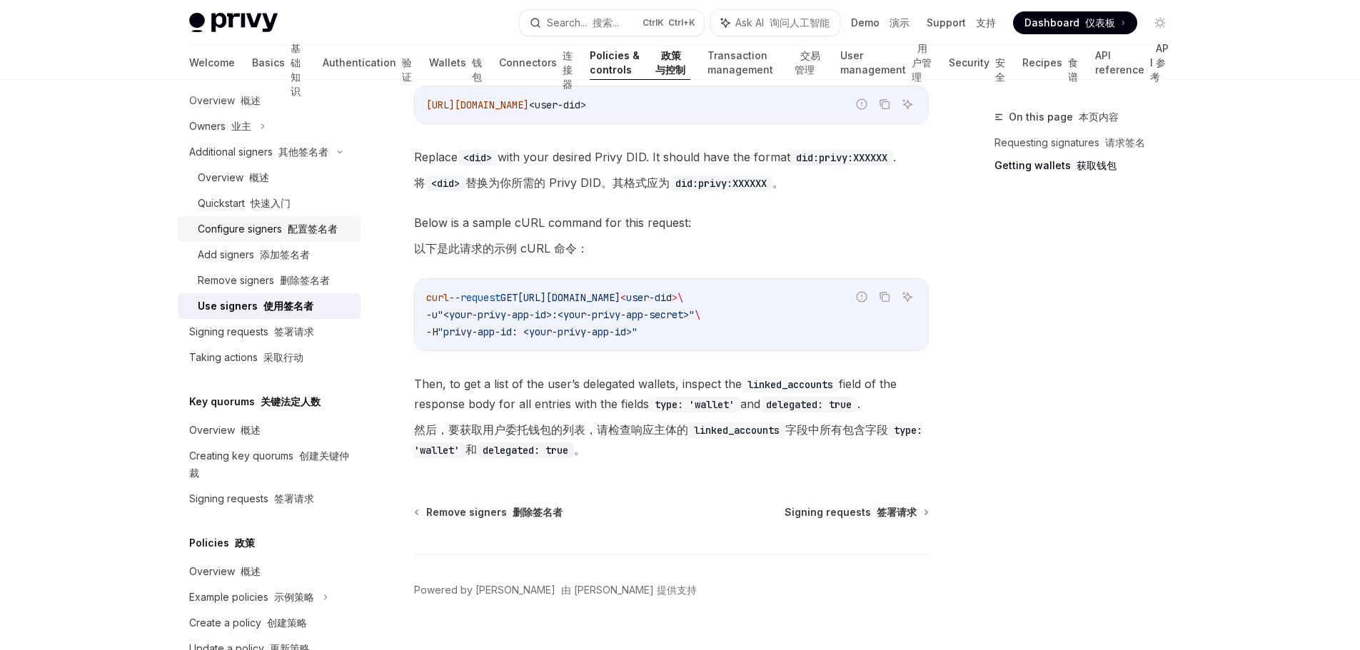
click at [303, 235] on font "配置签名者" at bounding box center [313, 229] width 50 height 12
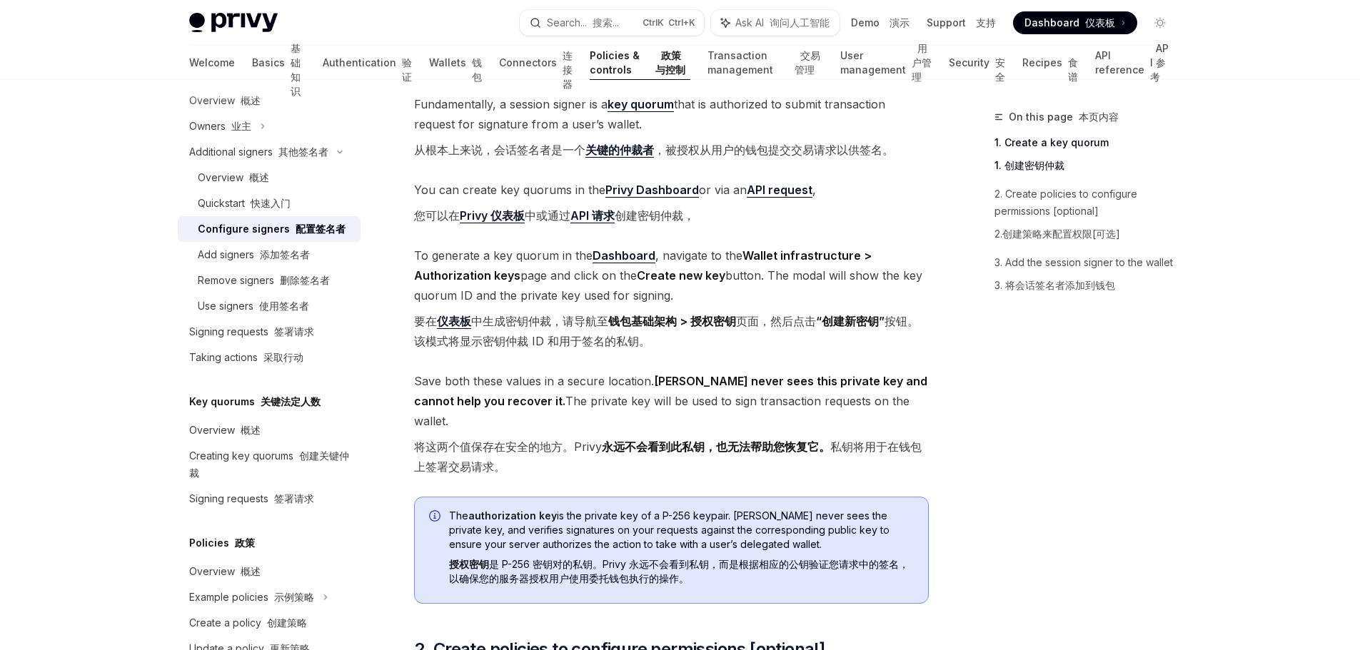
scroll to position [357, 0]
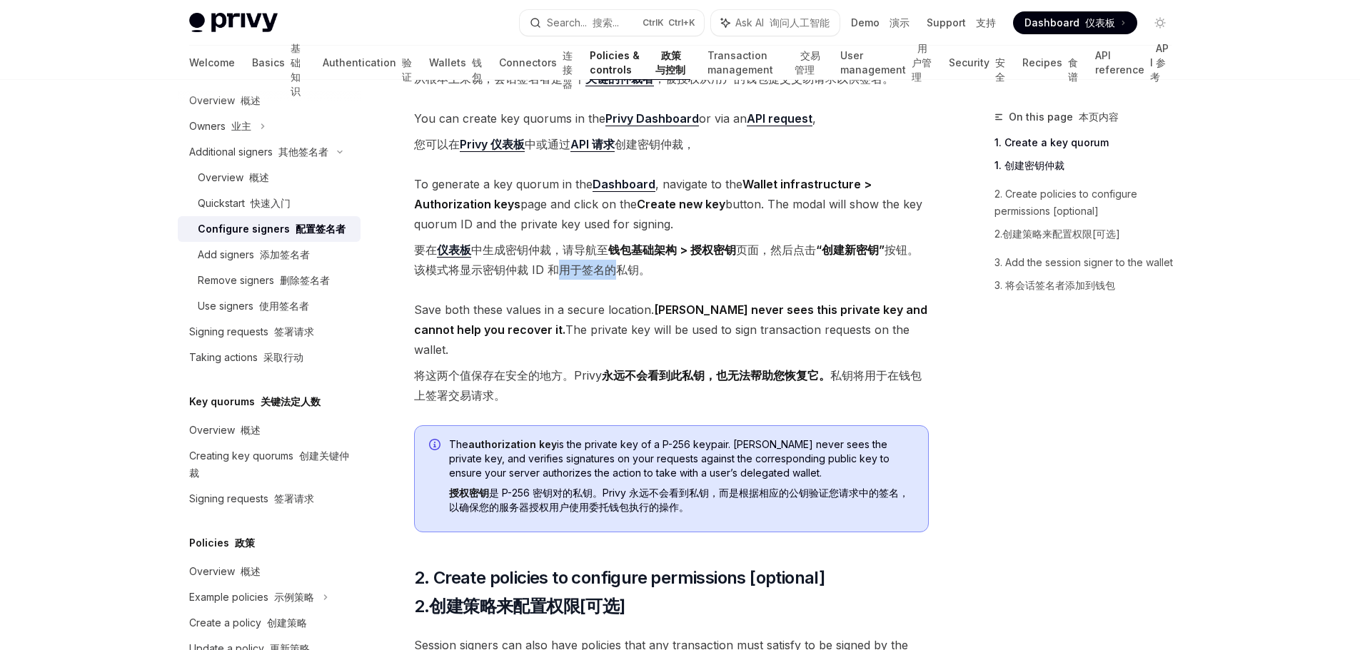
drag, startPoint x: 550, startPoint y: 270, endPoint x: 606, endPoint y: 271, distance: 55.7
click at [606, 271] on font "要在 仪表板 中生成密钥仲裁，请导航至 钱包基础架构 > 授权密钥 页面，然后点击 “创建新密钥” 按钮。该模式将显示密钥仲裁 ID 和用于签名的私钥。" at bounding box center [666, 260] width 505 height 34
click at [715, 274] on font "要在 仪表板 中生成密钥仲裁，请导航至 钱包基础架构 > 授权密钥 页面，然后点击 “创建新密钥” 按钮。该模式将显示密钥仲裁 ID 和用于签名的私钥。" at bounding box center [671, 260] width 515 height 40
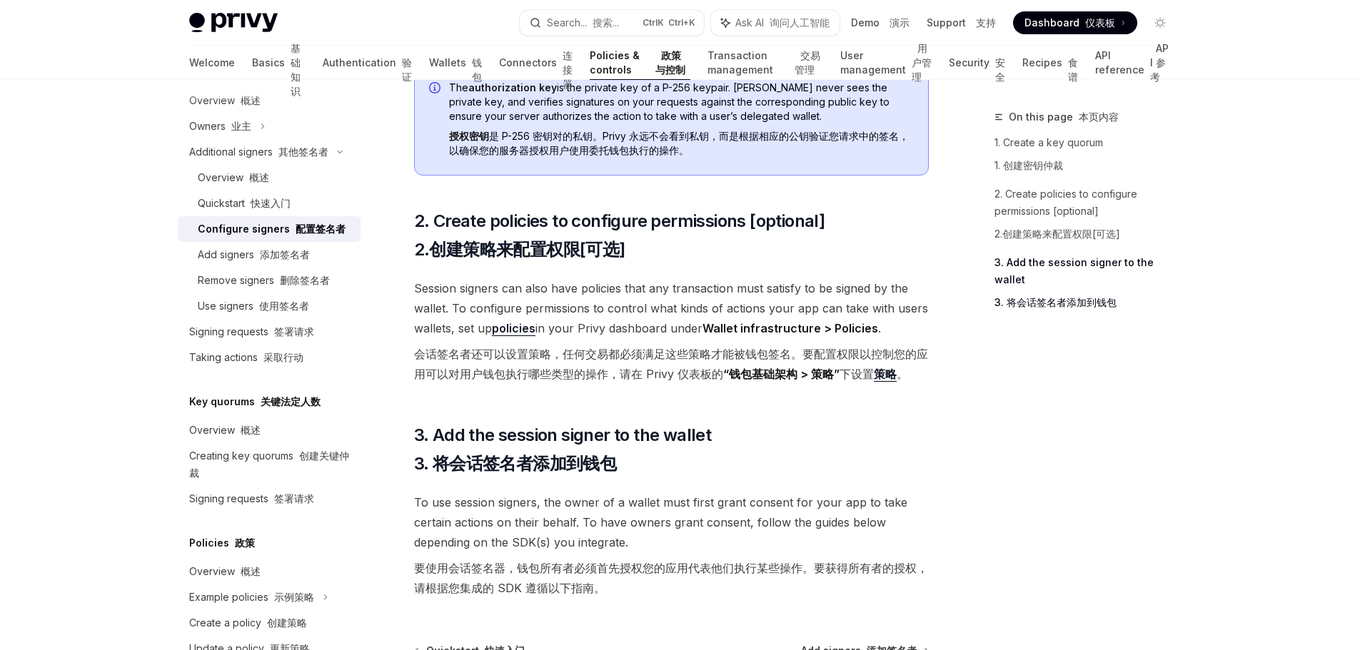
scroll to position [785, 0]
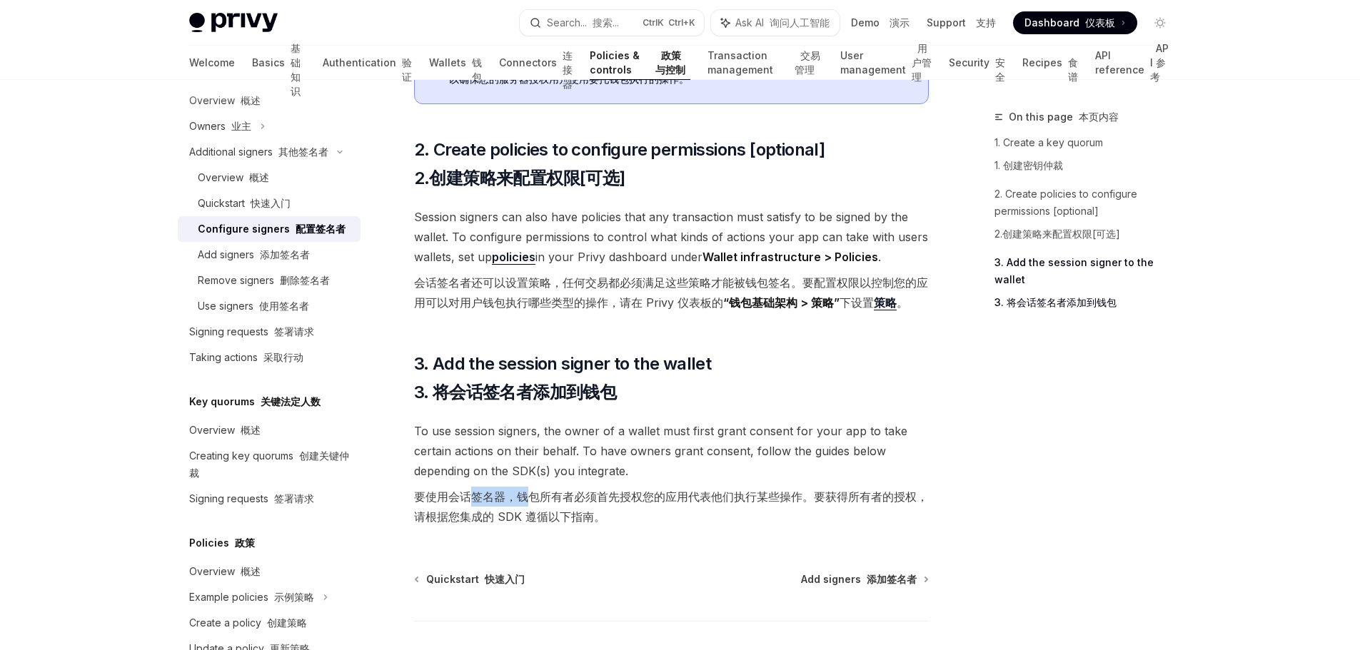
drag, startPoint x: 492, startPoint y: 474, endPoint x: 534, endPoint y: 473, distance: 42.1
click at [533, 490] on font "要使用会话签名器，钱包所有者必须首先授权您的应用代表他们执行某些操作。要获得所有者的授权，请根据您集成的 SDK 遵循以下指南。" at bounding box center [671, 507] width 514 height 34
click at [591, 490] on font "要使用会话签名器，钱包所有者必须首先授权您的应用代表他们执行某些操作。要获得所有者的授权，请根据您集成的 SDK 遵循以下指南。" at bounding box center [671, 507] width 514 height 34
drag, startPoint x: 608, startPoint y: 476, endPoint x: 908, endPoint y: 478, distance: 299.8
click at [908, 490] on font "要使用会话签名器，钱包所有者必须首先授权您的应用代表他们执行某些操作。要获得所有者的授权，请根据您集成的 SDK 遵循以下指南。" at bounding box center [671, 507] width 514 height 34
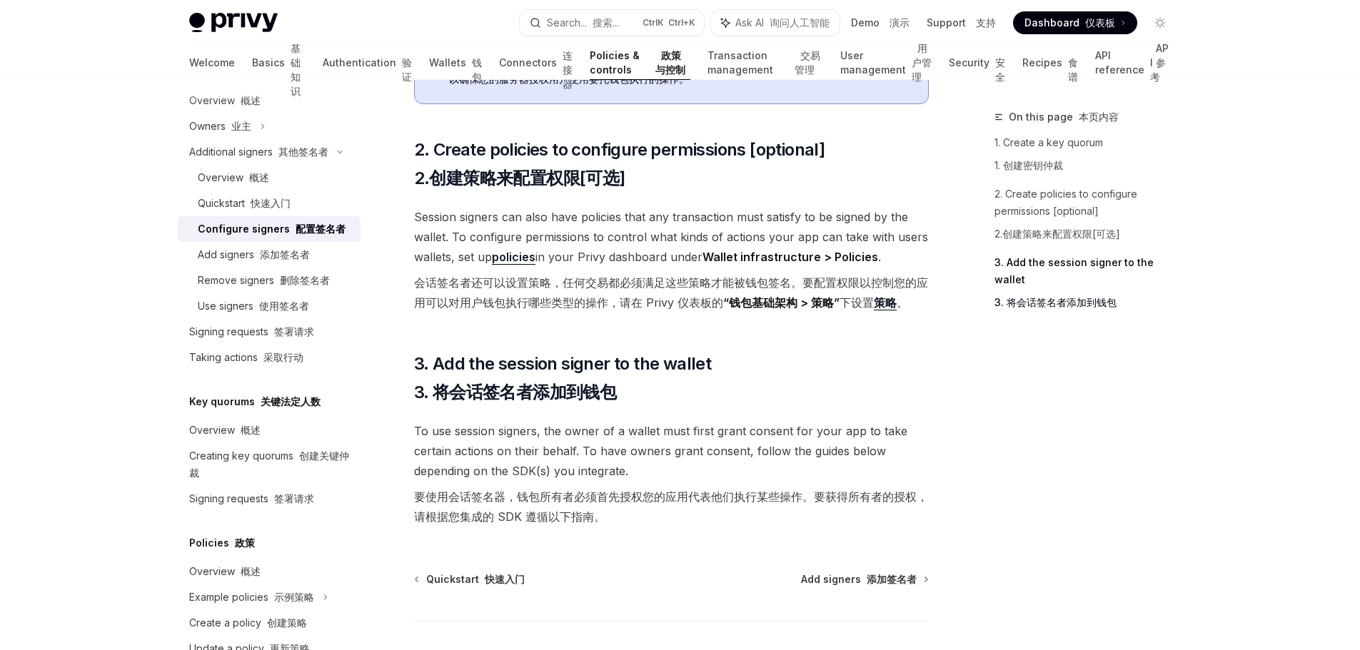
click at [633, 518] on div "Additional signers 其他签名者 Configure signers 配置签名者 OpenAI Open in ChatGPT 在 ChatG…" at bounding box center [537, 33] width 788 height 1421
click at [308, 263] on div "Add signers 添加签名者" at bounding box center [254, 254] width 112 height 17
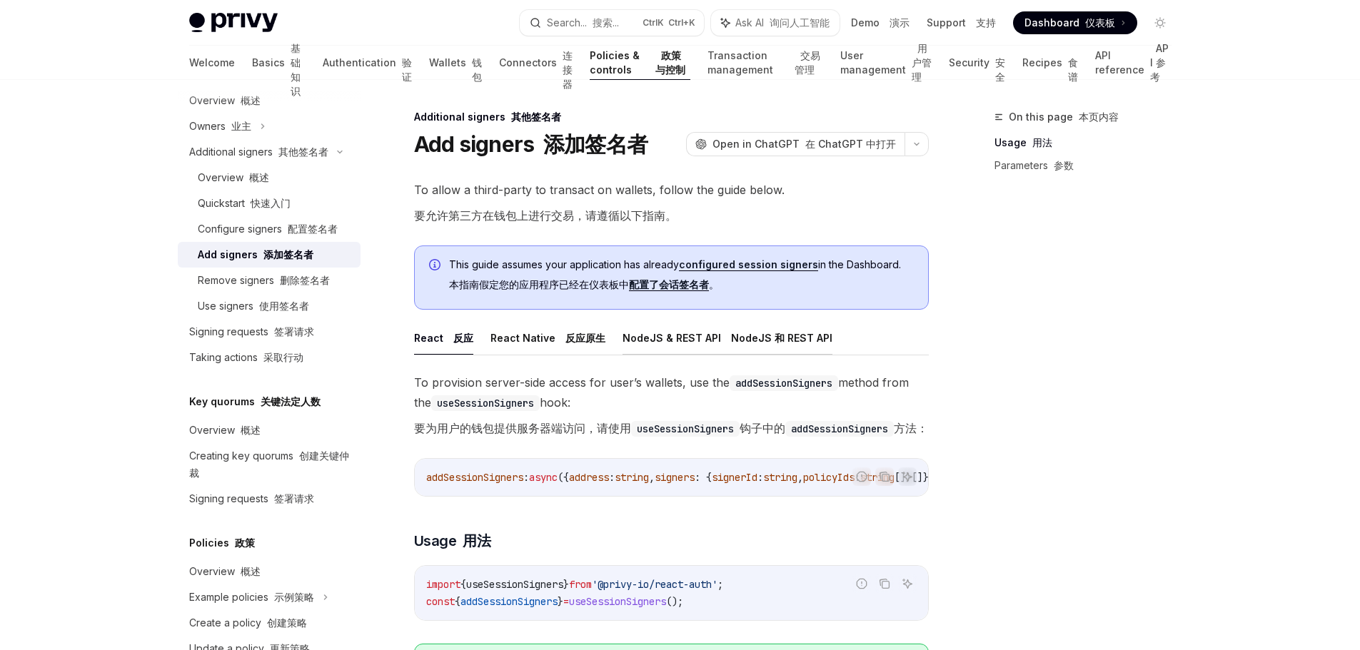
click at [789, 338] on font "NodeJS 和 REST API" at bounding box center [781, 338] width 101 height 12
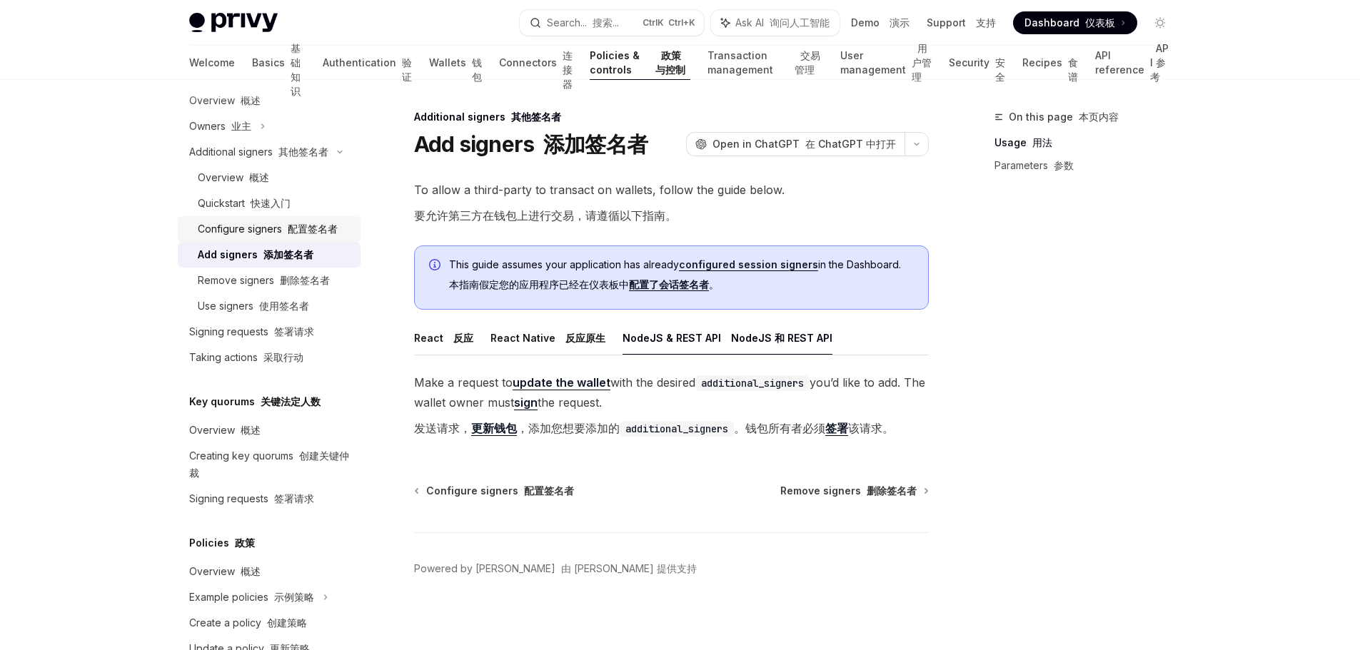
click at [309, 235] on font "配置签名者" at bounding box center [313, 229] width 50 height 12
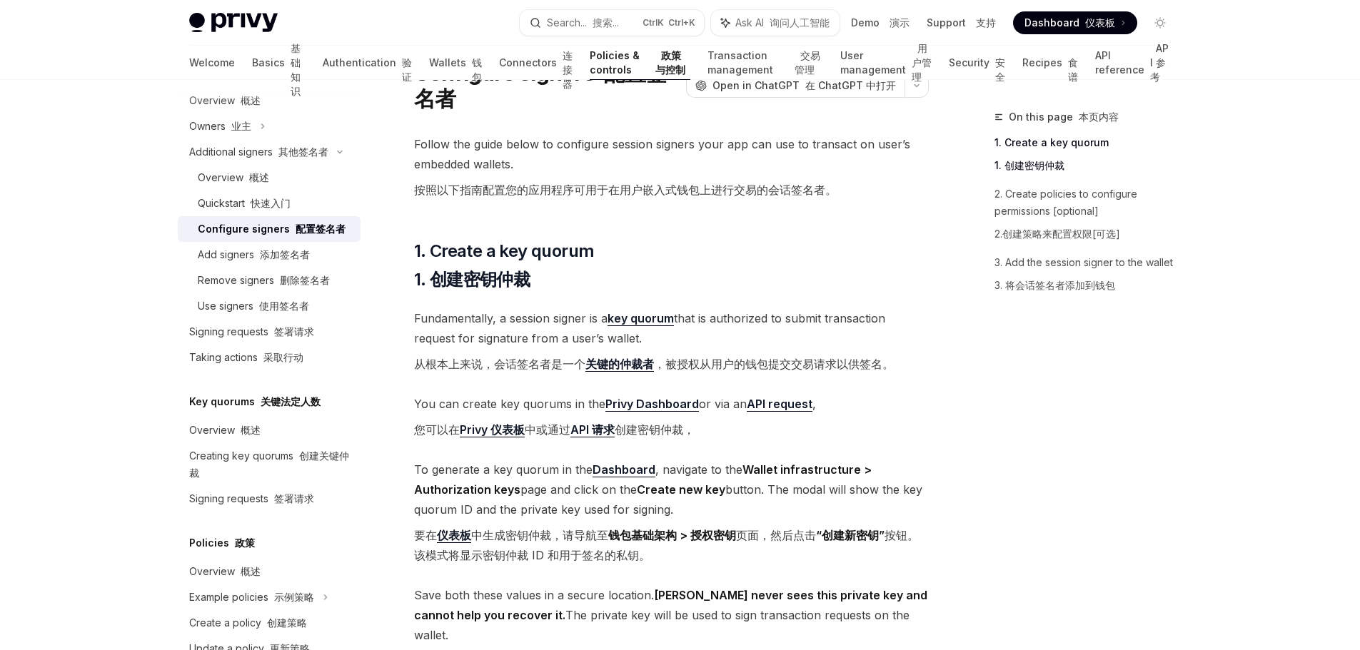
scroll to position [214, 0]
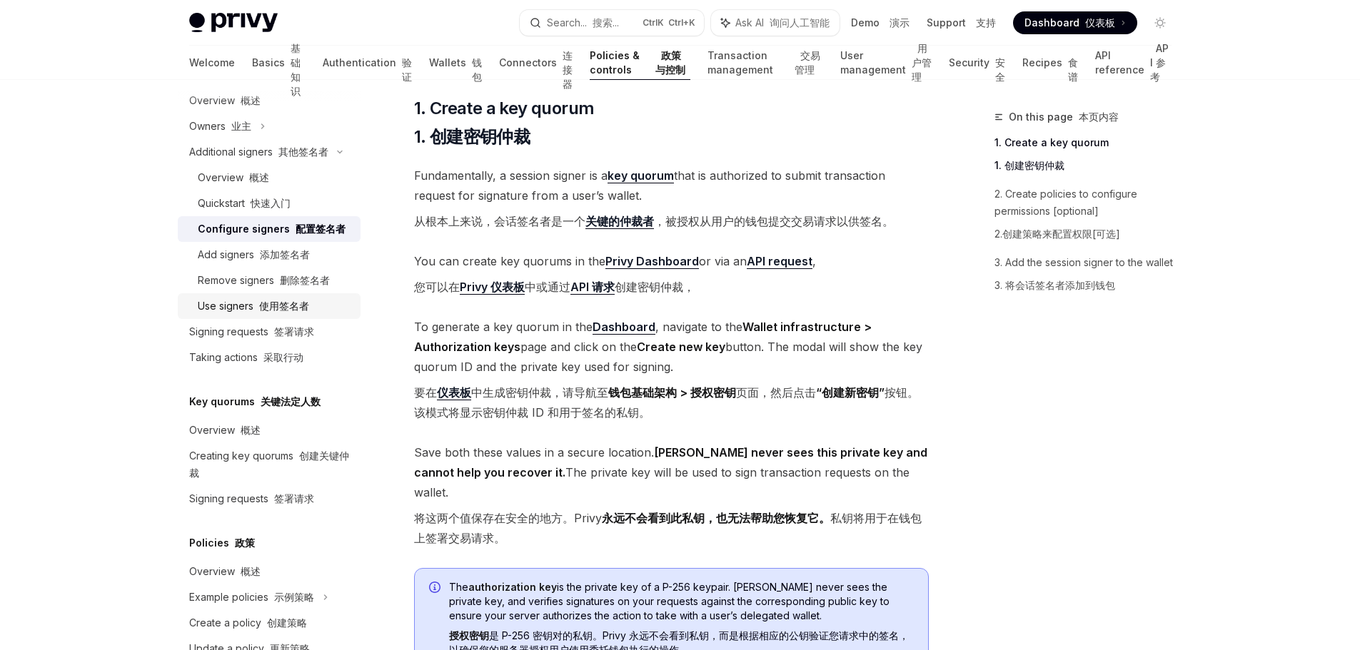
click at [259, 312] on font "使用签名者" at bounding box center [284, 306] width 50 height 12
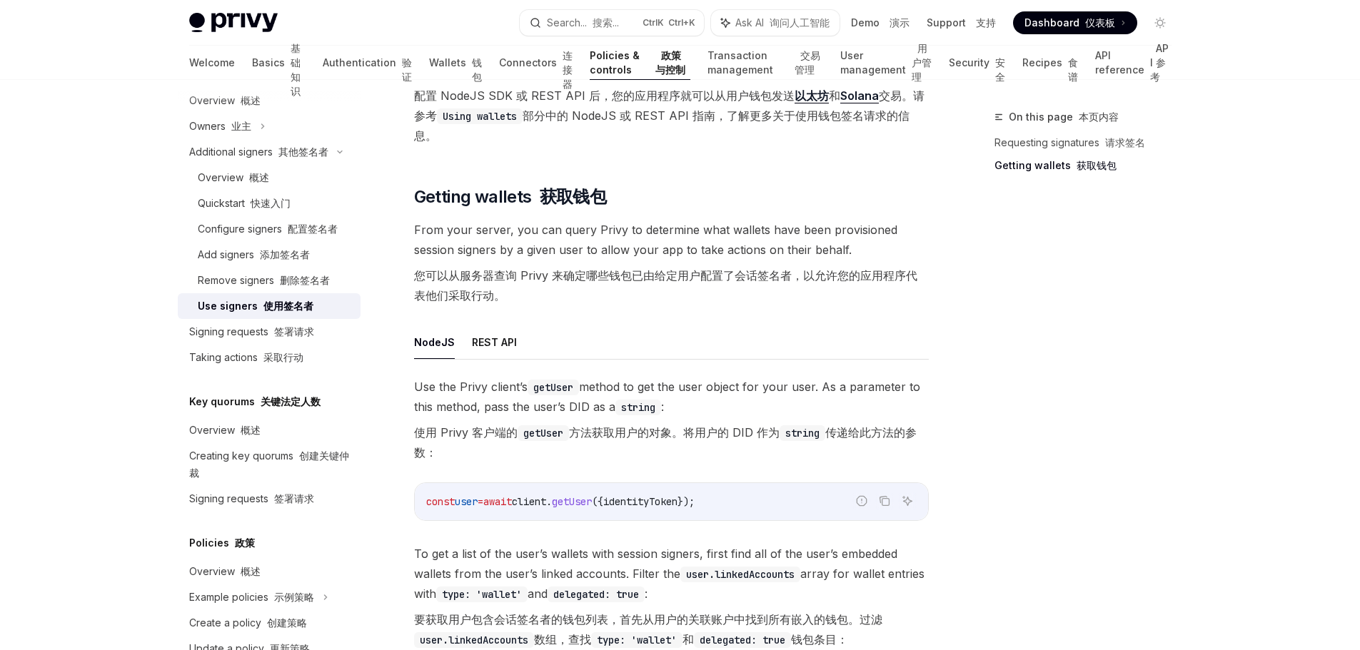
scroll to position [642, 0]
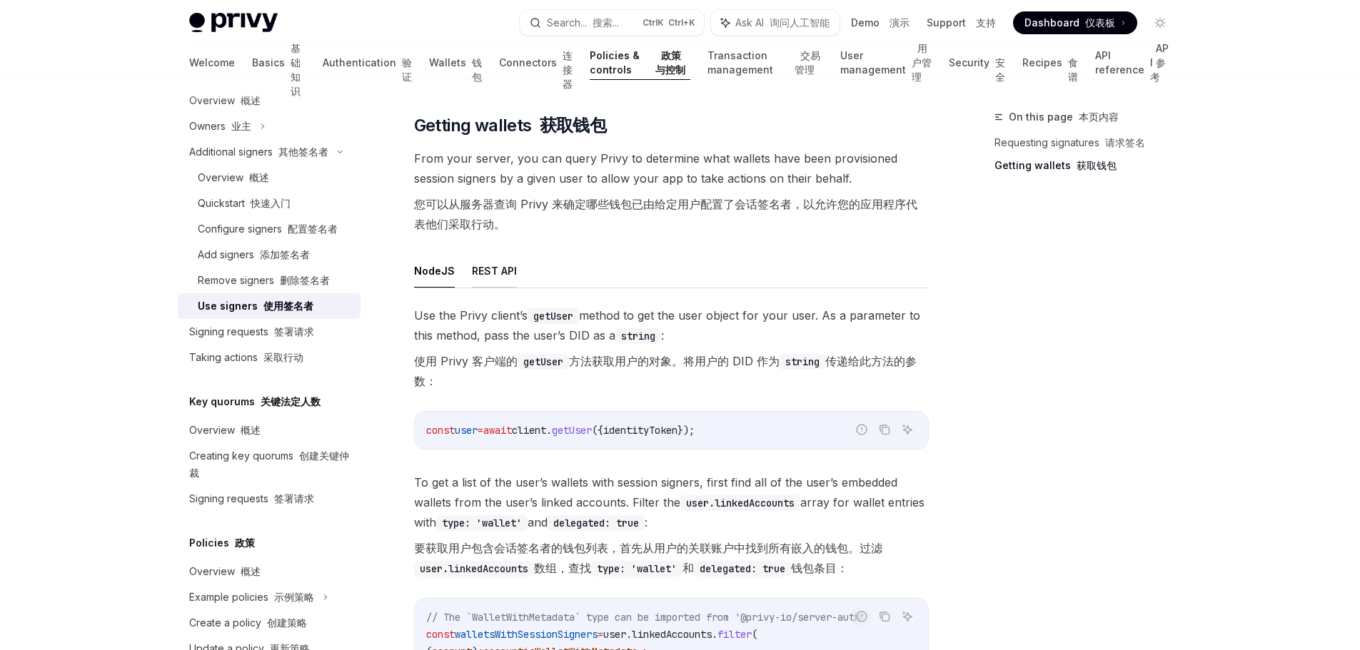
click at [492, 271] on button "REST API" at bounding box center [494, 271] width 45 height 34
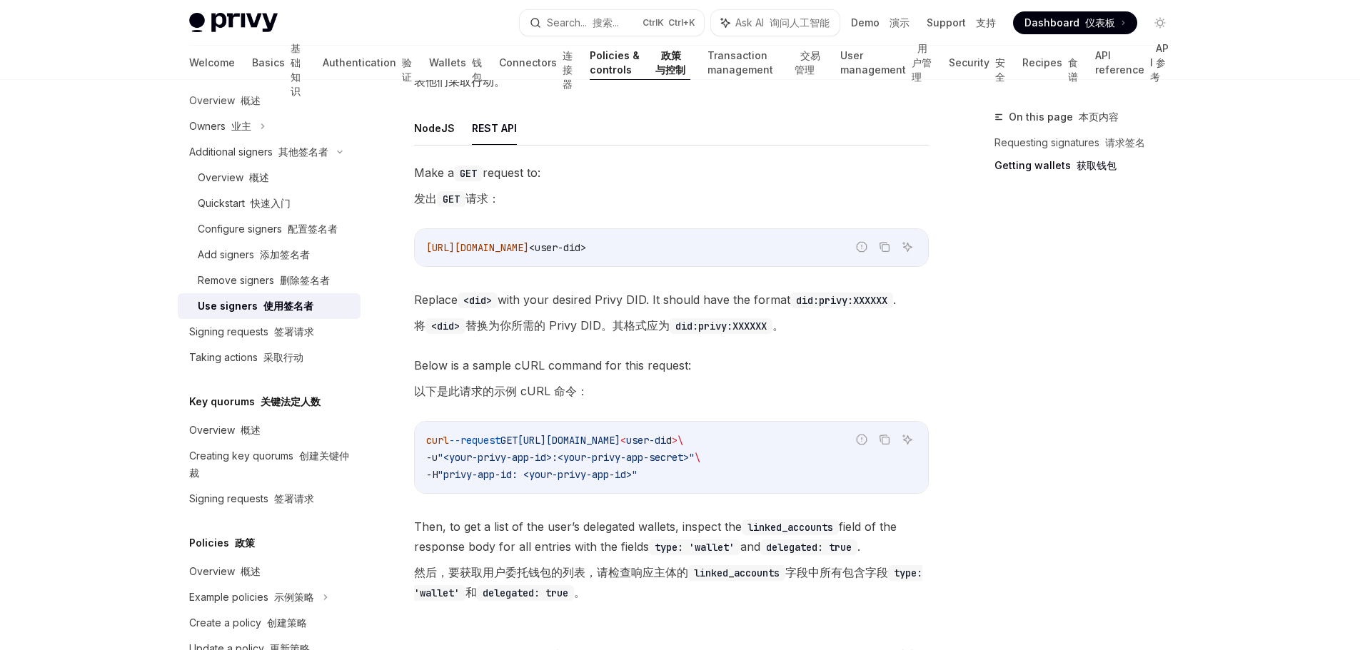
scroll to position [857, 0]
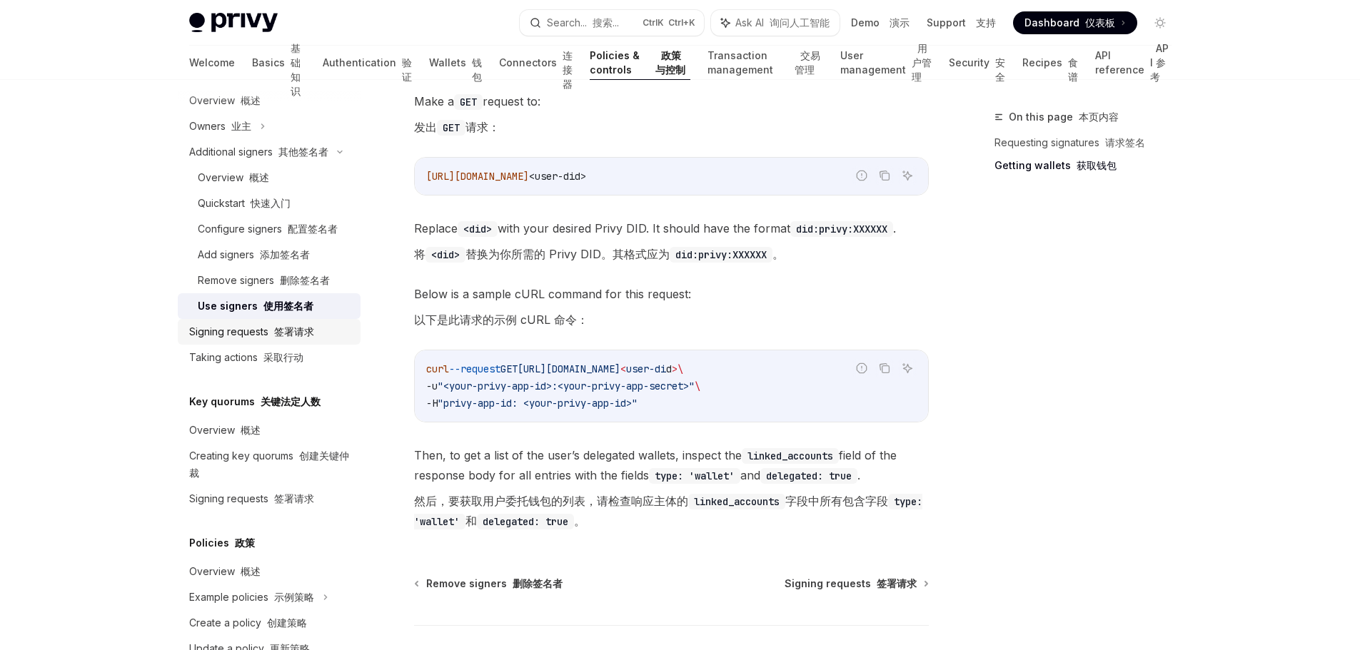
click at [300, 338] on font "签署请求" at bounding box center [294, 332] width 40 height 12
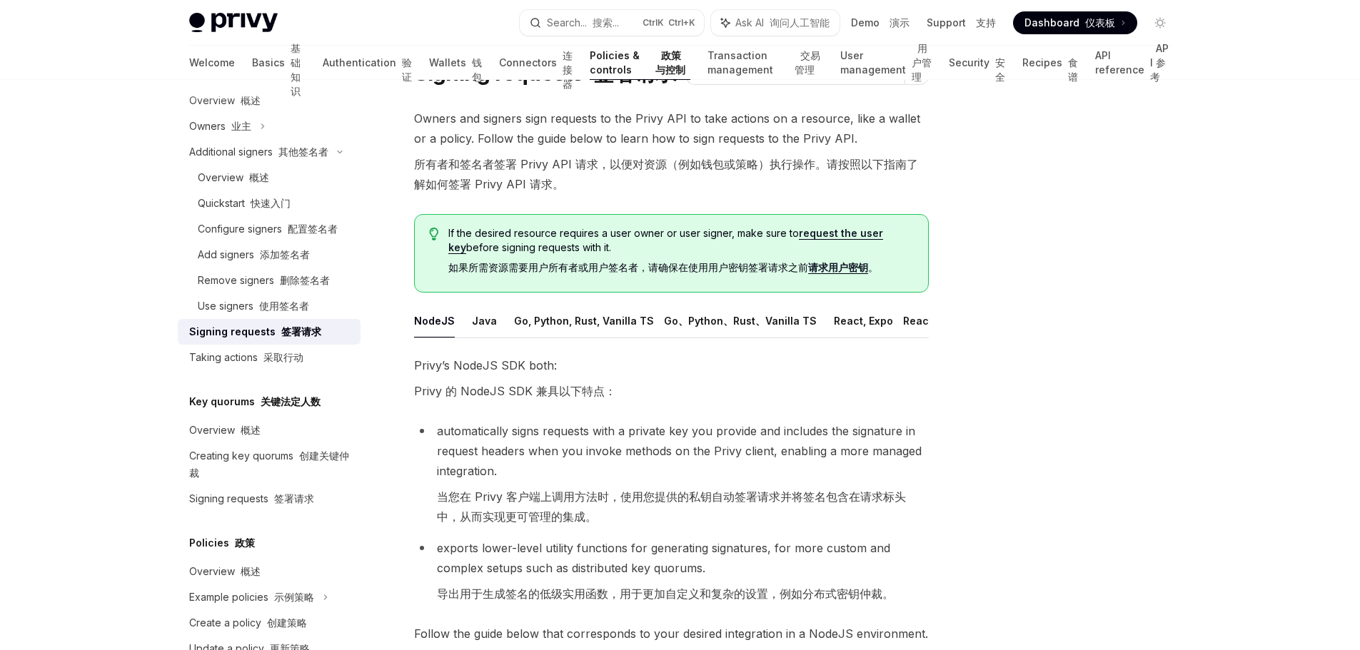
scroll to position [143, 0]
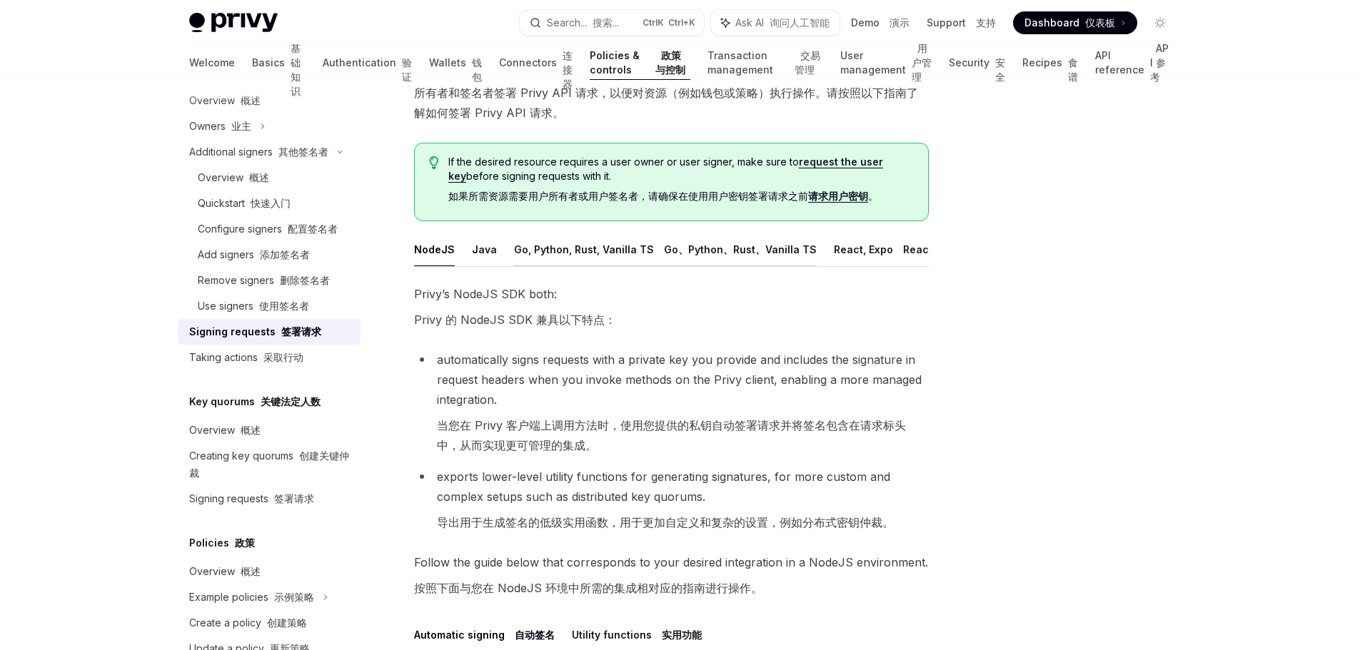
click at [527, 249] on button "Go, Python, Rust, Vanilla TS Go、Python、Rust、Vanilla TS" at bounding box center [665, 250] width 303 height 34
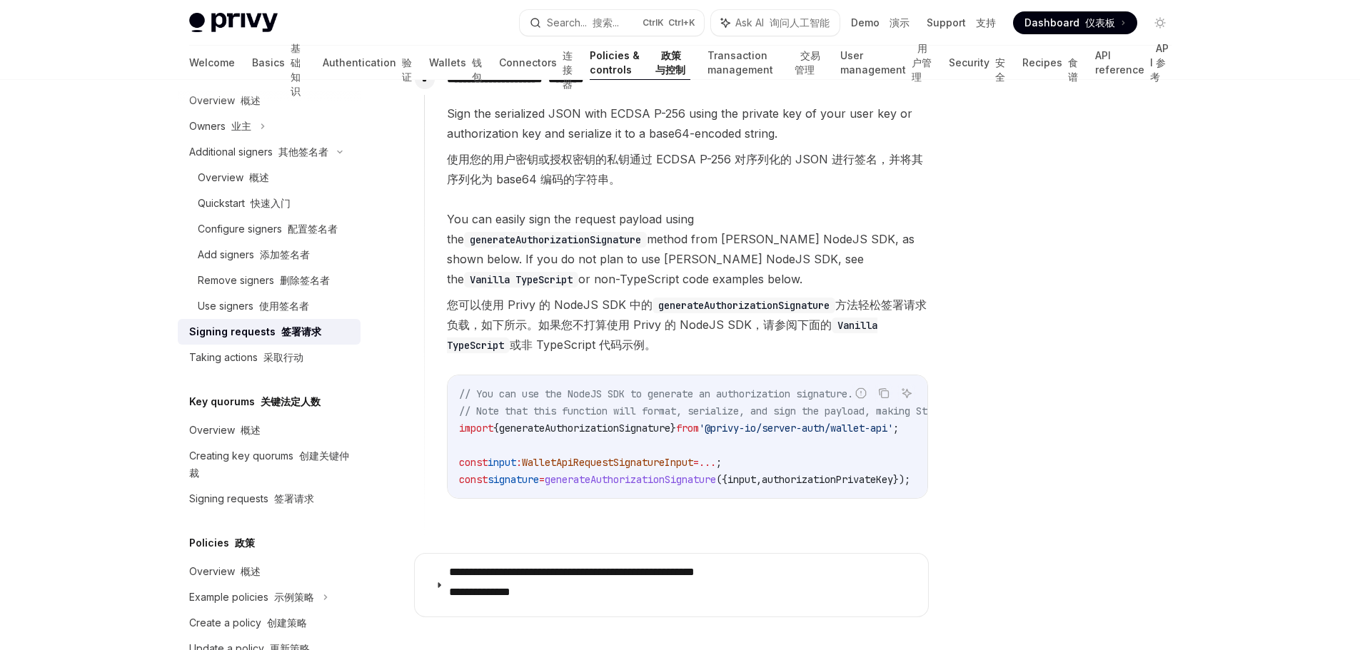
scroll to position [1988, 0]
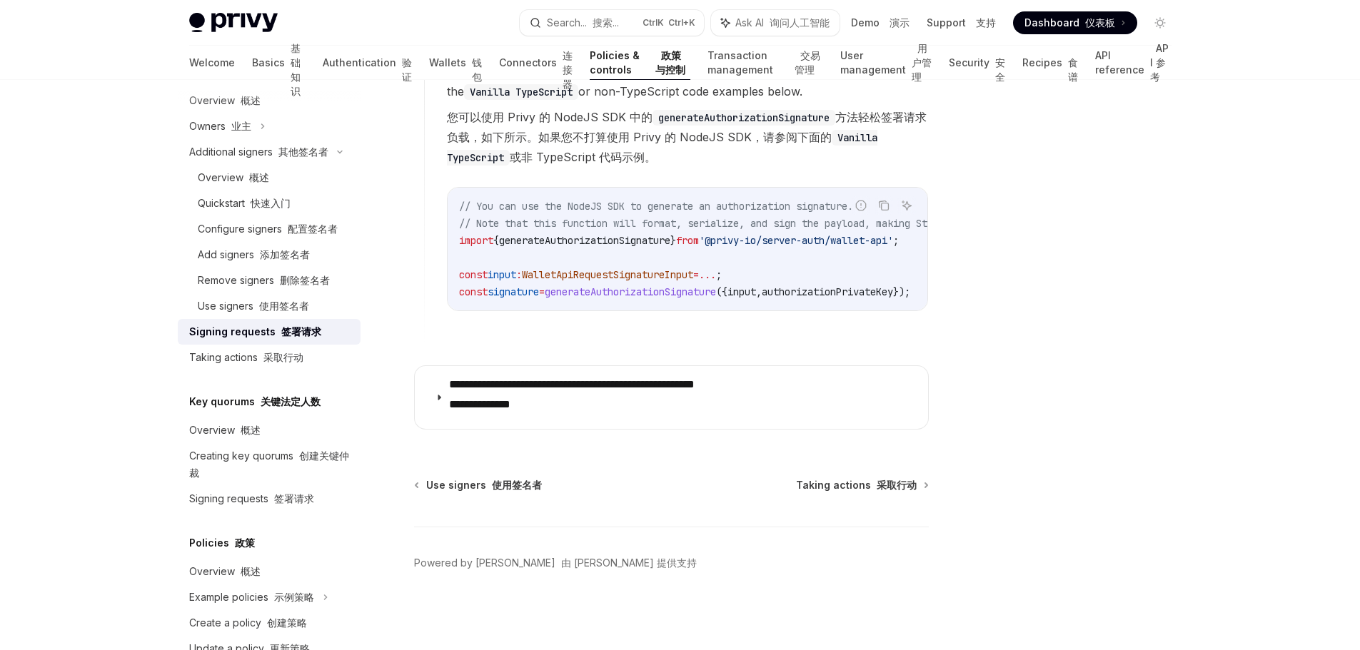
click at [727, 383] on p "**********" at bounding box center [609, 398] width 321 height 40
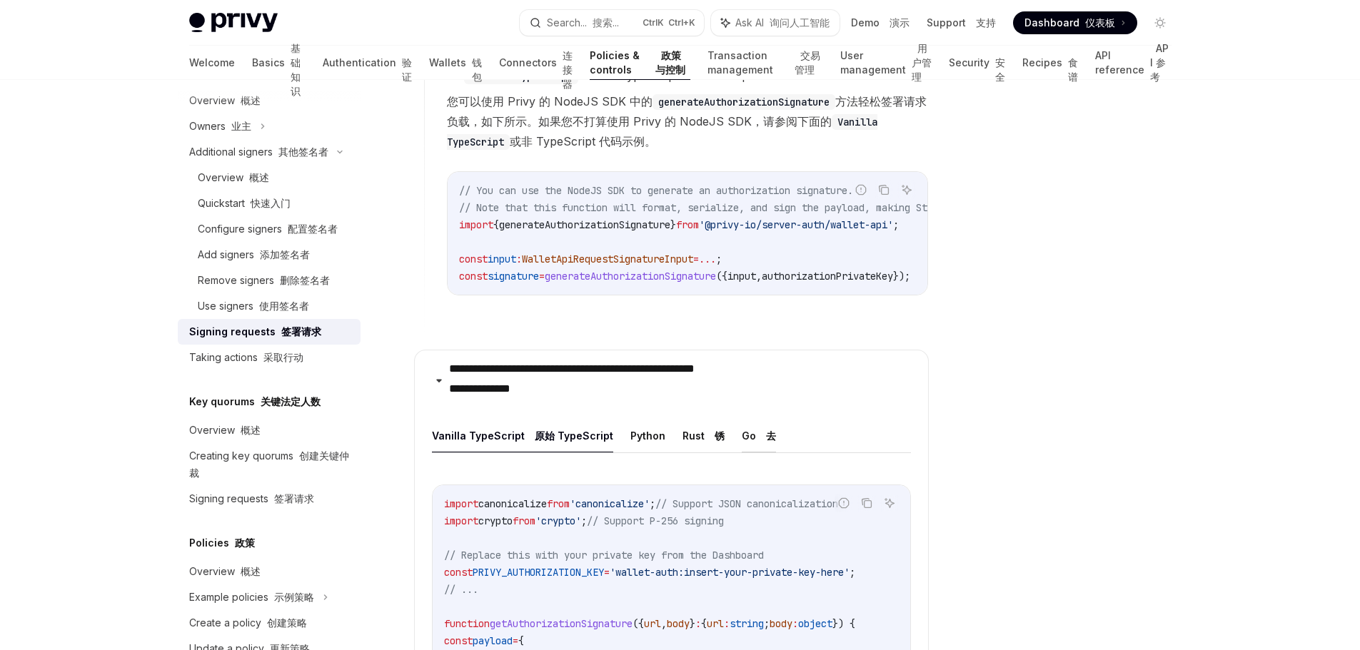
click at [742, 453] on button "Go 去" at bounding box center [759, 436] width 34 height 34
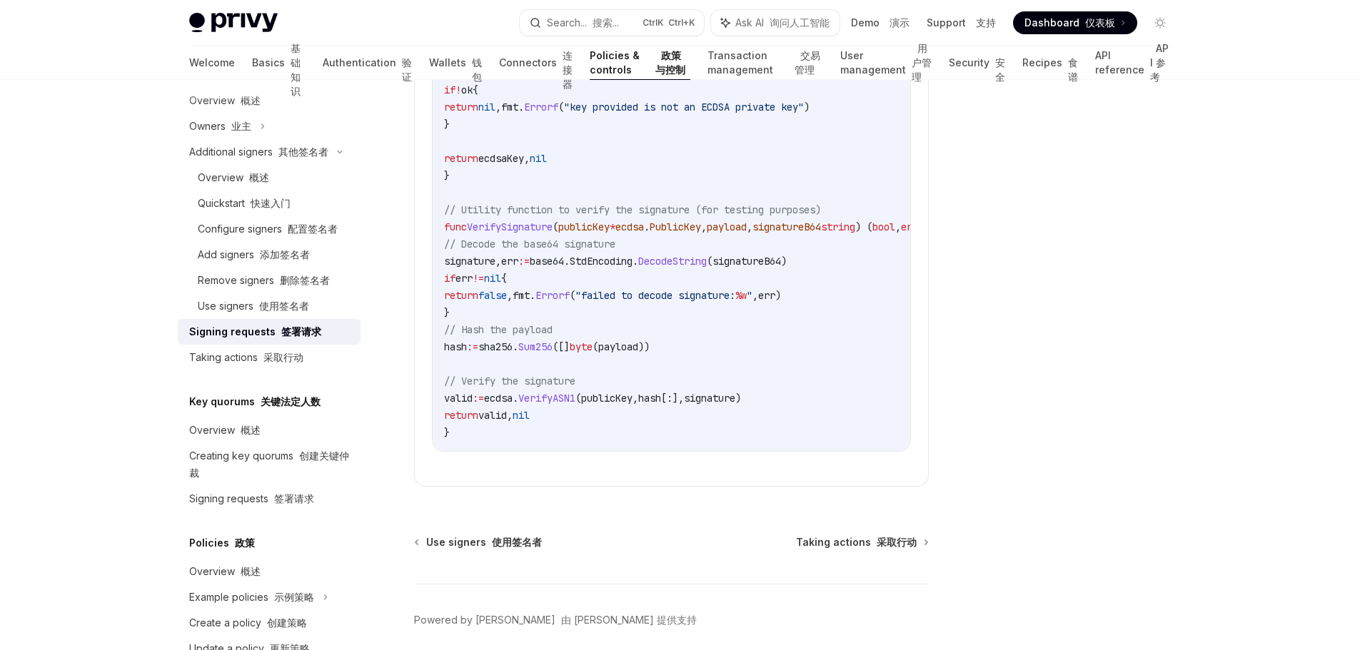
scroll to position [3416, 0]
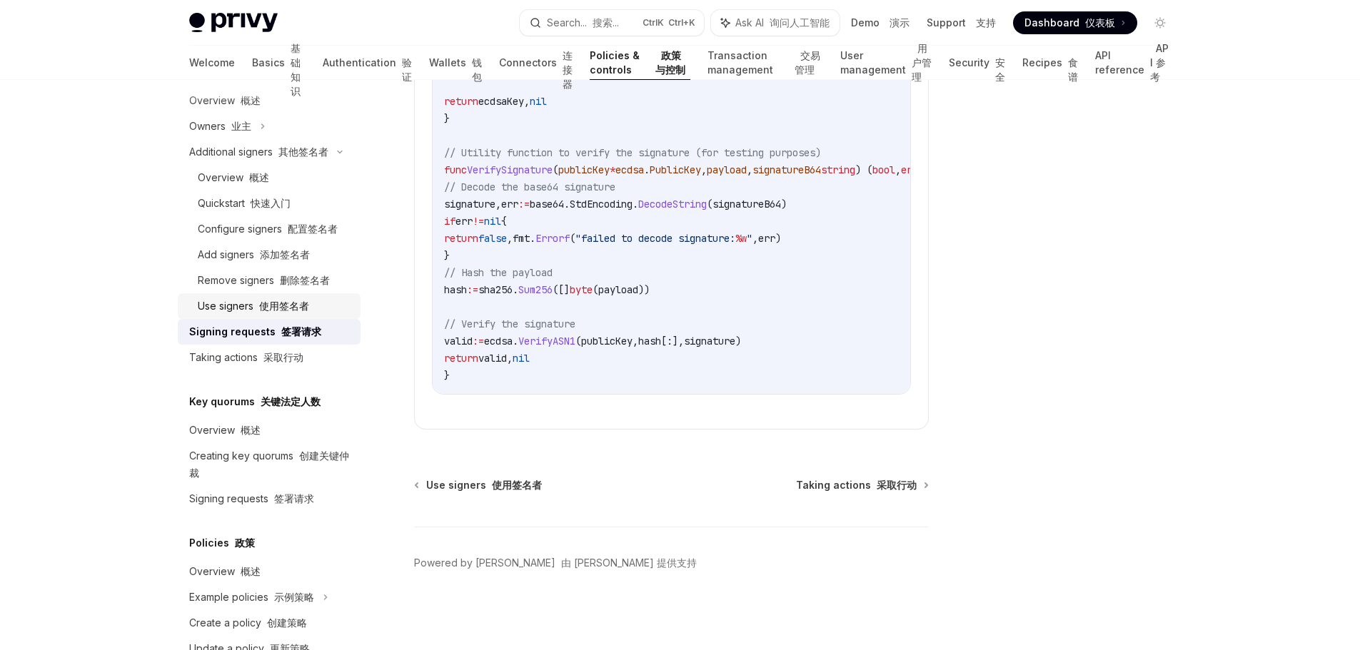
click at [288, 319] on link "Use signers 使用签名者" at bounding box center [269, 306] width 183 height 26
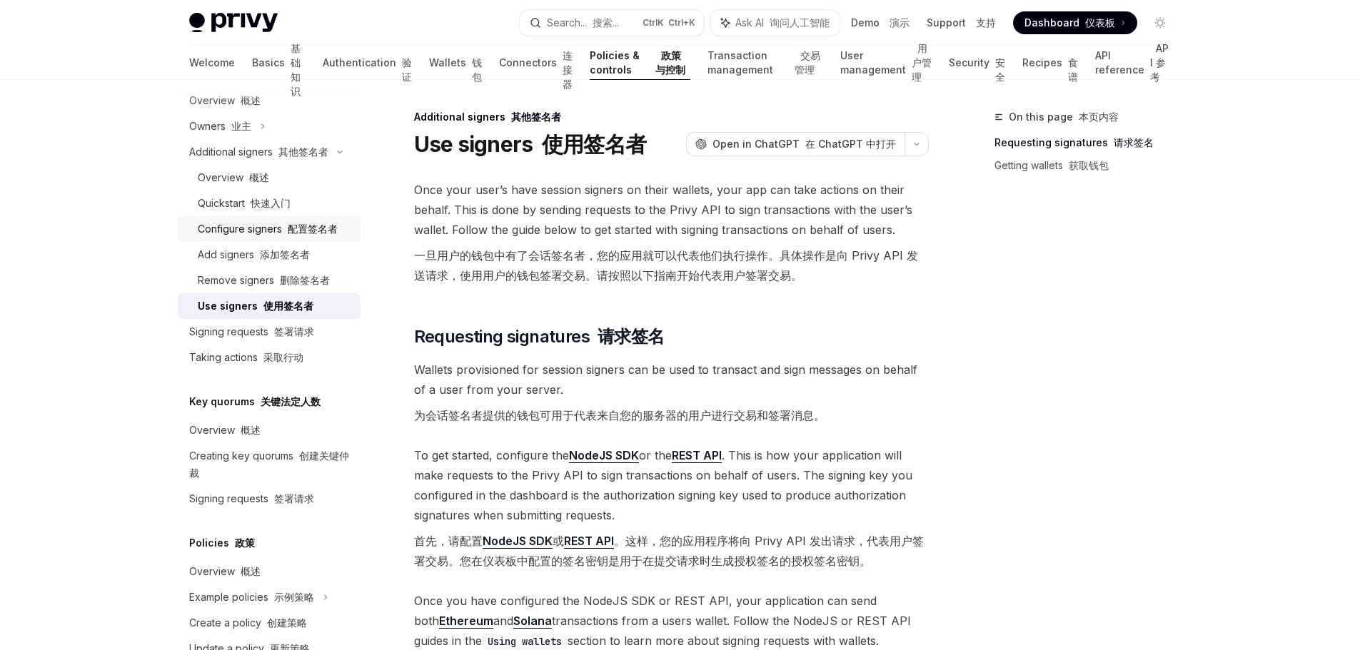
click at [300, 235] on font "配置签名者" at bounding box center [313, 229] width 50 height 12
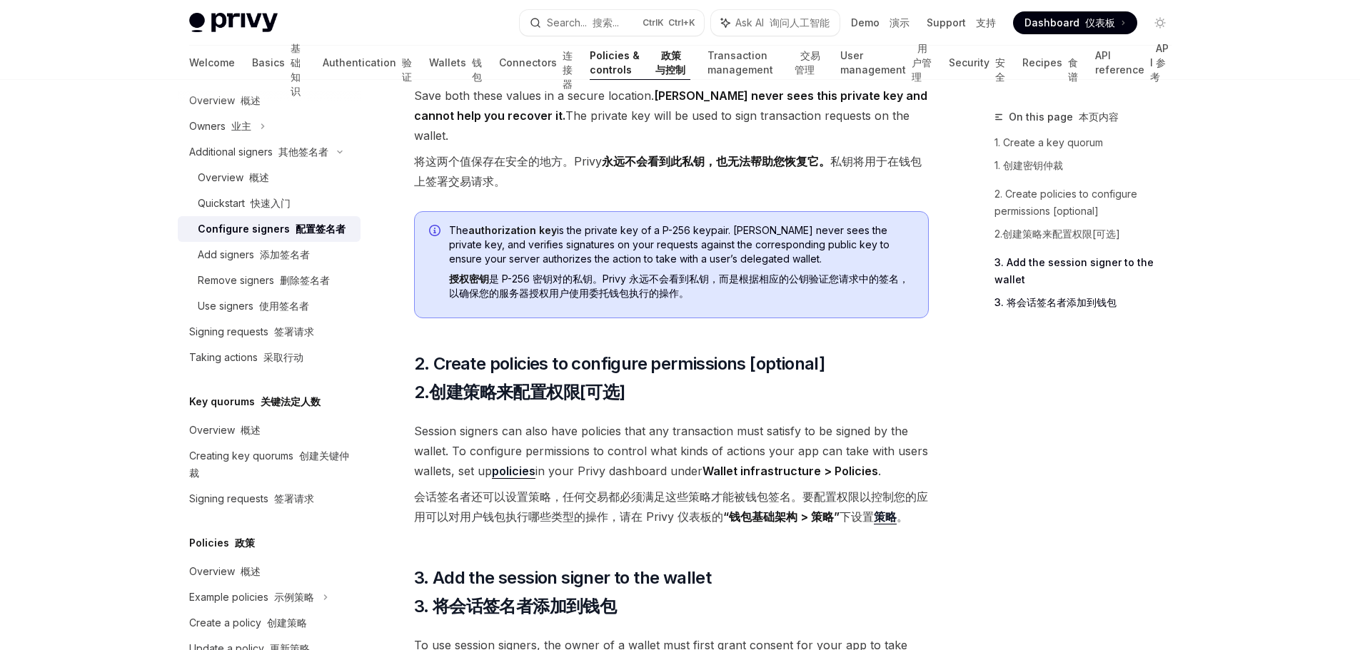
scroll to position [785, 0]
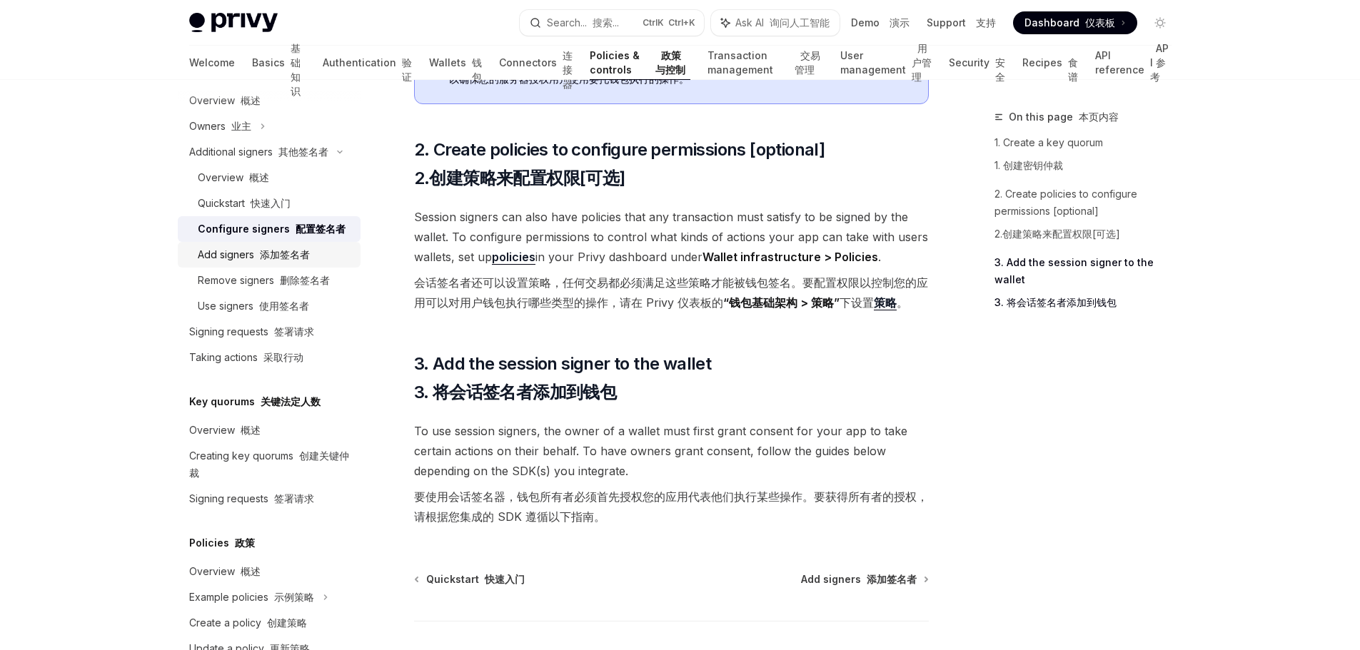
click at [257, 263] on div "Add signers 添加签名者" at bounding box center [254, 254] width 112 height 17
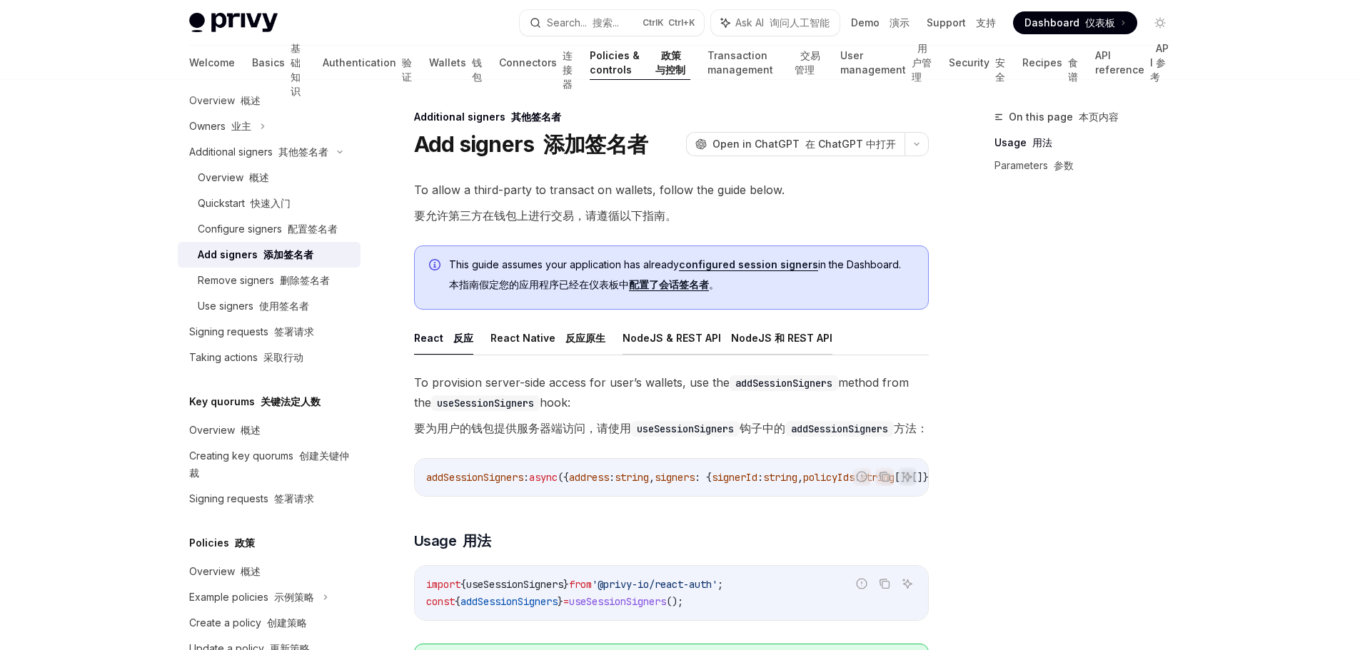
click at [754, 351] on button "NodeJS & REST API NodeJS 和 REST API" at bounding box center [727, 338] width 210 height 34
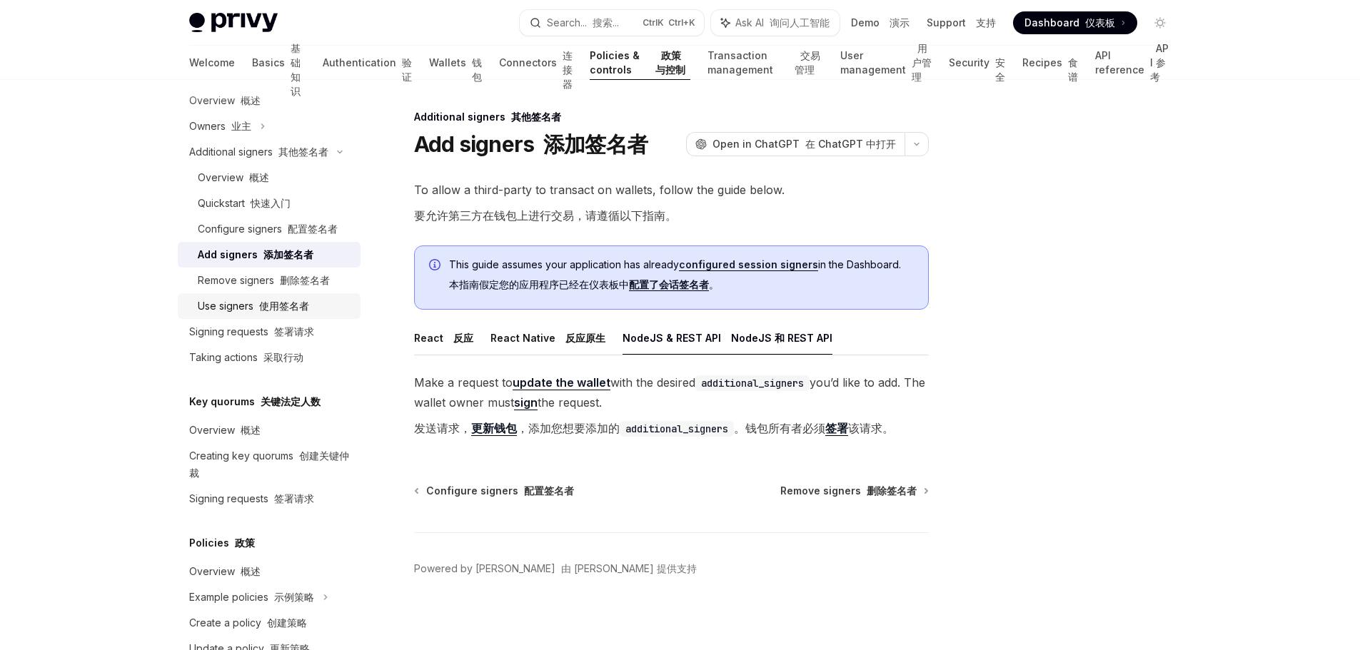
click at [322, 315] on div "Use signers 使用签名者" at bounding box center [275, 306] width 154 height 17
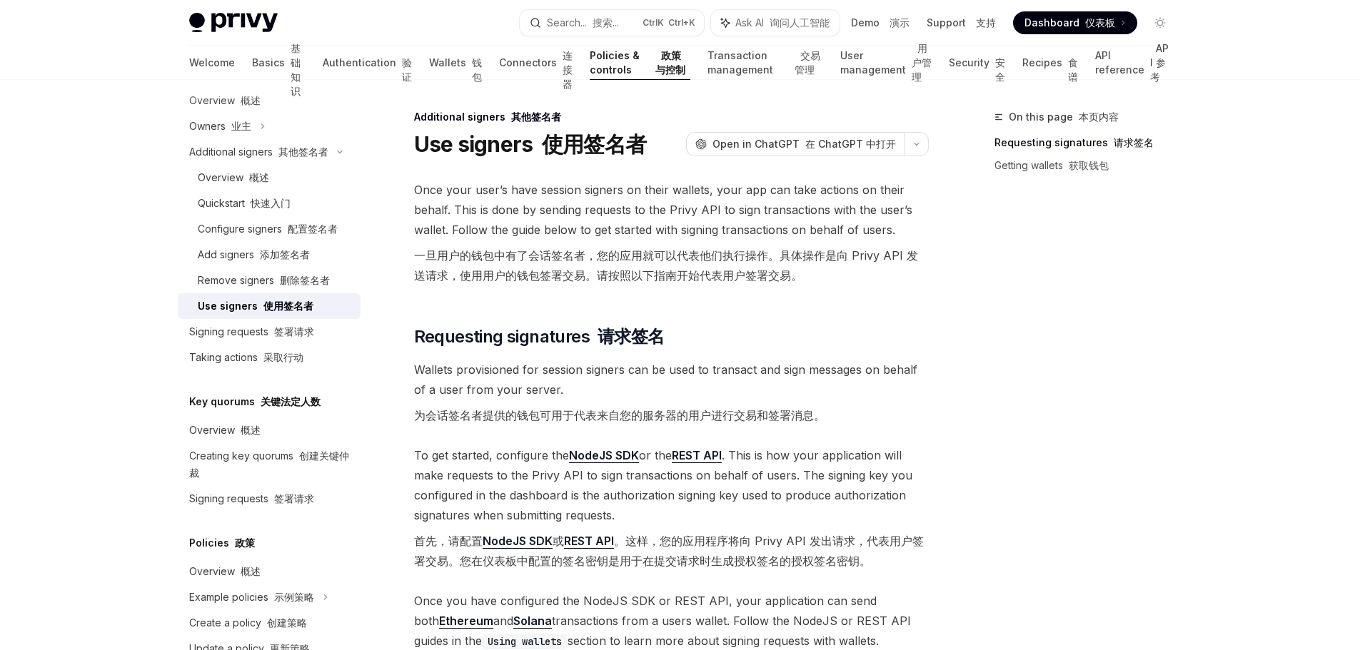
scroll to position [71, 0]
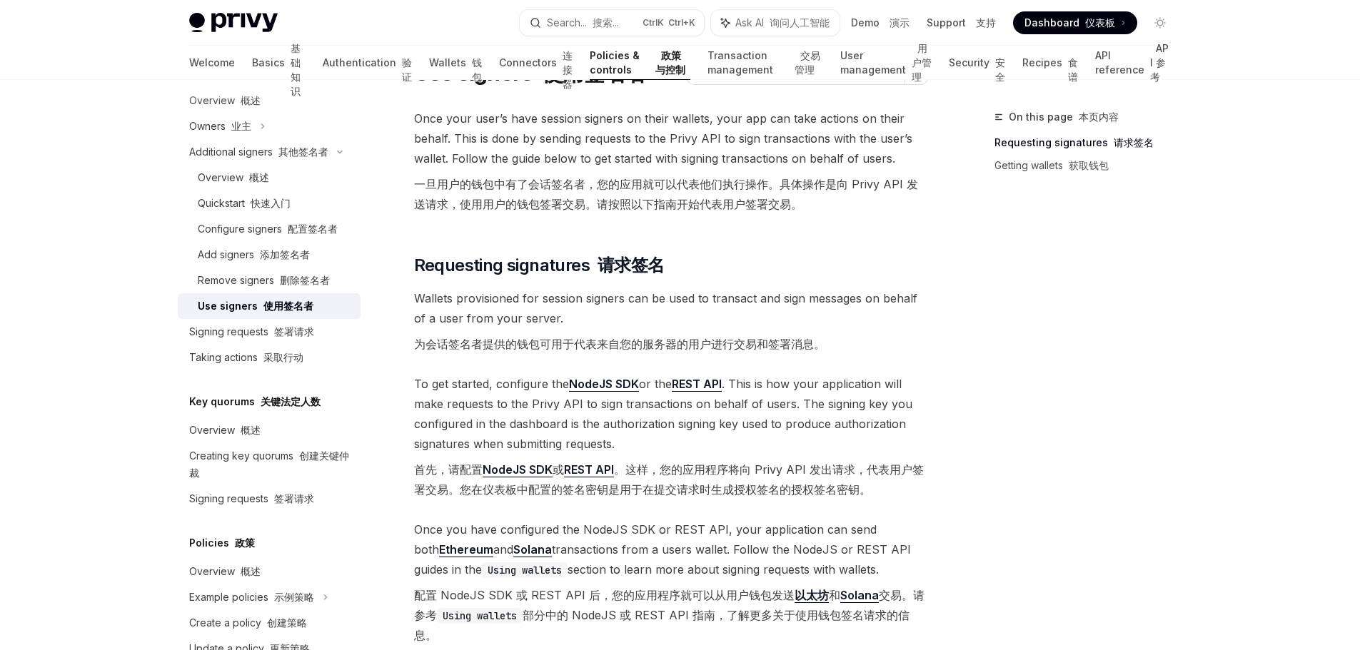
click at [595, 470] on link "REST API" at bounding box center [589, 470] width 50 height 15
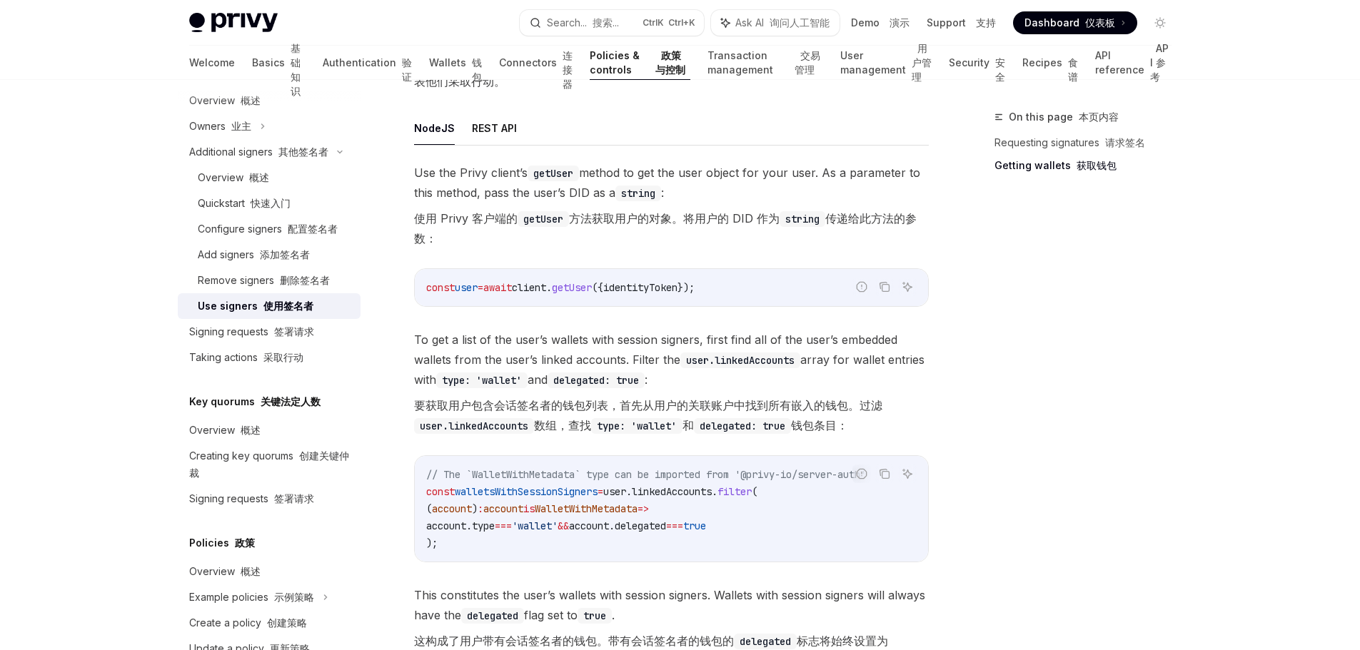
scroll to position [714, 0]
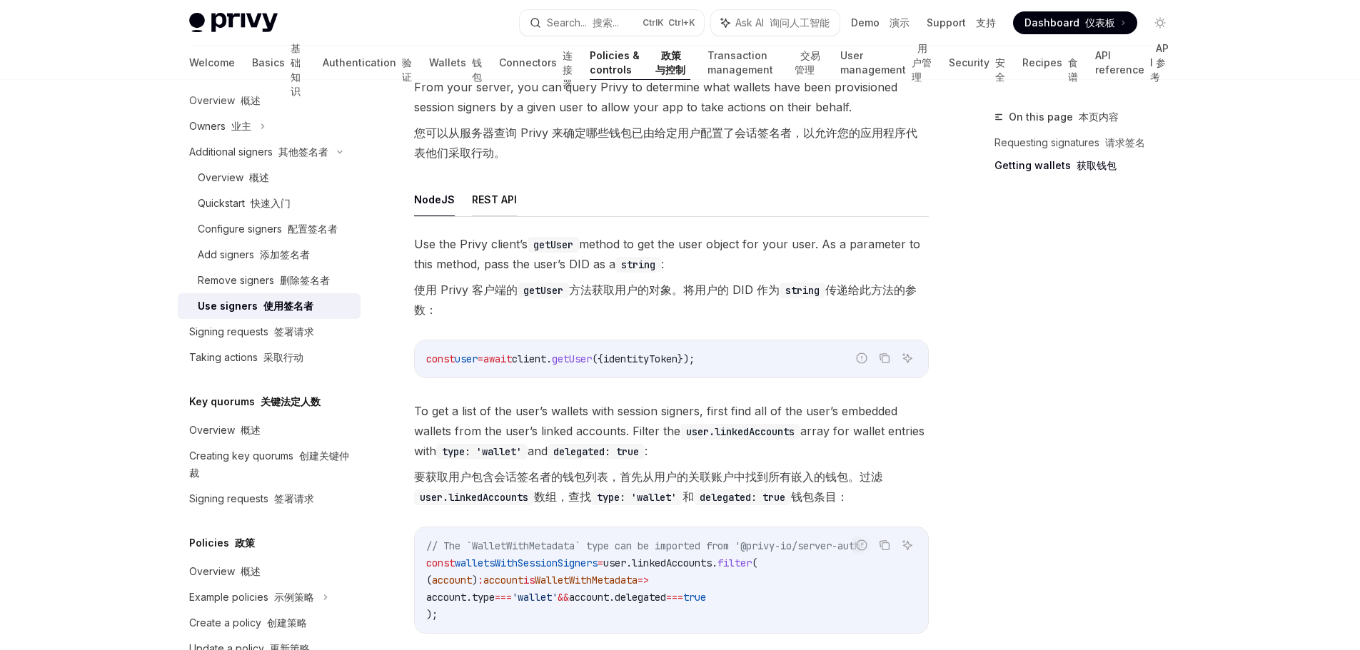
click at [503, 198] on button "REST API" at bounding box center [494, 200] width 45 height 34
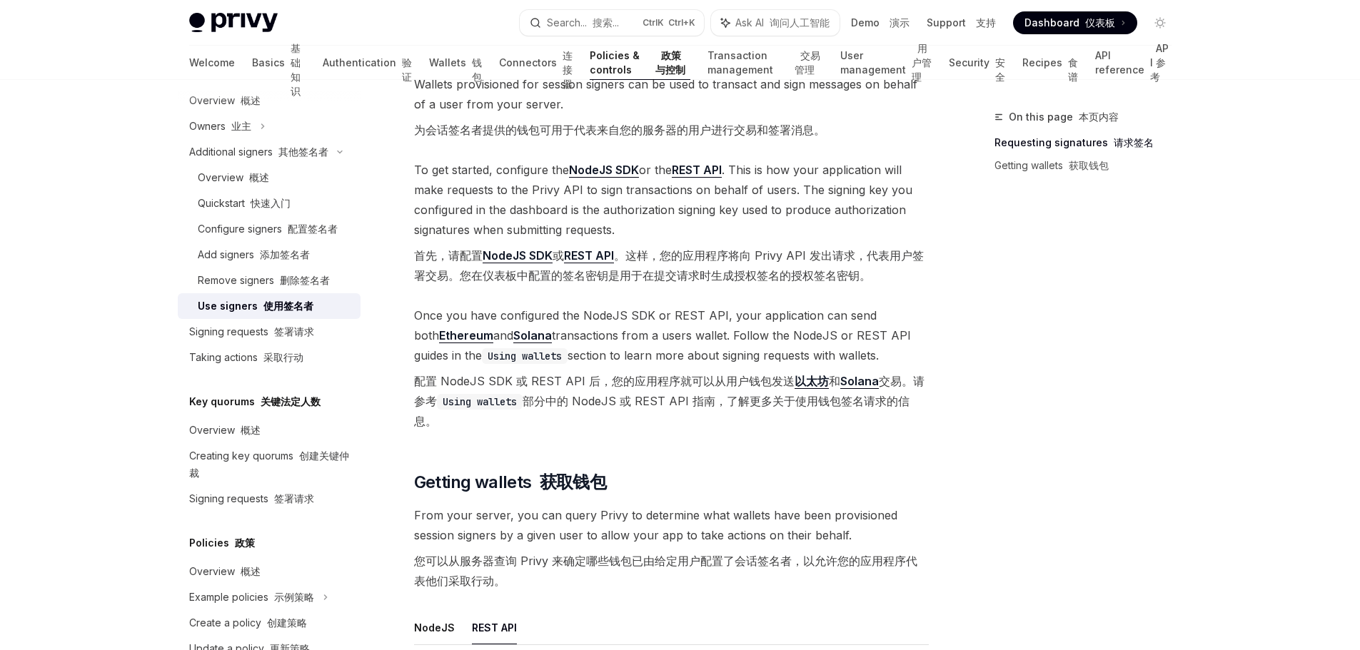
scroll to position [143, 0]
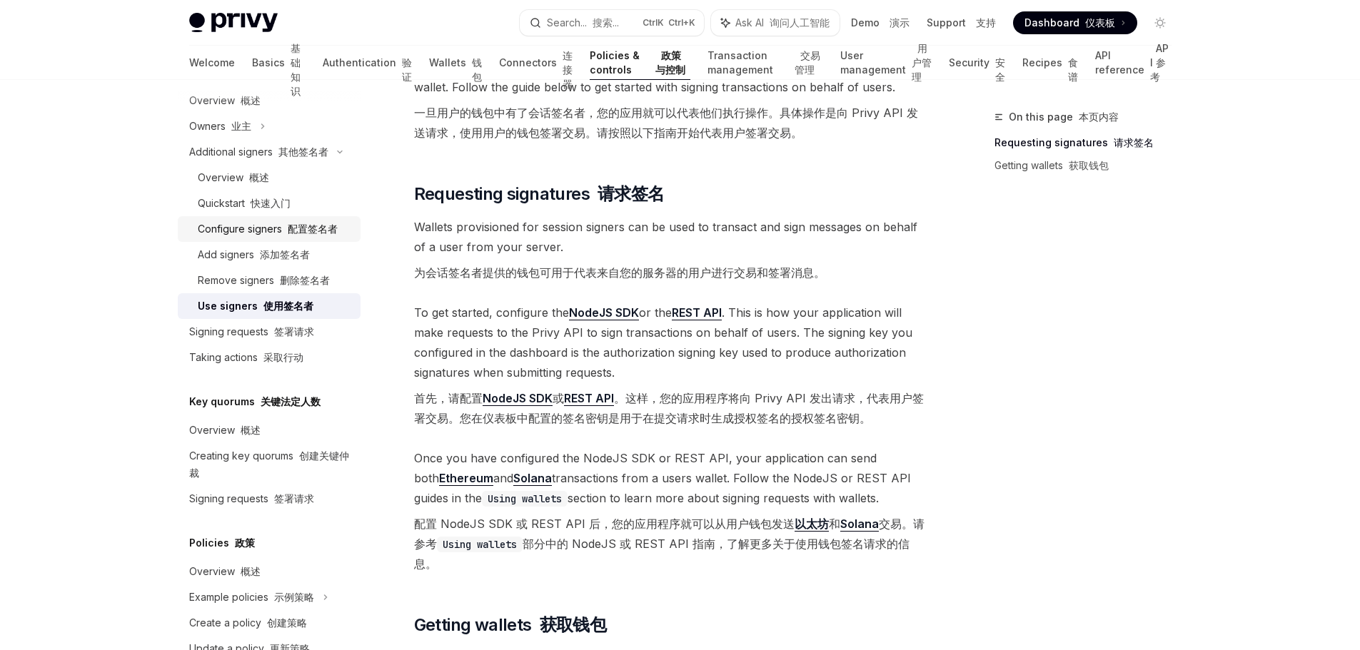
click at [269, 238] on div "Configure signers 配置签名者" at bounding box center [268, 229] width 140 height 17
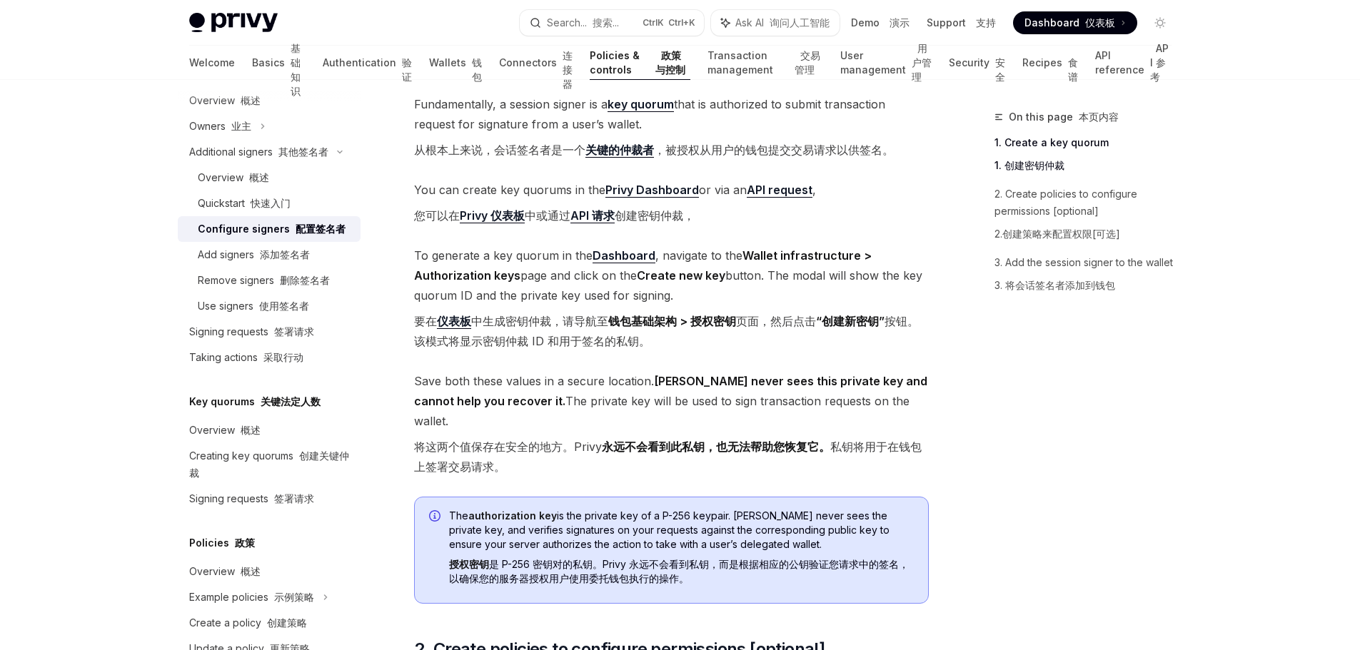
scroll to position [357, 0]
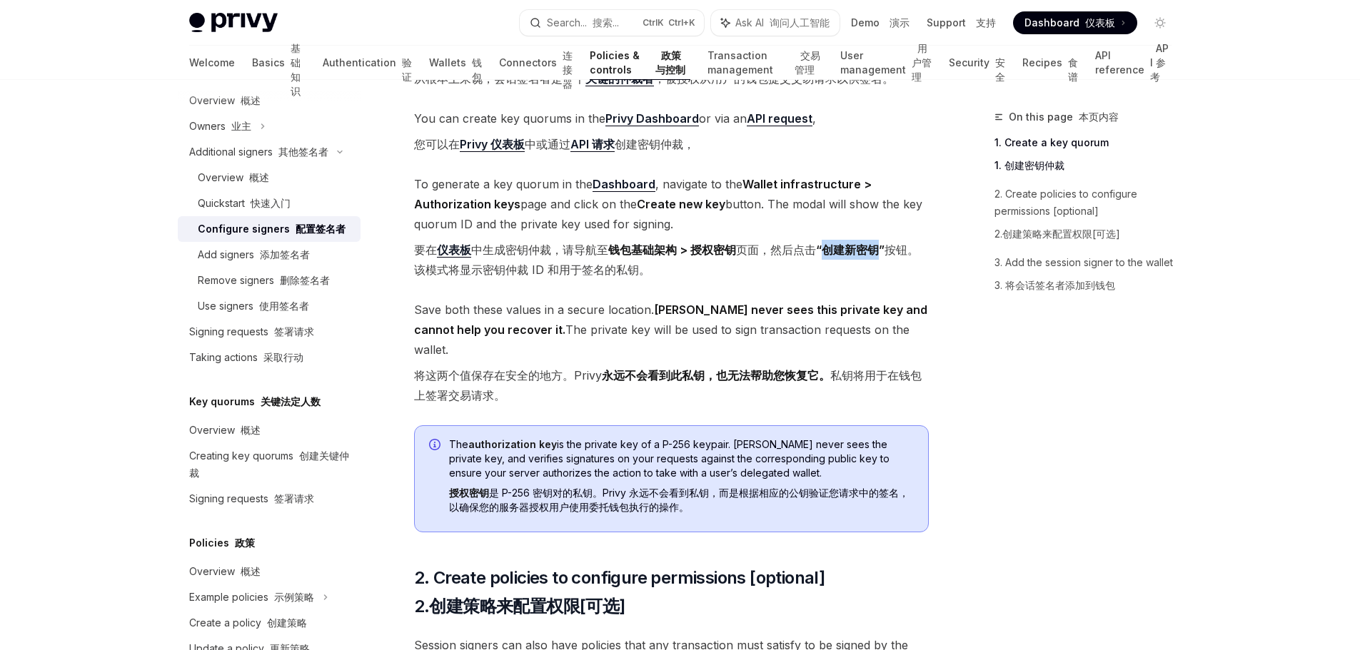
drag, startPoint x: 828, startPoint y: 252, endPoint x: 877, endPoint y: 255, distance: 49.3
click at [877, 255] on strong "“创建新密钥”" at bounding box center [850, 250] width 69 height 14
click at [685, 283] on span "To generate a key quorum in the Dashboard , navigate to the Wallet infrastructu…" at bounding box center [671, 229] width 515 height 111
drag, startPoint x: 500, startPoint y: 268, endPoint x: 536, endPoint y: 273, distance: 35.9
click at [536, 273] on font "要在 仪表板 中生成密钥仲裁，请导航至 钱包基础架构 > 授权密钥 页面，然后点击 “创建新密钥” 按钮。该模式将显示密钥仲裁 ID 和用于签名的私钥。" at bounding box center [666, 260] width 505 height 34
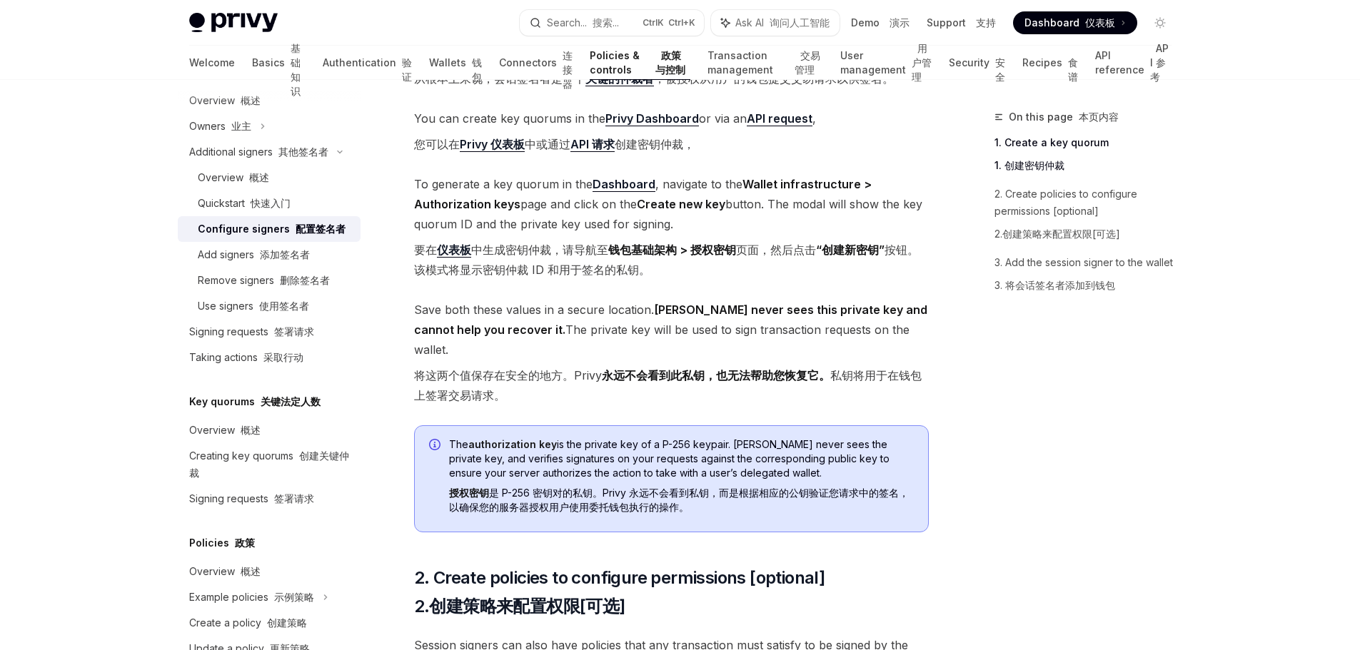
click at [676, 277] on font "要在 仪表板 中生成密钥仲裁，请导航至 钱包基础架构 > 授权密钥 页面，然后点击 “创建新密钥” 按钮。该模式将显示密钥仲裁 ID 和用于签名的私钥。" at bounding box center [671, 260] width 515 height 40
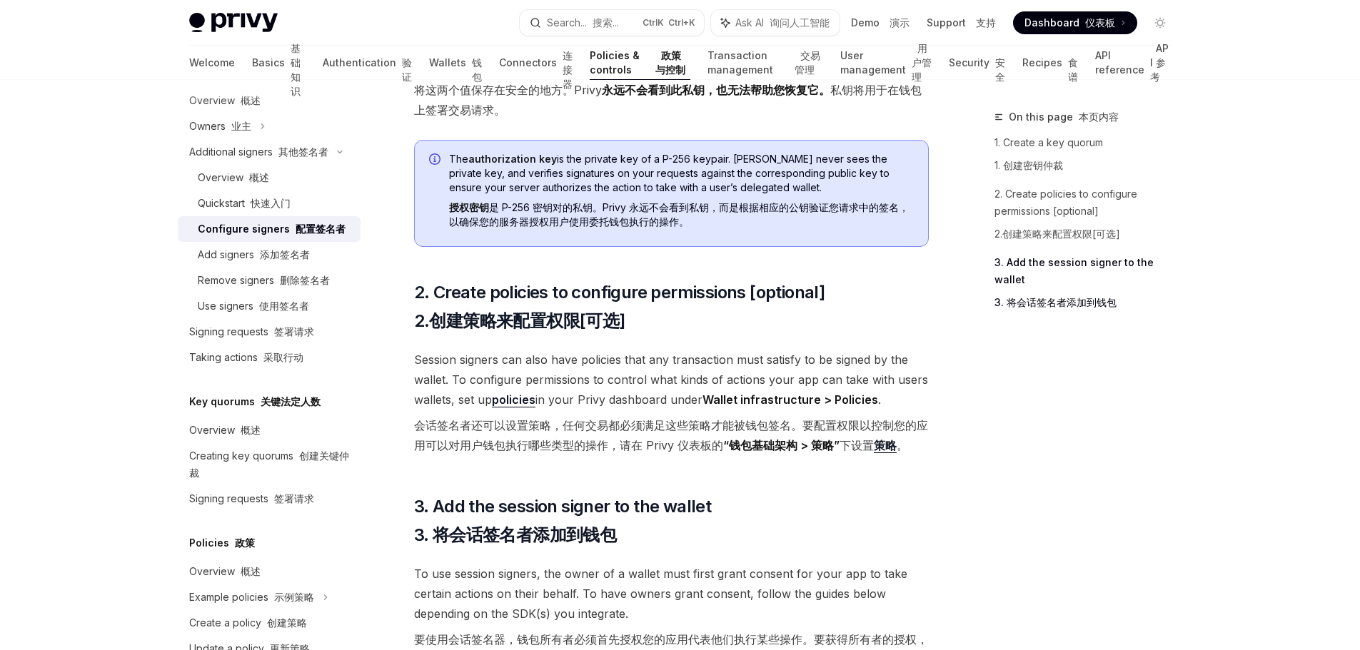
scroll to position [714, 0]
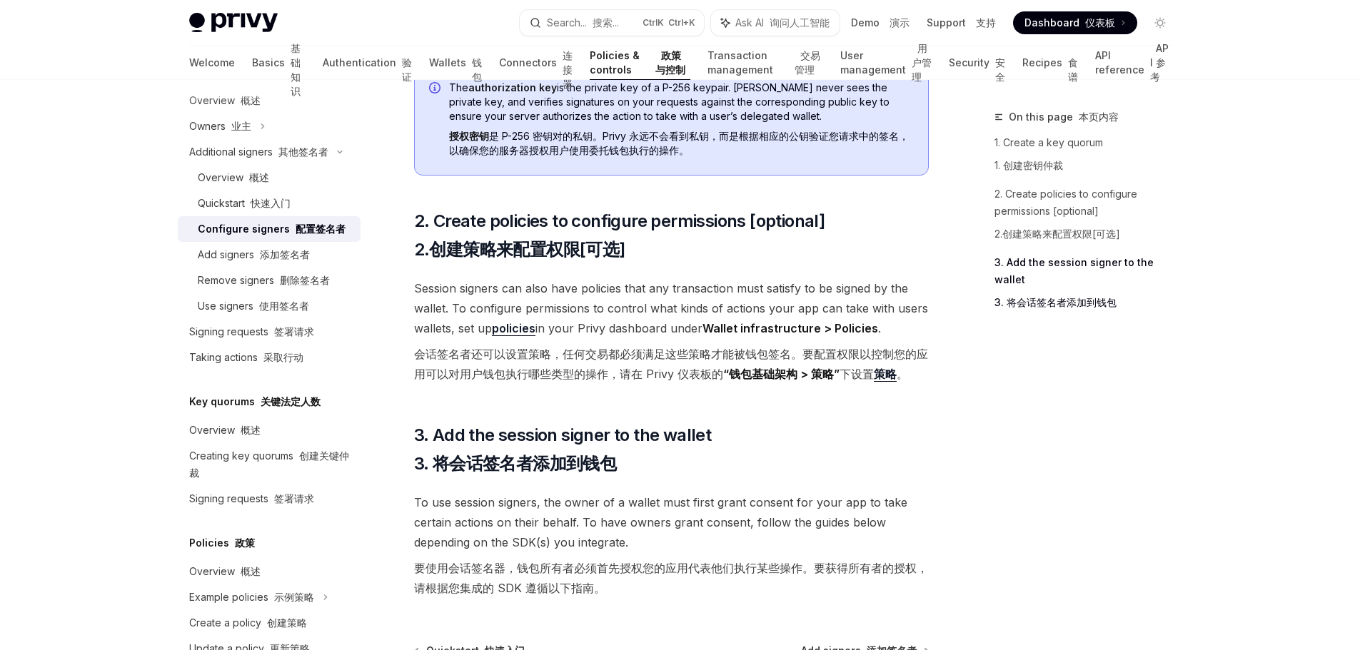
click at [745, 384] on div "Follow the guide below to configure session signers your app can use to transac…" at bounding box center [671, 48] width 515 height 1112
drag, startPoint x: 495, startPoint y: 336, endPoint x: 564, endPoint y: 337, distance: 69.3
click at [564, 347] on font "会话签名者还可以设置策略，任何交易都必须满足这些策略才能被钱包签名。要配置权限以控制您的应用可以对用户钱包执行哪些类型的操作，请在 Privy 仪表板的 “钱…" at bounding box center [671, 364] width 514 height 35
click at [722, 424] on h2 "​ 3. Add the session signer to the wallet 3. 将会话签名者添加到钱包" at bounding box center [671, 452] width 515 height 57
drag, startPoint x: 574, startPoint y: 338, endPoint x: 792, endPoint y: 338, distance: 218.4
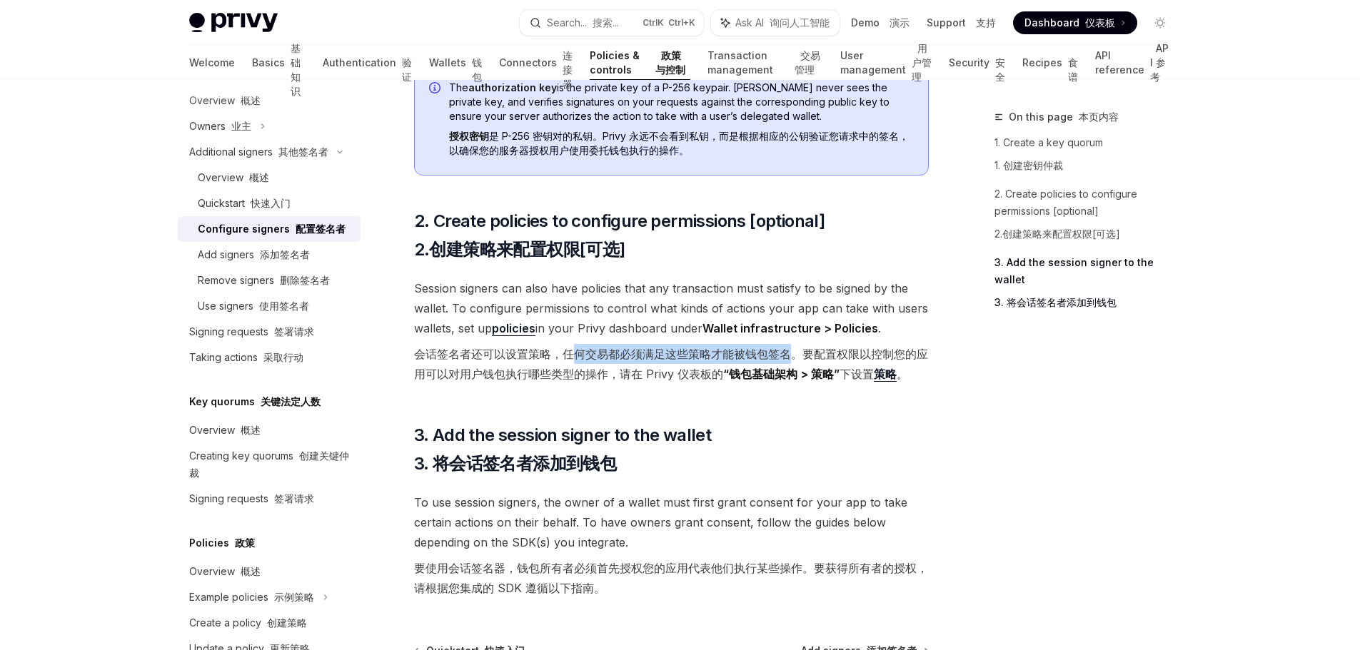
click at [792, 347] on font "会话签名者还可以设置策略，任何交易都必须满足这些策略才能被钱包签名。要配置权限以控制您的应用可以对用户钱包执行哪些类型的操作，请在 Privy 仪表板的 “钱…" at bounding box center [671, 364] width 514 height 35
click at [812, 395] on div "Follow the guide below to configure session signers your app can use to transac…" at bounding box center [671, 48] width 515 height 1112
drag, startPoint x: 831, startPoint y: 331, endPoint x: 894, endPoint y: 338, distance: 63.2
click at [894, 347] on font "会话签名者还可以设置策略，任何交易都必须满足这些策略才能被钱包签名。要配置权限以控制您的应用可以对用户钱包执行哪些类型的操作，请在 Privy 仪表板的 “钱…" at bounding box center [671, 364] width 514 height 35
click at [578, 360] on font "会话签名者还可以设置策略，任何交易都必须满足这些策略才能被钱包签名。要配置权限以控制您的应用可以对用户钱包执行哪些类型的操作，请在 Privy 仪表板的 “钱…" at bounding box center [671, 364] width 514 height 35
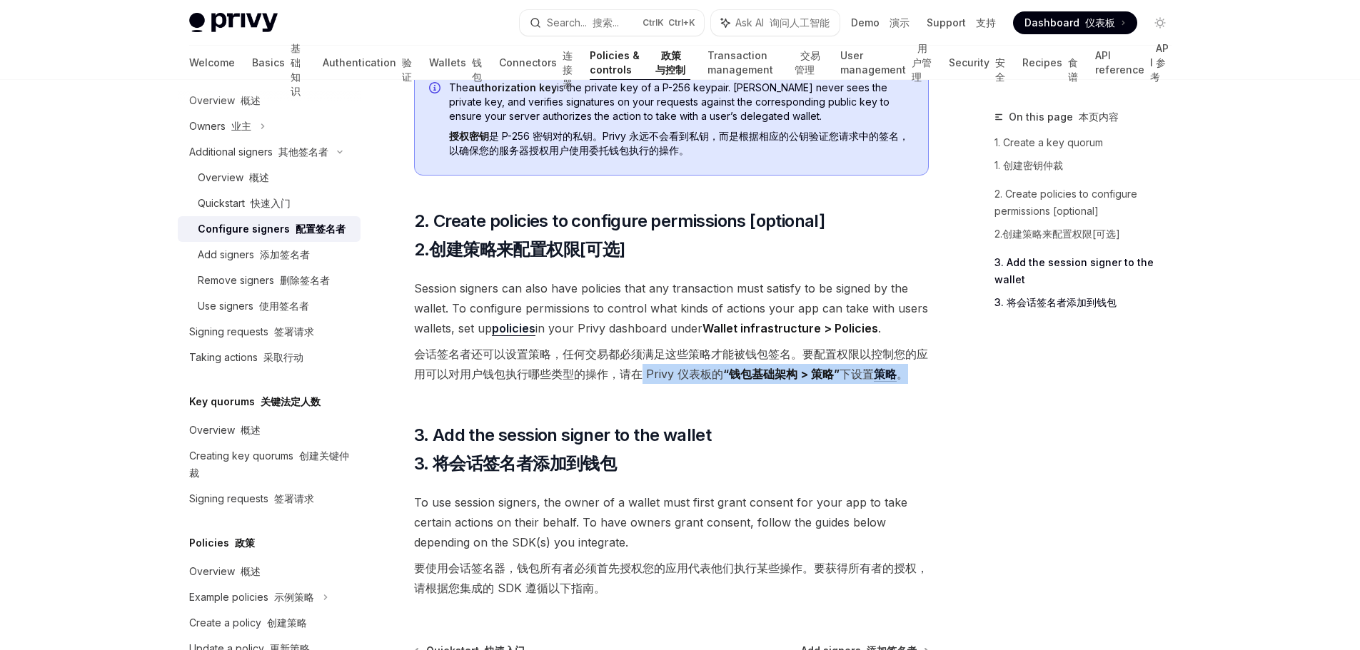
drag, startPoint x: 640, startPoint y: 354, endPoint x: 806, endPoint y: 394, distance: 171.1
click at [772, 365] on span "Session signers can also have policies that any transaction must satisfy to be …" at bounding box center [671, 333] width 515 height 111
click at [817, 395] on div "Follow the guide below to configure session signers your app can use to transac…" at bounding box center [671, 48] width 515 height 1112
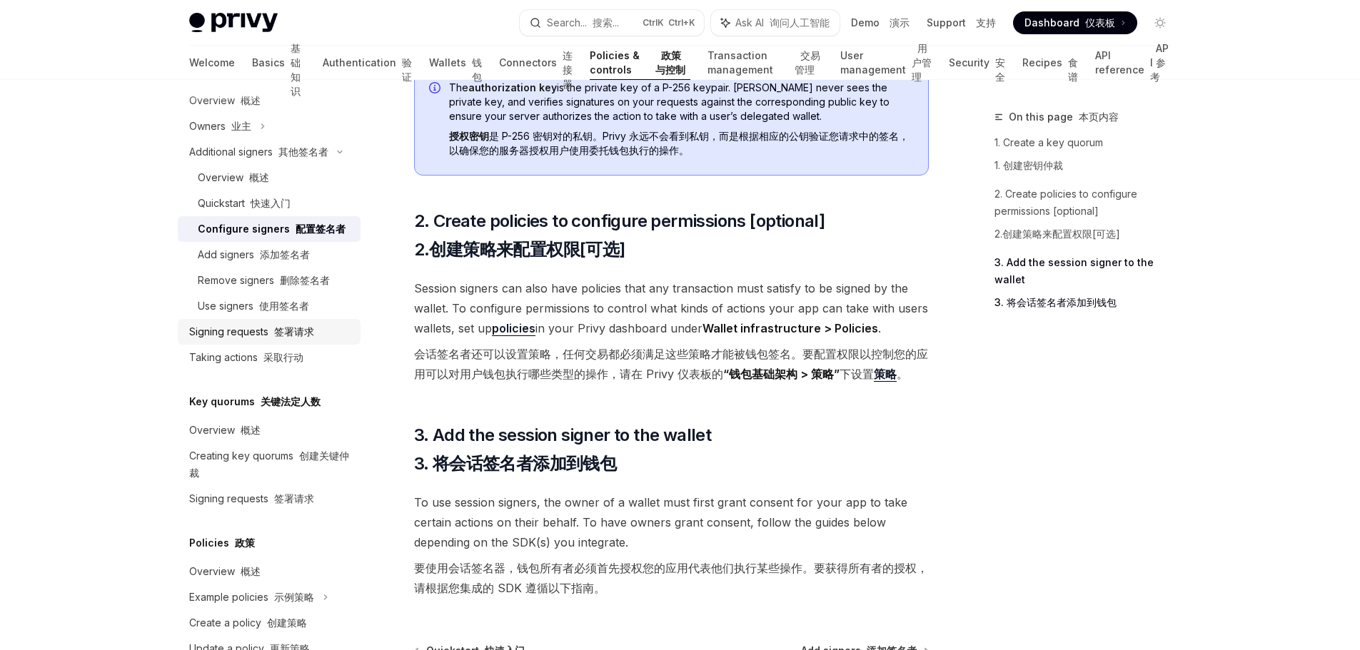
click at [318, 341] on div "Signing requests 签署请求" at bounding box center [270, 331] width 163 height 17
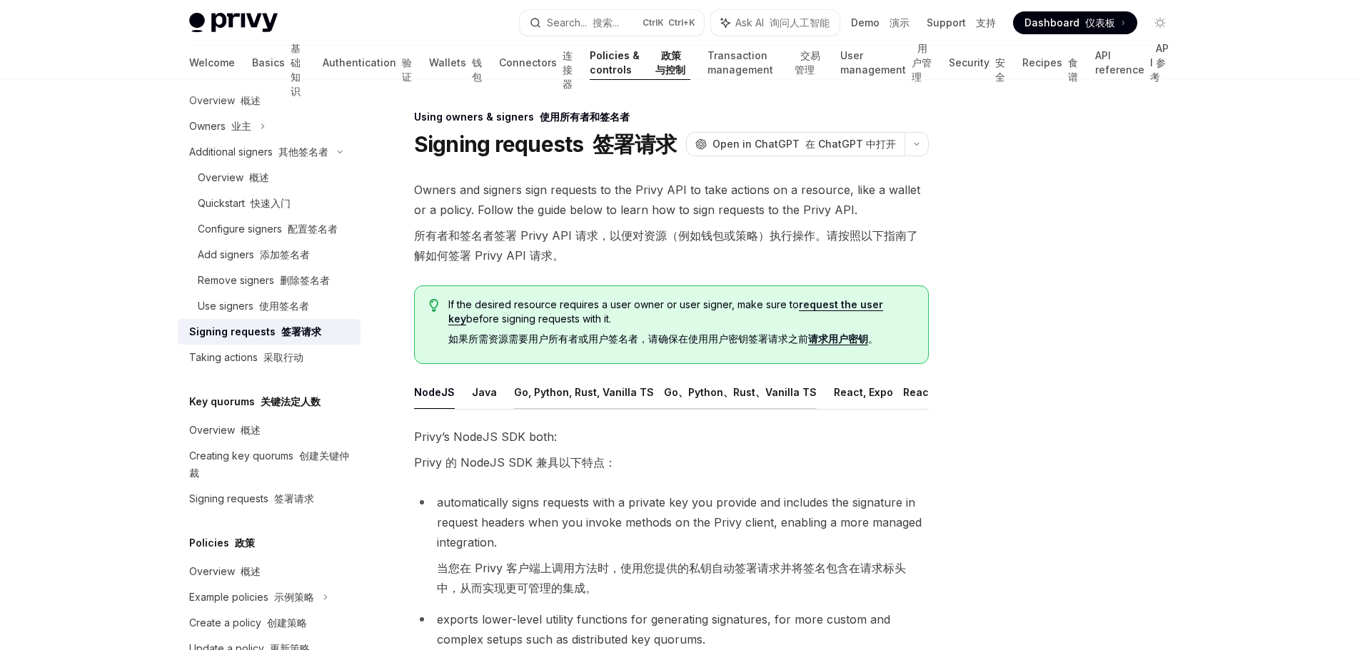
click at [539, 394] on button "Go, Python, Rust, Vanilla TS Go、Python、Rust、Vanilla TS" at bounding box center [665, 392] width 303 height 34
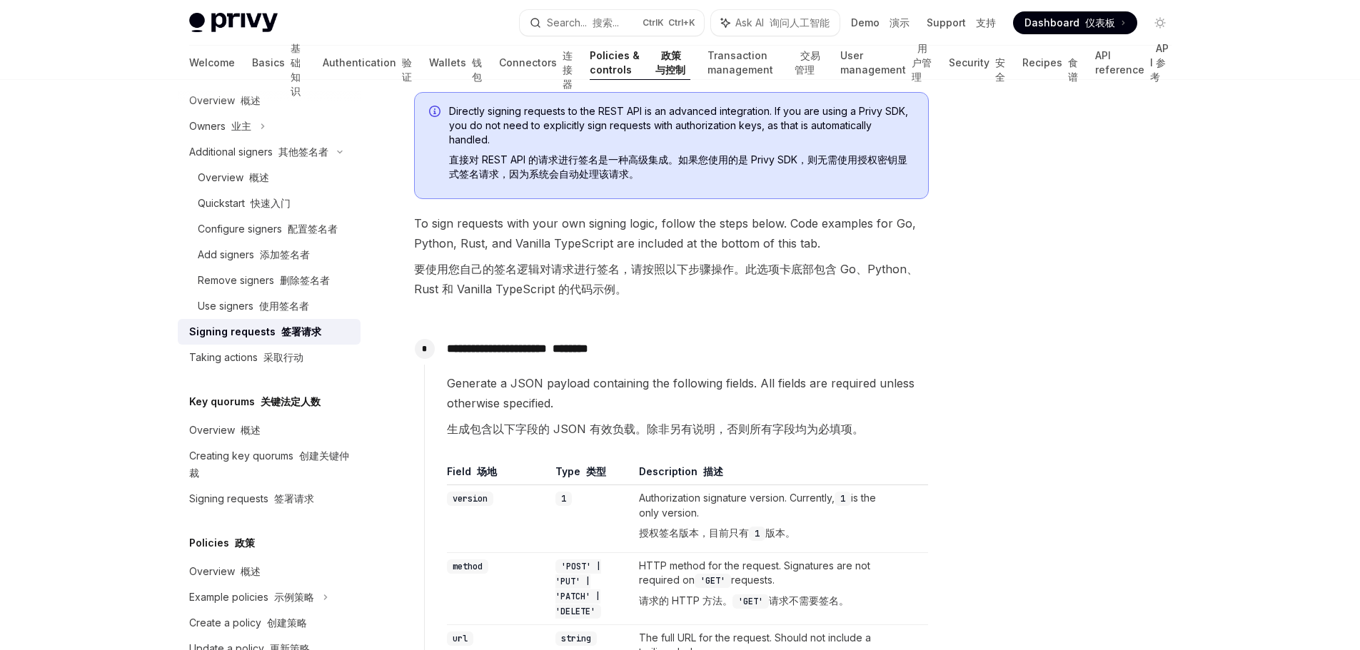
scroll to position [132, 0]
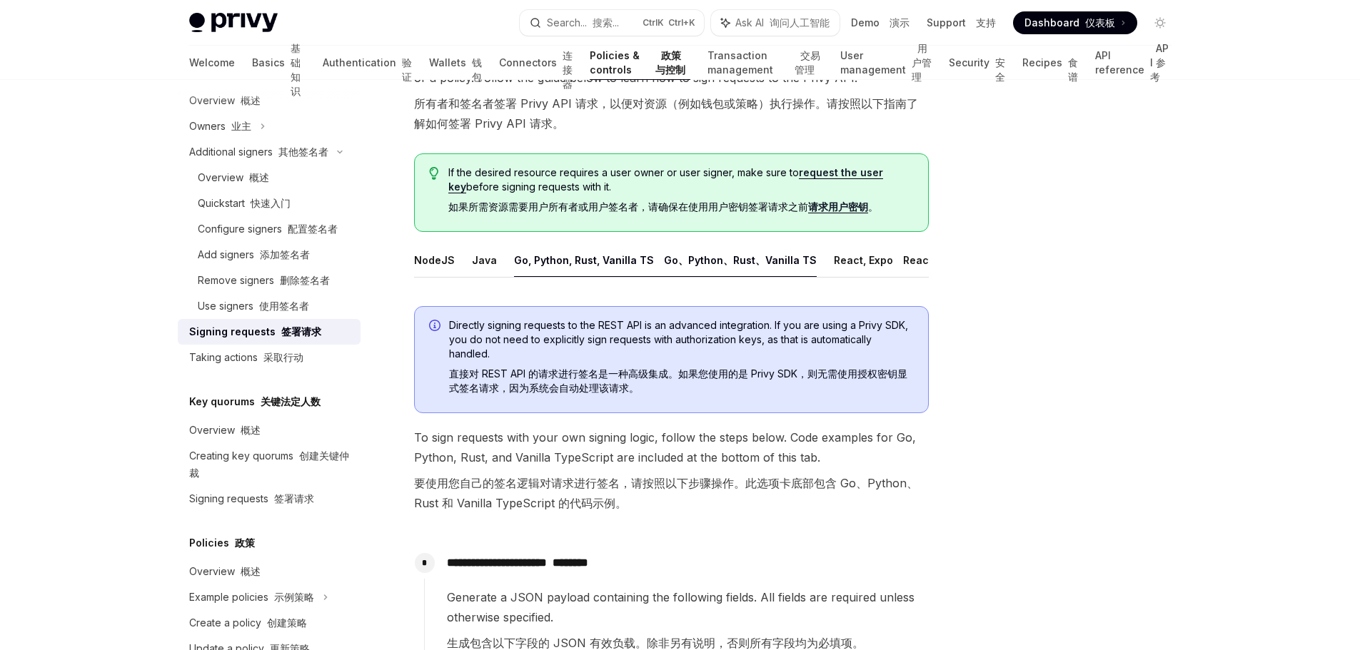
click at [570, 270] on button "Go, Python, Rust, Vanilla TS Go、Python、Rust、Vanilla TS" at bounding box center [665, 260] width 303 height 34
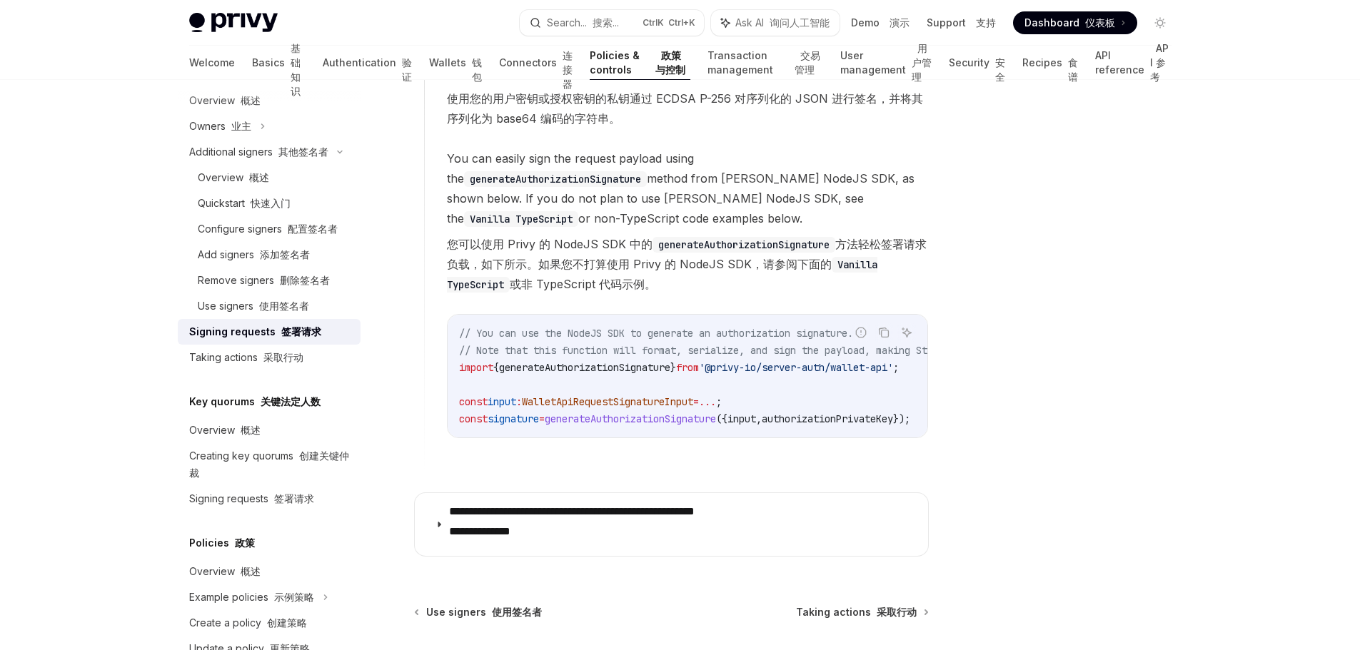
scroll to position [1988, 0]
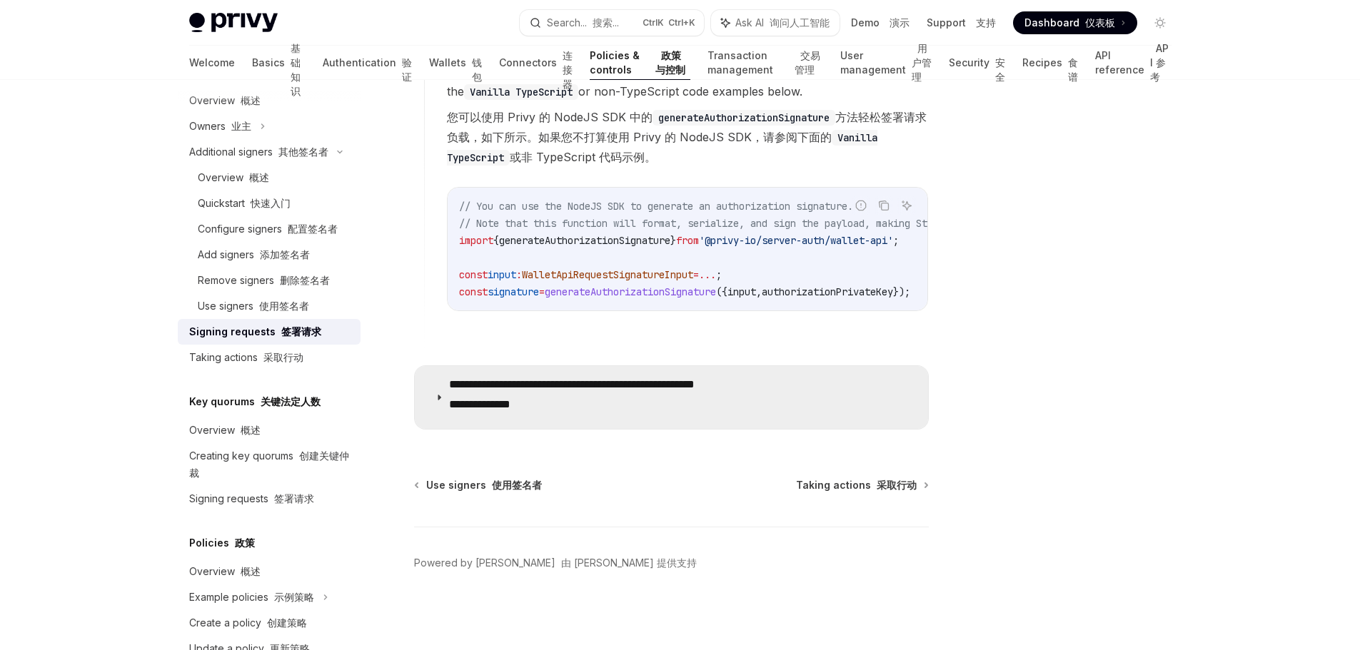
click at [510, 399] on font "**********" at bounding box center [479, 404] width 61 height 11
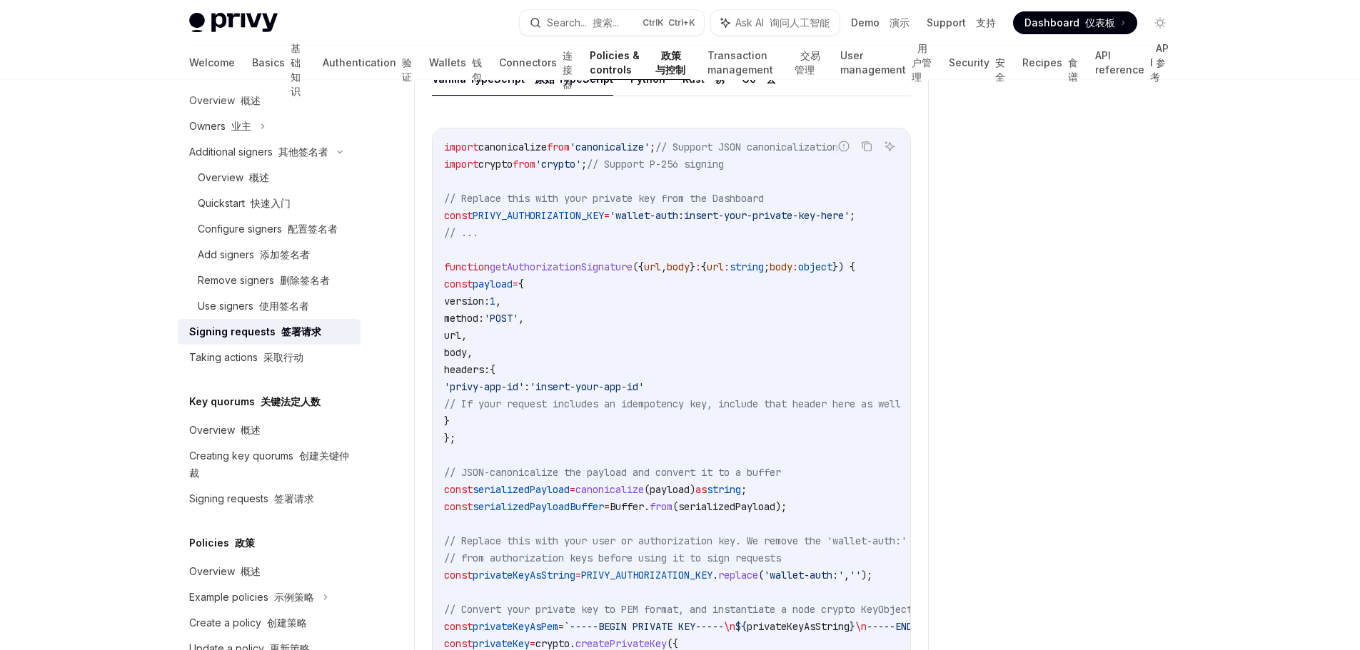
scroll to position [2202, 0]
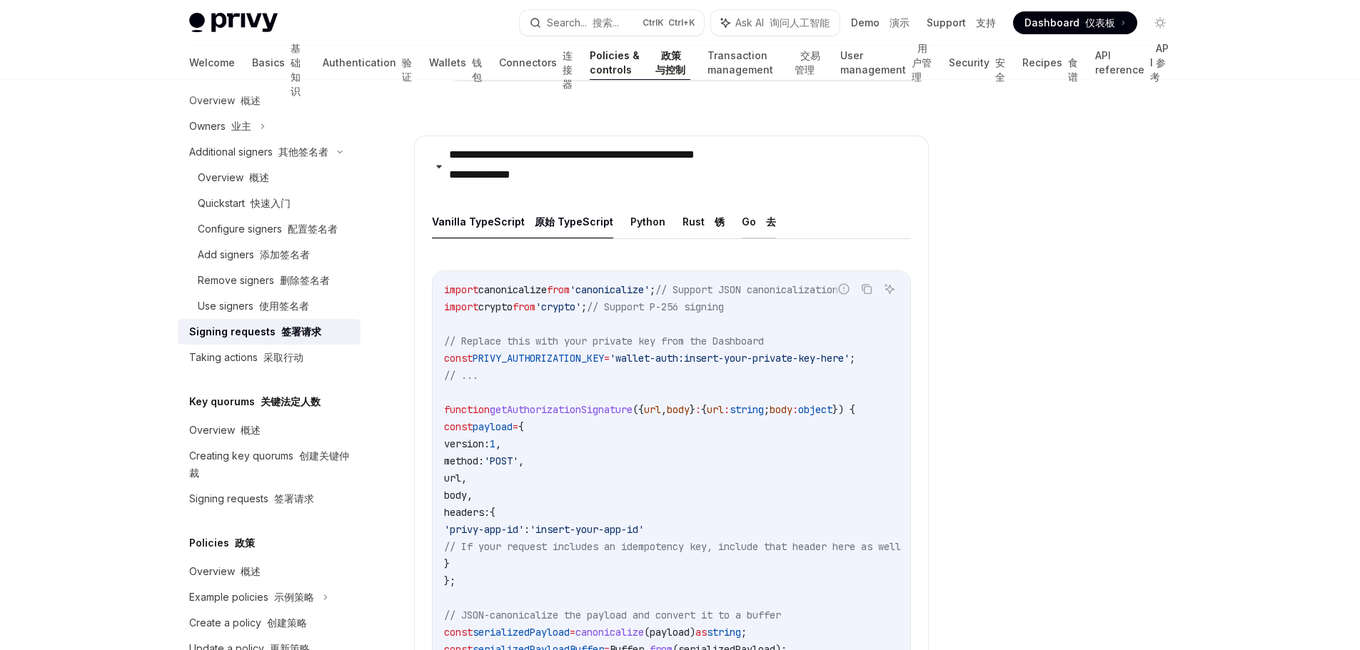
click at [766, 228] on font "去" at bounding box center [771, 222] width 10 height 12
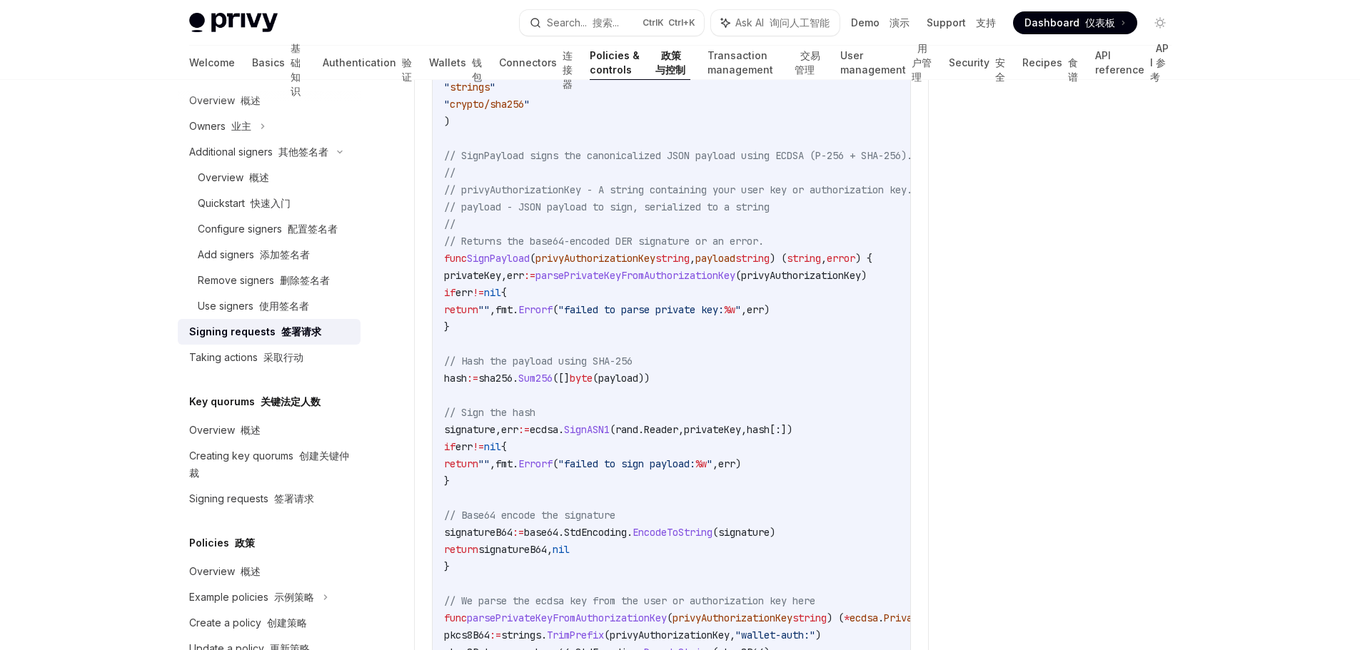
scroll to position [2773, 0]
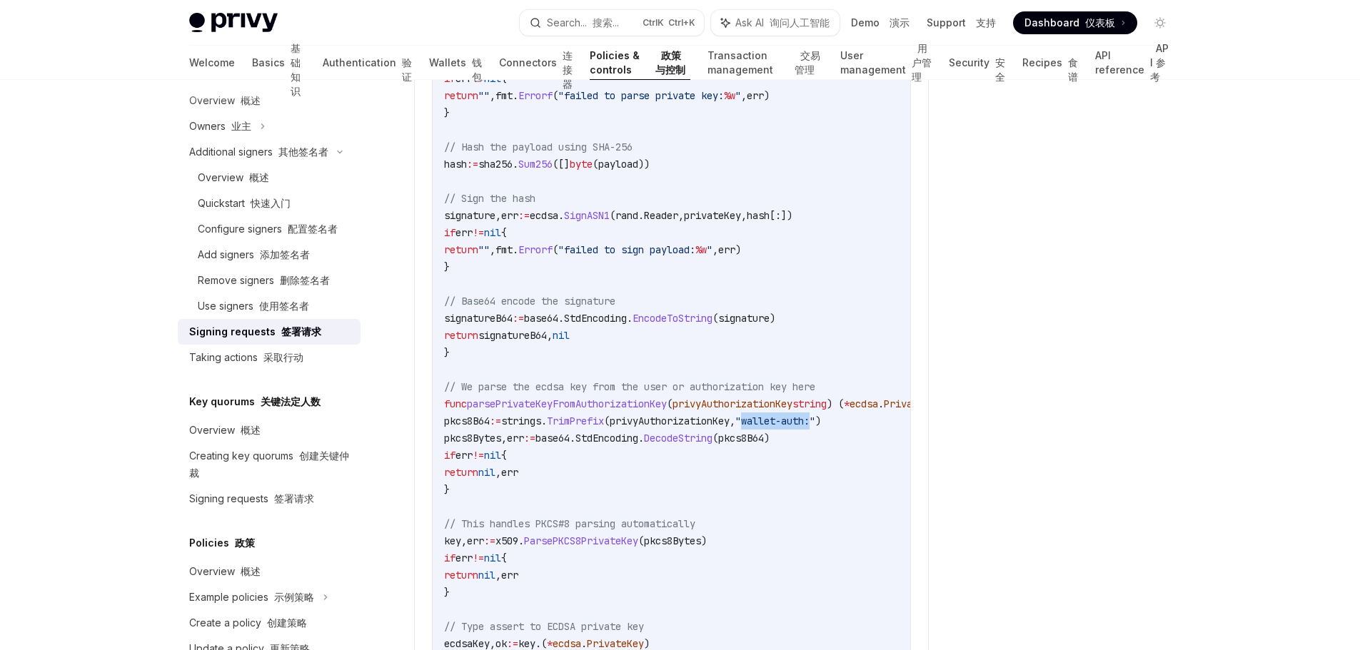
drag, startPoint x: 787, startPoint y: 436, endPoint x: 856, endPoint y: 438, distance: 69.3
click at [815, 428] on span ""wallet-auth:"" at bounding box center [775, 421] width 80 height 13
click at [844, 370] on code "import ( " crypto/ecdsa " " crypto/elliptic " " crypto/rand " " crypto/x509 " "…" at bounding box center [735, 361] width 583 height 1302
click at [268, 238] on div "Configure signers 配置签名者" at bounding box center [268, 229] width 140 height 17
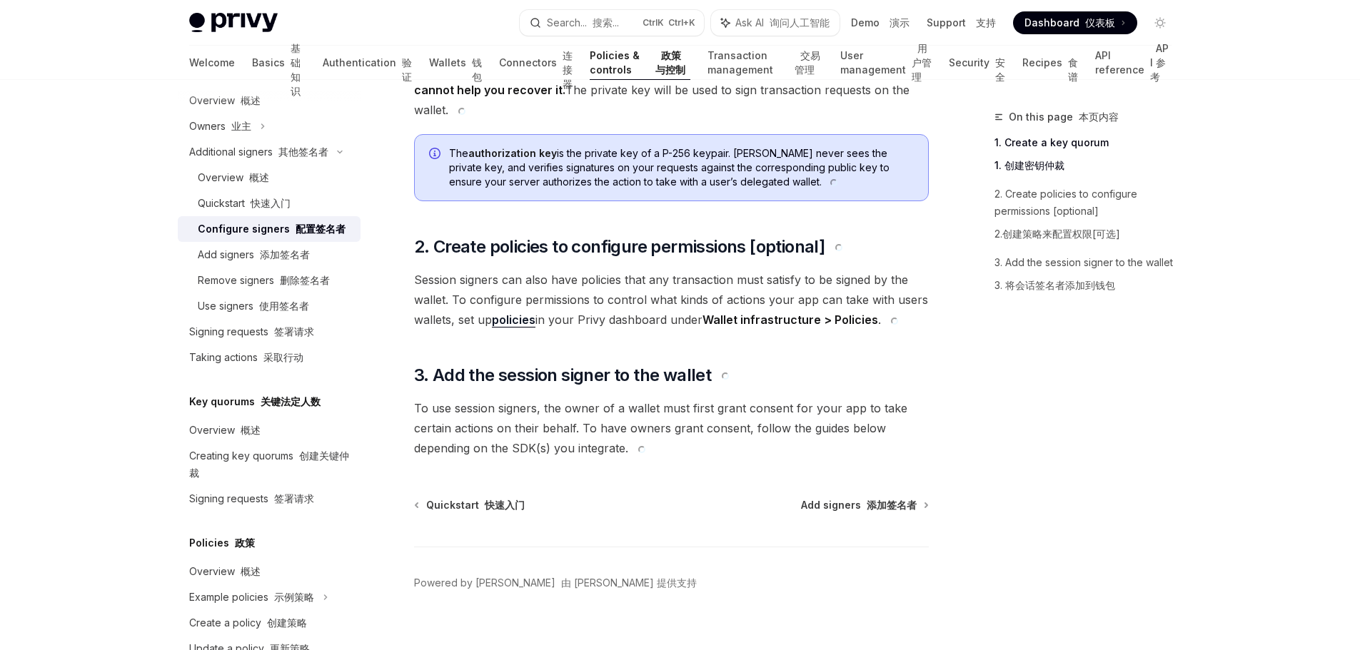
scroll to position [731, 0]
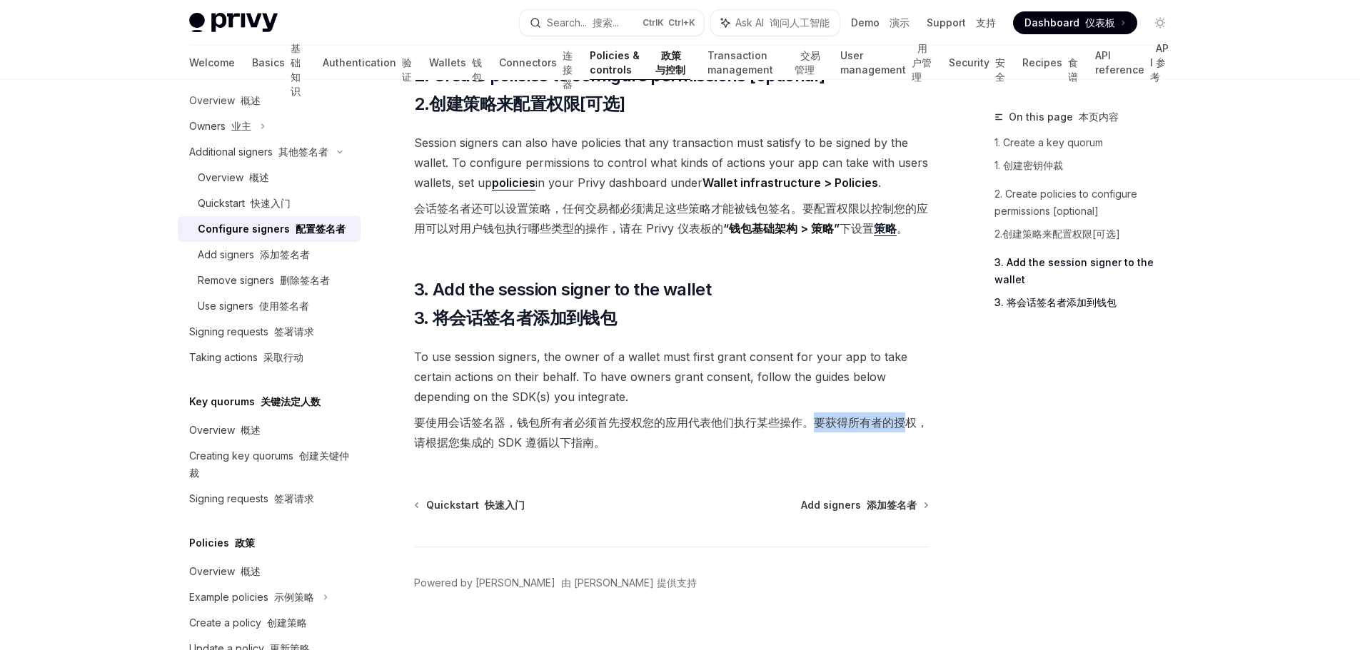
drag, startPoint x: 818, startPoint y: 405, endPoint x: 909, endPoint y: 410, distance: 91.5
click at [909, 413] on font "要使用会话签名器，钱包所有者必须首先授权您的应用代表他们执行某些操作。要获得所有者的授权，请根据您集成的 SDK 遵循以下指南。" at bounding box center [671, 433] width 515 height 40
click at [907, 499] on font "添加签名者" at bounding box center [892, 505] width 50 height 12
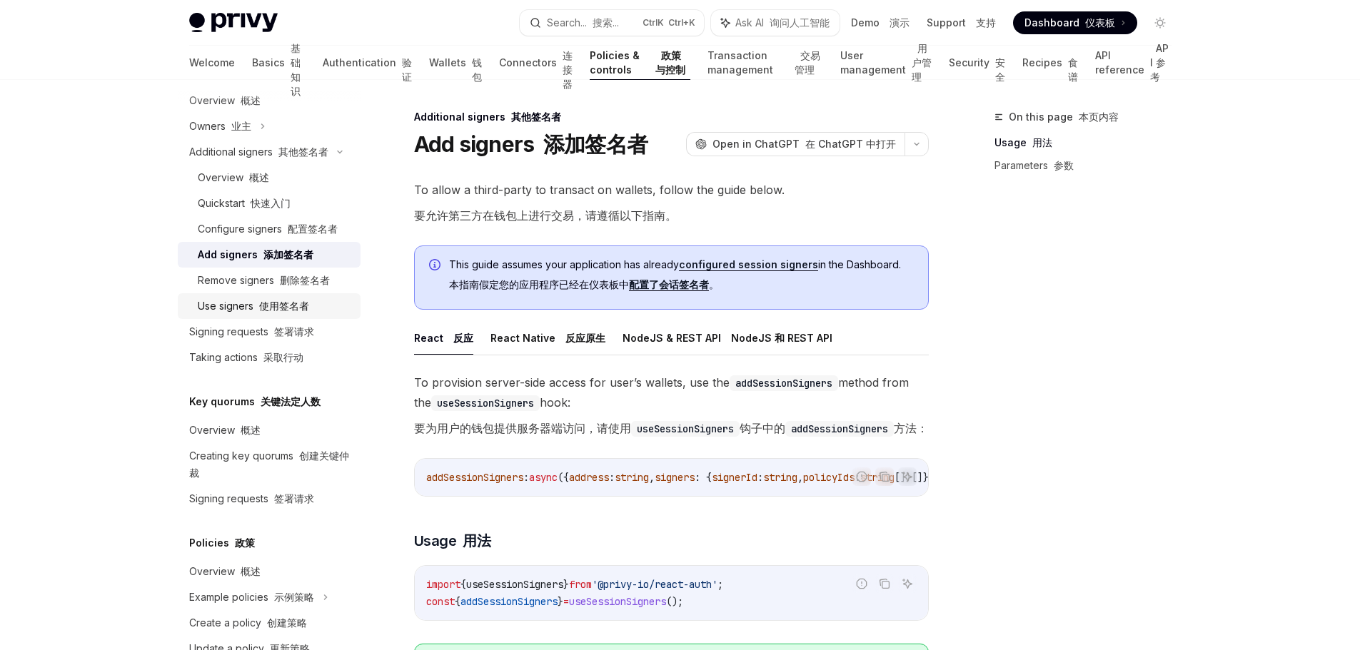
click at [325, 315] on div "Use signers 使用签名者" at bounding box center [275, 306] width 154 height 17
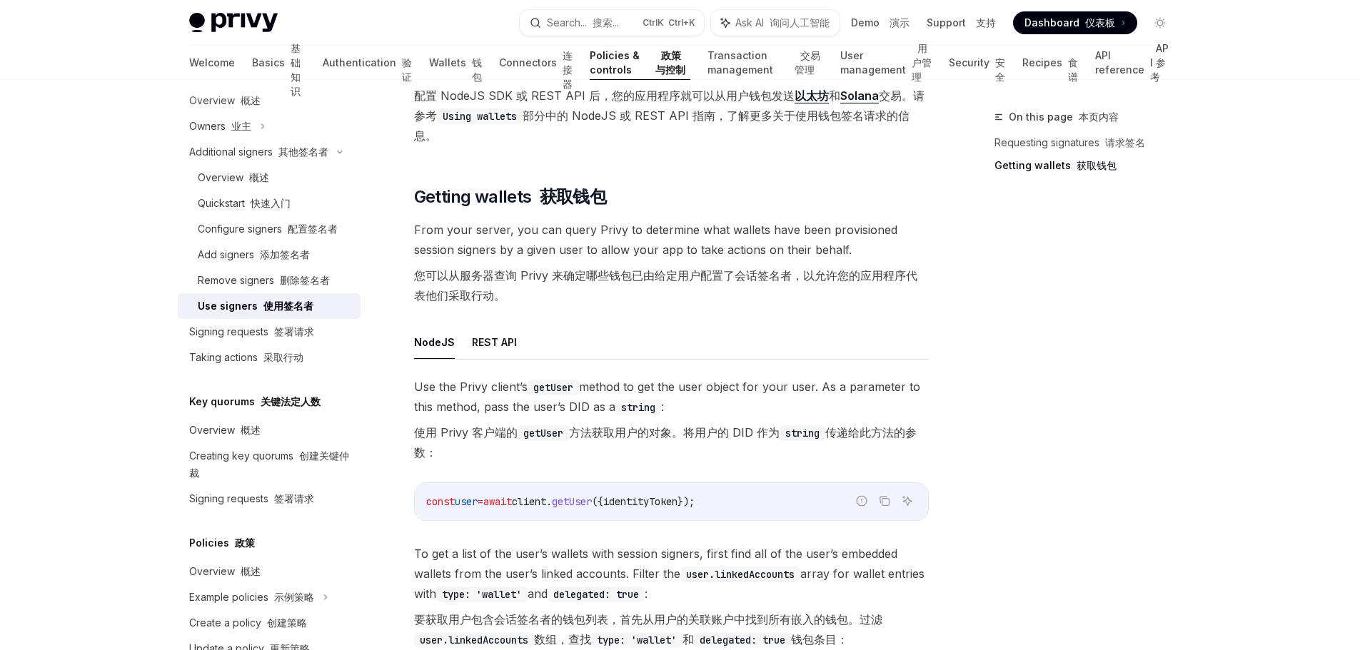
scroll to position [642, 0]
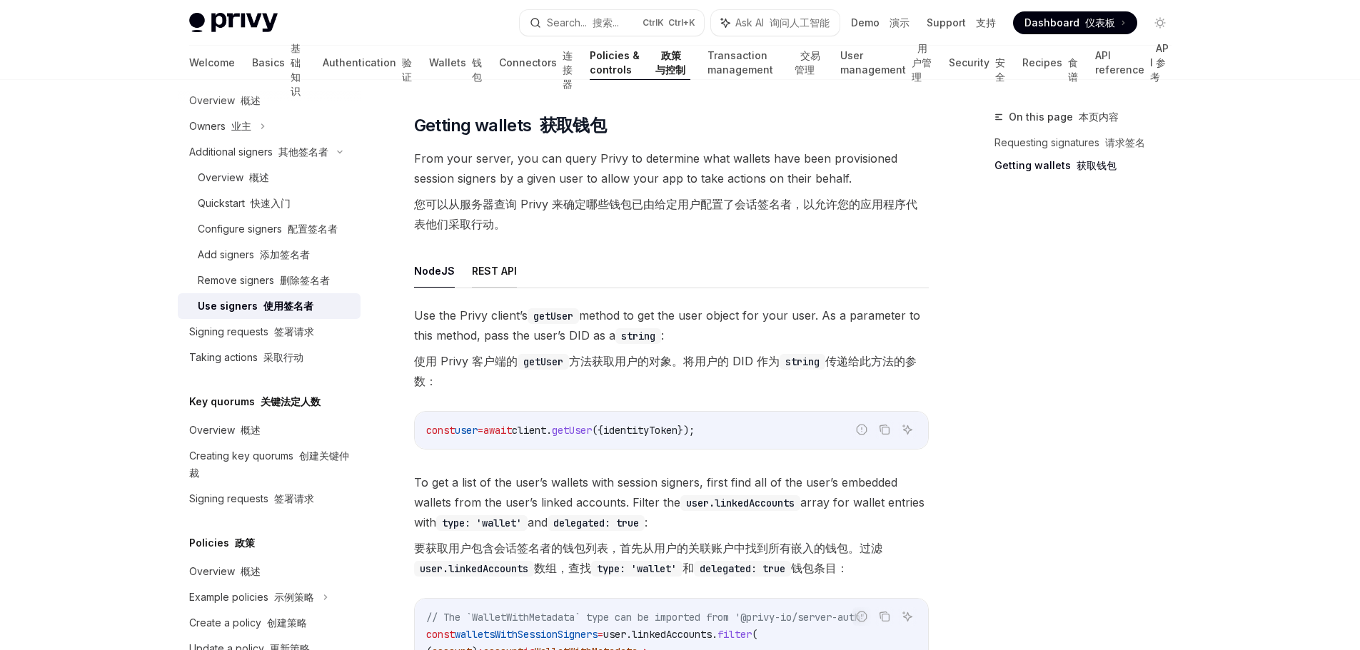
click at [503, 271] on button "REST API" at bounding box center [494, 271] width 45 height 34
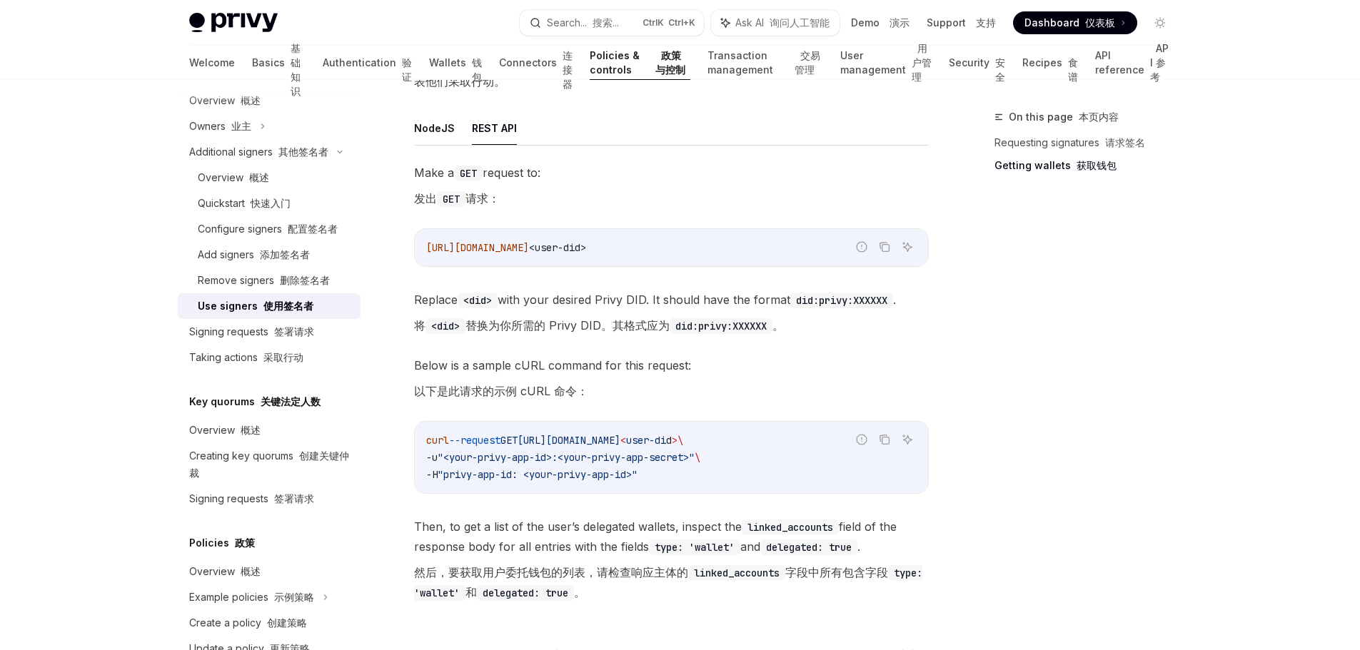
scroll to position [928, 0]
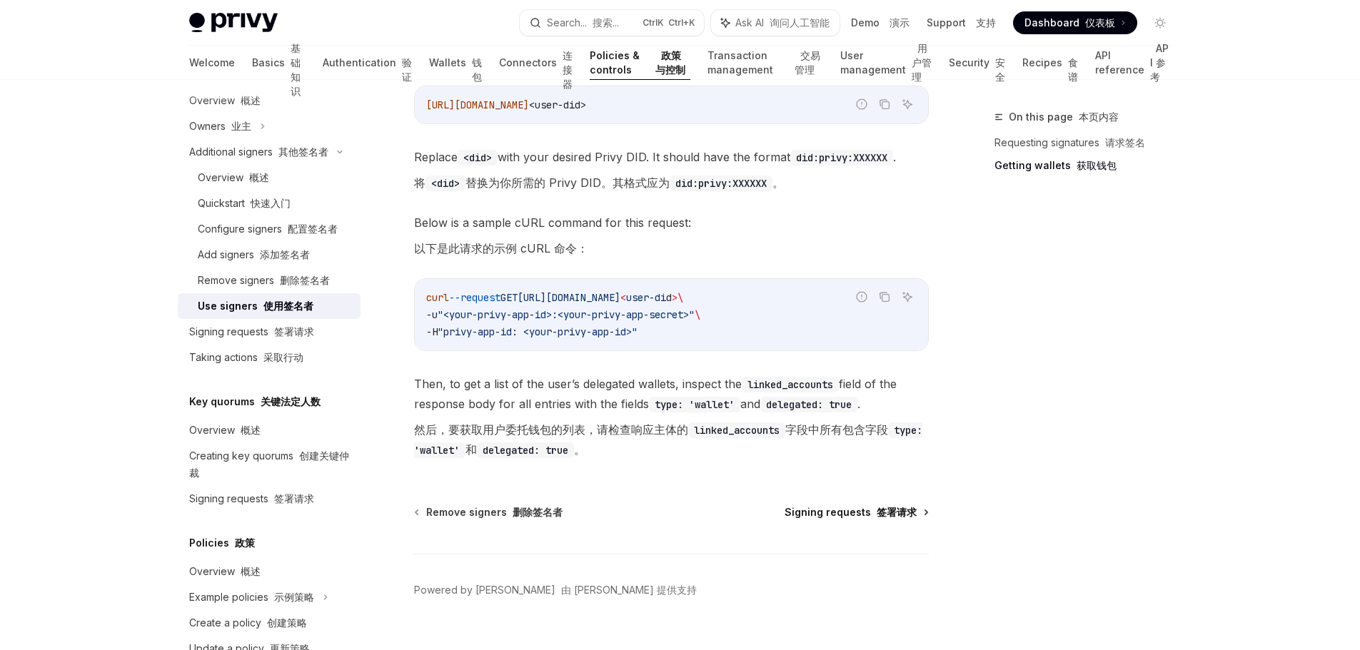
click at [861, 516] on span "Signing requests 签署请求" at bounding box center [851, 512] width 132 height 14
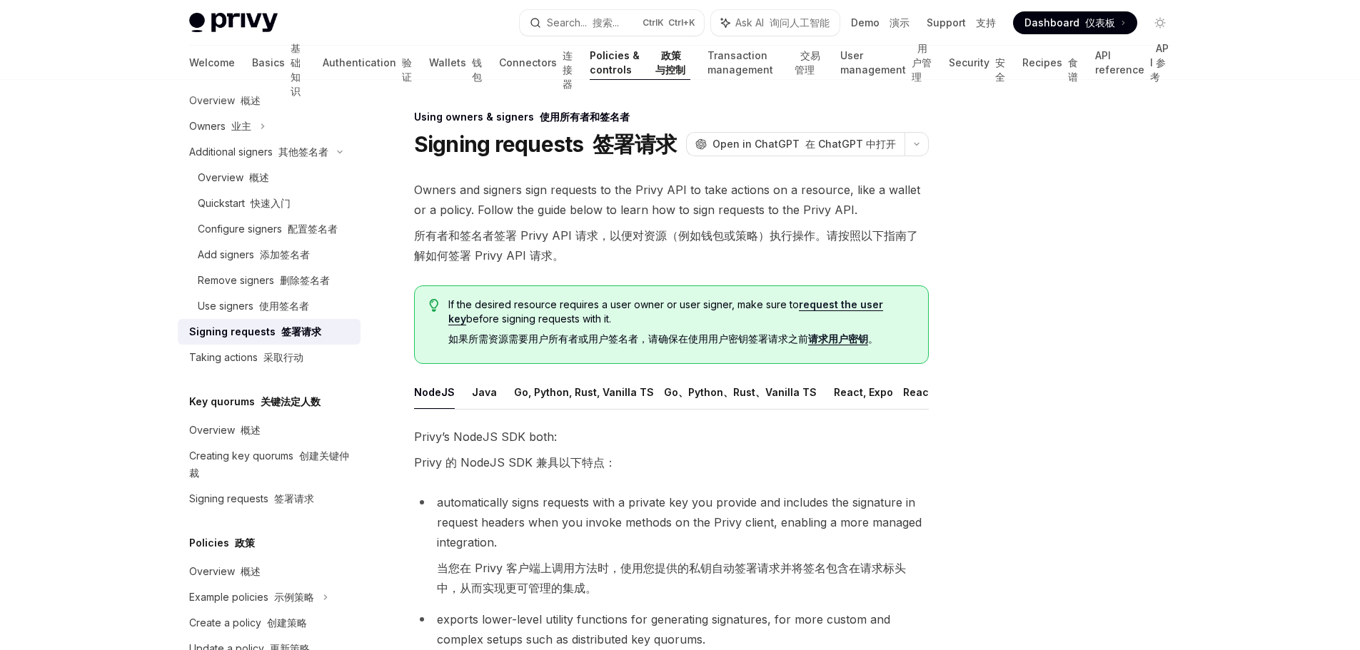
scroll to position [143, 0]
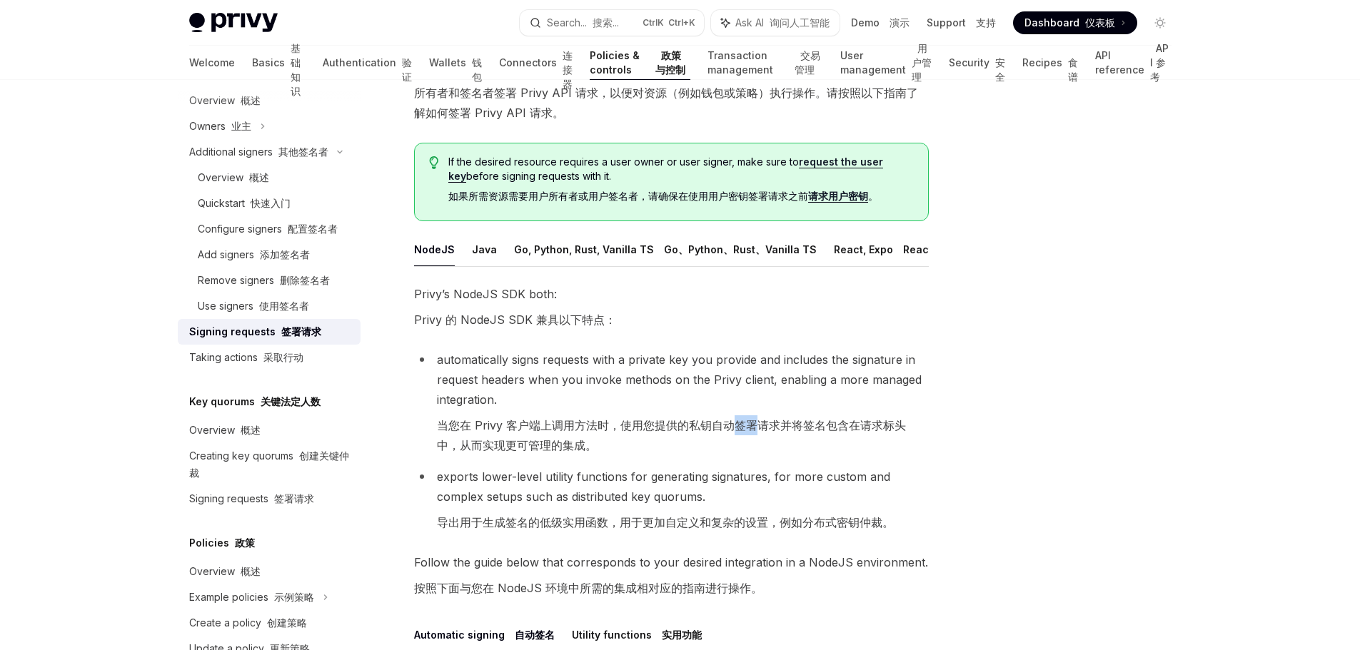
drag, startPoint x: 730, startPoint y: 434, endPoint x: 761, endPoint y: 434, distance: 30.7
click at [761, 434] on font "当您在 Privy 客户端上调用方法时，使用您提供的私钥自动签署请求并将签名包含在请求标头中，从而实现更可管理的集成。" at bounding box center [671, 435] width 469 height 34
click at [615, 448] on font "当您在 Privy 客户端上调用方法时，使用您提供的私钥自动签署请求并将签名包含在请求标头中，从而实现更可管理的集成。" at bounding box center [683, 435] width 492 height 40
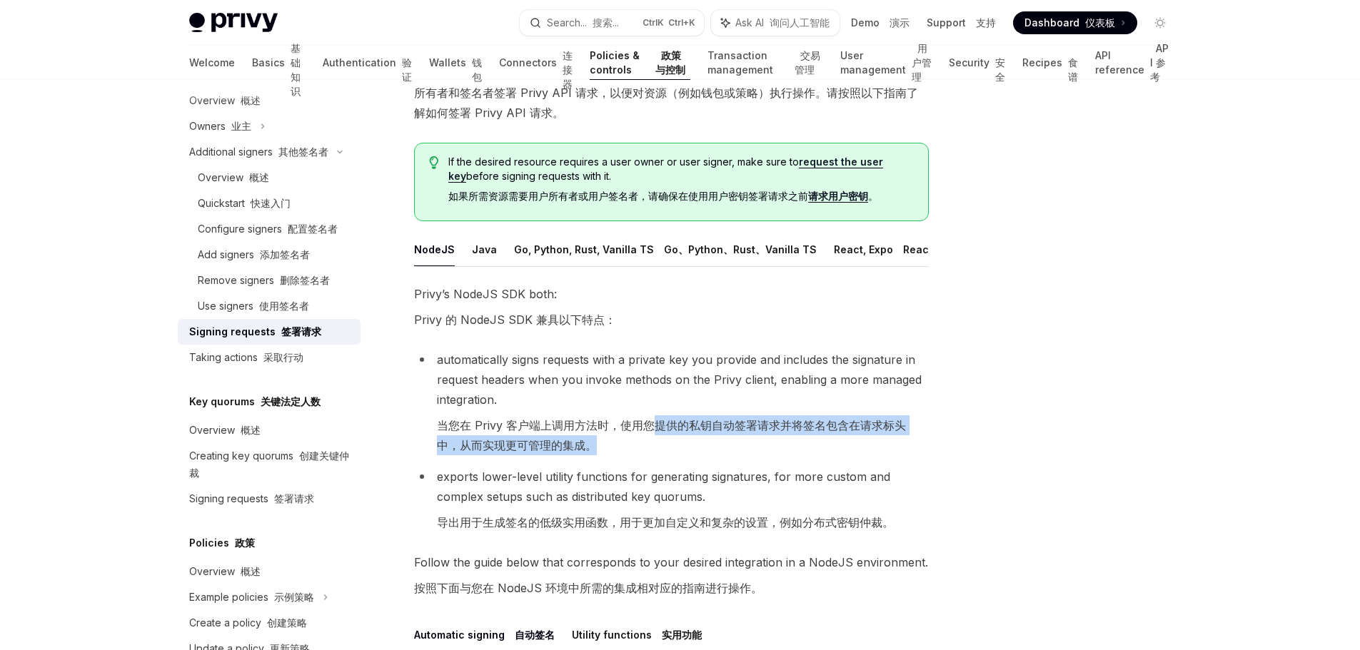
drag, startPoint x: 667, startPoint y: 435, endPoint x: 827, endPoint y: 447, distance: 160.3
click at [827, 447] on font "当您在 Privy 客户端上调用方法时，使用您提供的私钥自动签署请求并将签名包含在请求标头中，从而实现更可管理的集成。" at bounding box center [683, 435] width 492 height 40
click at [660, 455] on font "当您在 Privy 客户端上调用方法时，使用您提供的私钥自动签署请求并将签名包含在请求标头中，从而实现更可管理的集成。" at bounding box center [683, 435] width 492 height 40
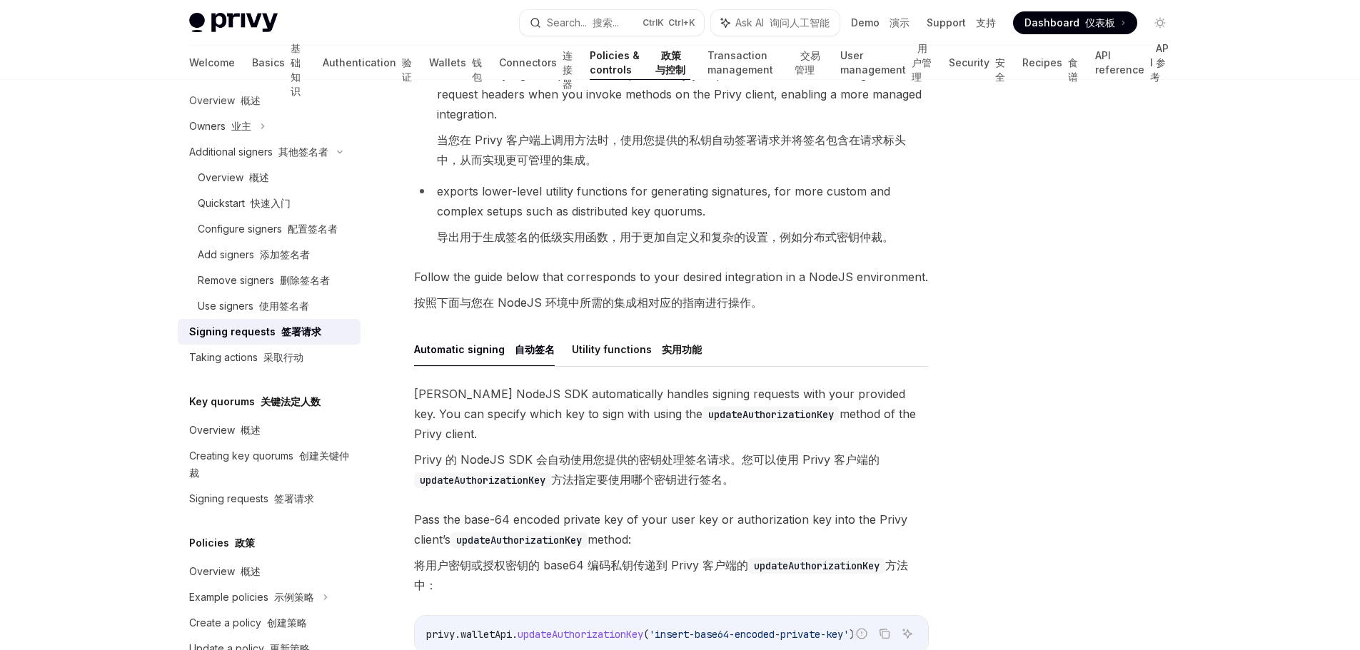
scroll to position [571, 0]
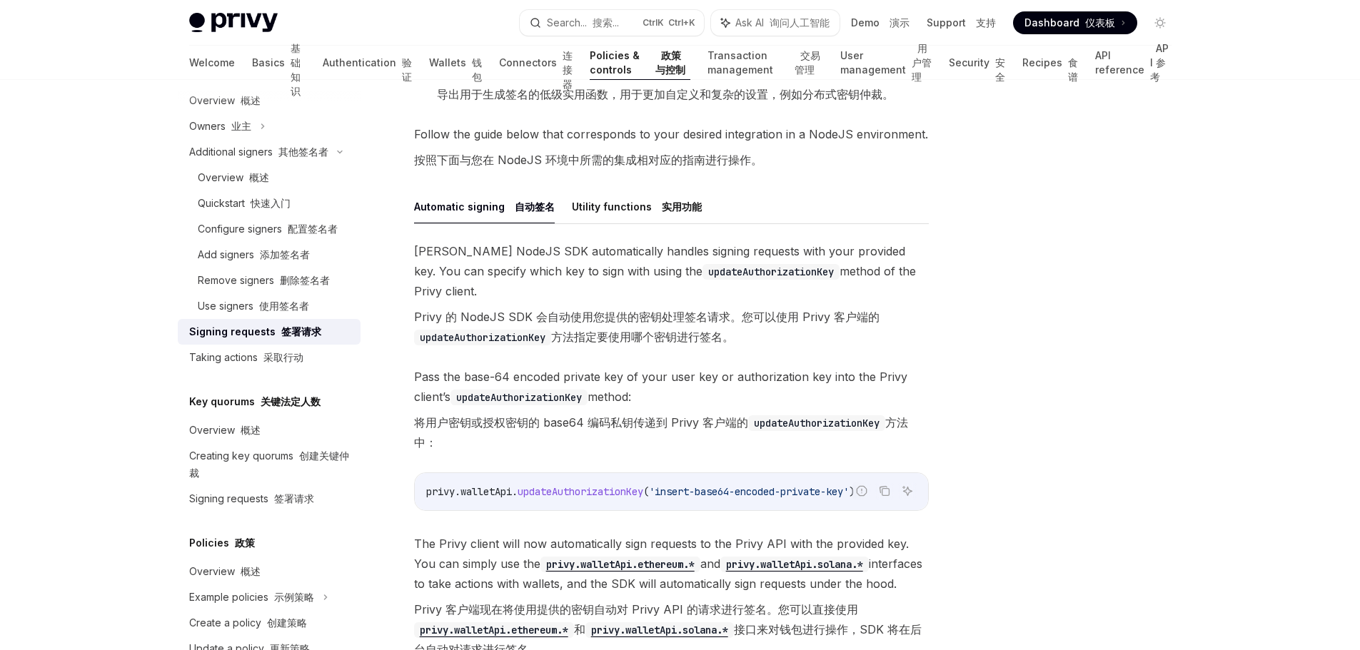
click at [645, 430] on font "将用户密钥或授权密钥的 base64 编码私钥传递到 Privy 客户端的 updateAuthorizationKey 方法中：" at bounding box center [671, 433] width 515 height 40
drag, startPoint x: 665, startPoint y: 417, endPoint x: 715, endPoint y: 416, distance: 50.0
click at [715, 416] on font "将用户密钥或授权密钥的 base64 编码私钥传递到 Privy 客户端的 updateAuthorizationKey 方法中：" at bounding box center [661, 432] width 494 height 34
click at [637, 442] on font "将用户密钥或授权密钥的 base64 编码私钥传递到 Privy 客户端的 updateAuthorizationKey 方法中：" at bounding box center [671, 433] width 515 height 40
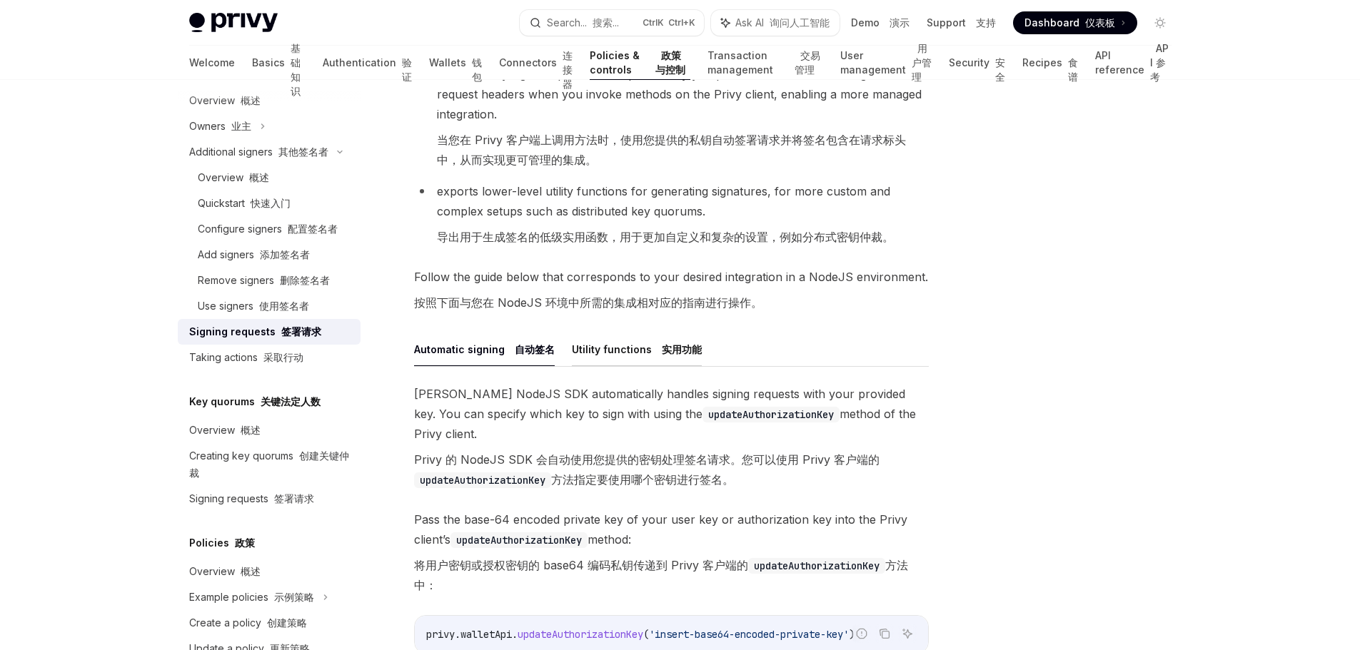
click at [630, 366] on button "Utility functions 实用功能" at bounding box center [637, 350] width 130 height 34
type textarea "*"
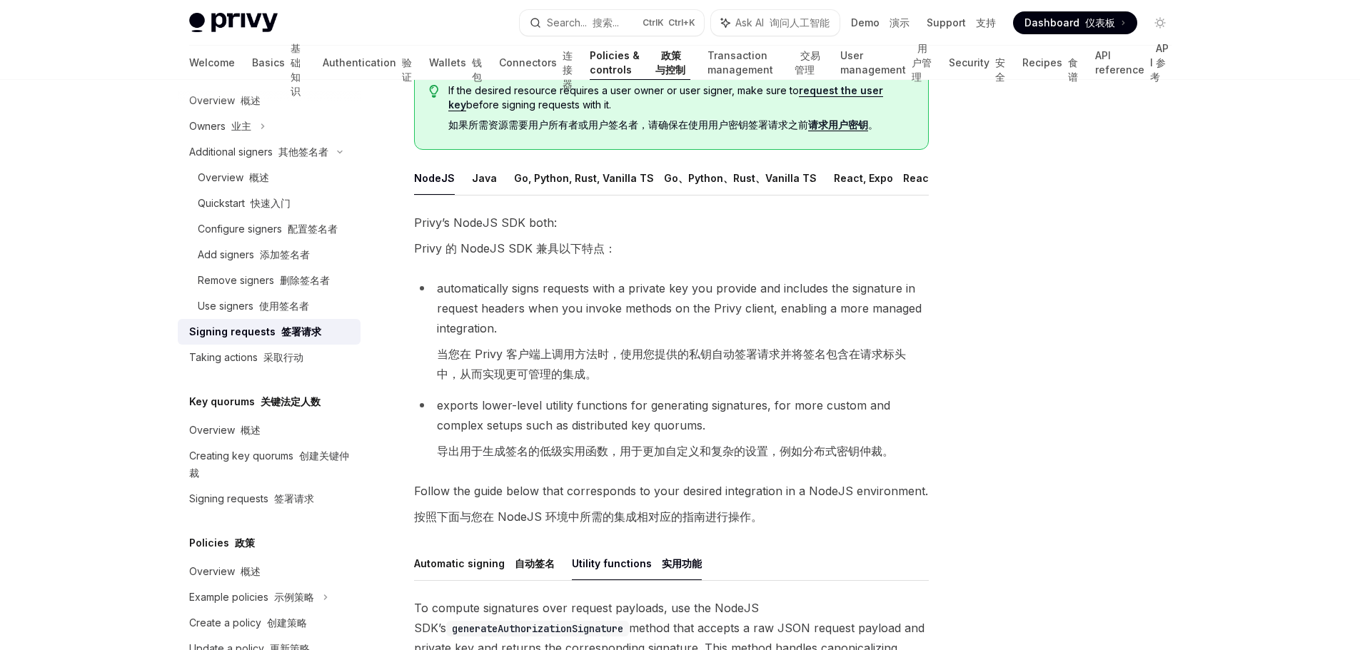
scroll to position [143, 0]
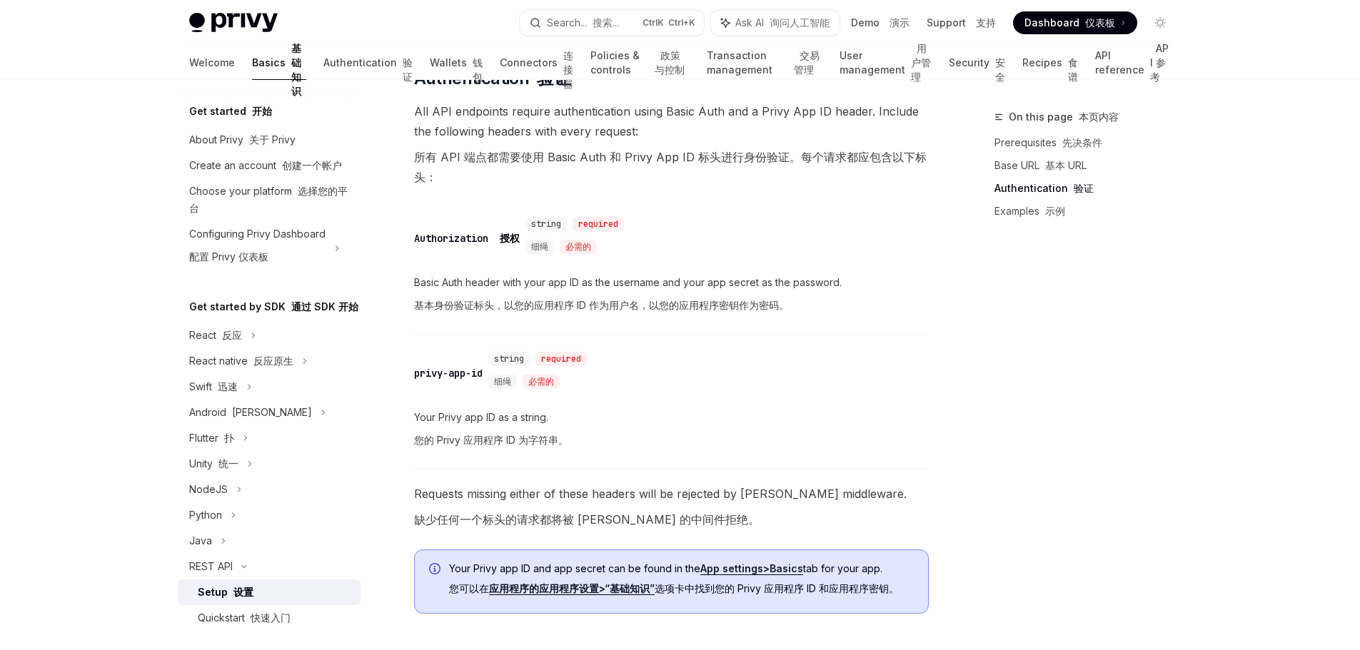
scroll to position [571, 0]
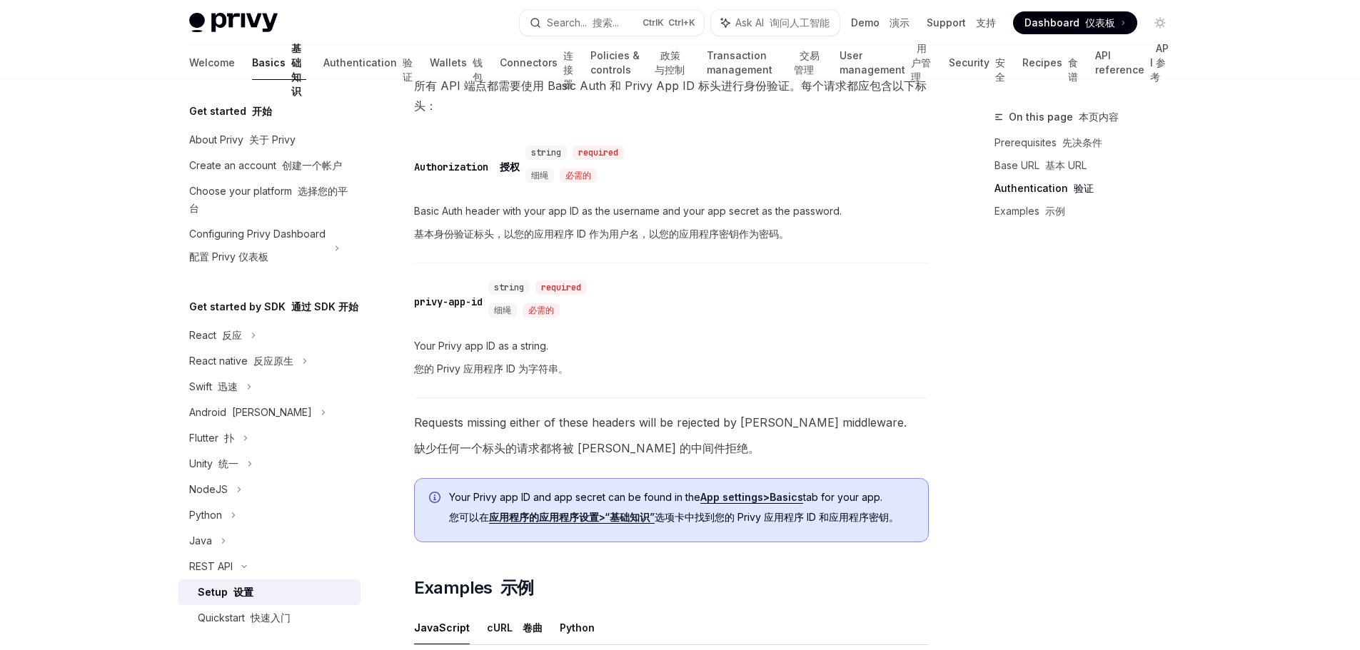
type textarea "*"
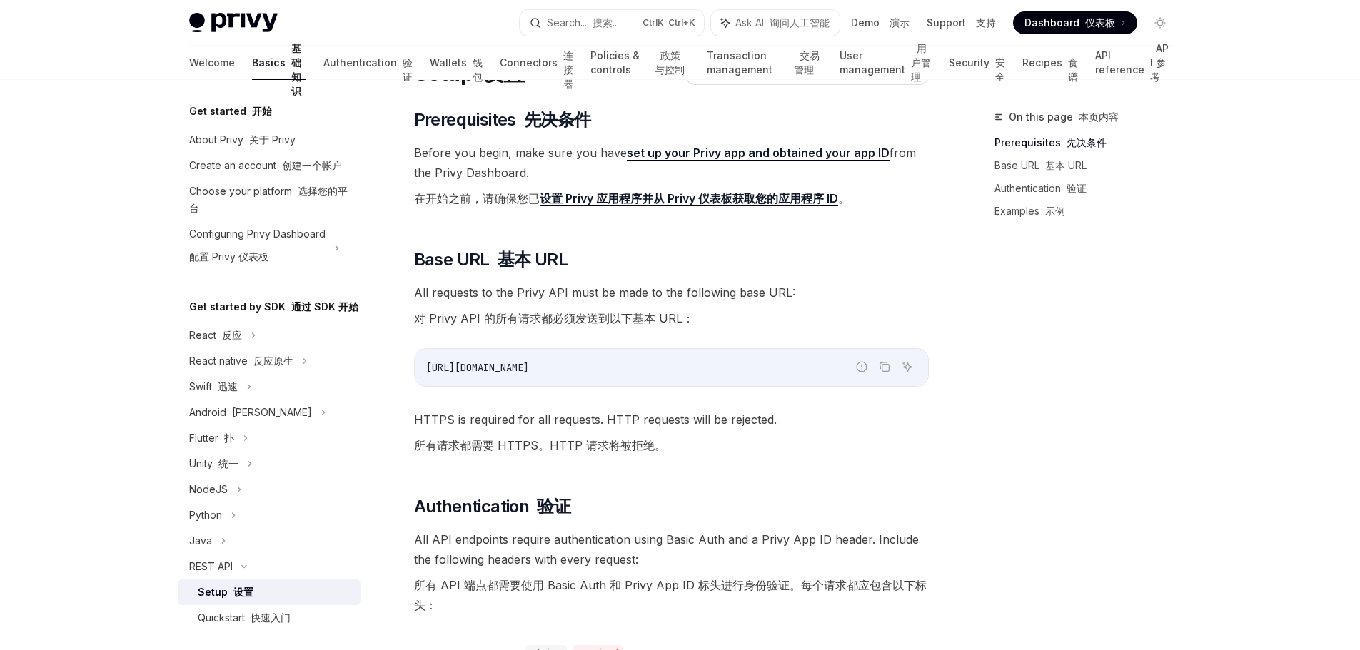
scroll to position [0, 0]
